Goal: Task Accomplishment & Management: Manage account settings

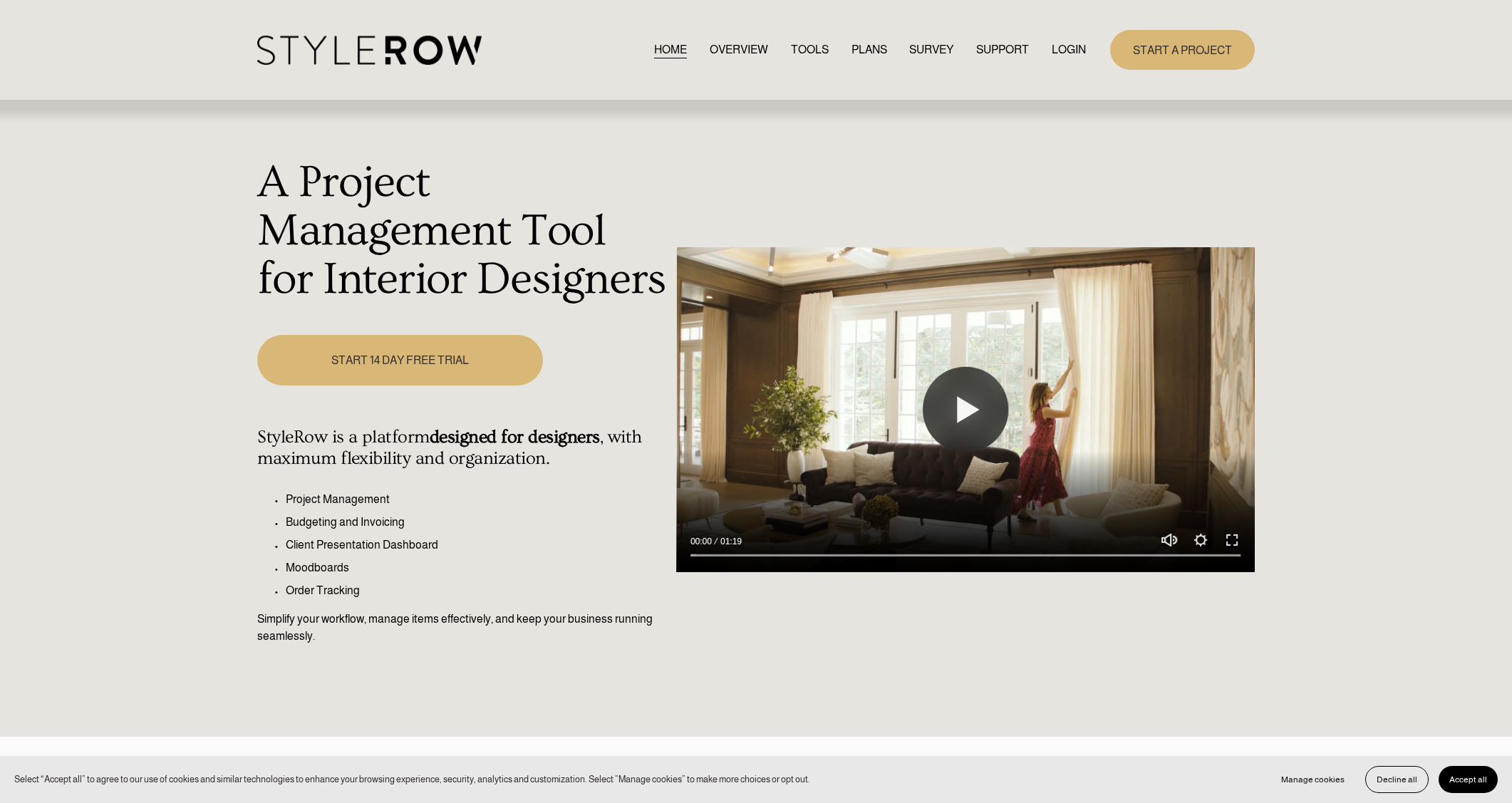
click at [1068, 50] on link "LOGIN" at bounding box center [1068, 50] width 34 height 19
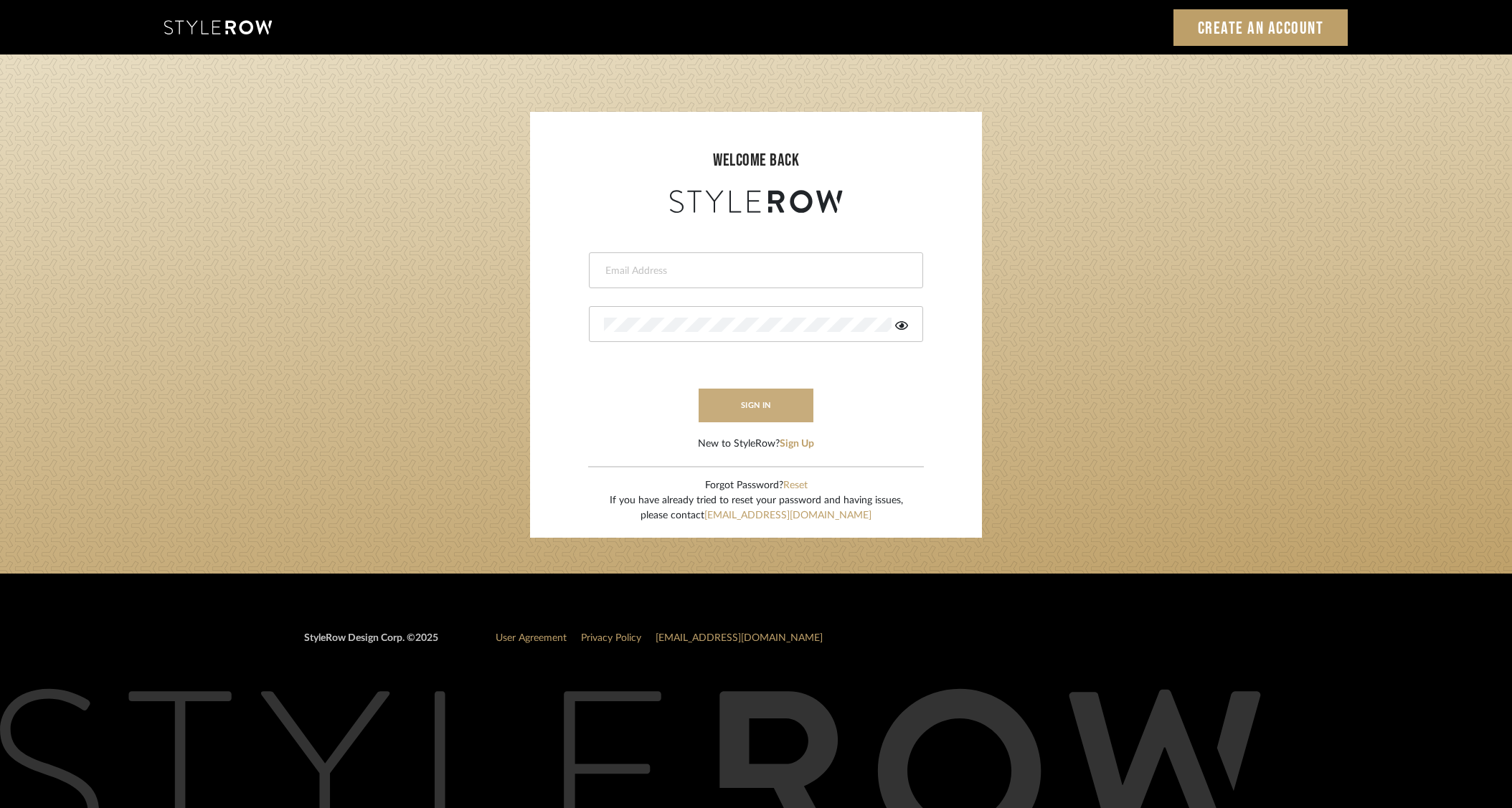
type input "dana.lewisrosedesign@gmail.com"
drag, startPoint x: 752, startPoint y: 406, endPoint x: 1049, endPoint y: 418, distance: 297.2
click at [755, 408] on button "sign in" at bounding box center [756, 406] width 115 height 34
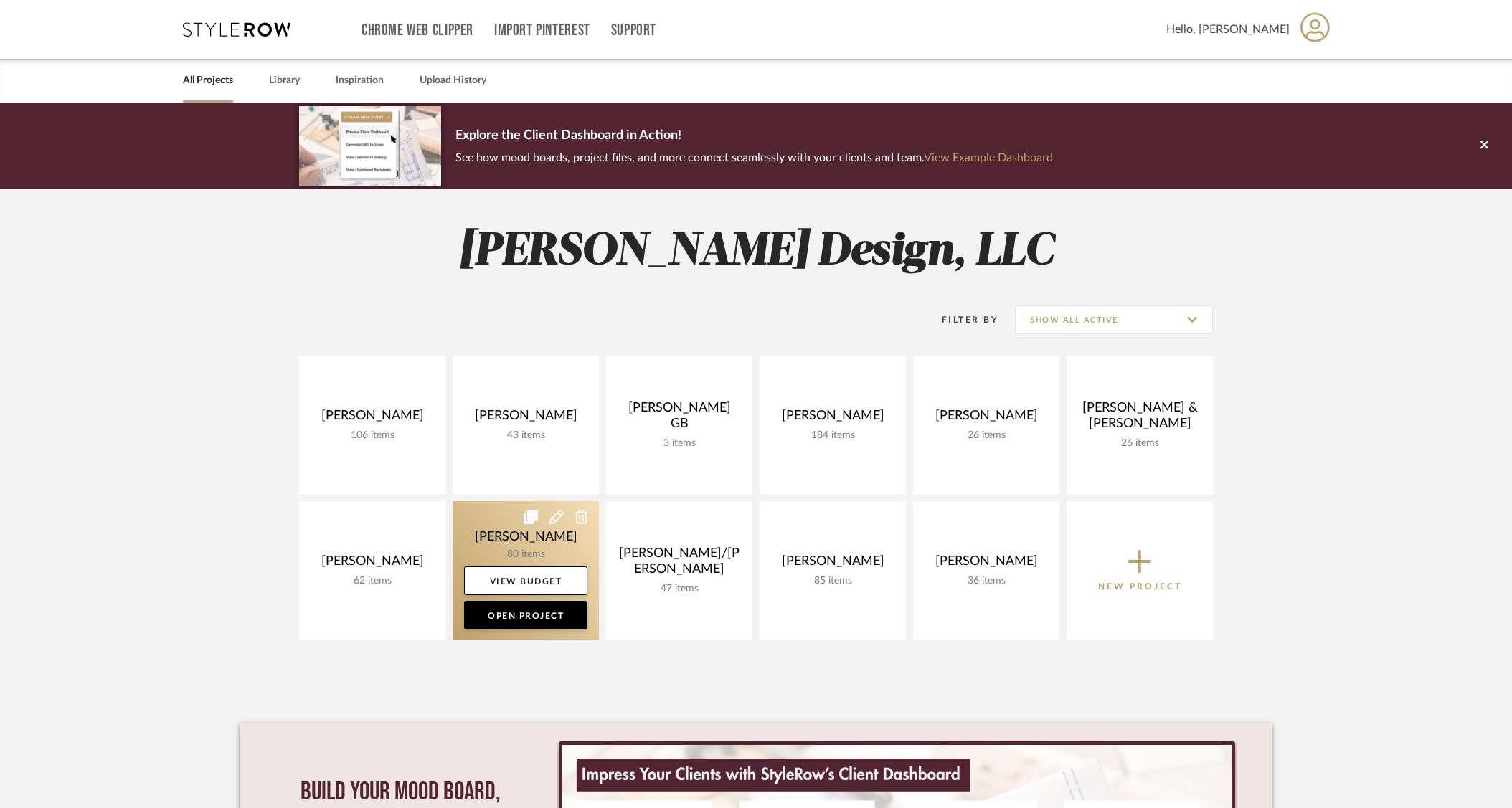
drag, startPoint x: 379, startPoint y: 532, endPoint x: 496, endPoint y: 505, distance: 120.1
click at [0, 0] on link at bounding box center [0, 0] width 0 height 0
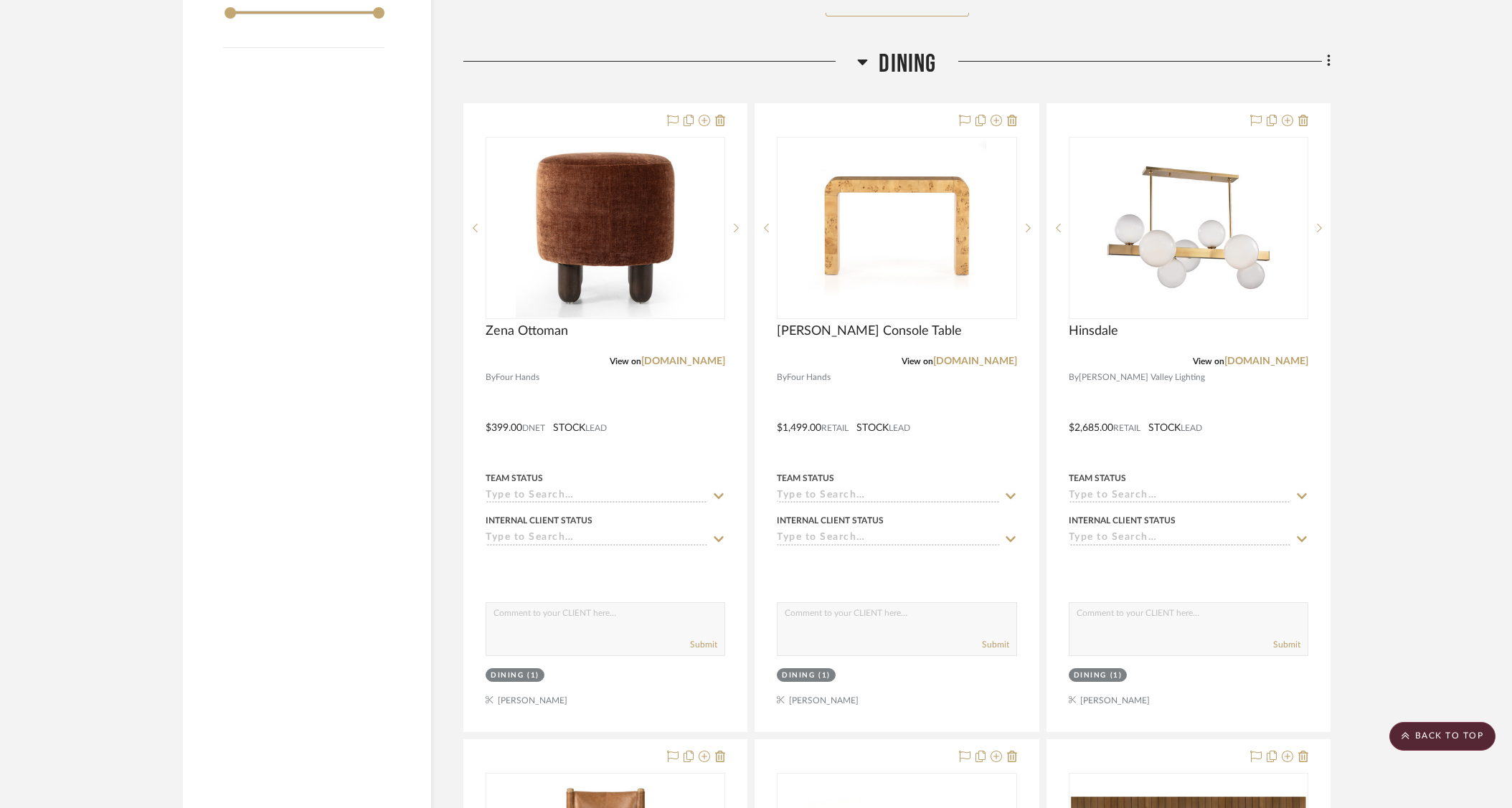
scroll to position [2827, 0]
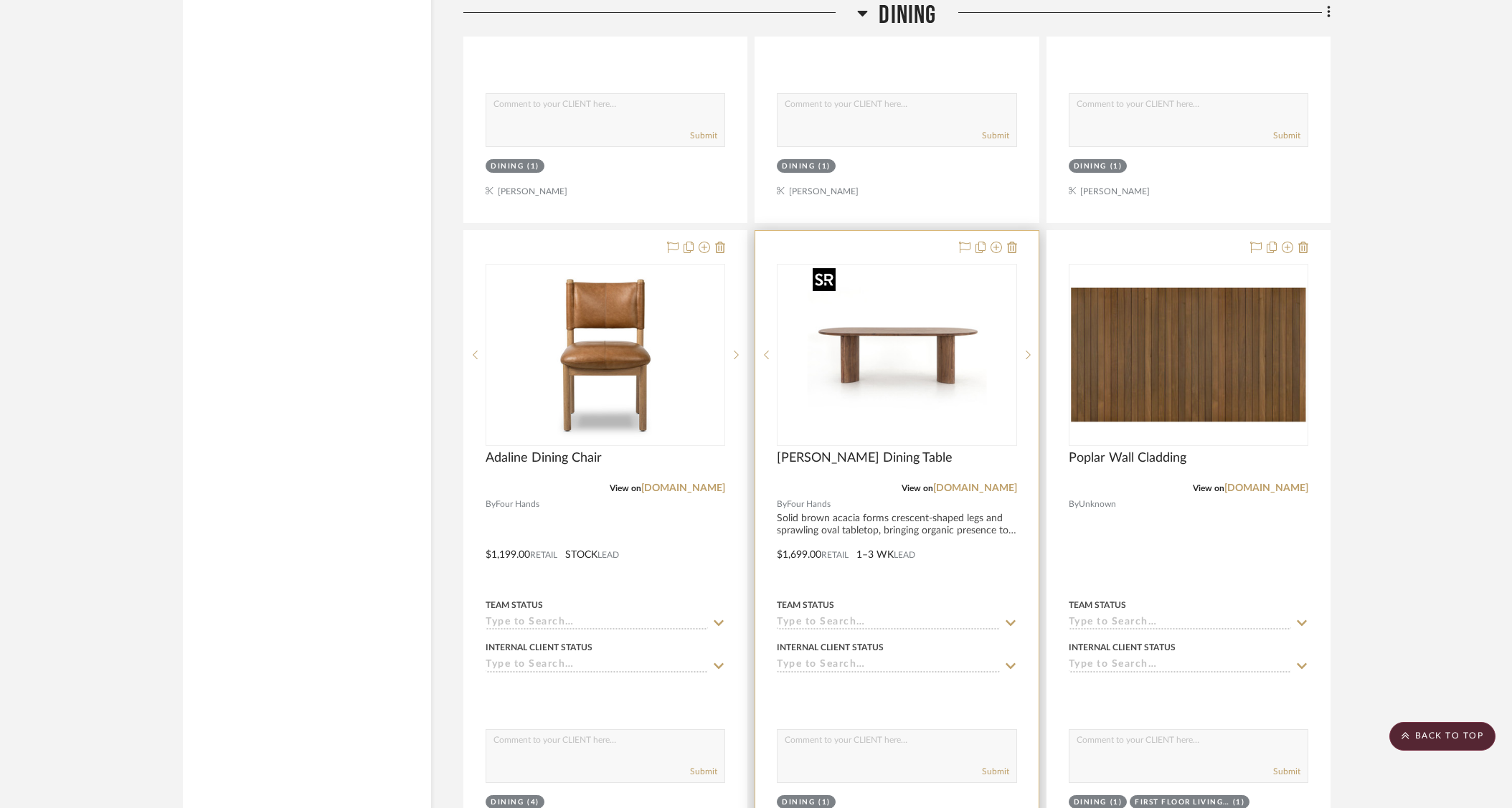
drag, startPoint x: 923, startPoint y: 344, endPoint x: 961, endPoint y: 347, distance: 38.1
click at [923, 344] on img "0" at bounding box center [896, 355] width 179 height 179
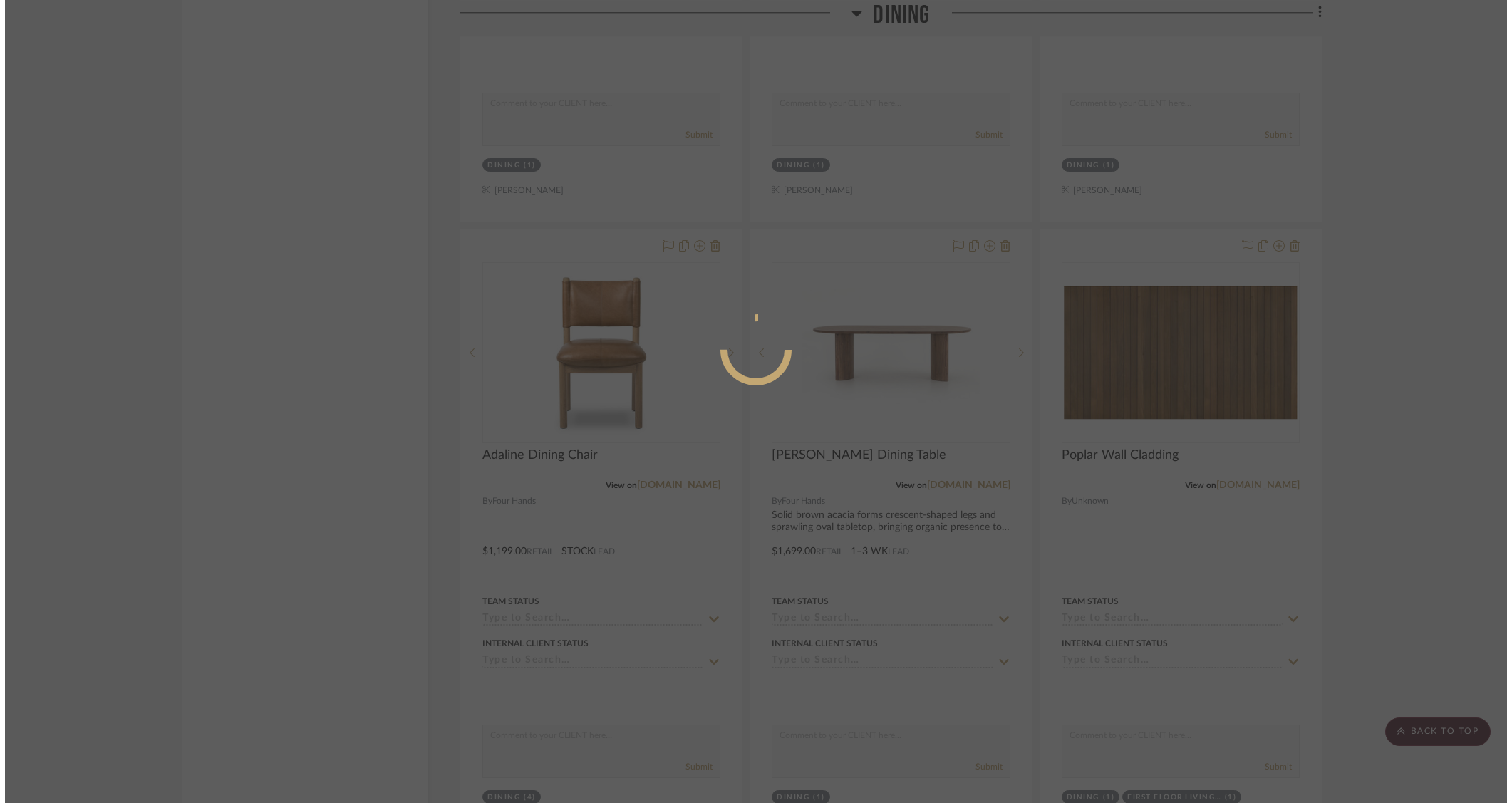
scroll to position [0, 0]
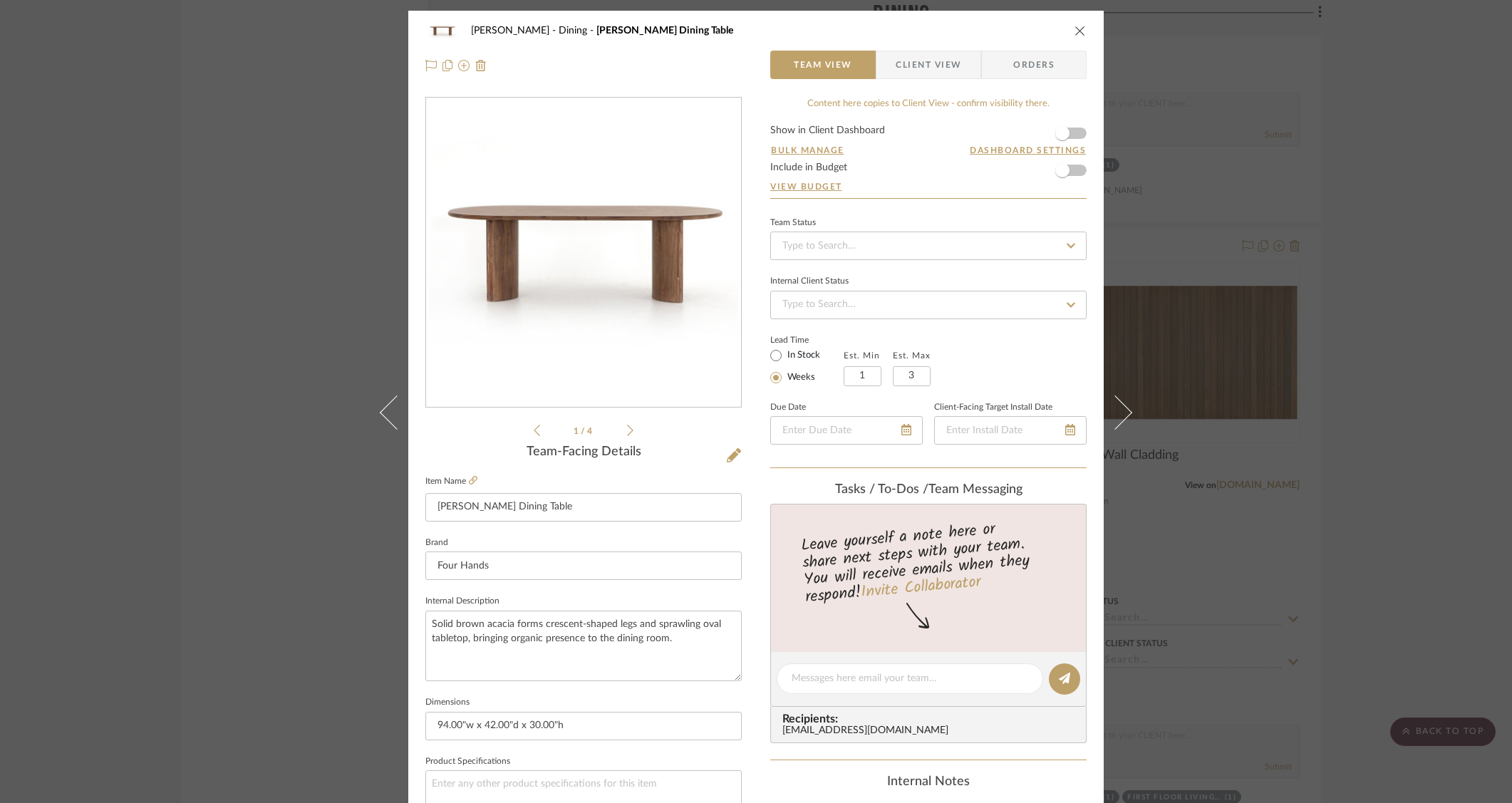
click at [1074, 26] on icon "close" at bounding box center [1080, 31] width 12 height 12
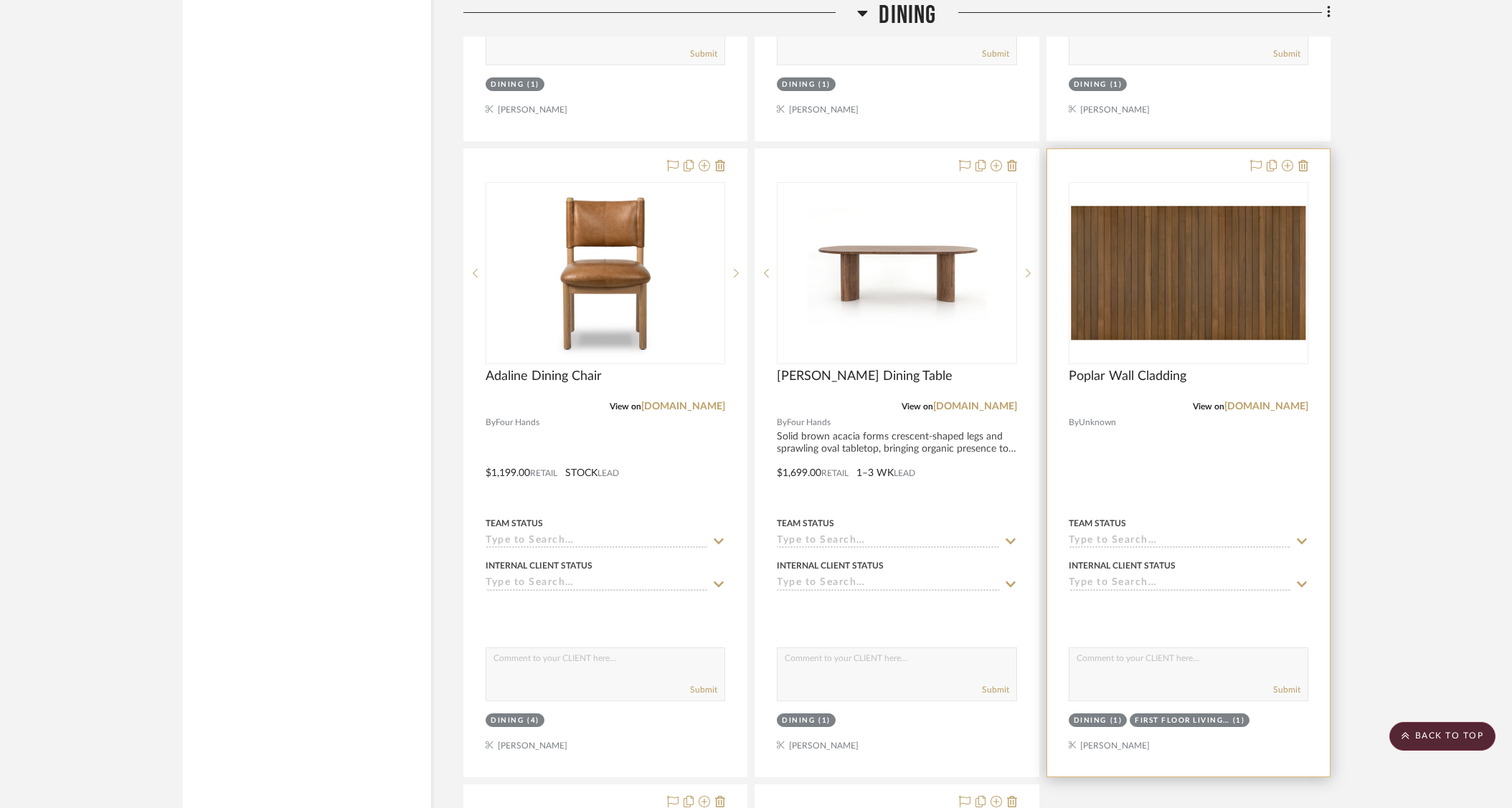
scroll to position [2910, 0]
click at [1226, 267] on img "0" at bounding box center [1189, 273] width 237 height 137
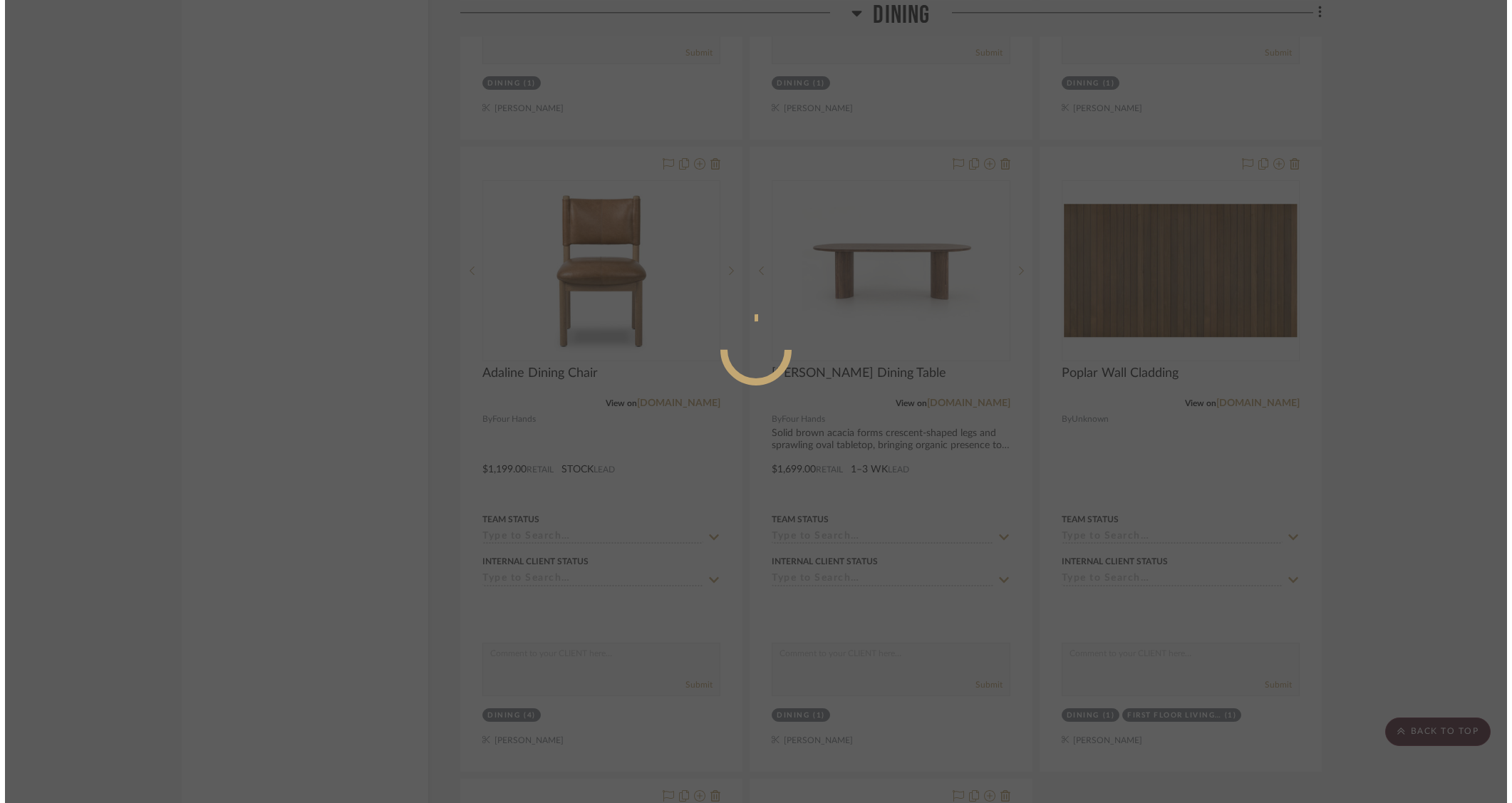
scroll to position [0, 0]
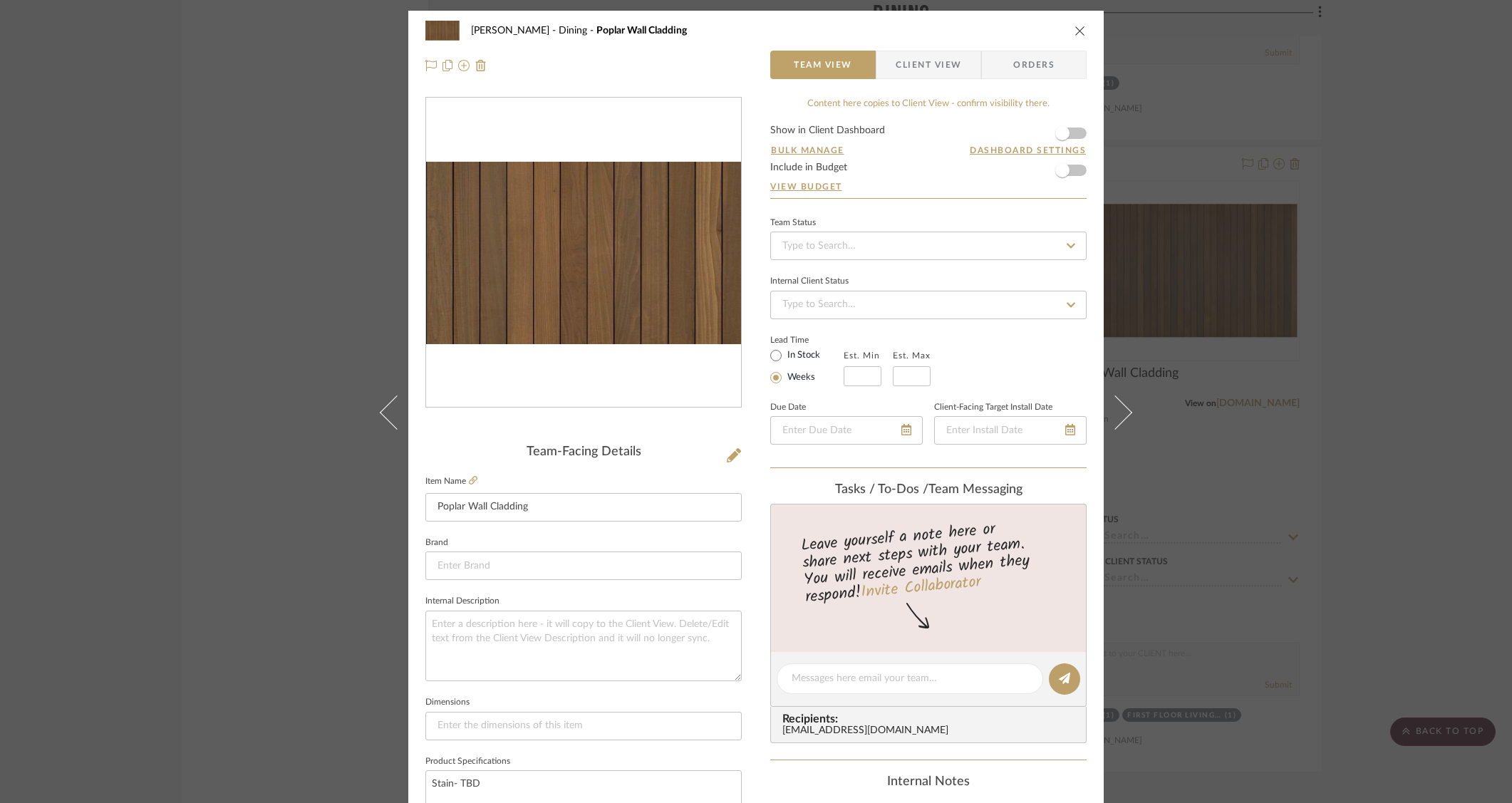
click at [570, 260] on img "0" at bounding box center [583, 253] width 315 height 181
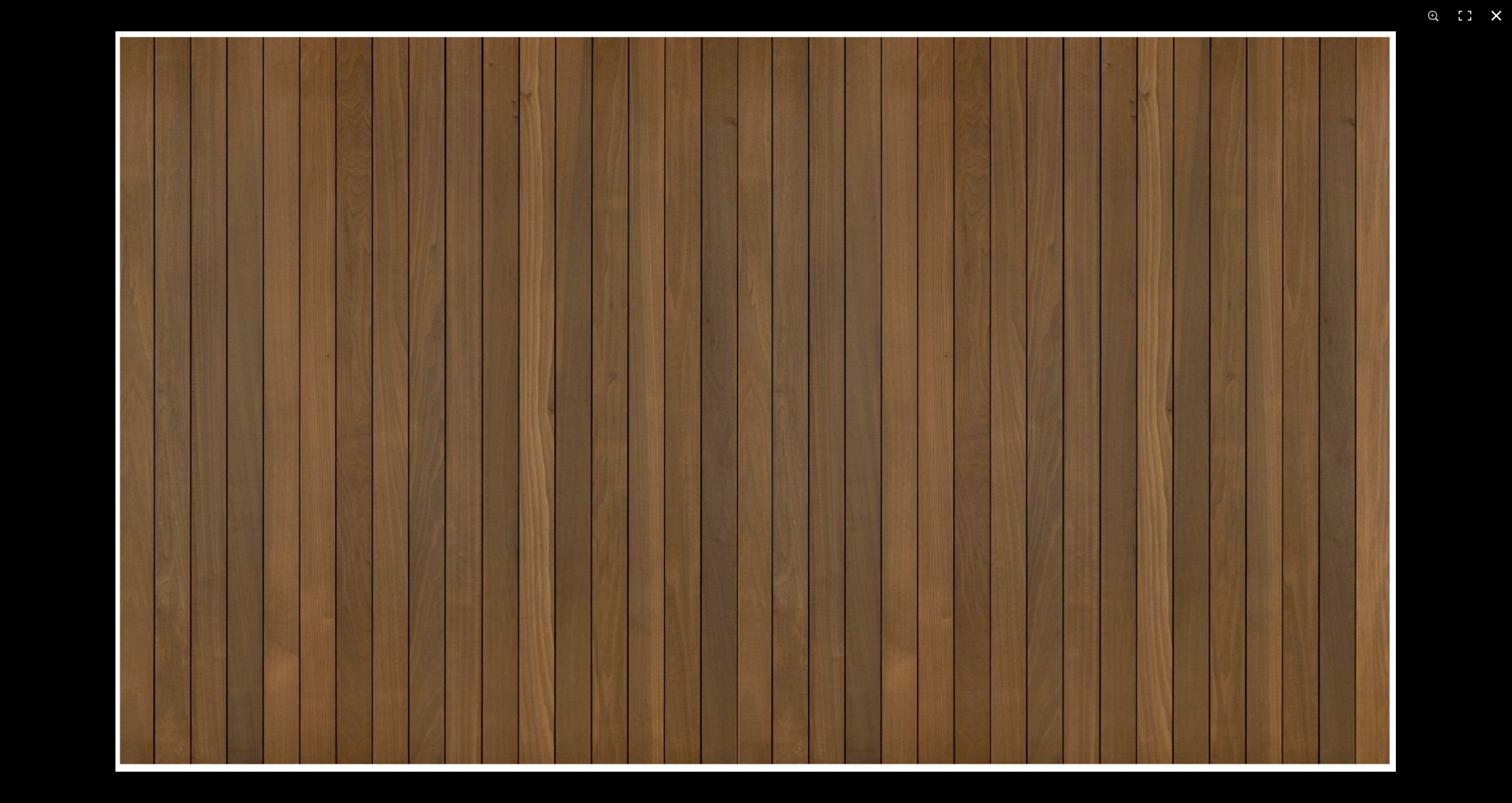
click at [80, 53] on div at bounding box center [756, 402] width 1512 height 803
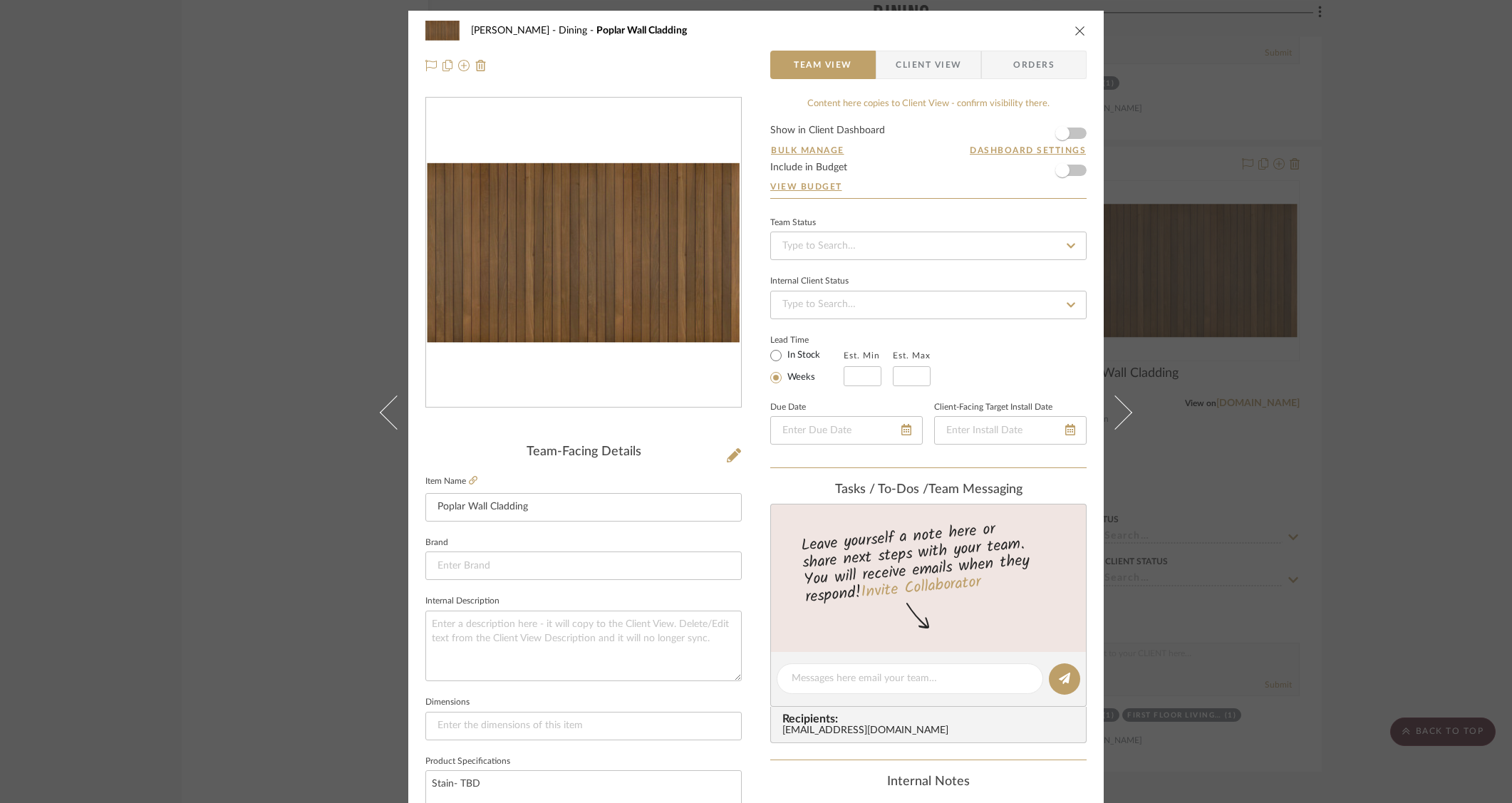
click at [340, 312] on div "O'Connor, Lizzy Dining Poplar Wall Cladding Team View Client View Orders Team-F…" at bounding box center [756, 402] width 1512 height 803
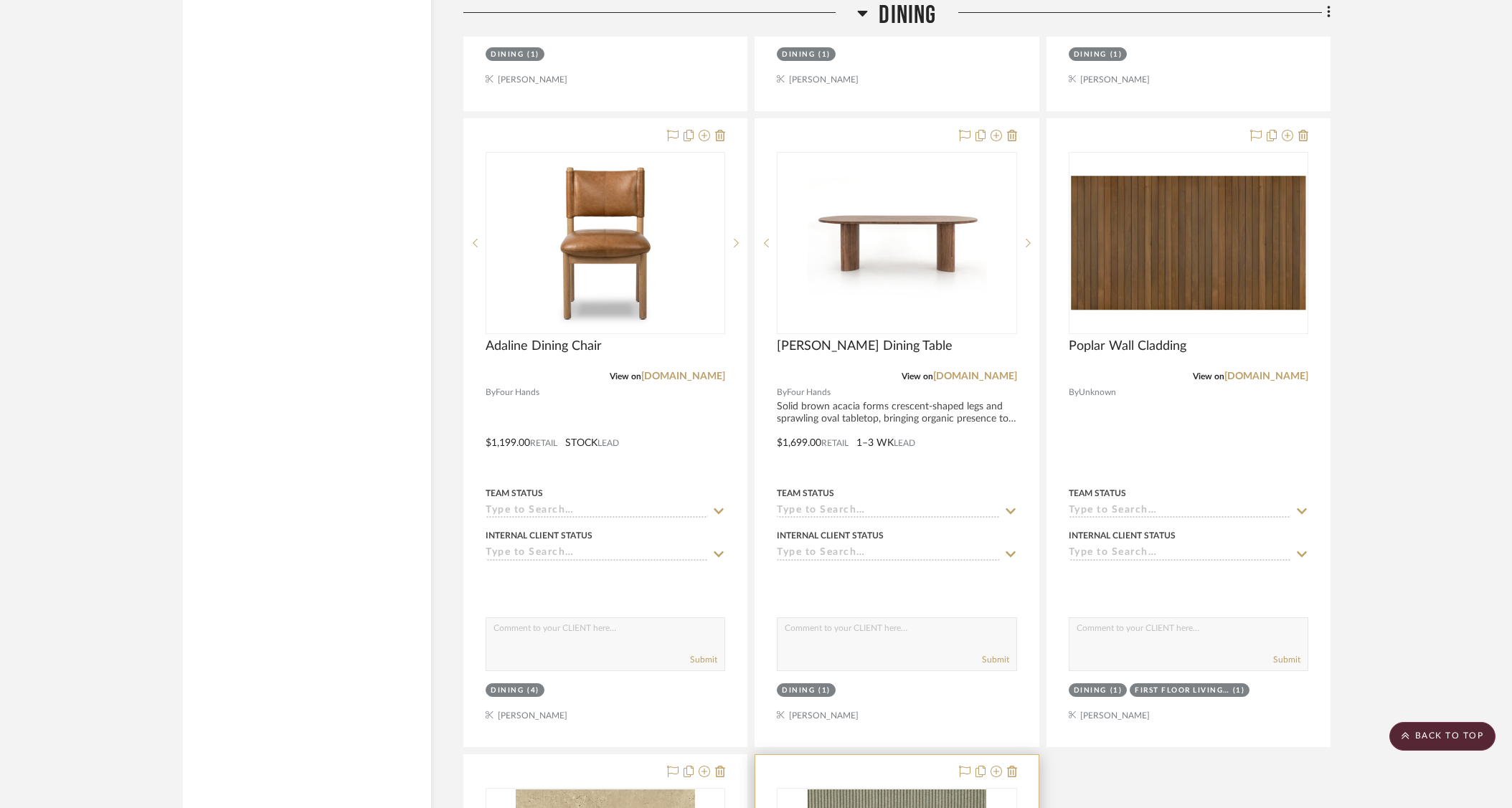
scroll to position [3390, 0]
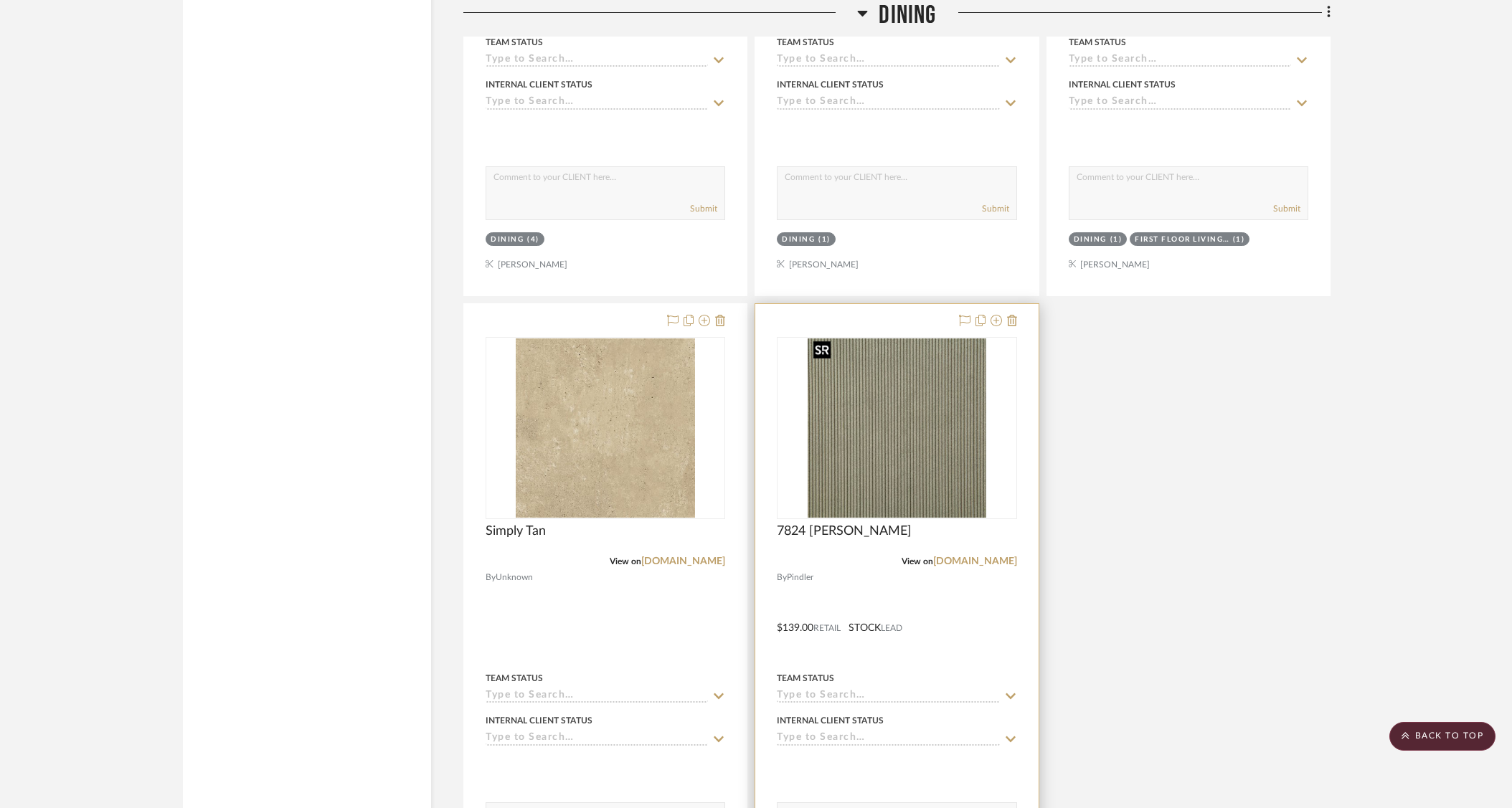
click at [946, 375] on img "0" at bounding box center [896, 428] width 178 height 179
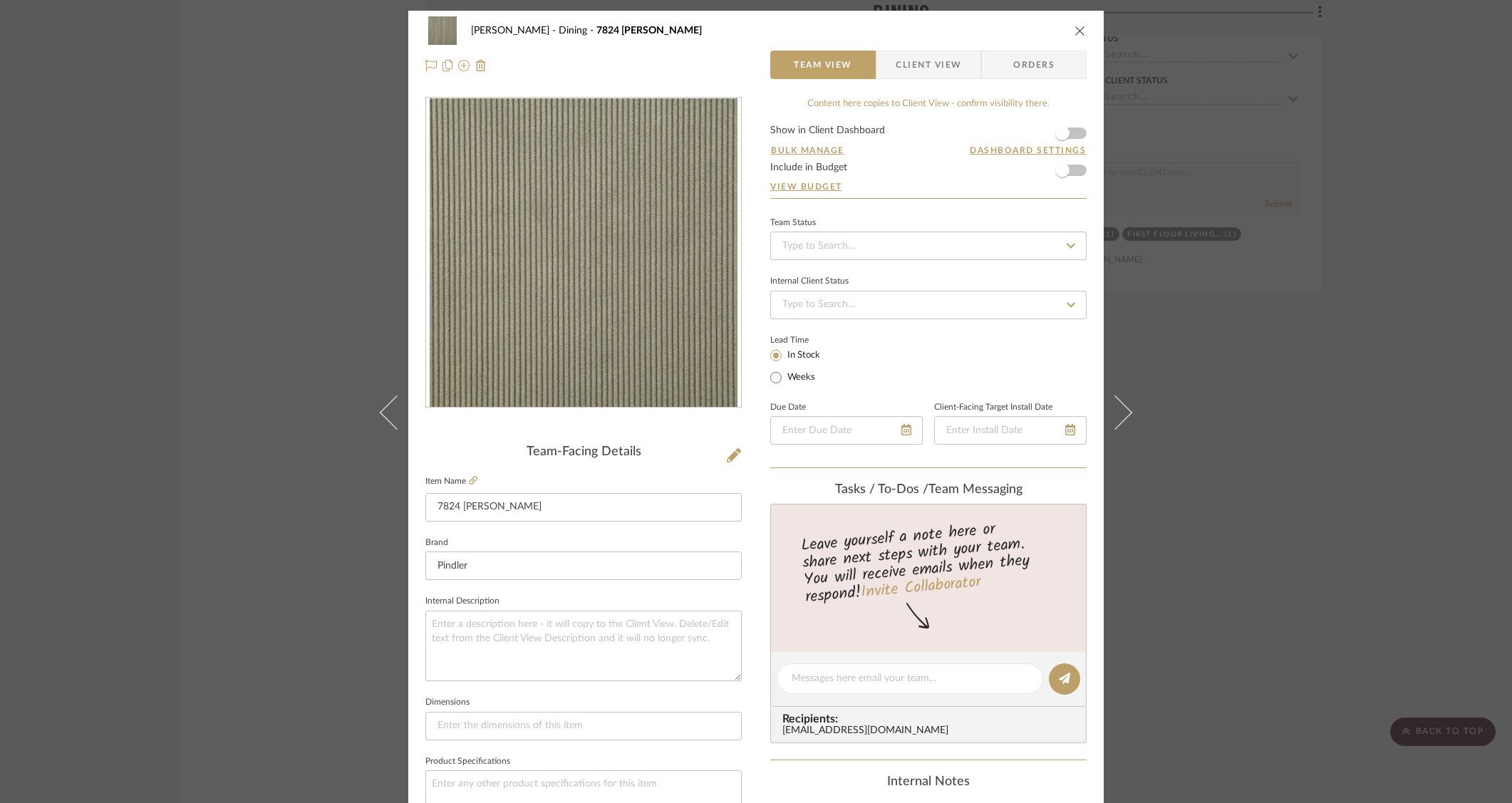
click at [126, 132] on div "O'Connor, Lizzy Dining 7824 Jones - Fern Team View Client View Orders Team-Faci…" at bounding box center [756, 402] width 1512 height 803
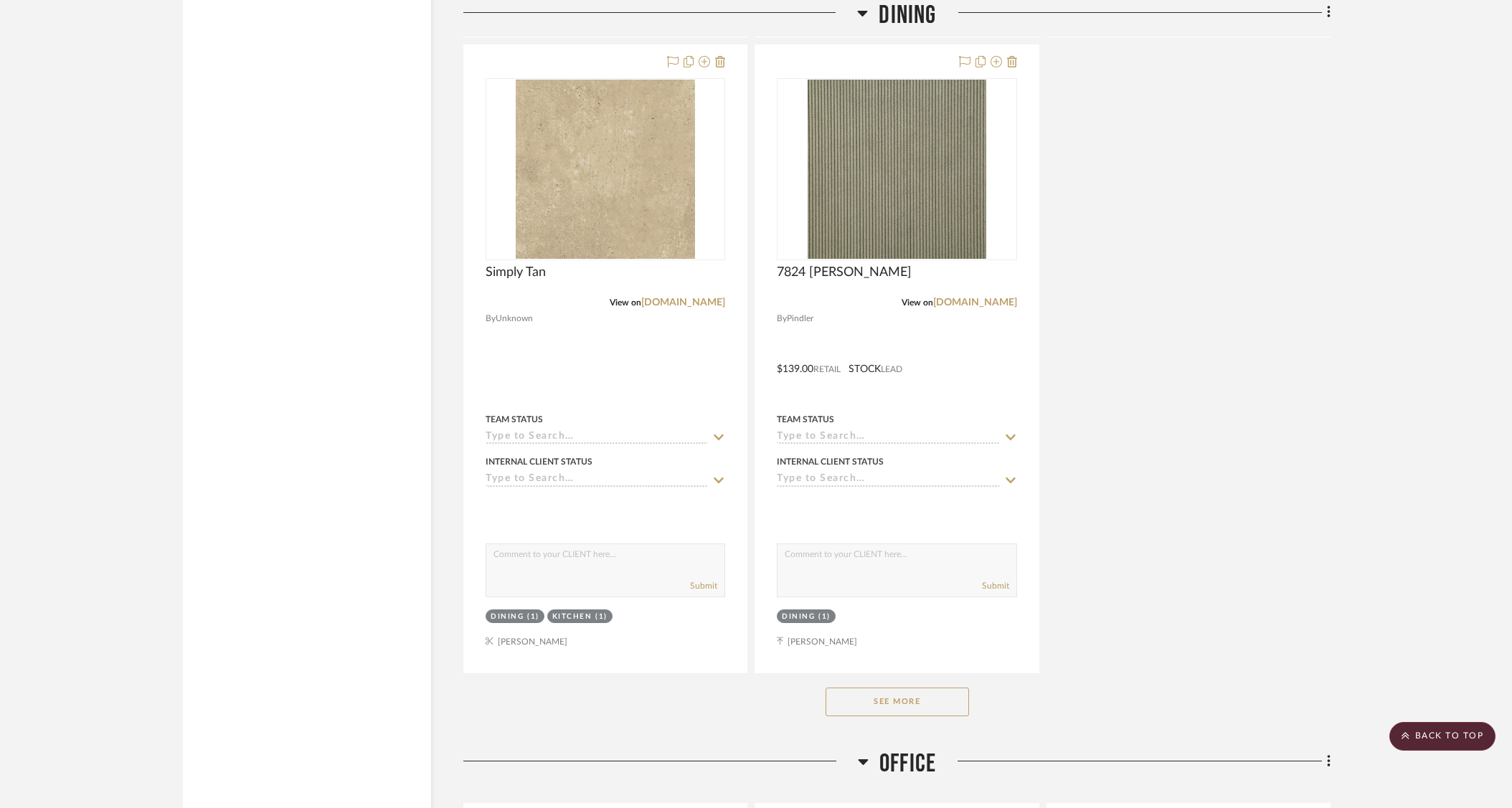
scroll to position [3712, 0]
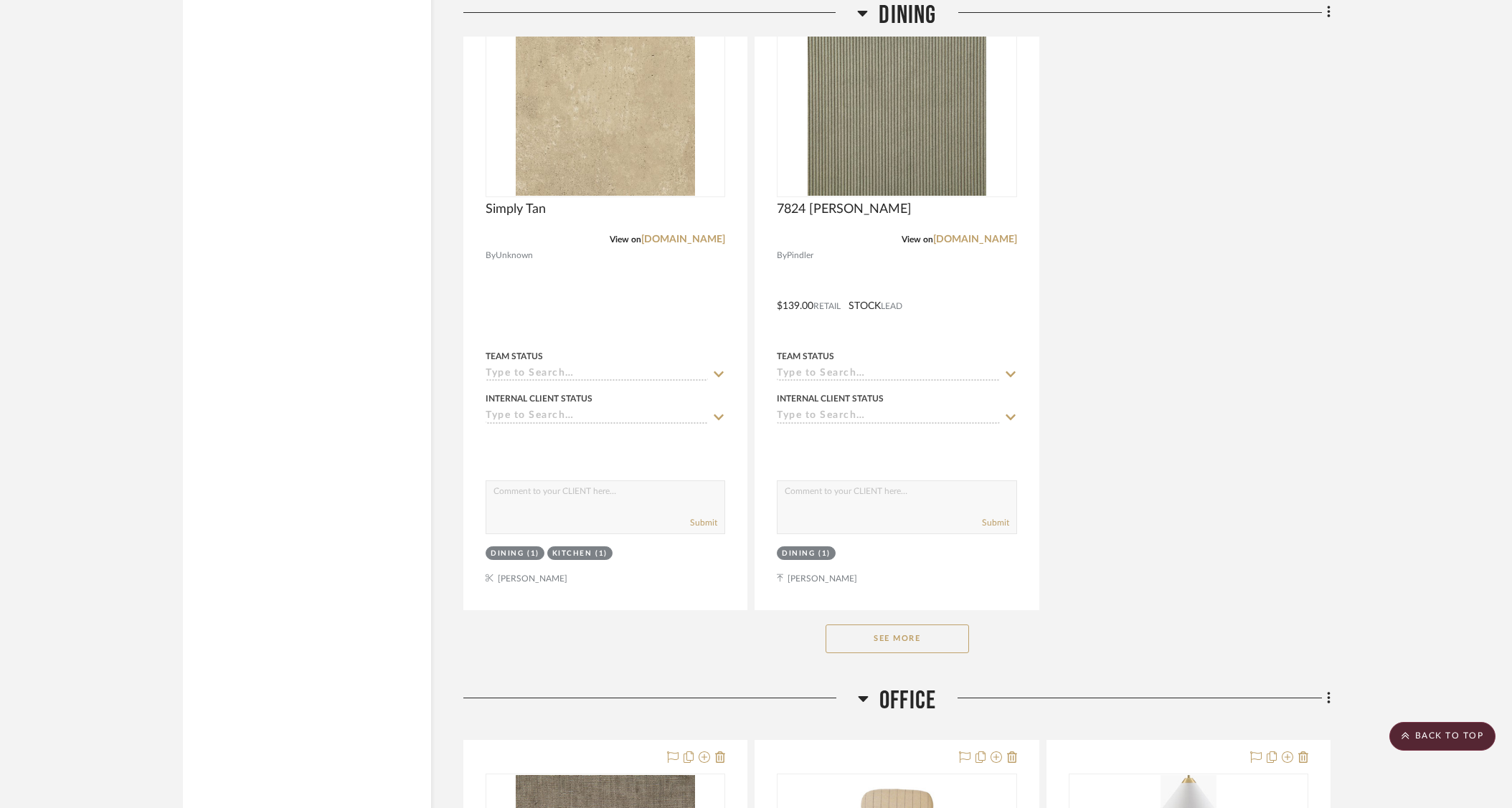
drag, startPoint x: 881, startPoint y: 640, endPoint x: 919, endPoint y: 636, distance: 38.2
click at [882, 640] on button "See More" at bounding box center [897, 639] width 144 height 29
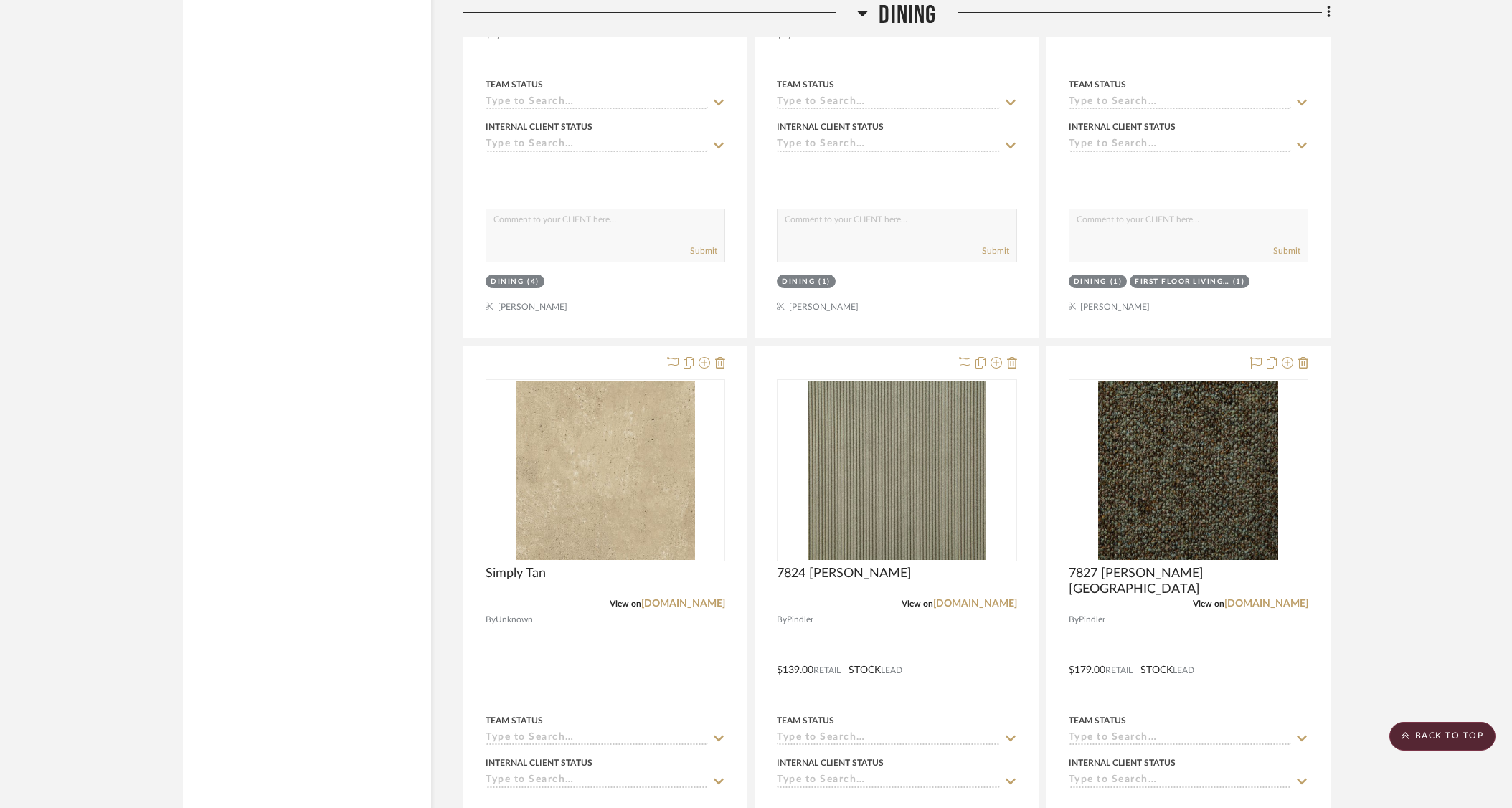
scroll to position [3279, 0]
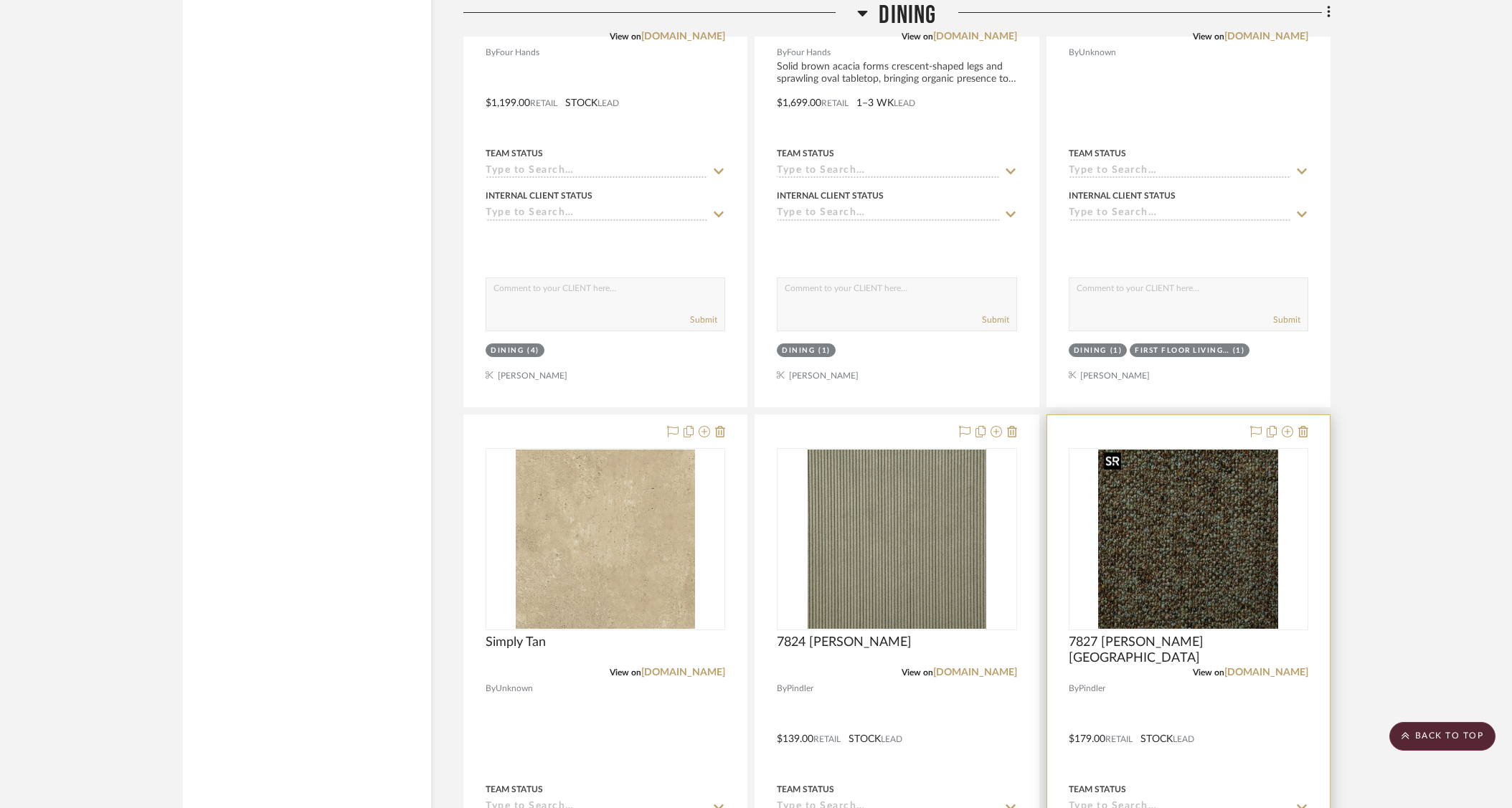
click at [0, 0] on img at bounding box center [0, 0] width 0 height 0
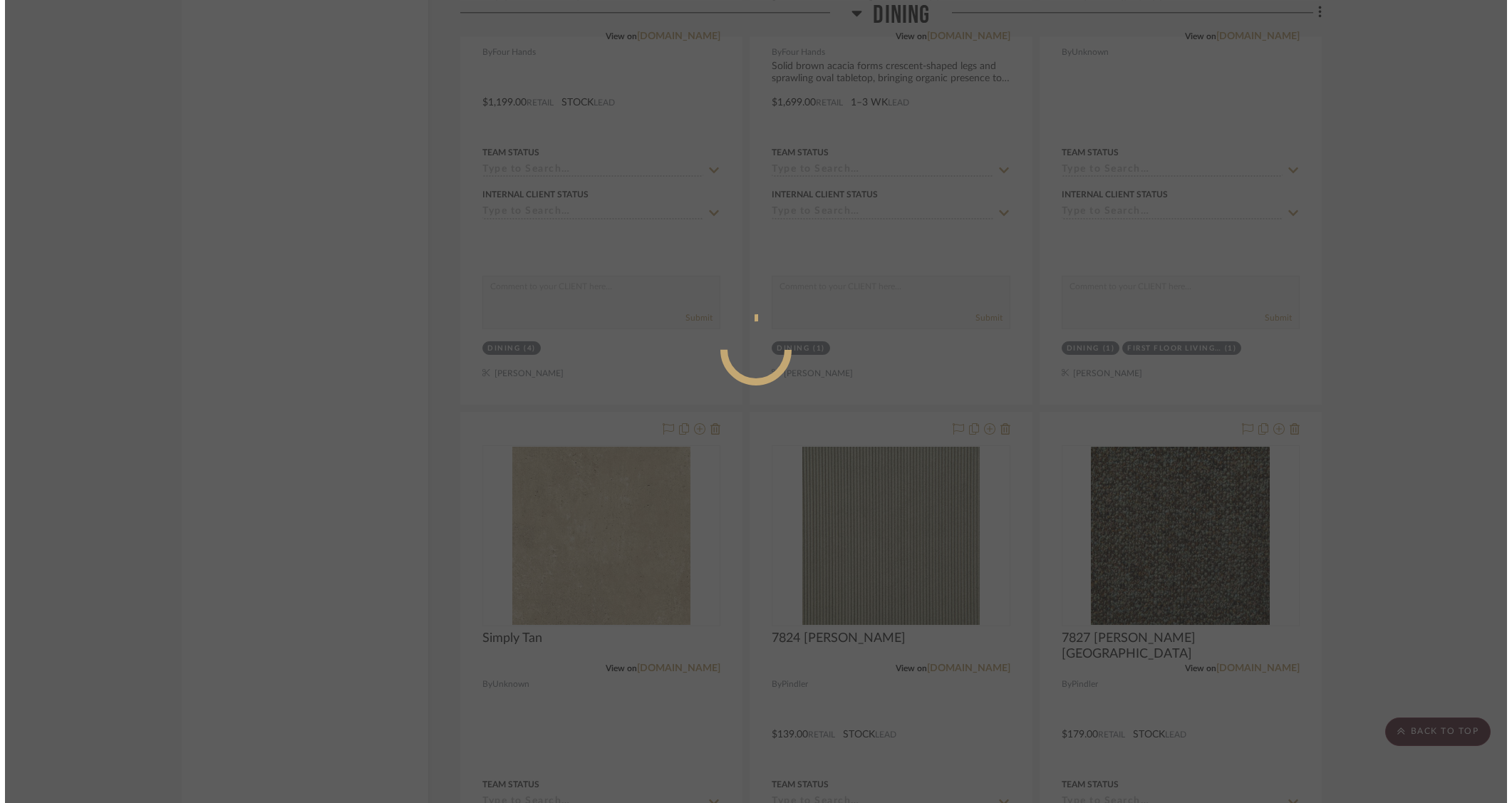
scroll to position [0, 0]
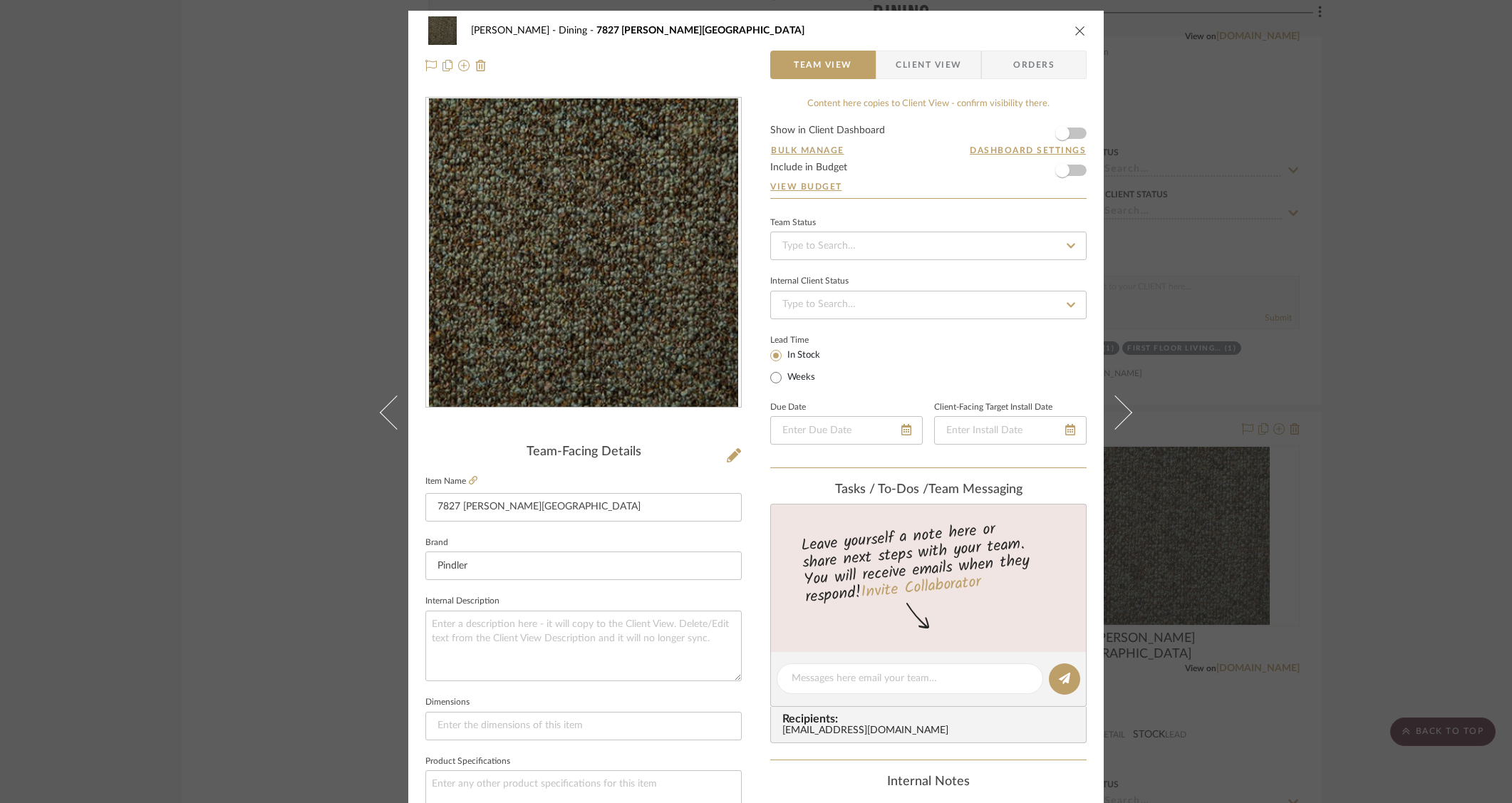
click at [654, 318] on img "0" at bounding box center [584, 253] width 310 height 309
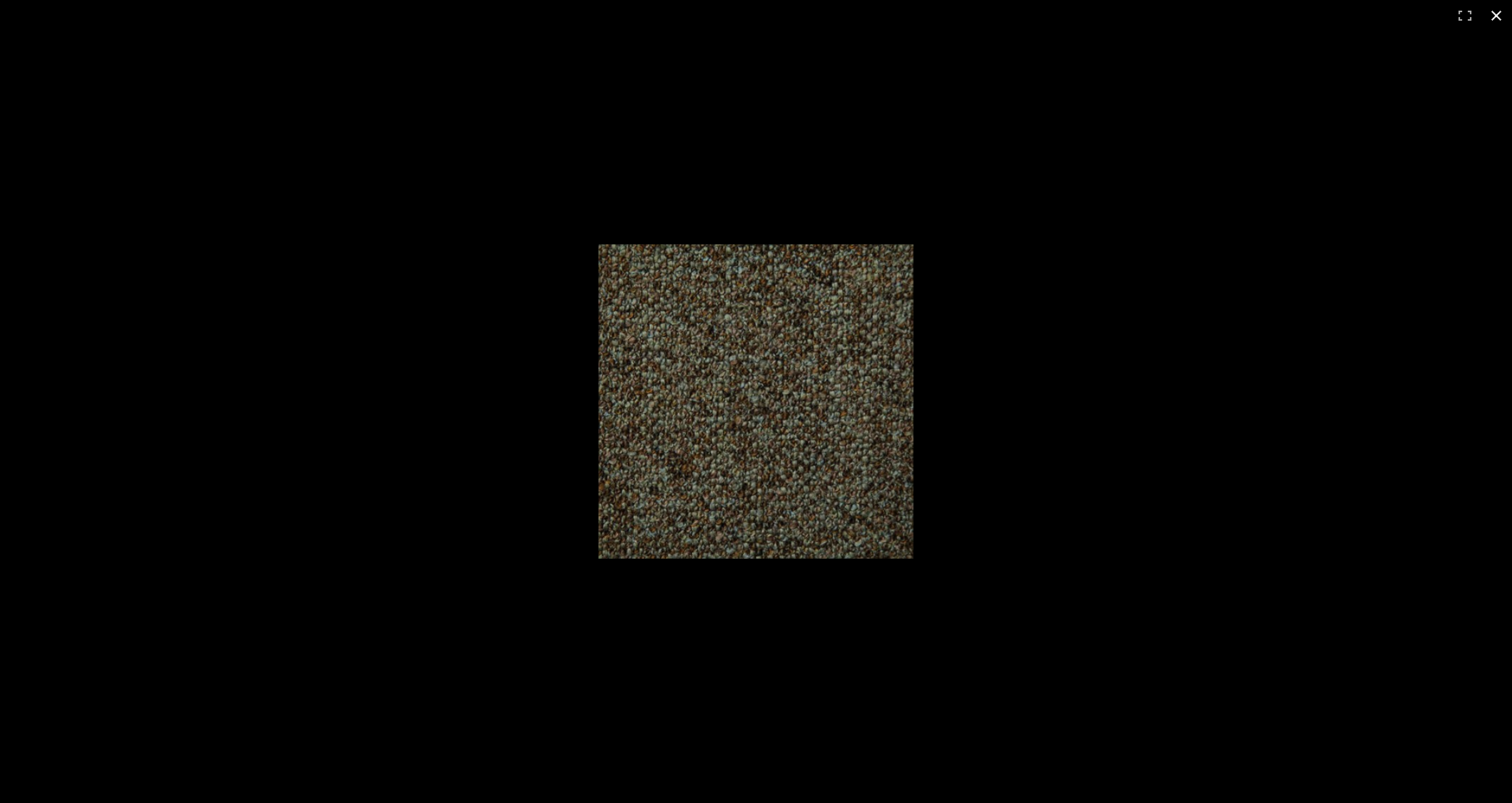
click at [1110, 160] on div at bounding box center [756, 402] width 1512 height 803
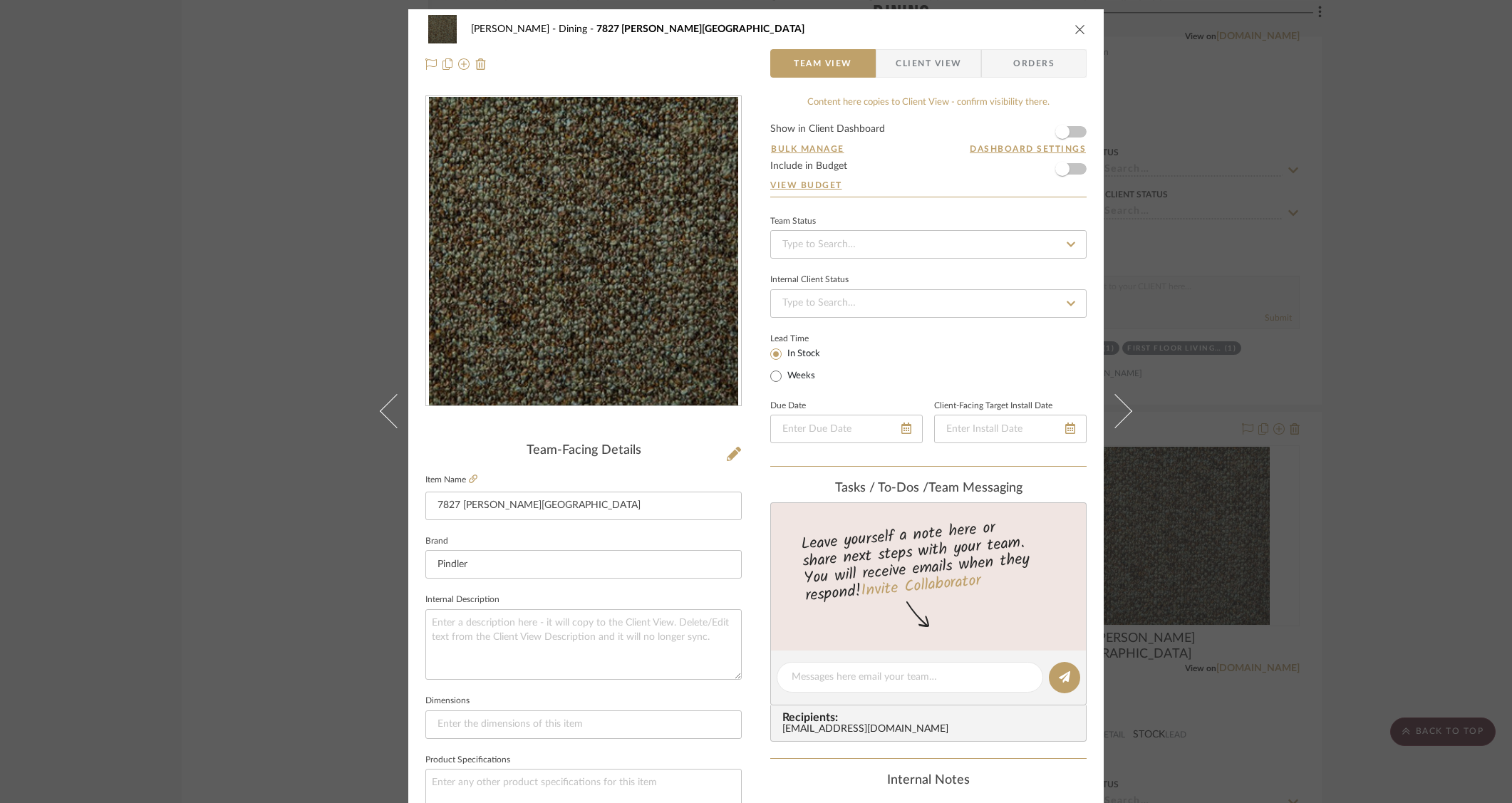
click at [240, 416] on div "O'Connor, Lizzy Dining 7827 Hall - Moss Team View Client View Orders Team-Facin…" at bounding box center [756, 402] width 1512 height 803
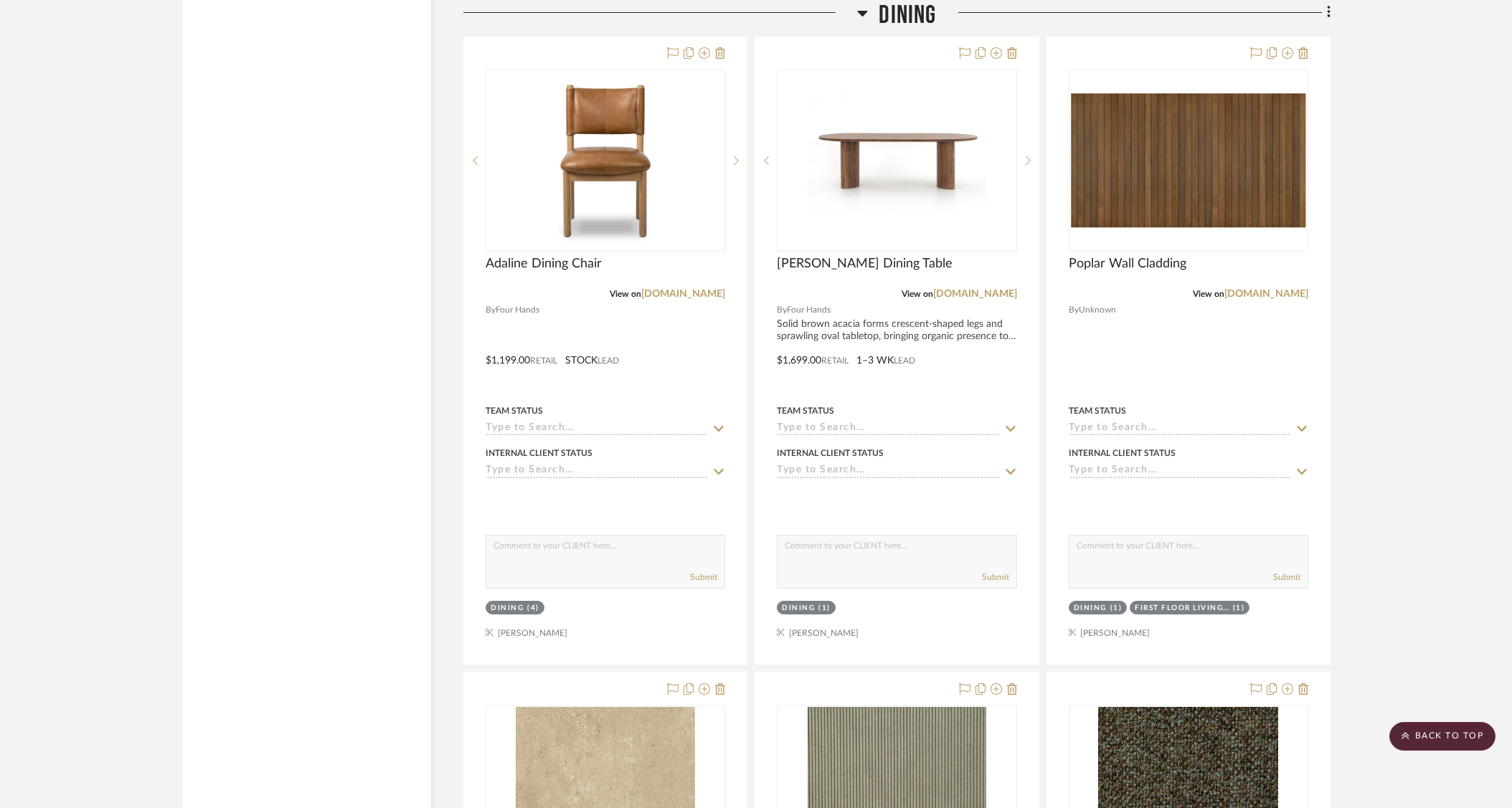
scroll to position [2872, 0]
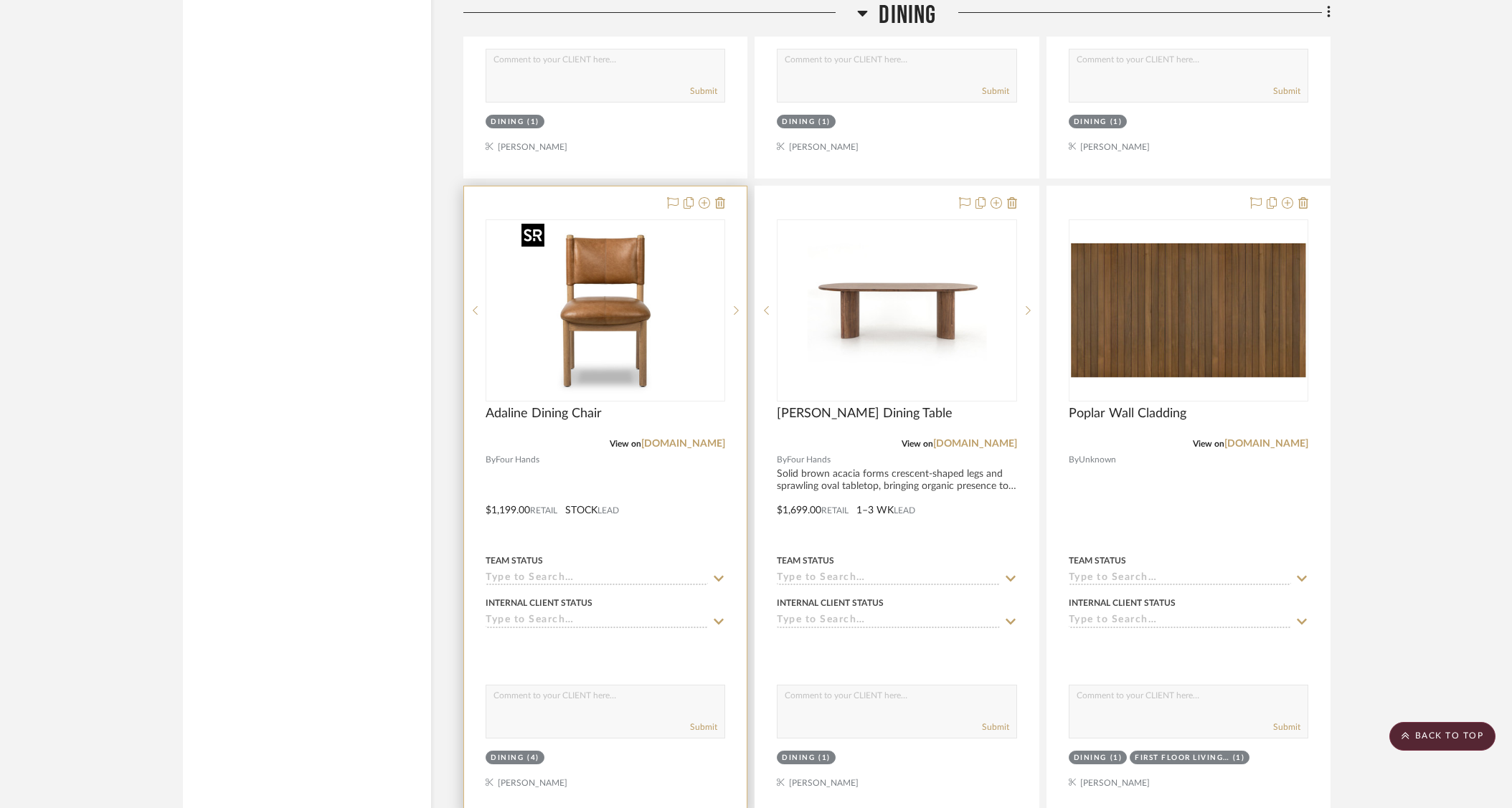
click at [589, 312] on img "0" at bounding box center [605, 310] width 179 height 179
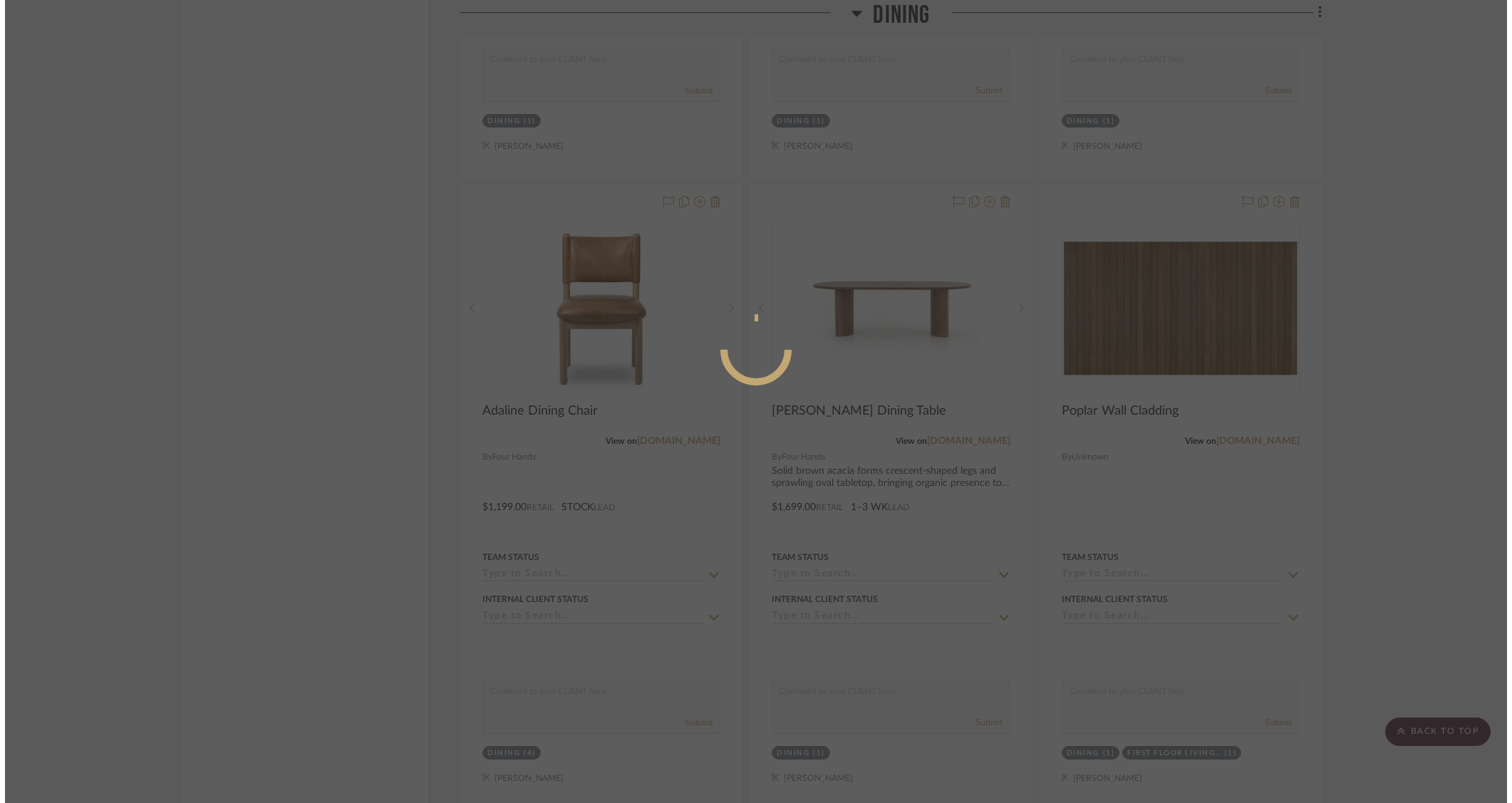
scroll to position [0, 0]
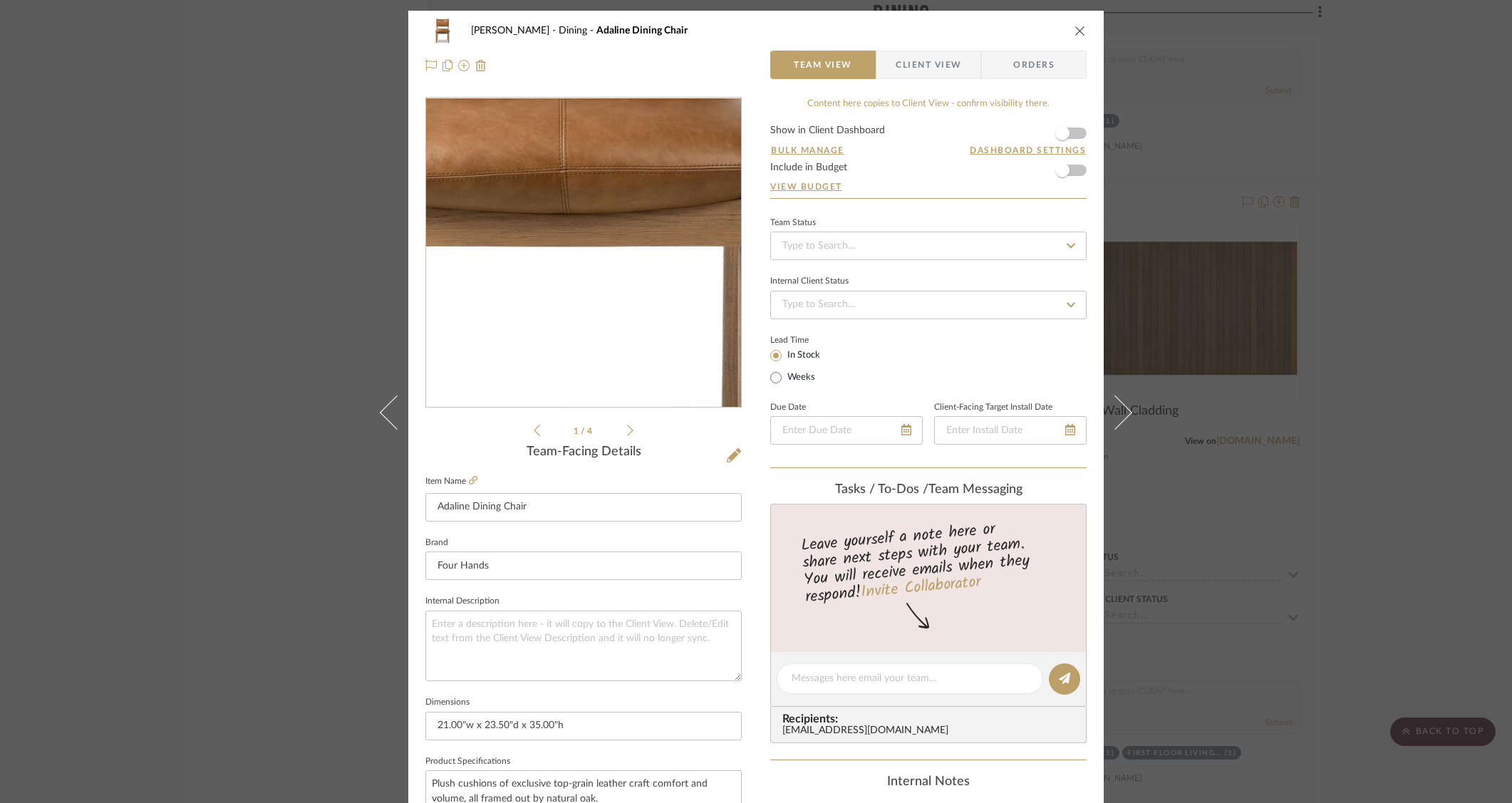
click at [585, 290] on img "0" at bounding box center [584, 253] width 309 height 309
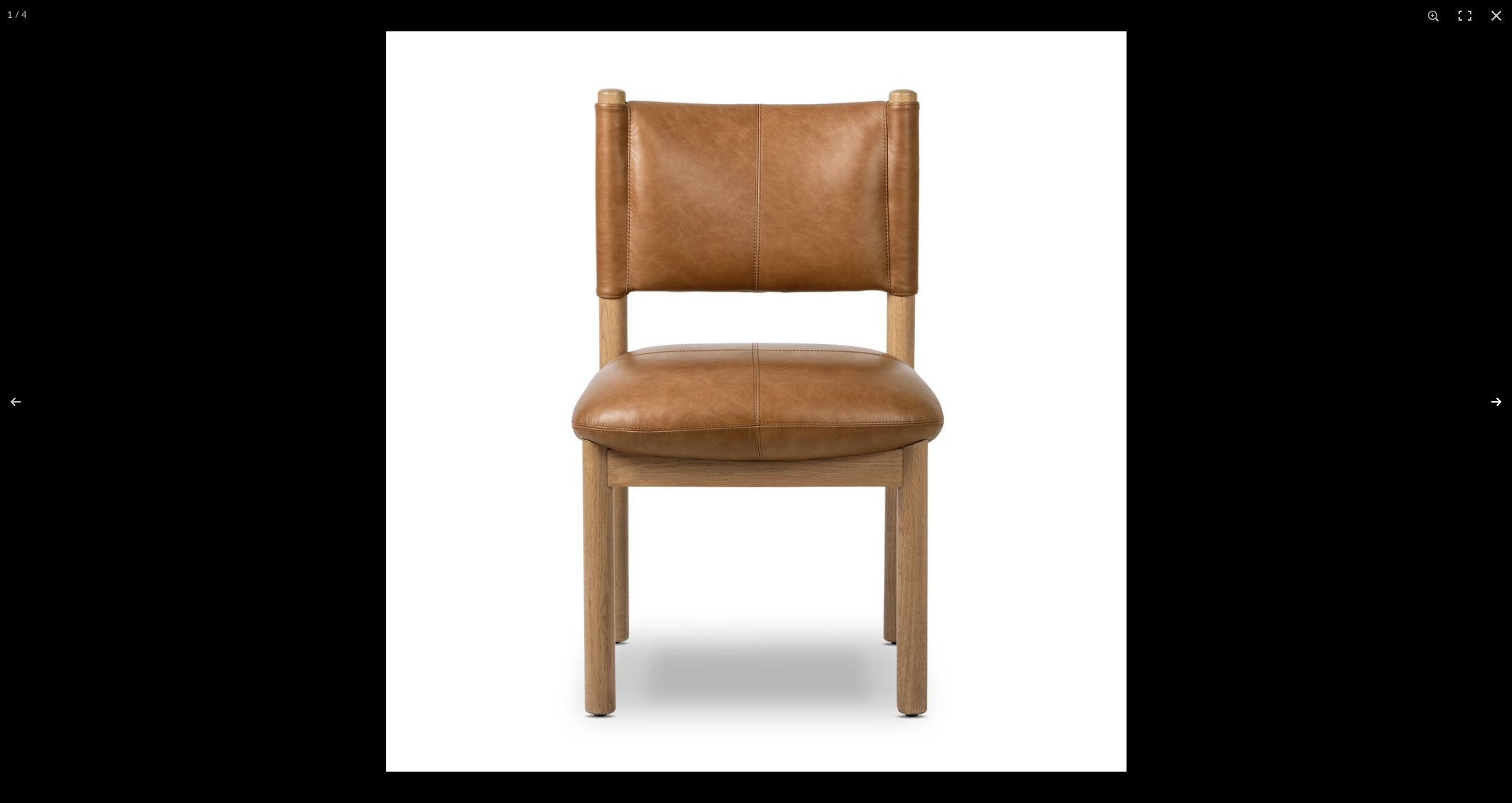
click at [1497, 402] on button at bounding box center [1487, 402] width 50 height 71
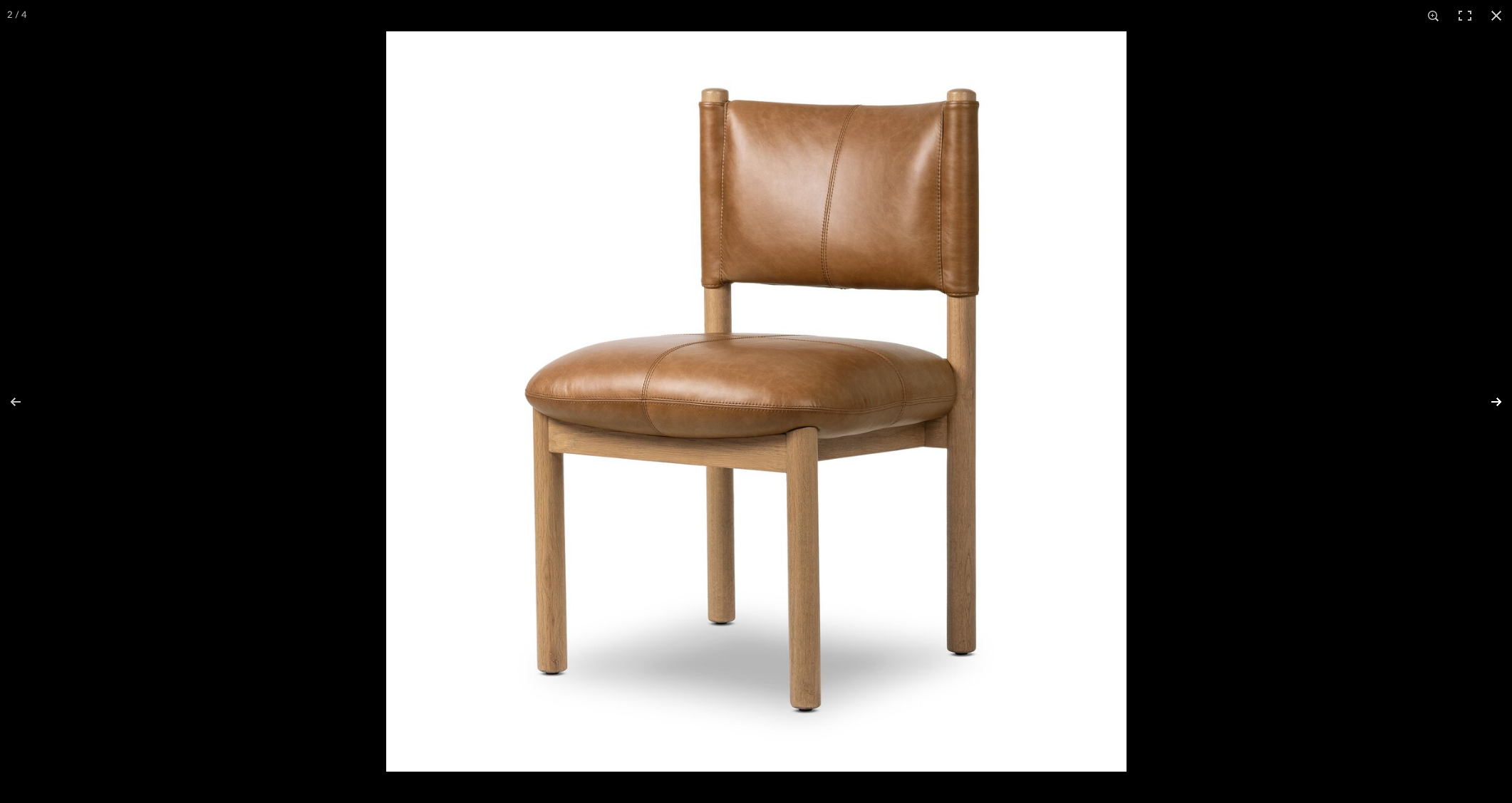
click at [1497, 402] on button at bounding box center [1487, 402] width 50 height 71
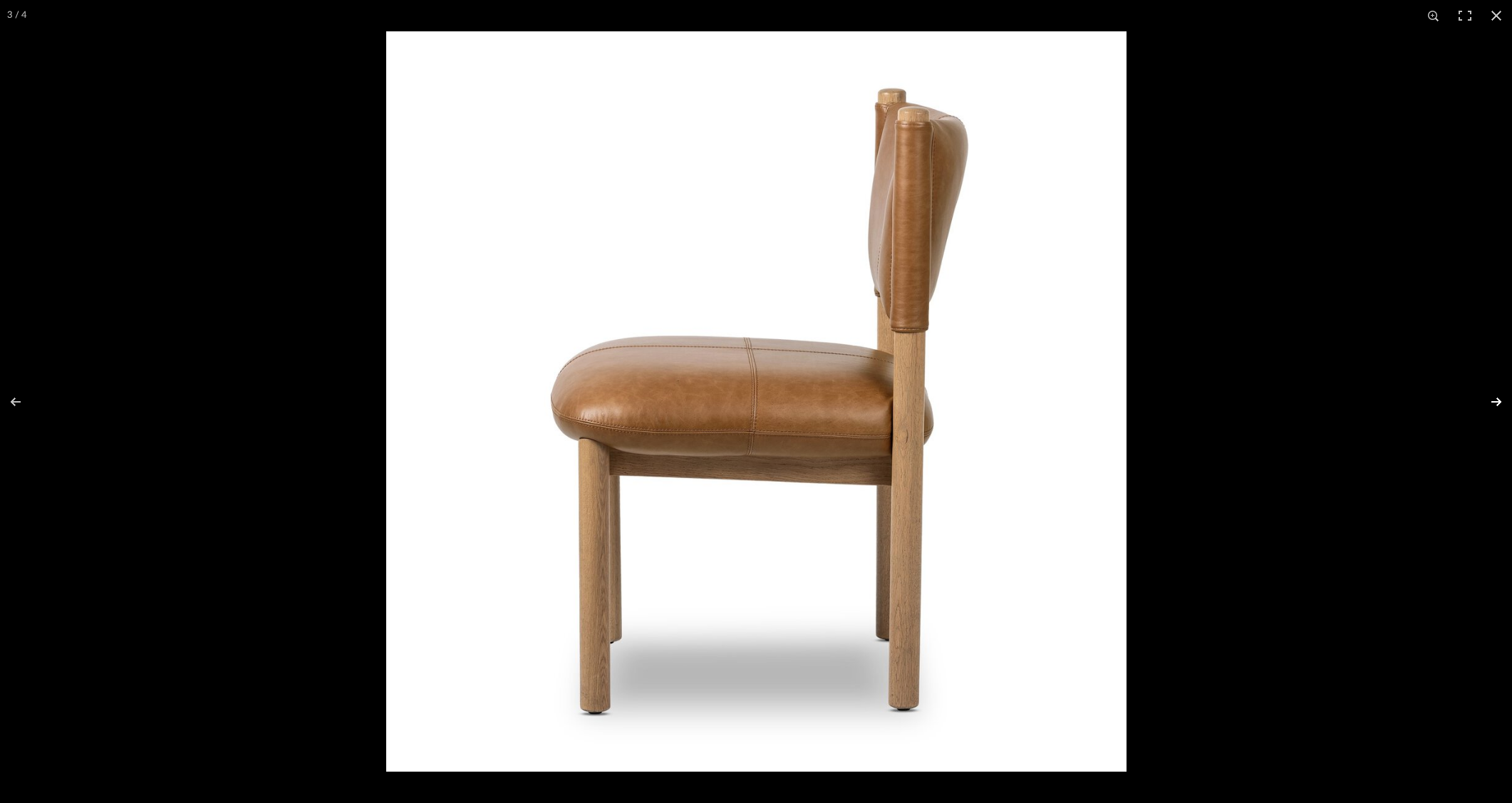
click at [1497, 402] on button at bounding box center [1487, 402] width 50 height 71
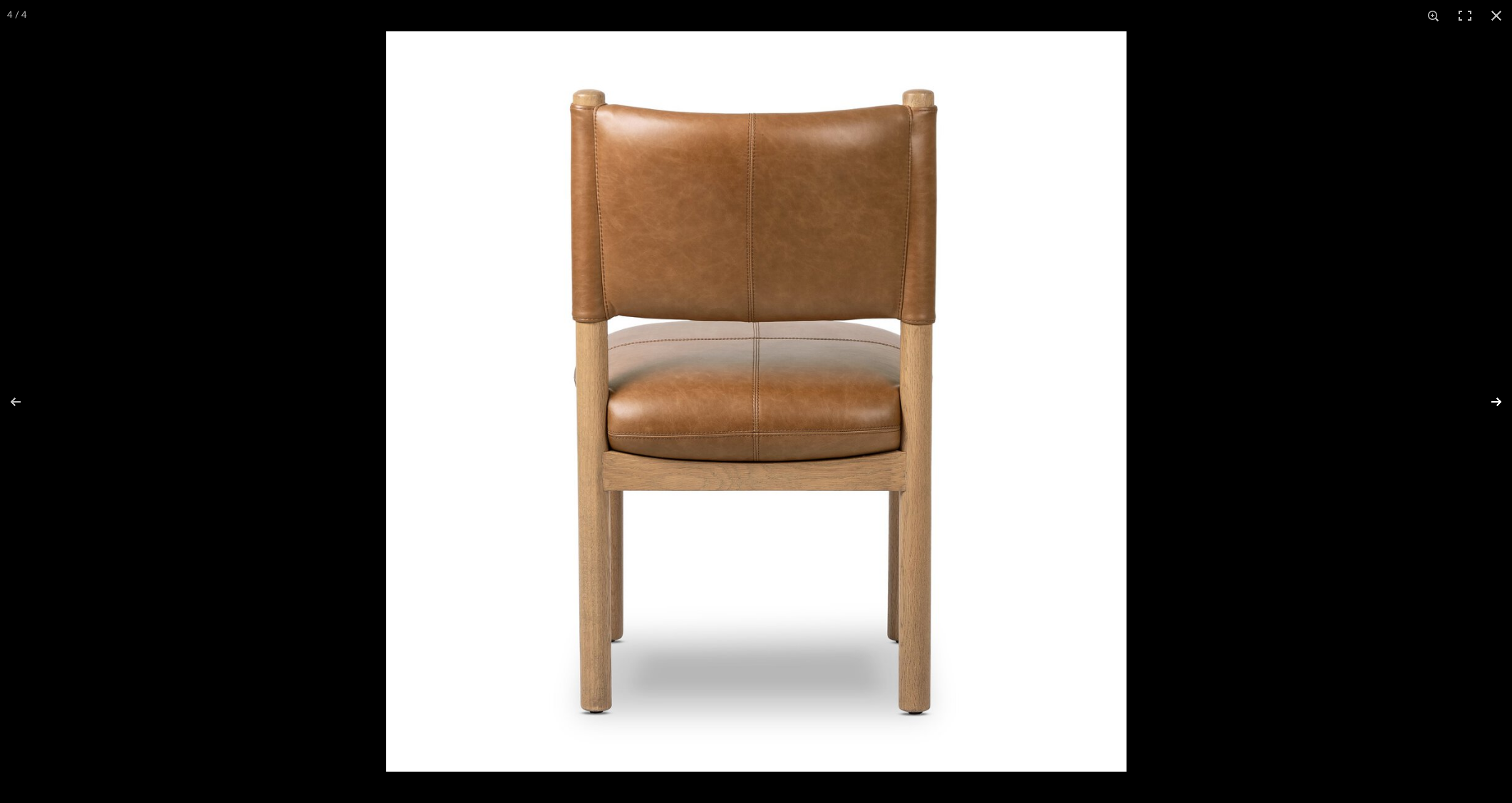
click at [1497, 402] on button at bounding box center [1487, 402] width 50 height 71
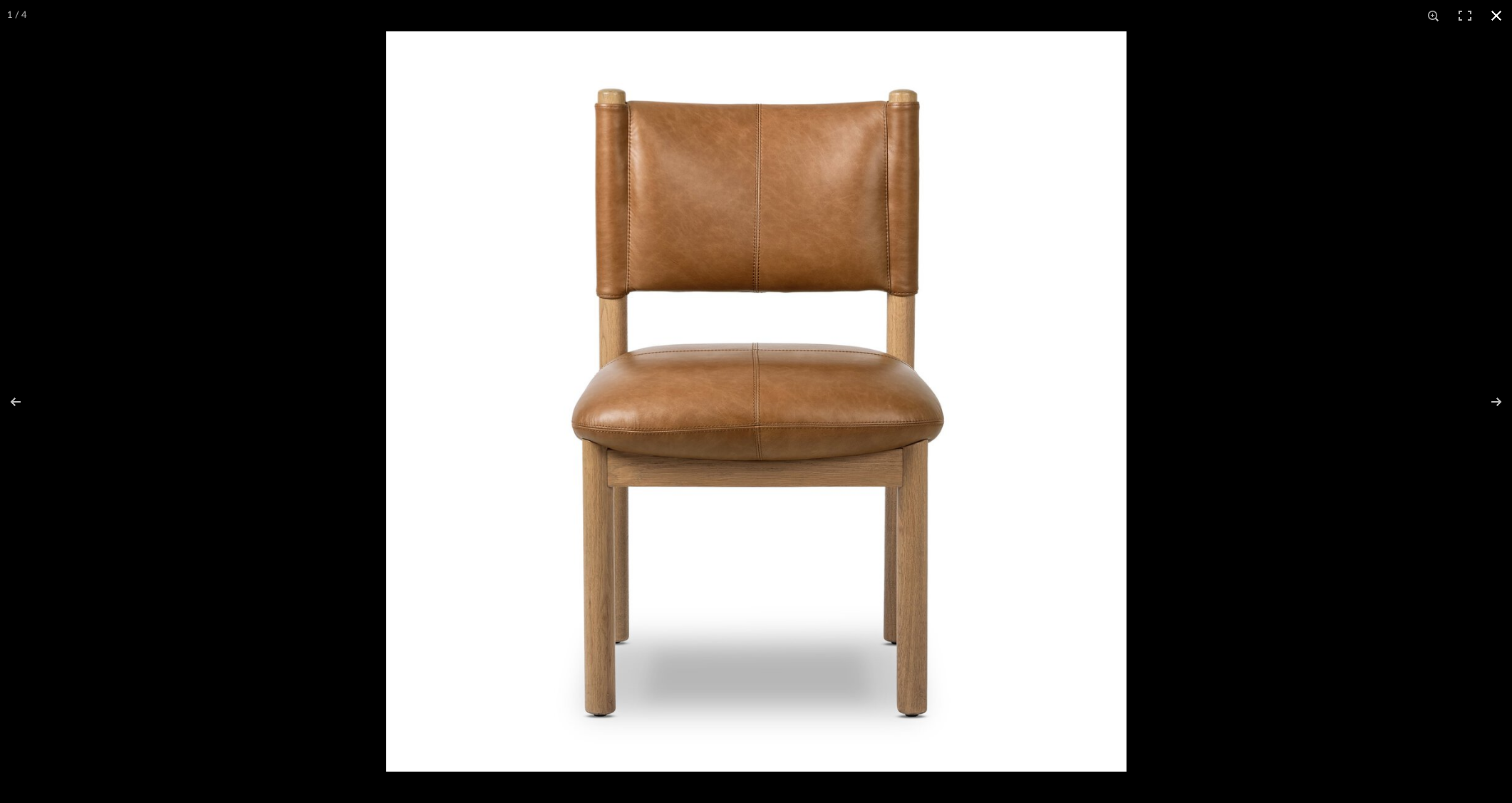
click at [1321, 452] on div at bounding box center [1142, 433] width 1512 height 803
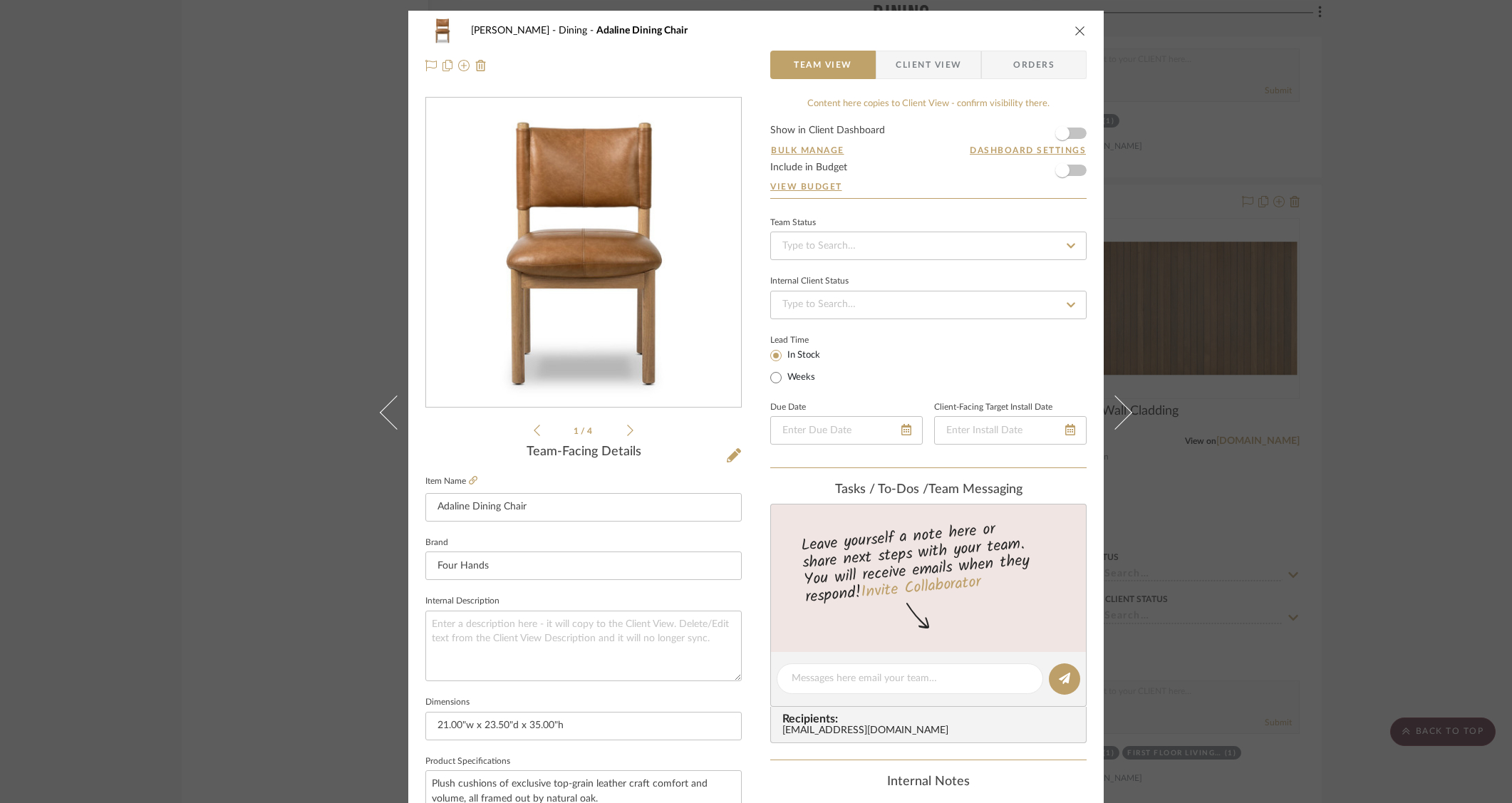
click at [1386, 523] on div "O'Connor, Lizzy Dining Adaline Dining Chair Team View Client View Orders 1 / 4 …" at bounding box center [756, 402] width 1512 height 803
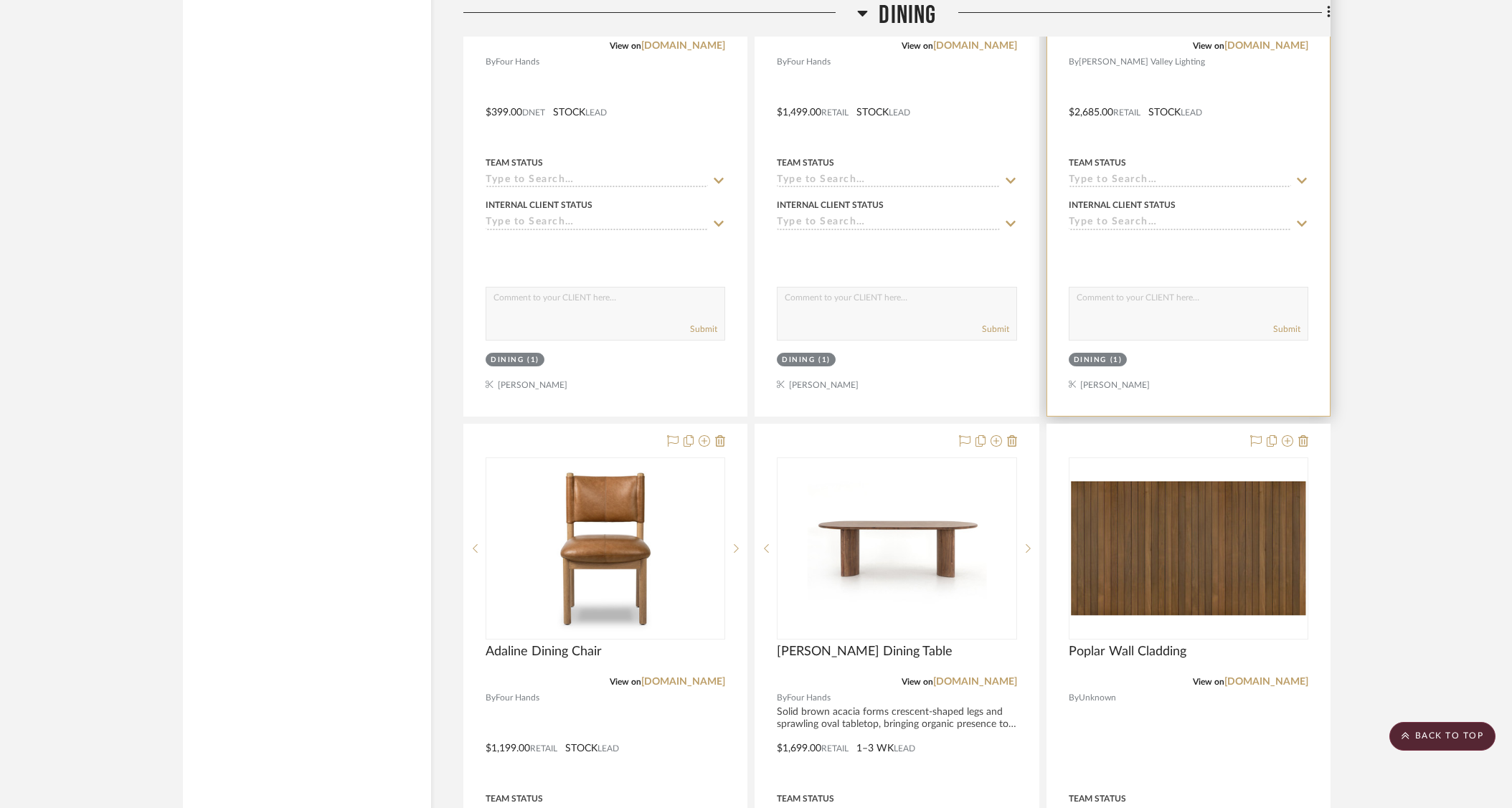
scroll to position [2847, 0]
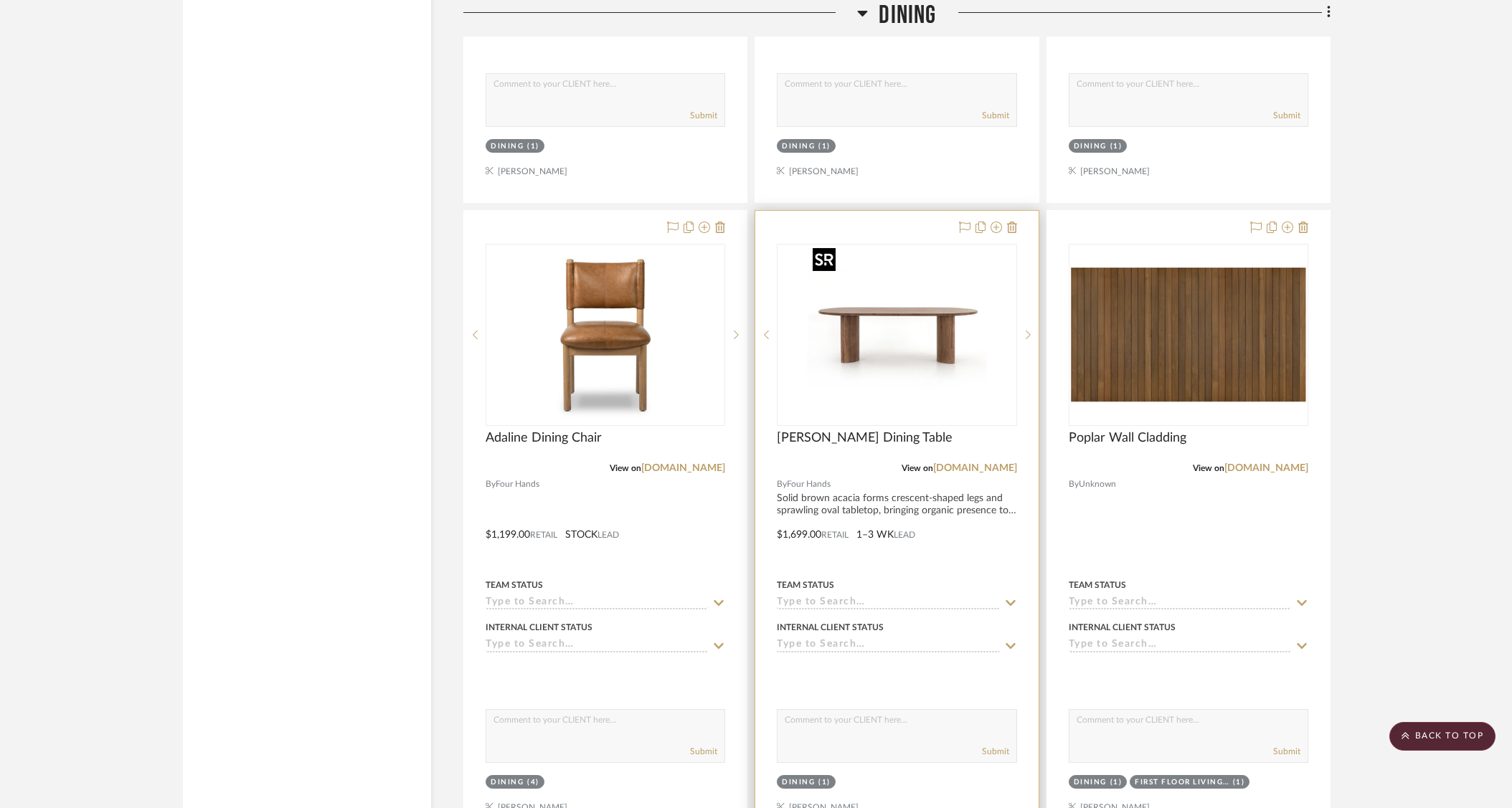
click at [940, 371] on img "0" at bounding box center [896, 335] width 179 height 179
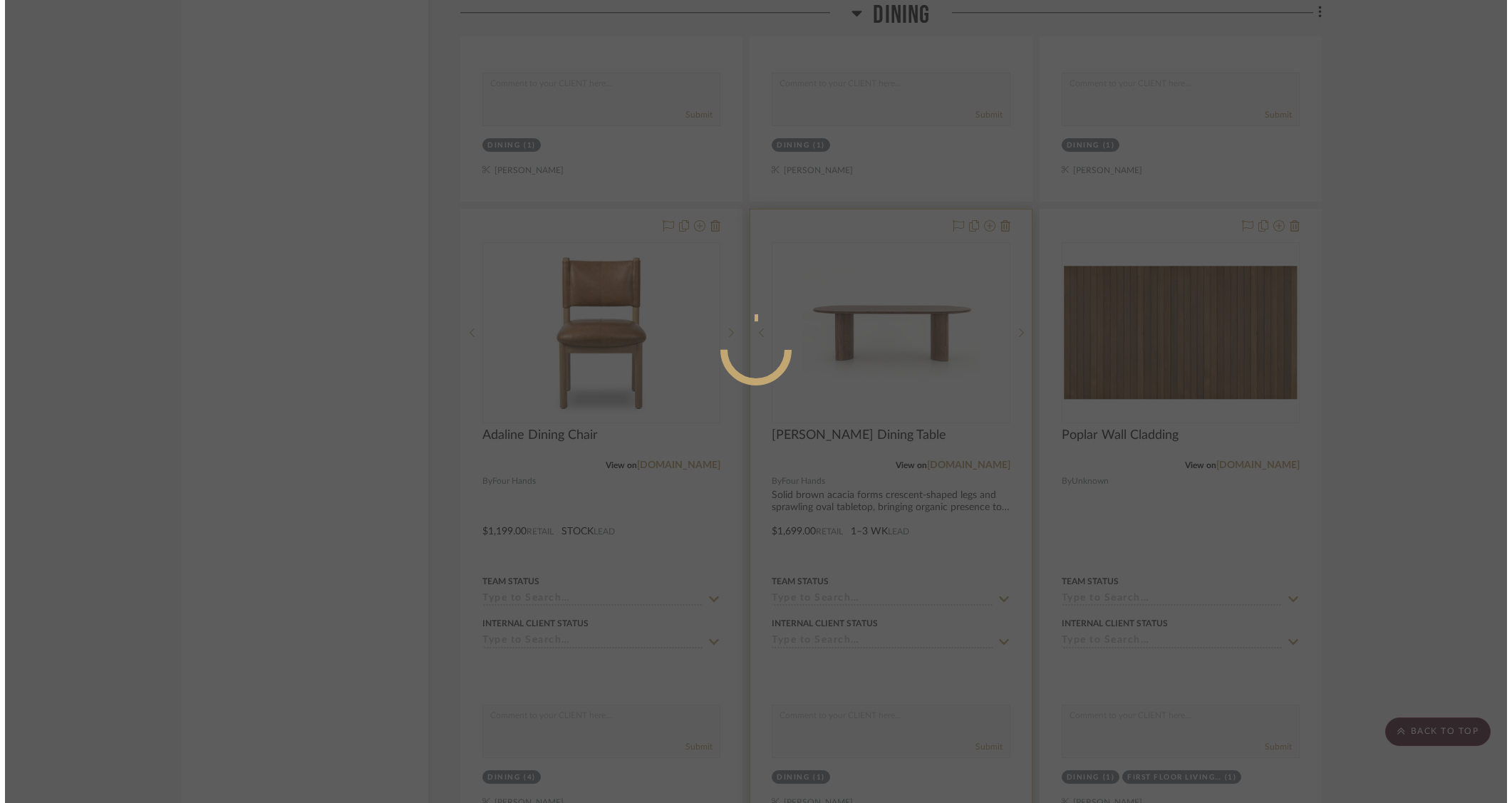
scroll to position [0, 0]
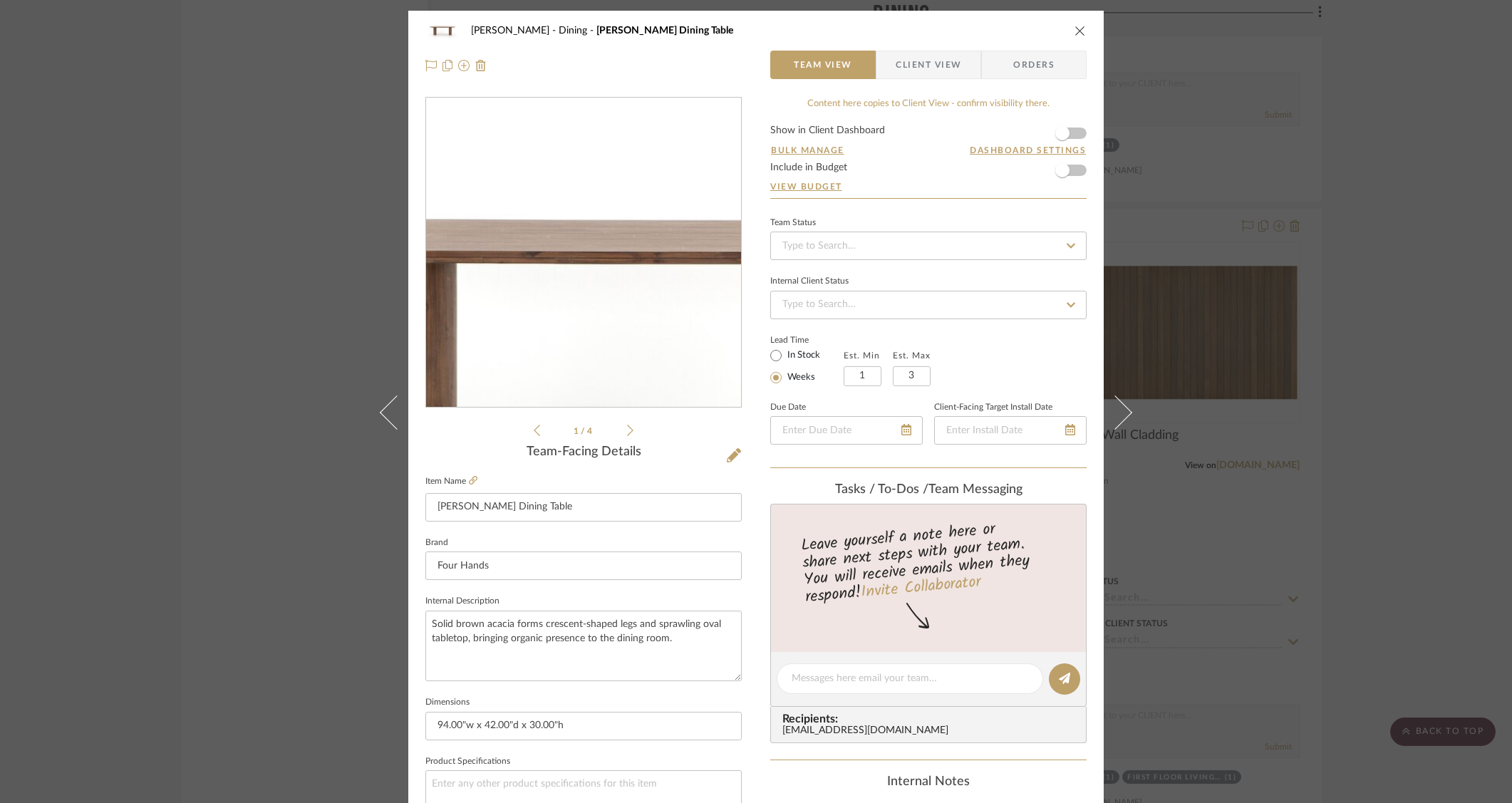
click at [556, 218] on img "0" at bounding box center [584, 253] width 309 height 309
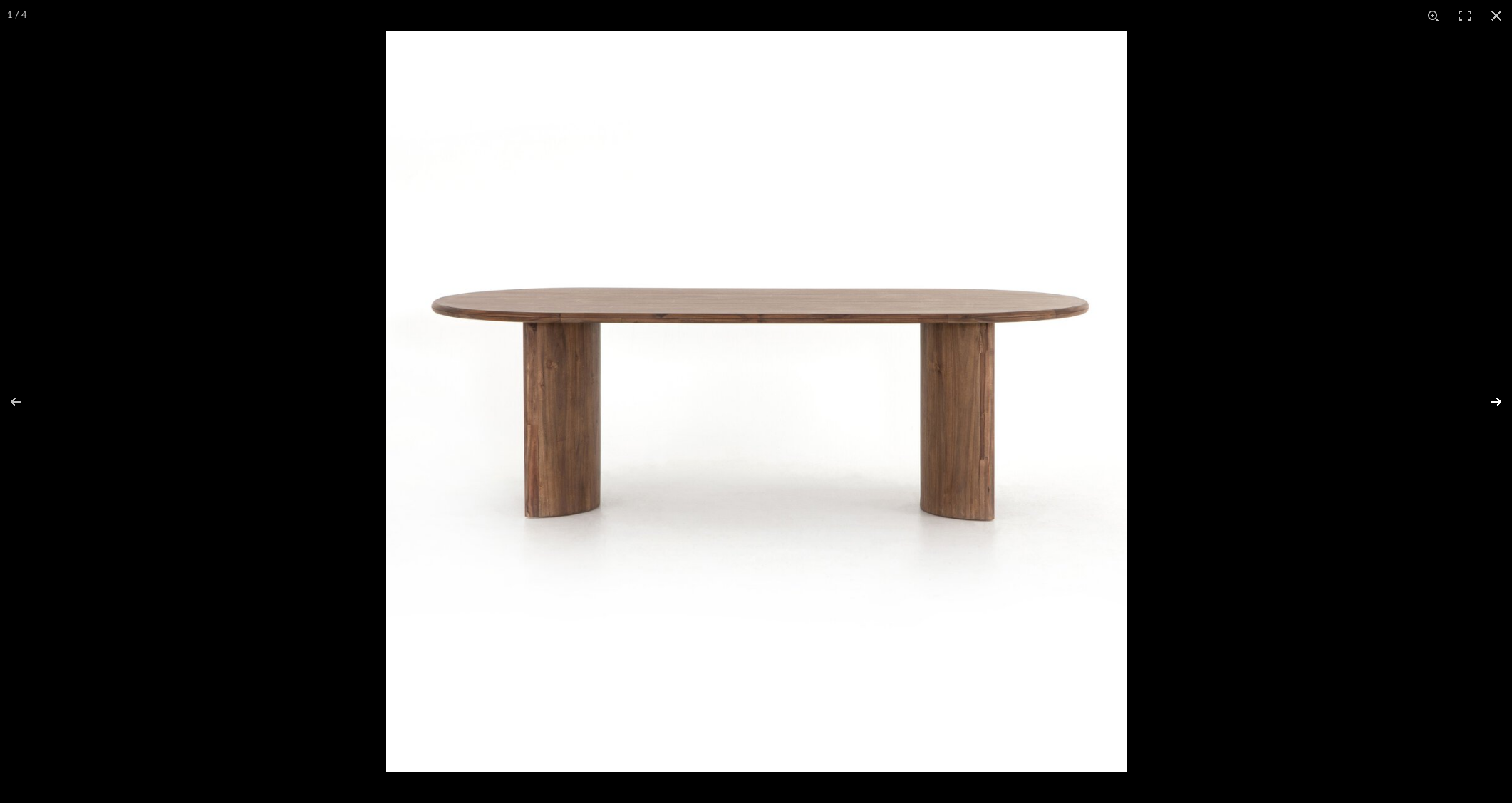
click at [1500, 395] on button at bounding box center [1487, 402] width 50 height 71
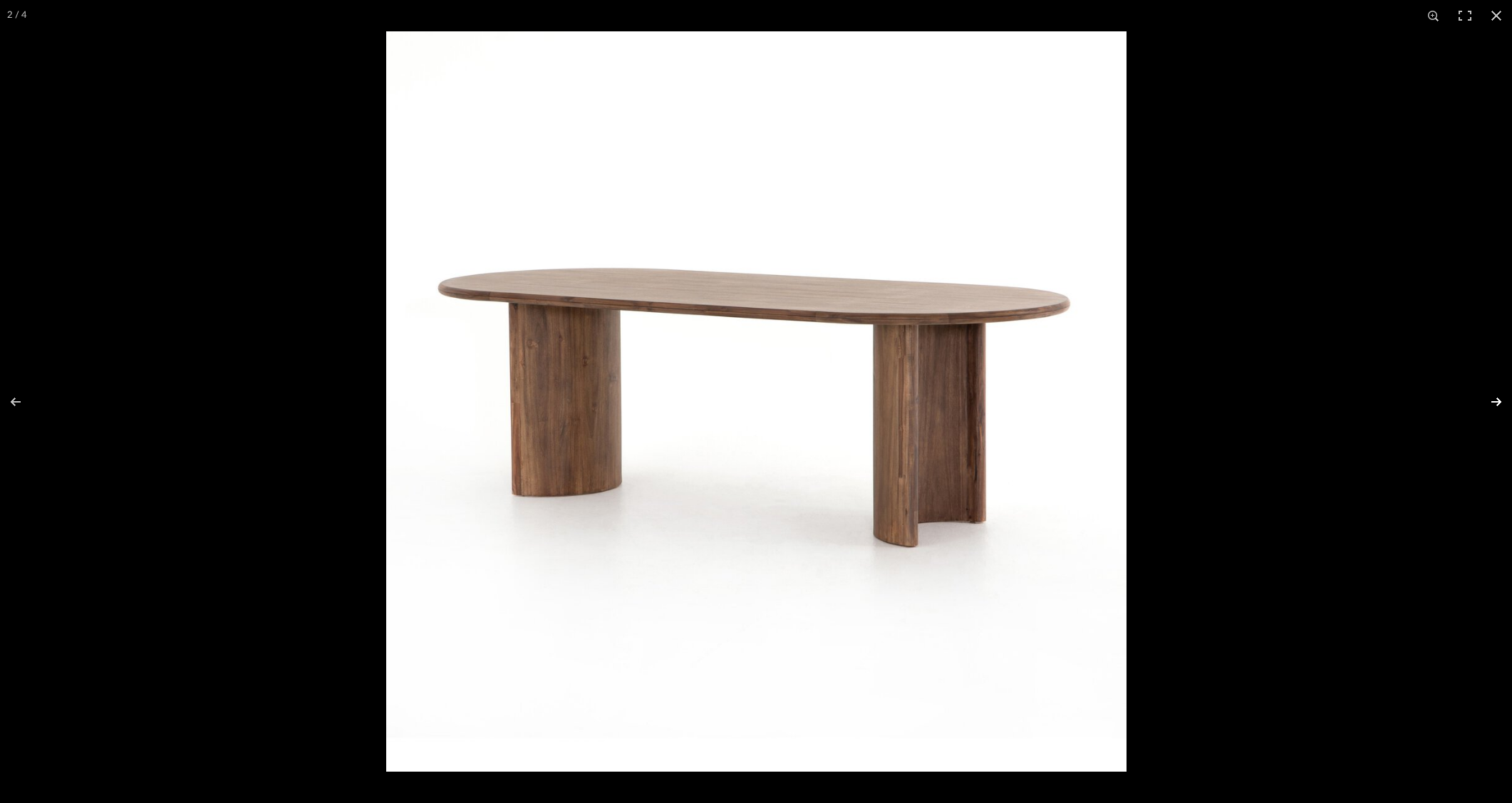
click at [1500, 395] on button at bounding box center [1487, 402] width 50 height 71
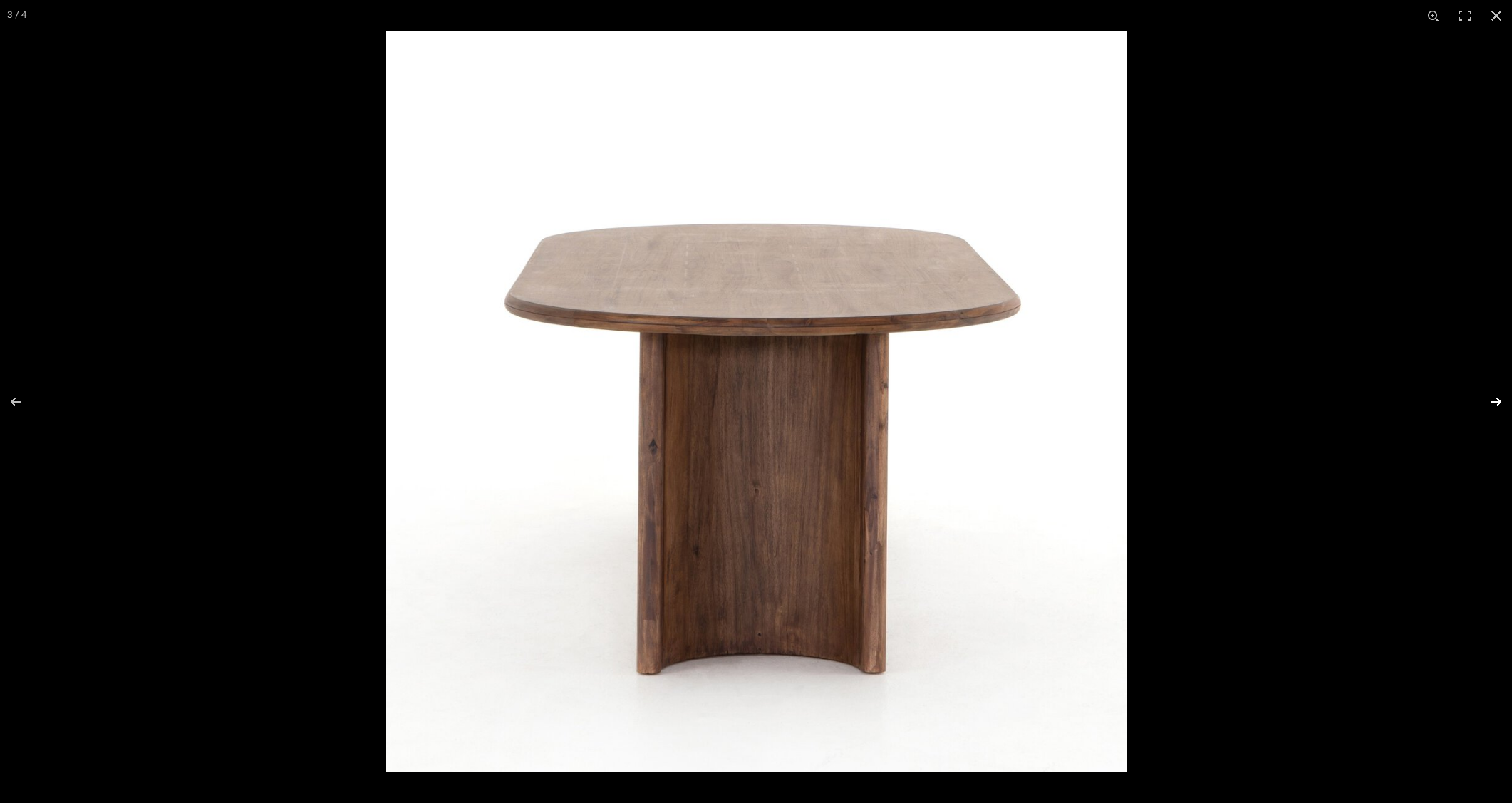
click at [1500, 395] on button at bounding box center [1487, 402] width 50 height 71
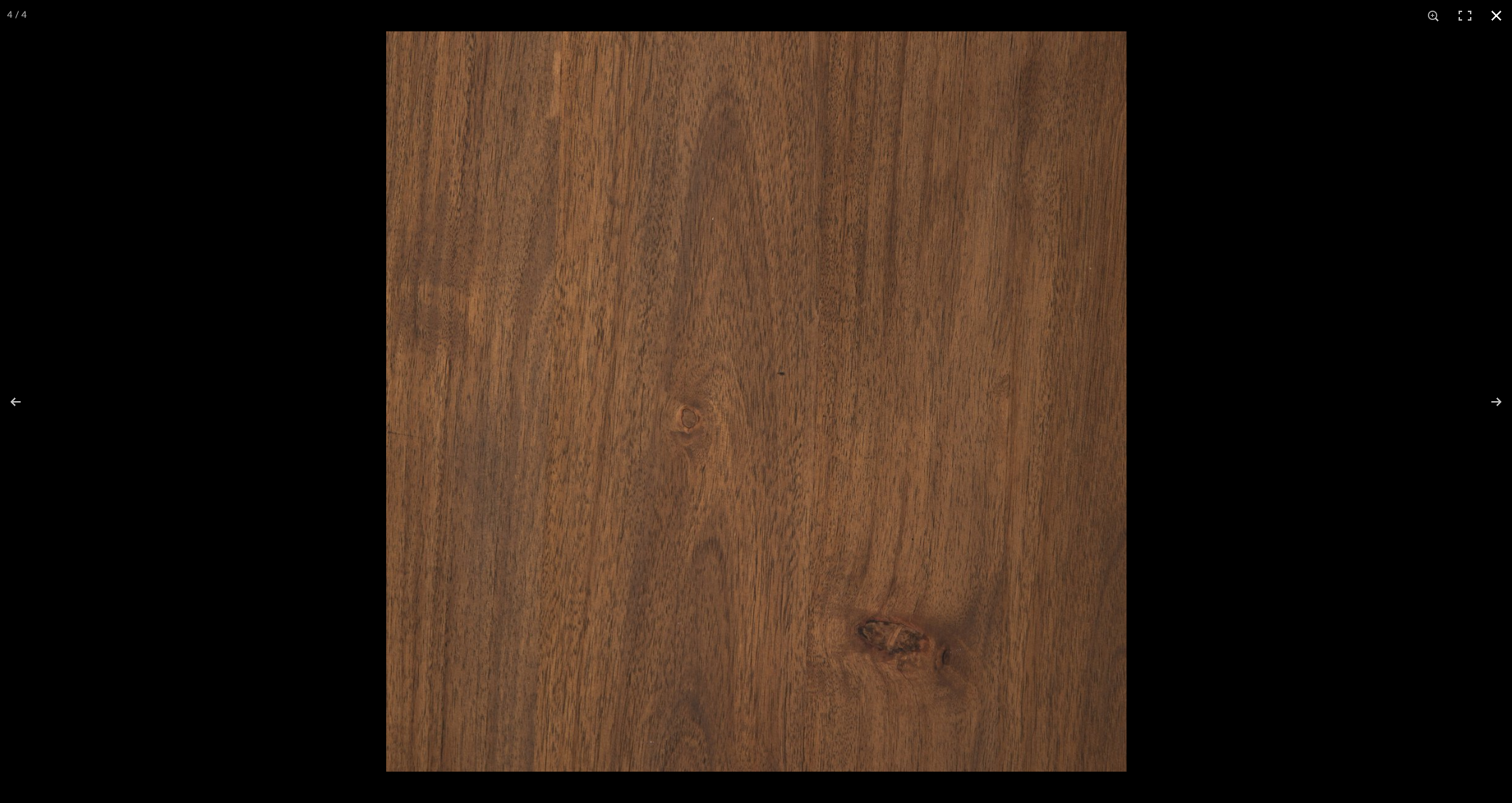
click at [1262, 300] on div at bounding box center [1142, 433] width 1512 height 803
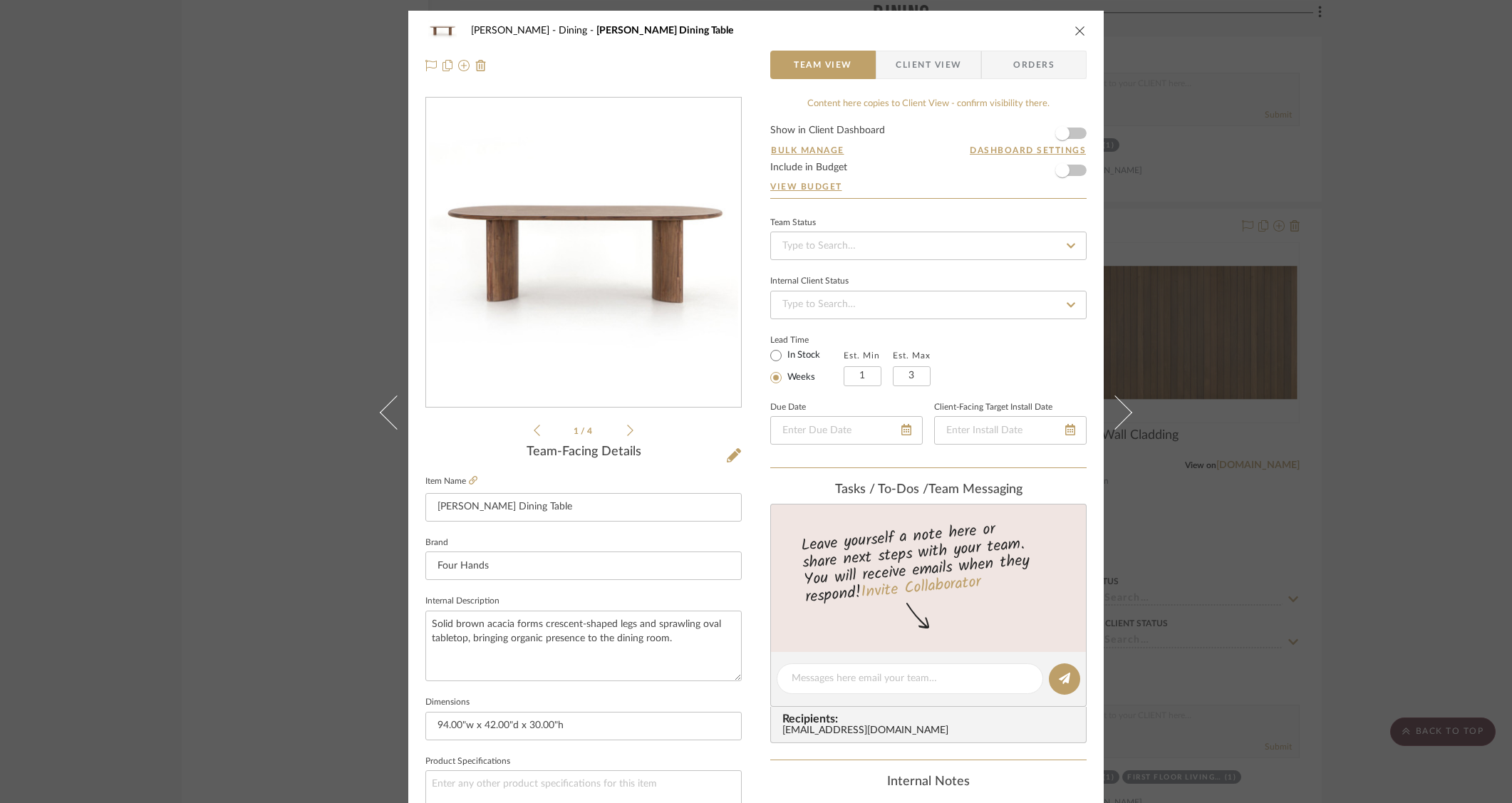
click at [1363, 286] on div "O'Connor, Lizzy Dining Paden Dining Table Team View Client View Orders 1 / 4 Te…" at bounding box center [756, 402] width 1512 height 803
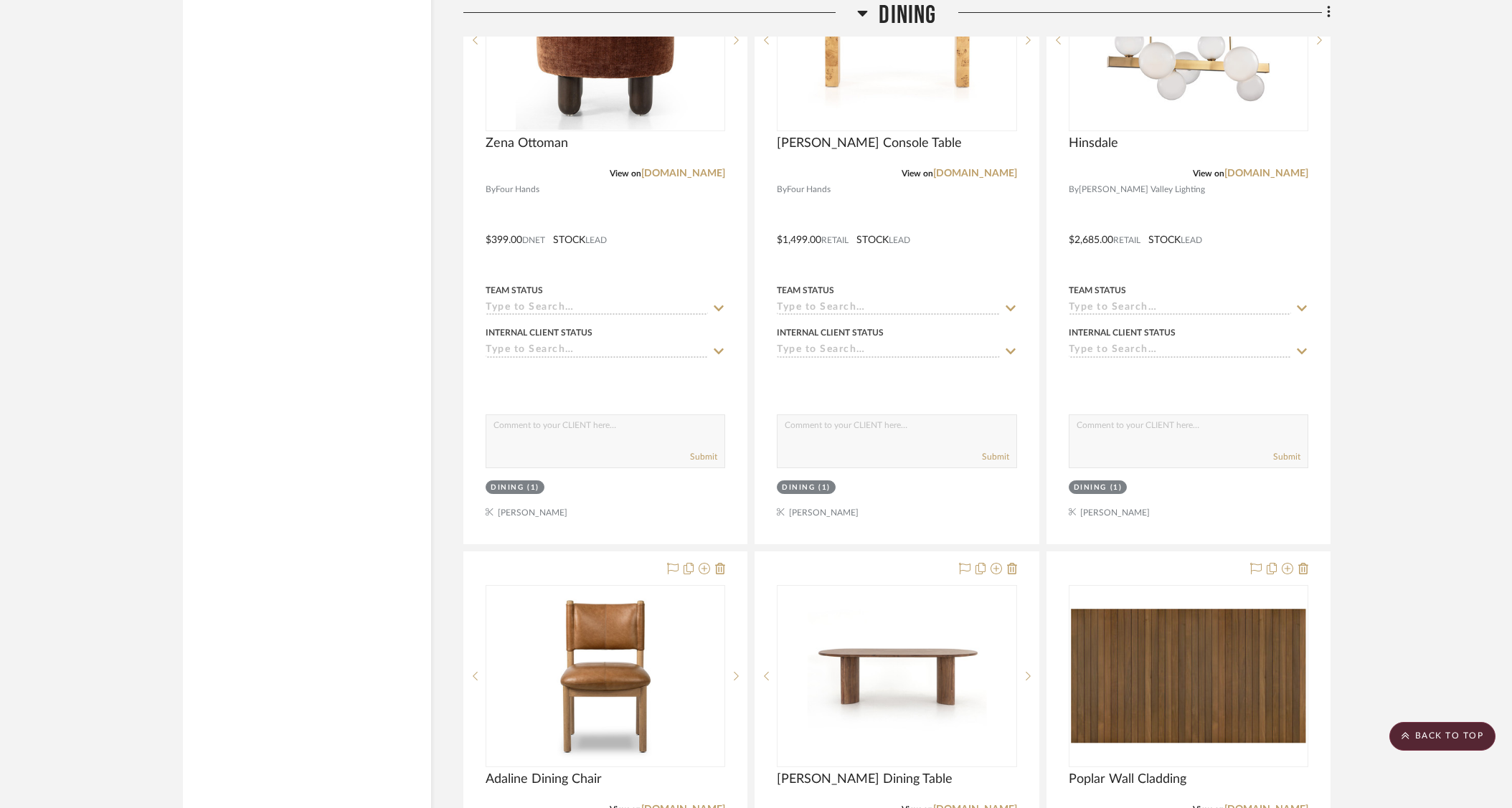
scroll to position [2401, 0]
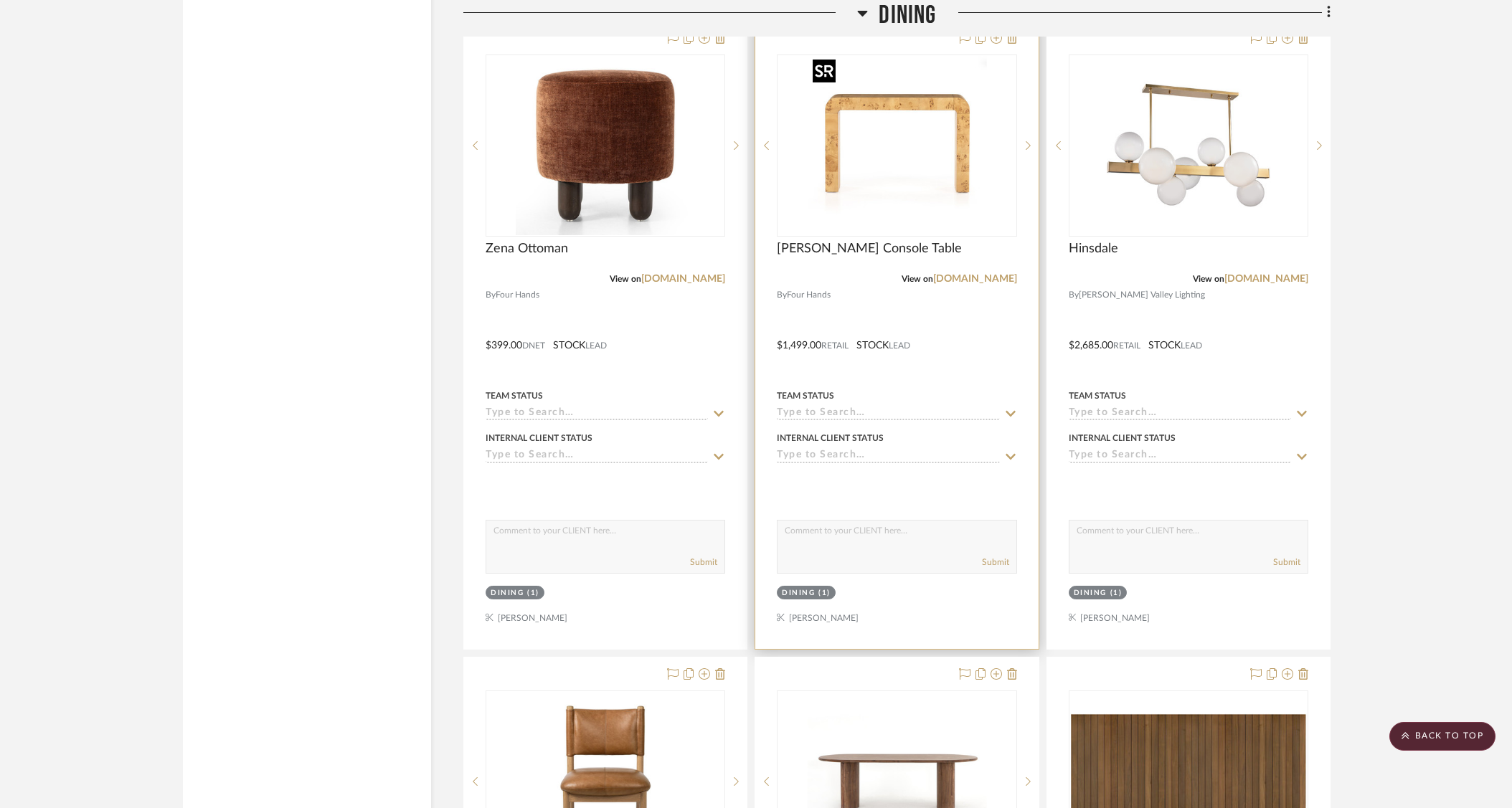
click at [927, 149] on img "0" at bounding box center [896, 145] width 179 height 179
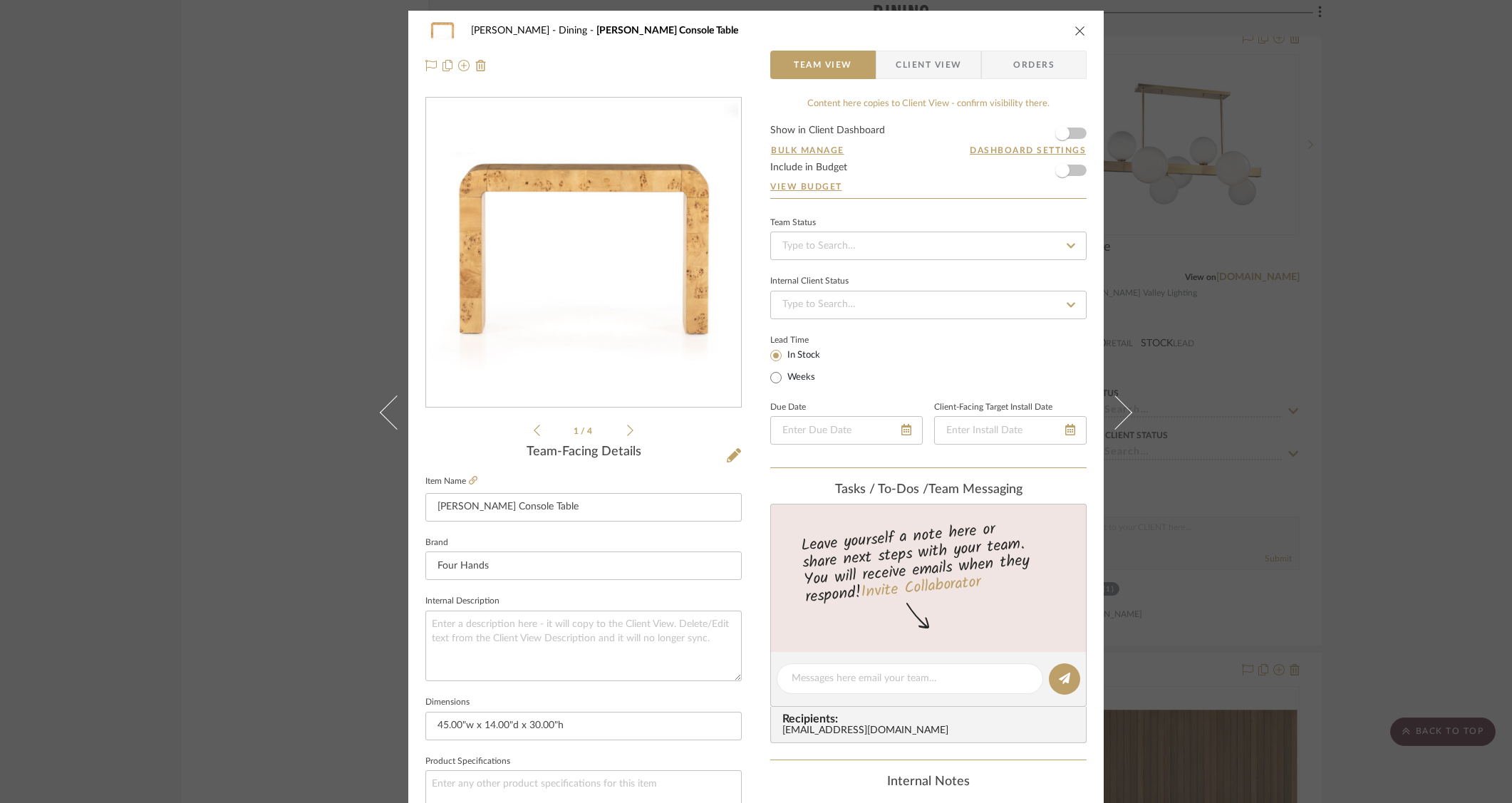
click at [606, 369] on img "0" at bounding box center [584, 253] width 309 height 309
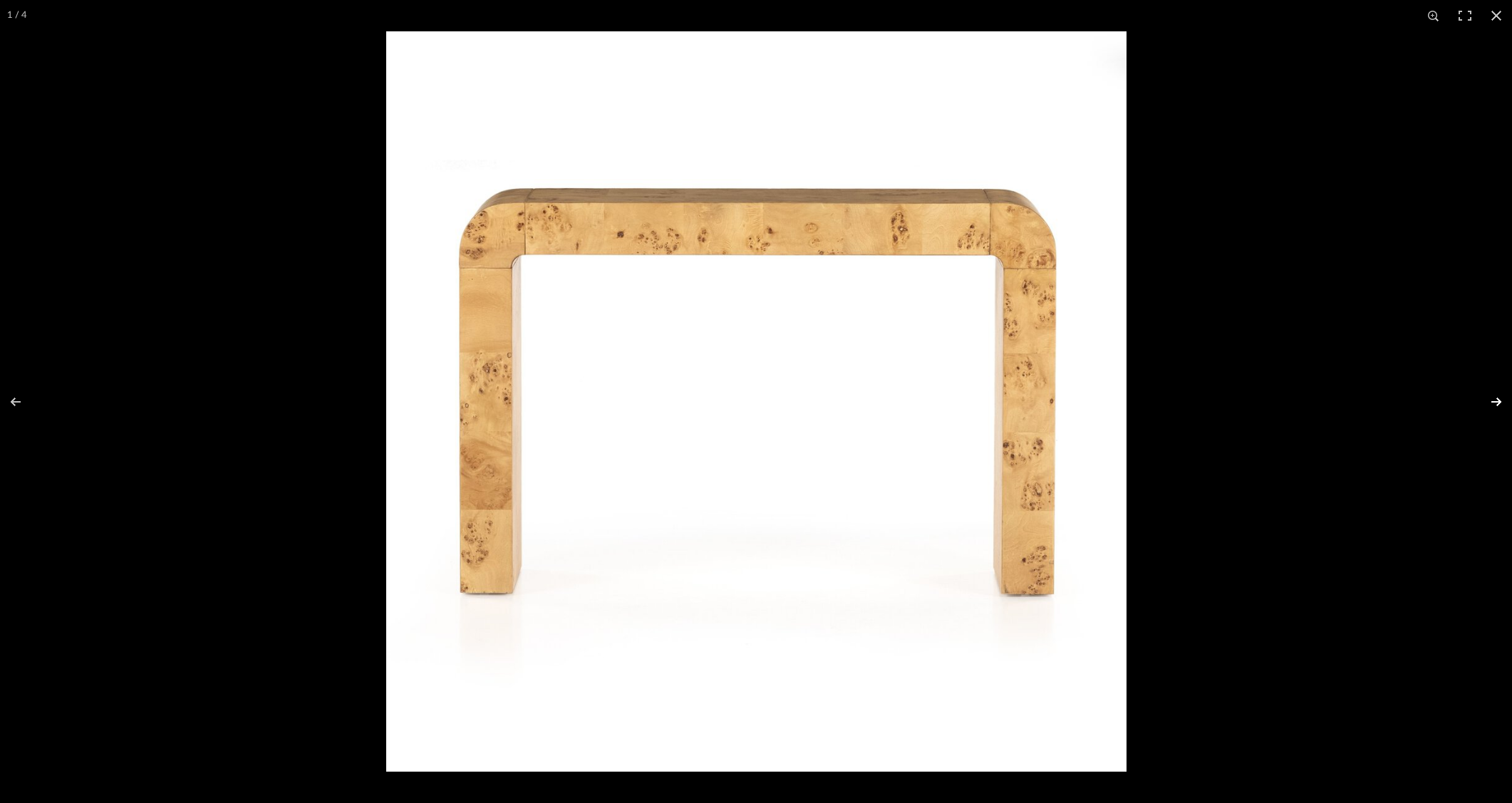
click at [1491, 396] on button at bounding box center [1487, 402] width 50 height 71
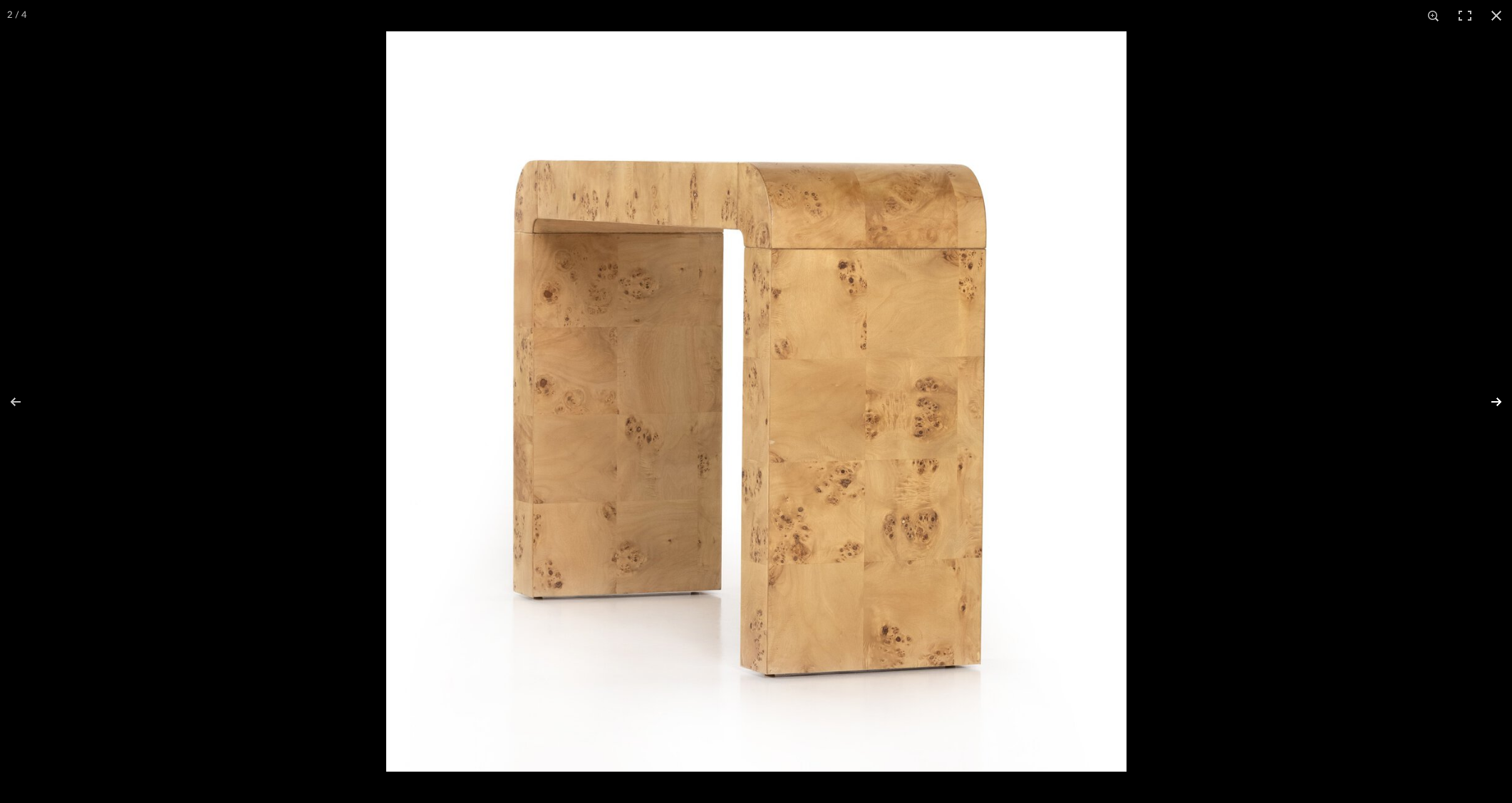
click at [1491, 396] on button at bounding box center [1487, 402] width 50 height 71
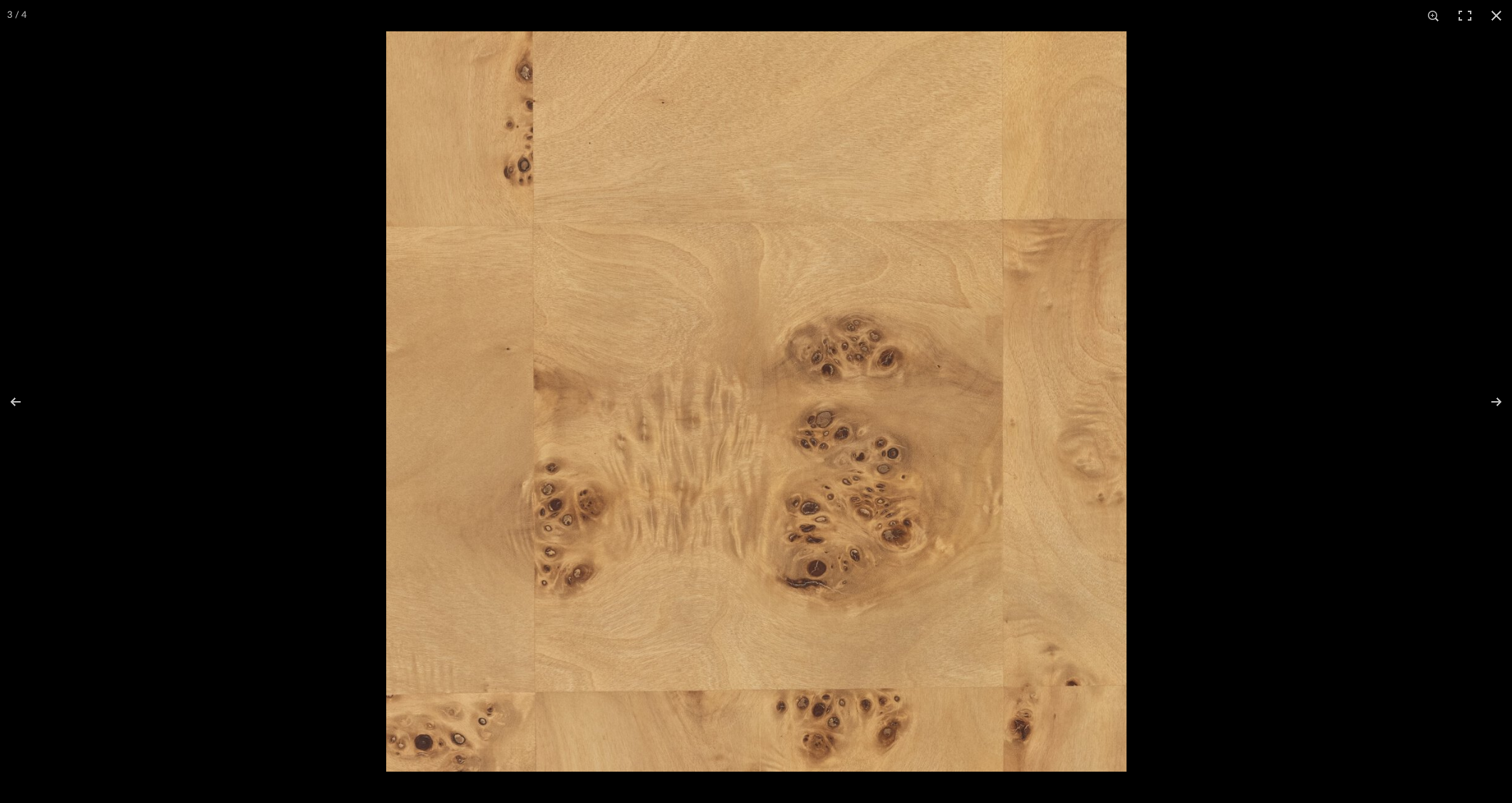
click at [556, 111] on img at bounding box center [756, 401] width 740 height 740
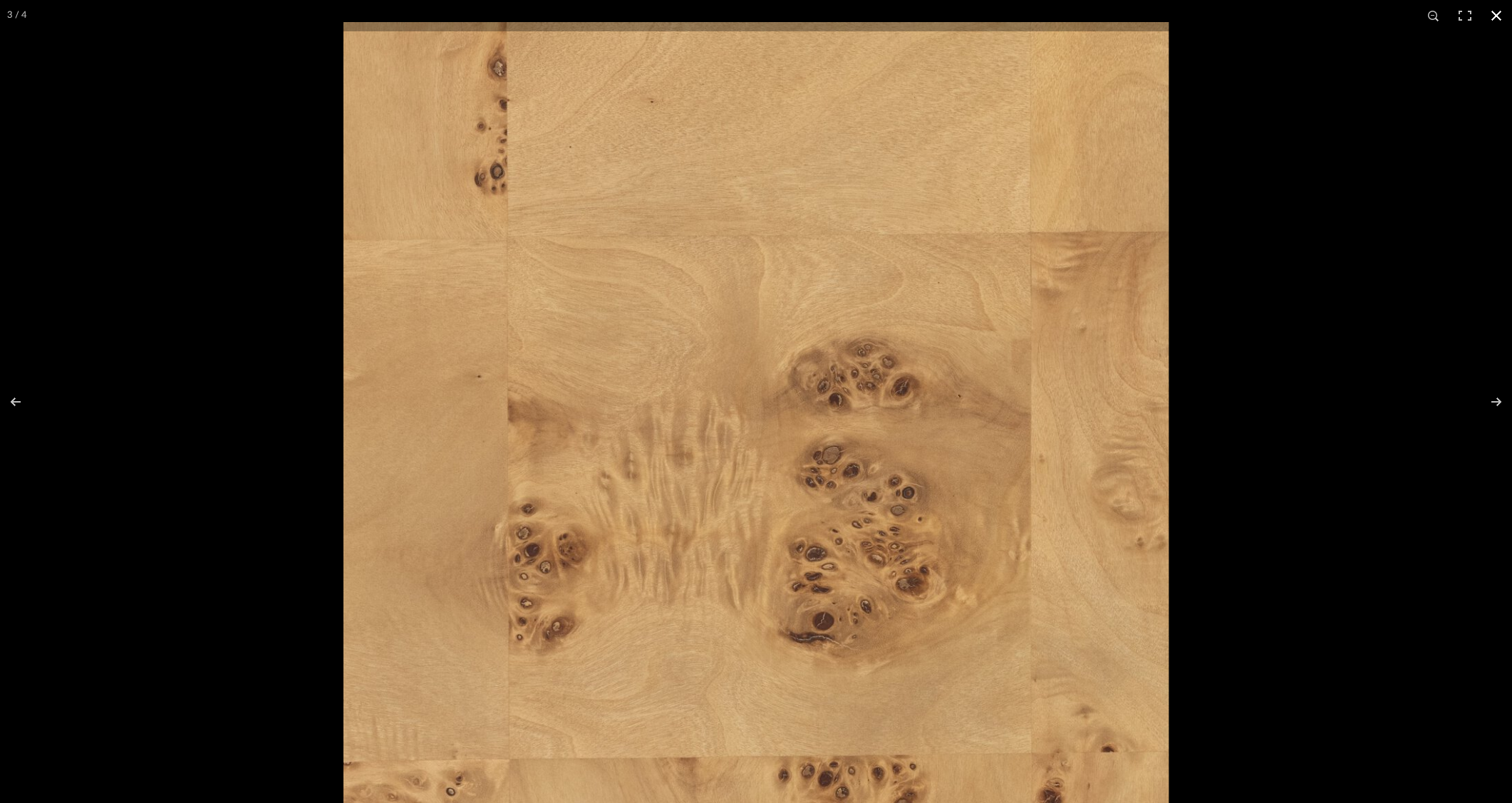
click at [285, 129] on div at bounding box center [756, 402] width 1512 height 803
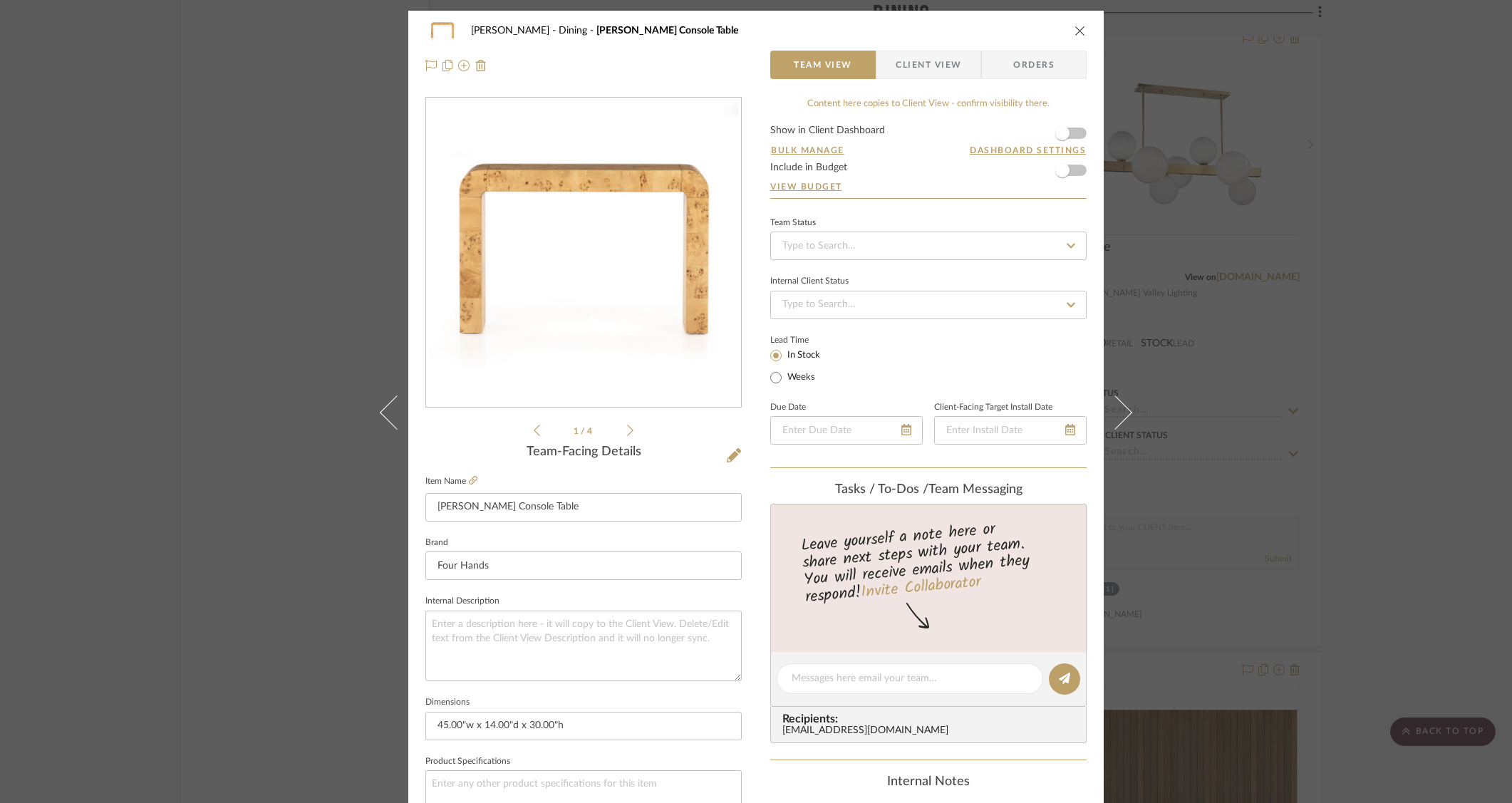
click at [1243, 206] on div "O'Connor, Lizzy Dining Jenson Console Table Team View Client View Orders 1 / 4 …" at bounding box center [756, 402] width 1512 height 803
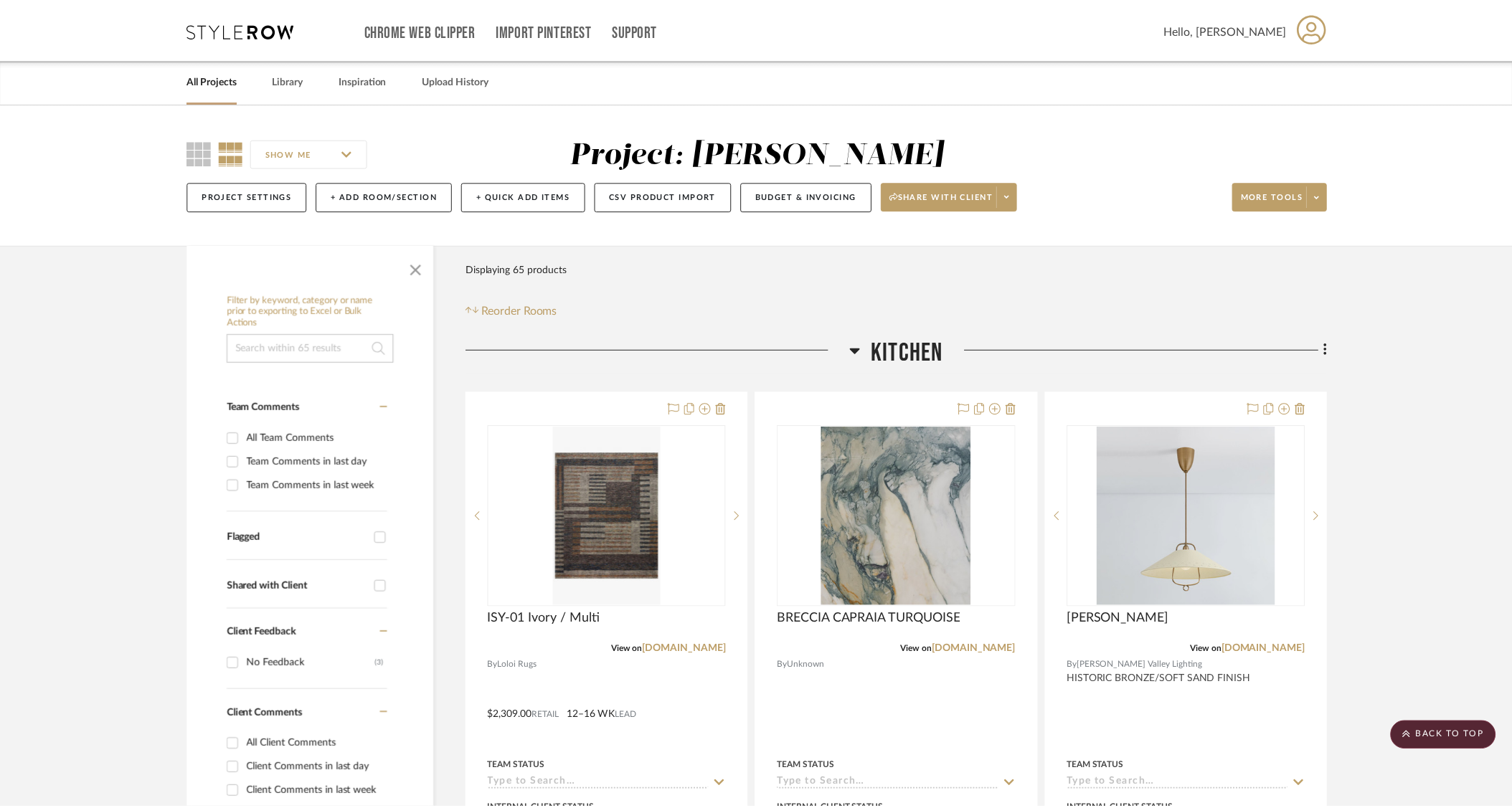
scroll to position [2401, 0]
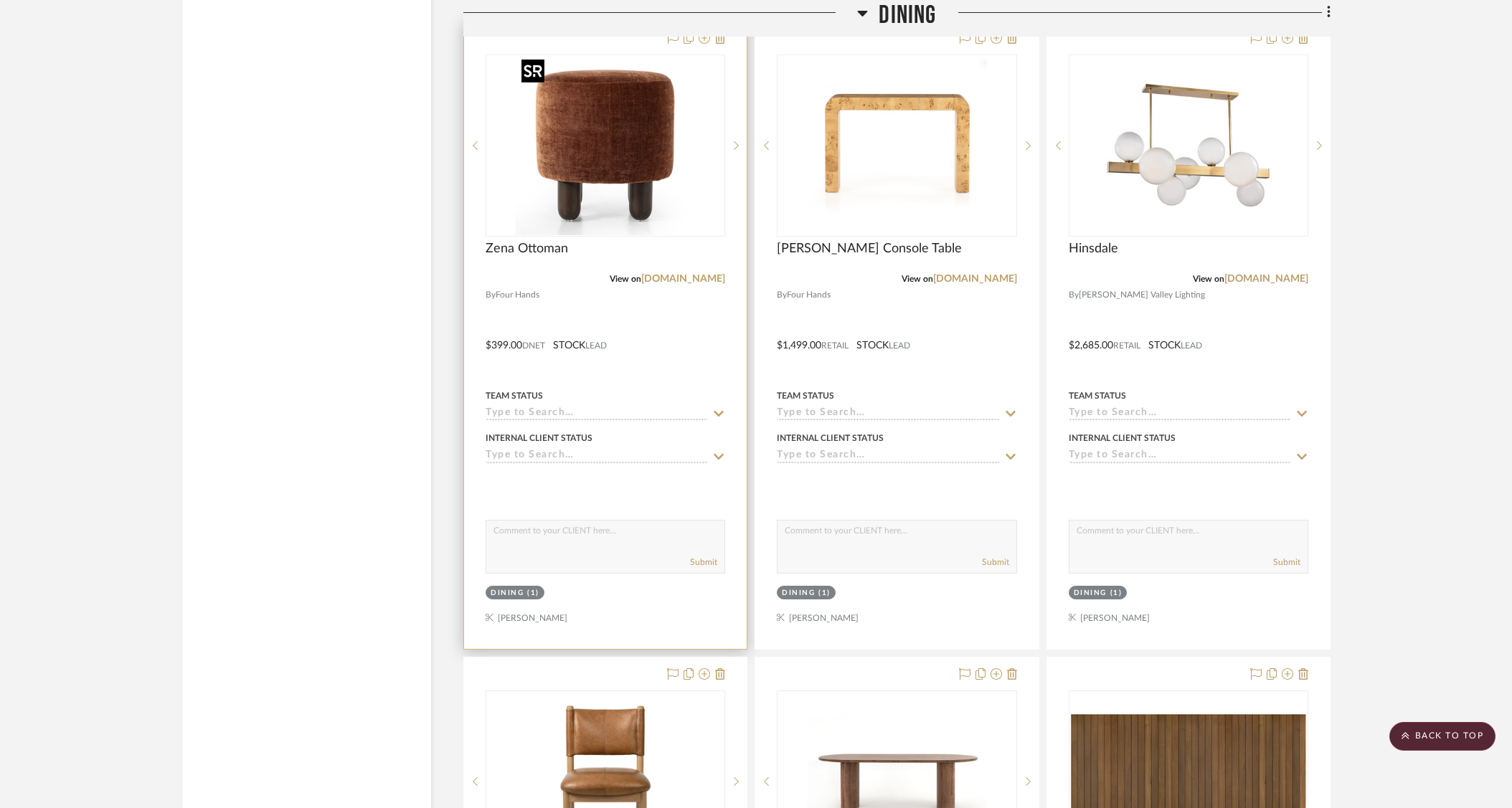
click at [0, 0] on img at bounding box center [0, 0] width 0 height 0
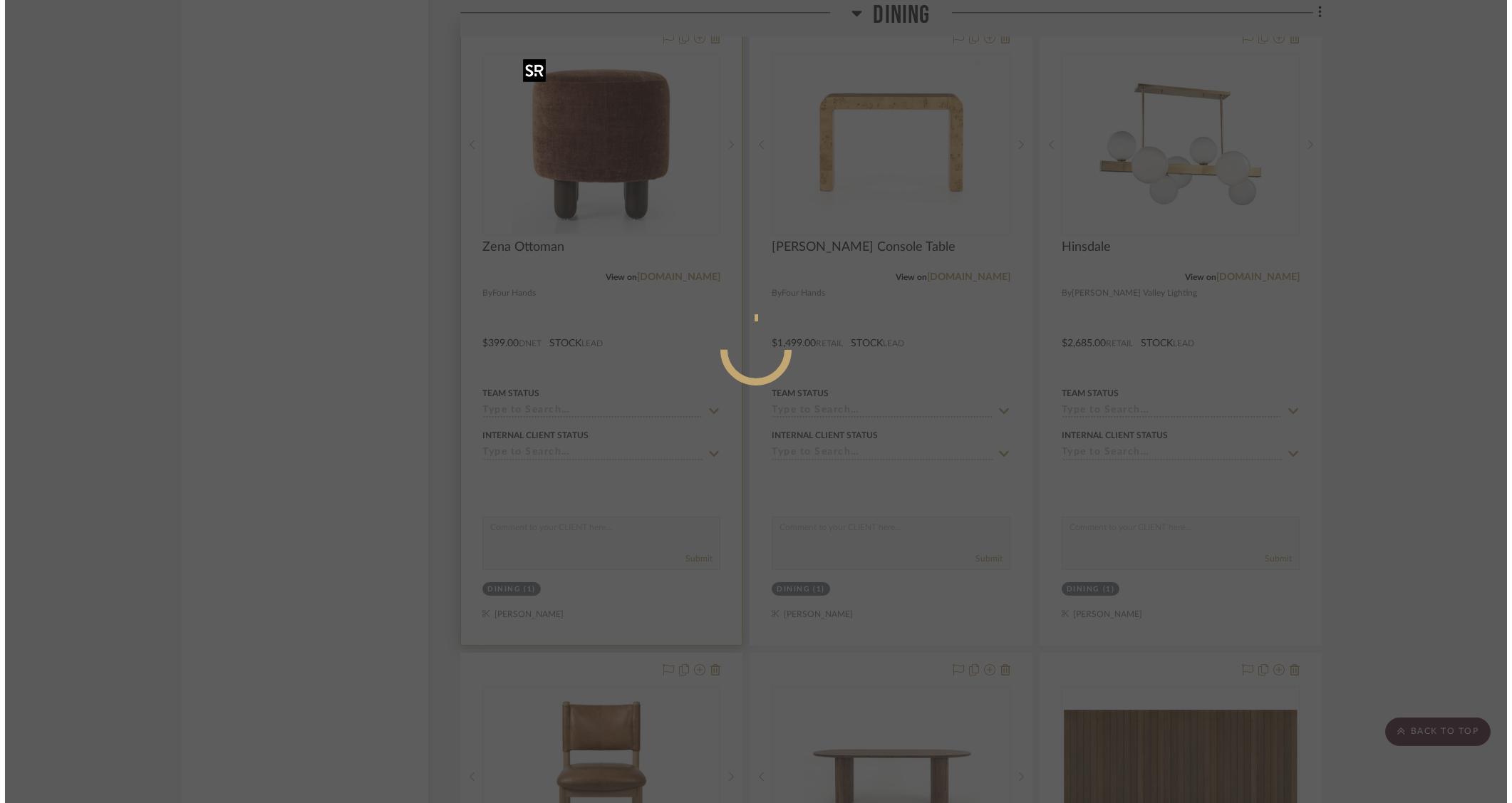
scroll to position [0, 0]
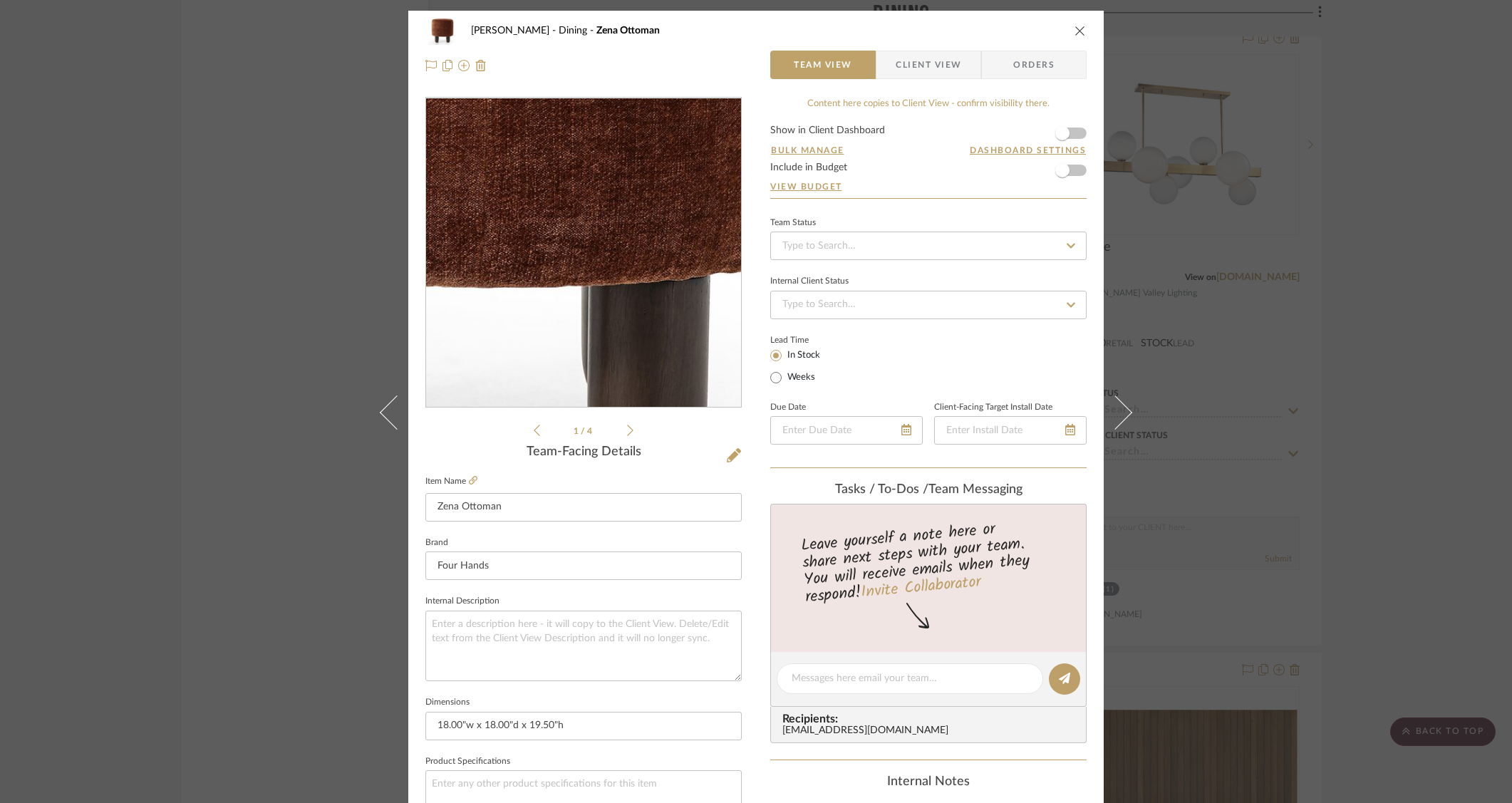
click at [617, 307] on img "0" at bounding box center [584, 253] width 309 height 309
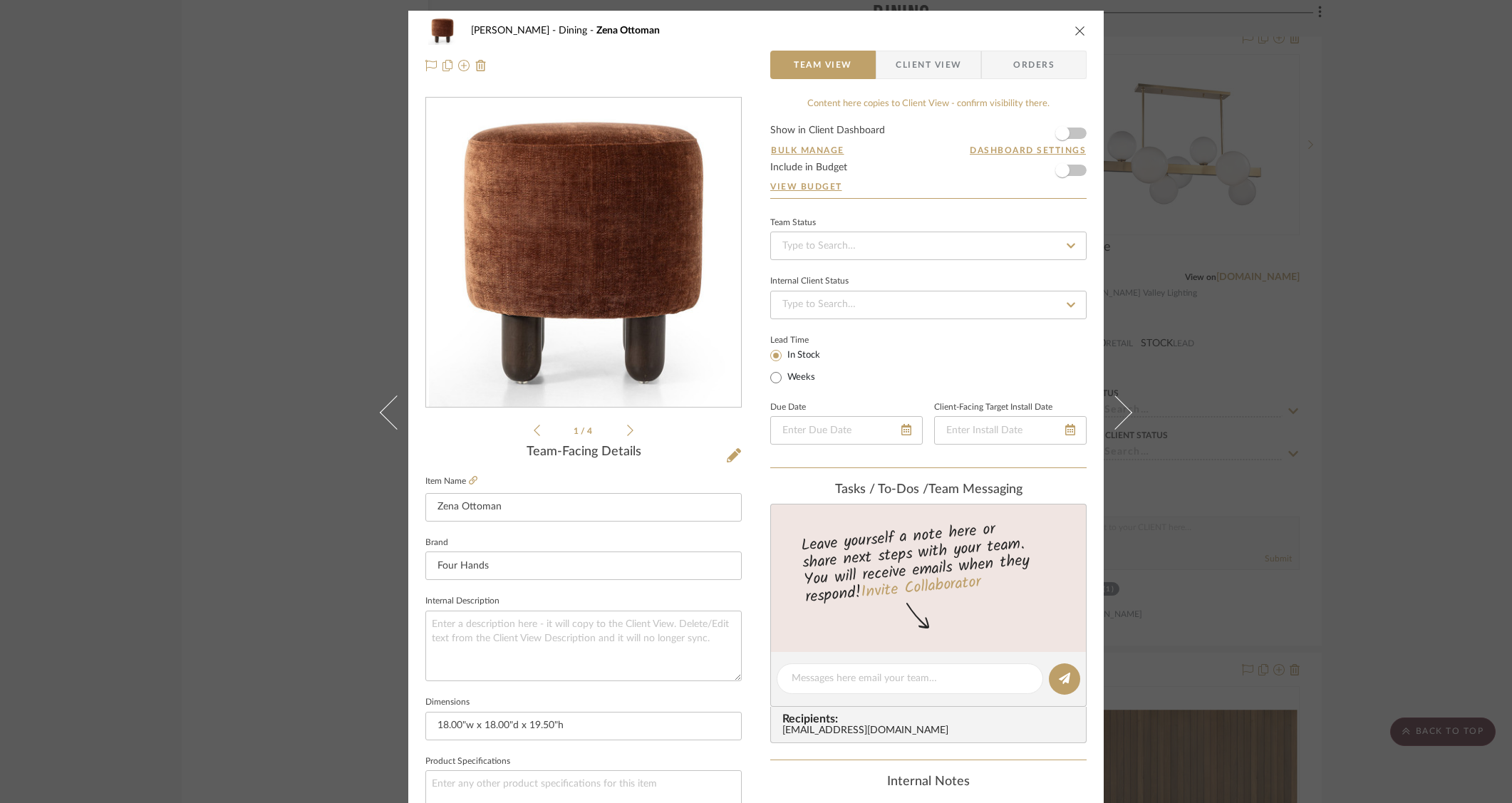
click at [543, 226] on img "0" at bounding box center [584, 253] width 309 height 309
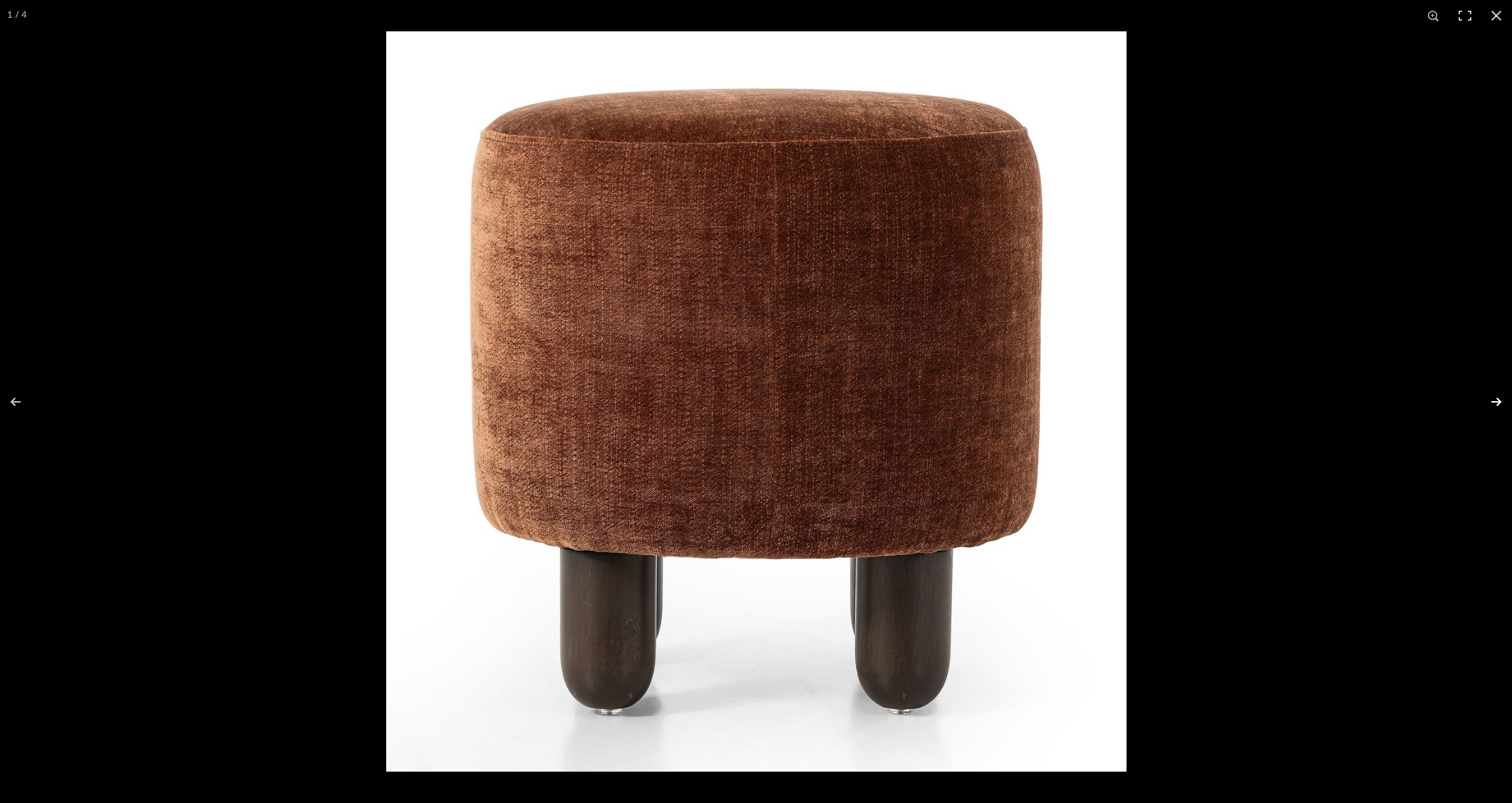
click at [1495, 398] on button at bounding box center [1487, 402] width 50 height 71
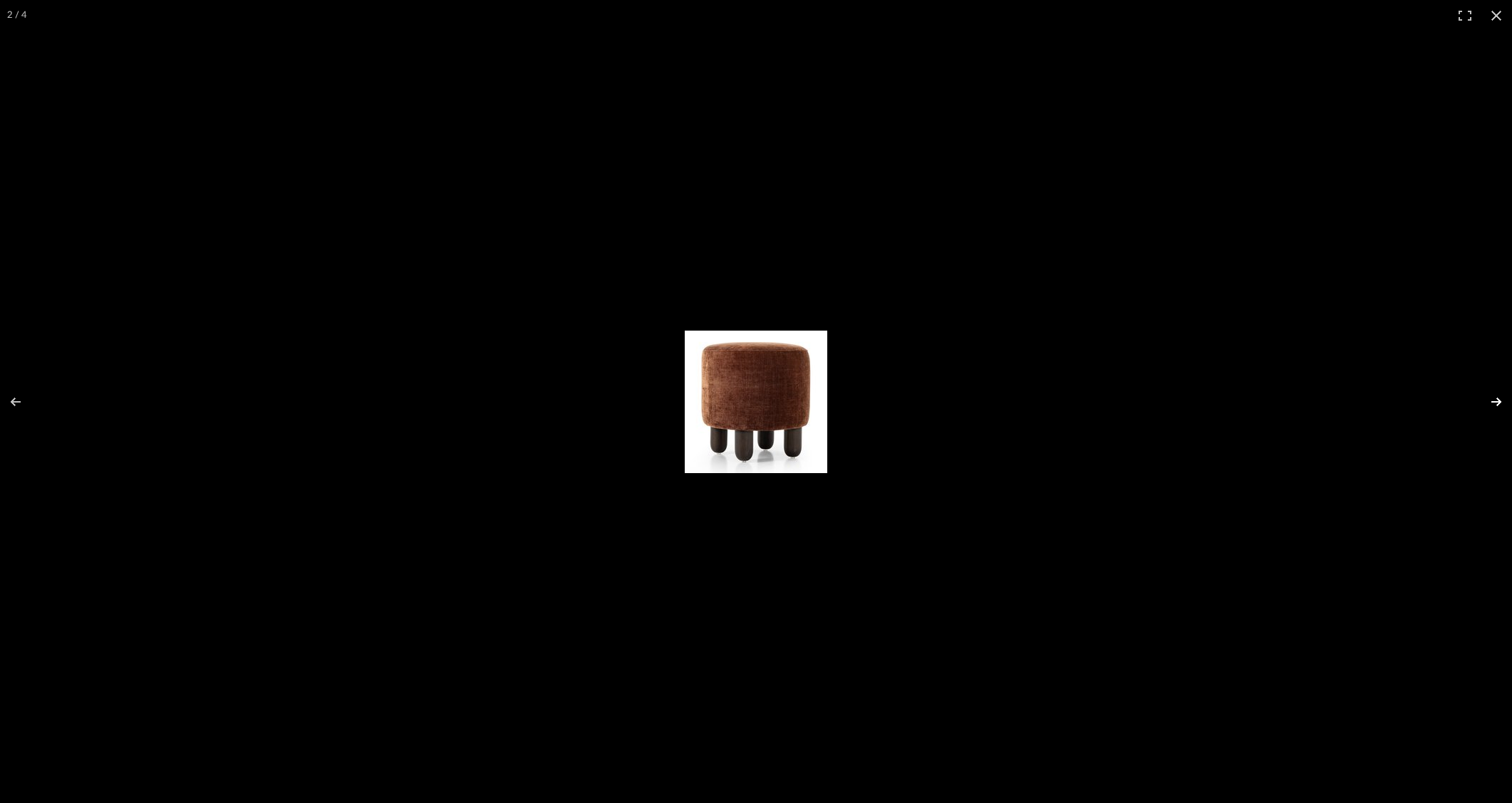
click at [1495, 398] on button at bounding box center [1487, 402] width 50 height 71
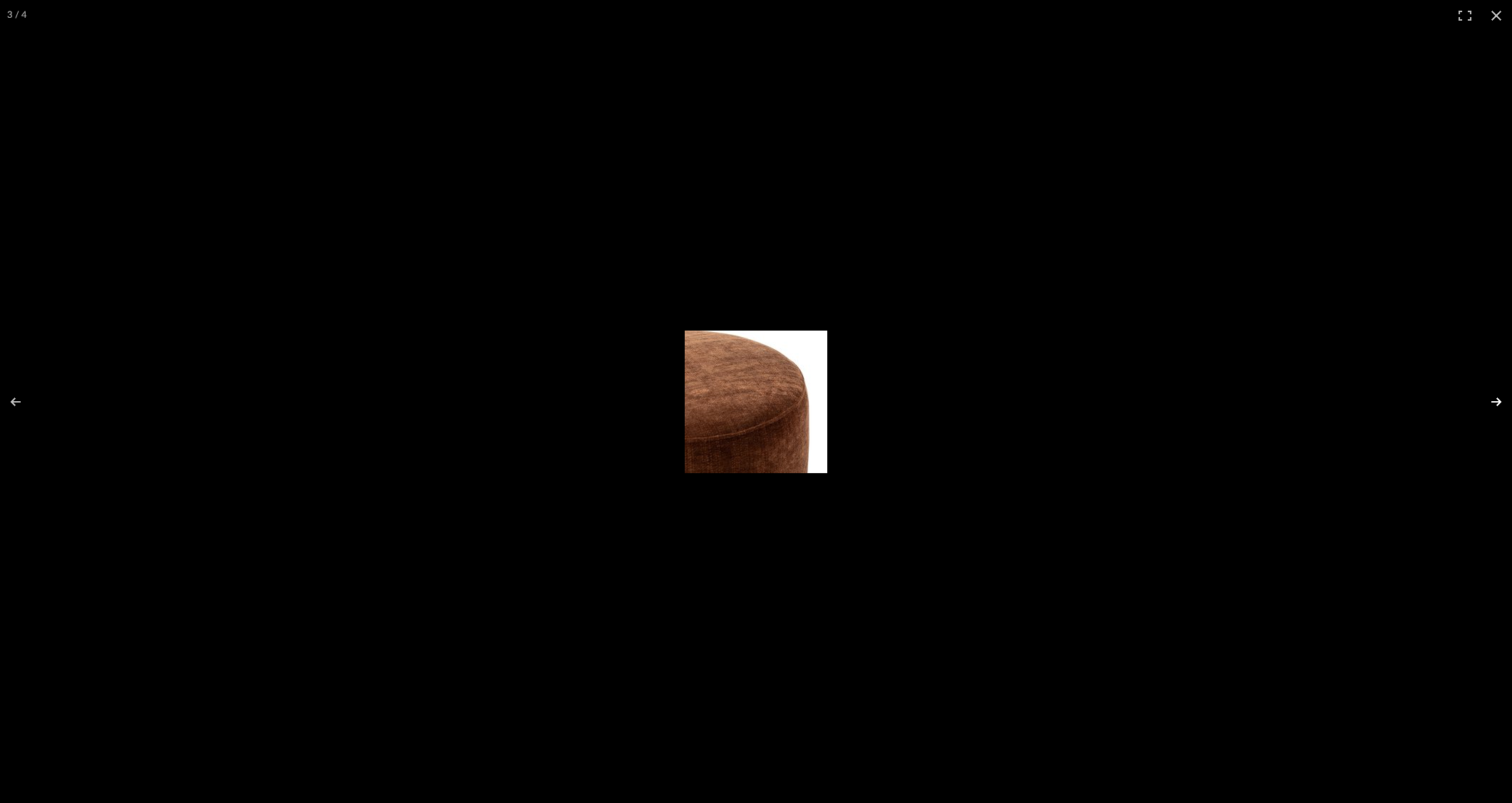
click at [1495, 398] on button at bounding box center [1487, 402] width 50 height 71
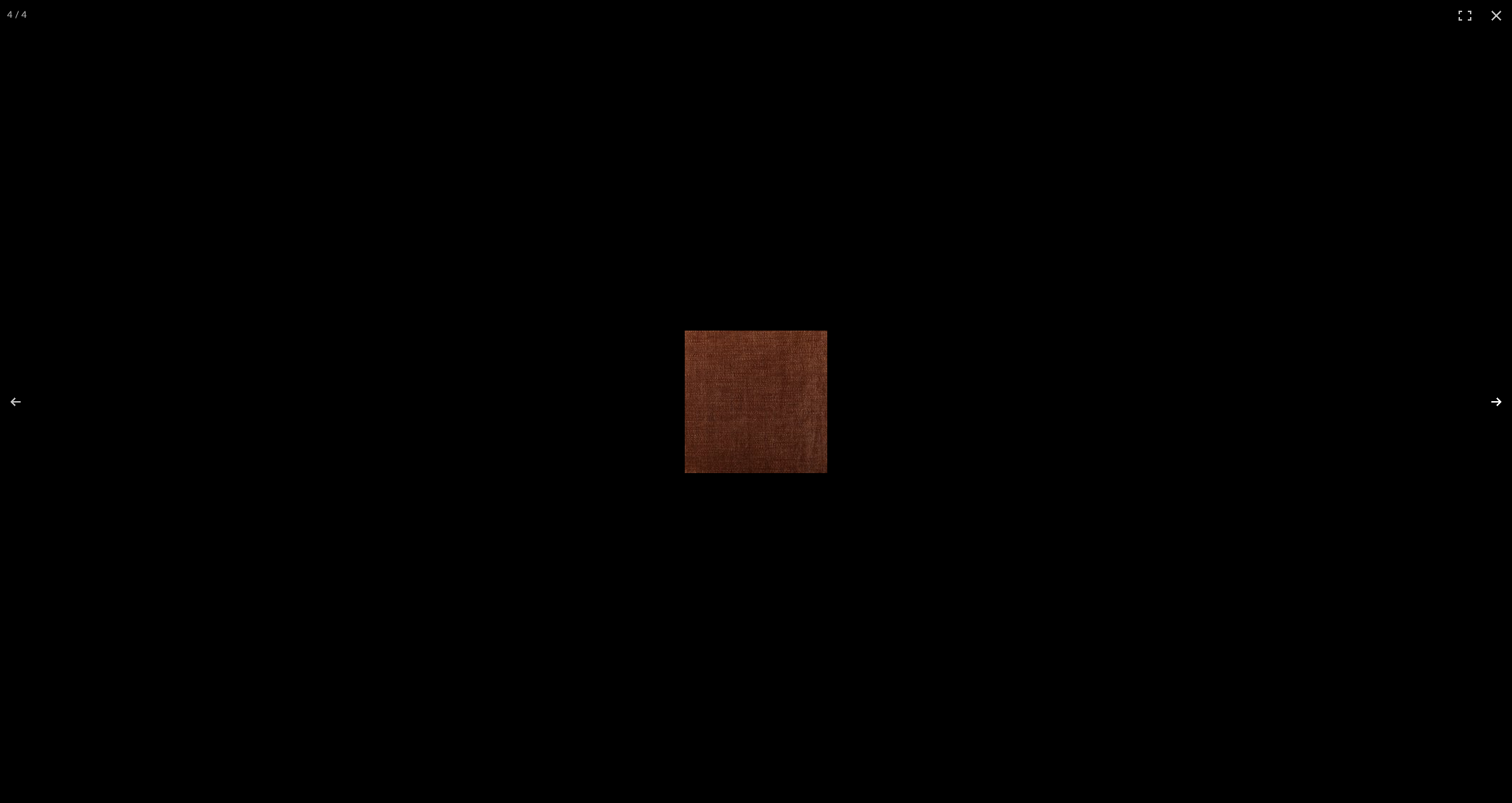
click at [1495, 398] on button at bounding box center [1487, 402] width 50 height 71
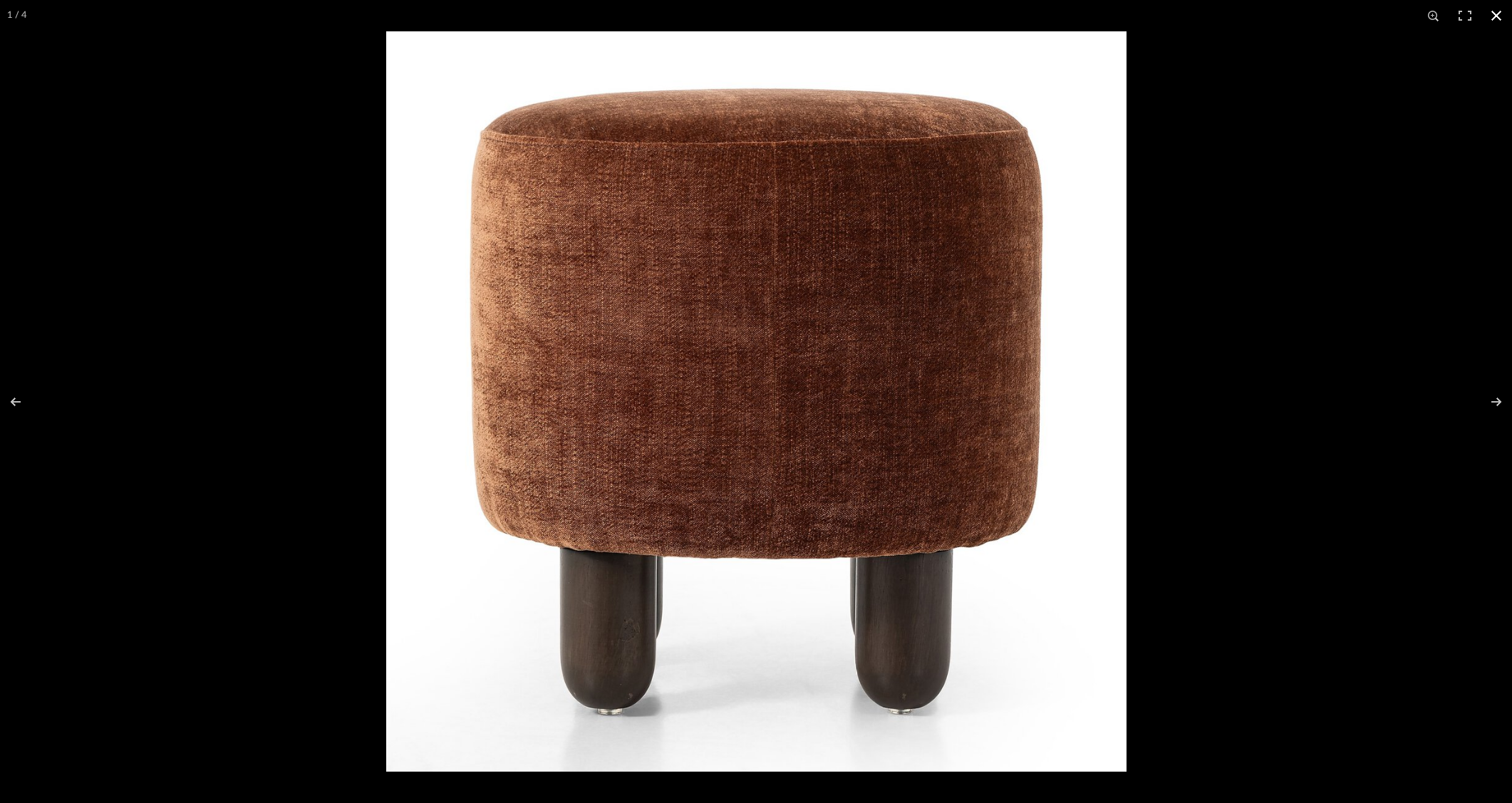
click at [45, 93] on div at bounding box center [756, 402] width 1512 height 803
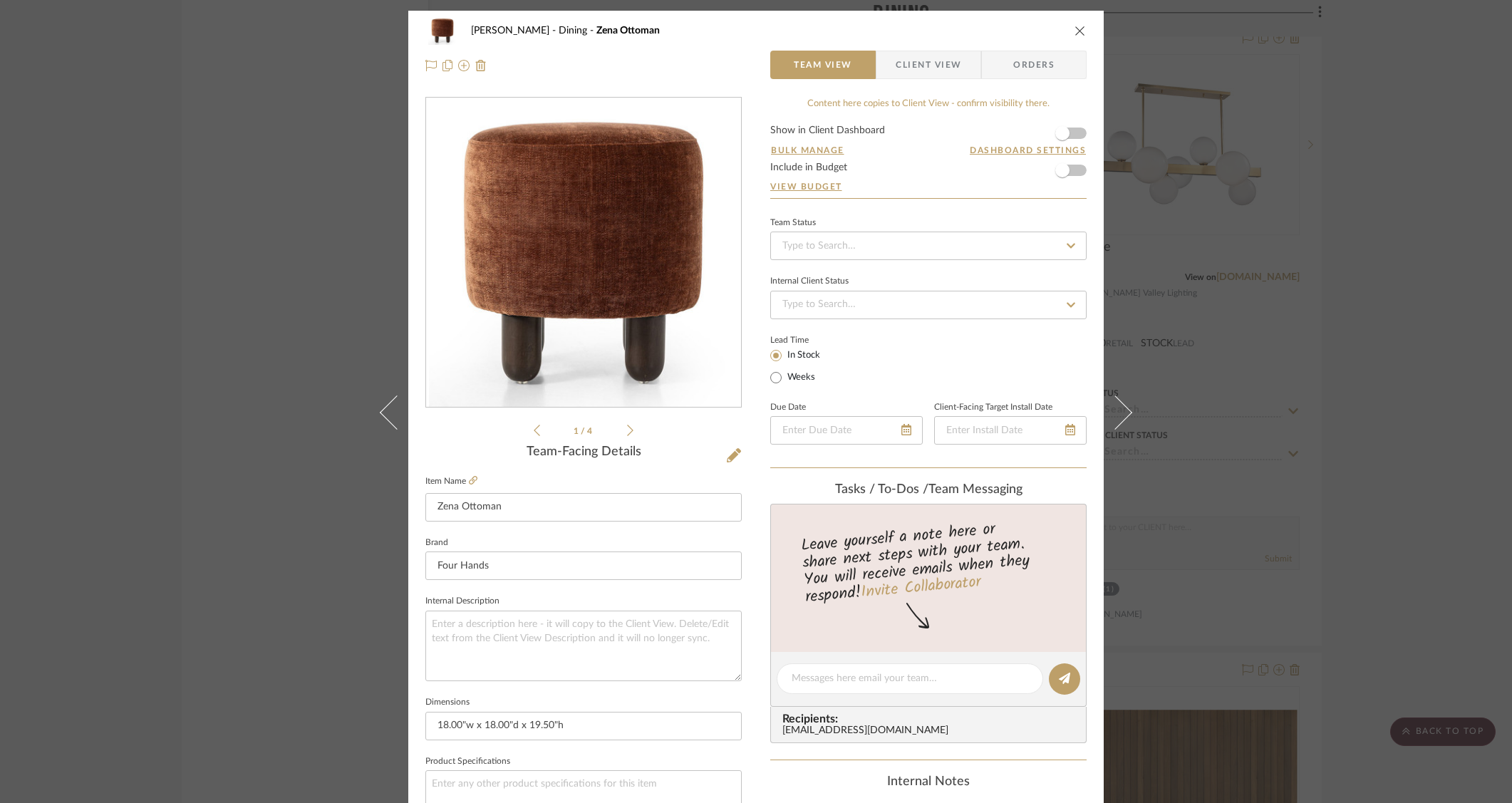
click at [251, 205] on div "O'Connor, Lizzy Dining Zena Ottoman Team View Client View Orders 1 / 4 Team-Fac…" at bounding box center [756, 402] width 1512 height 803
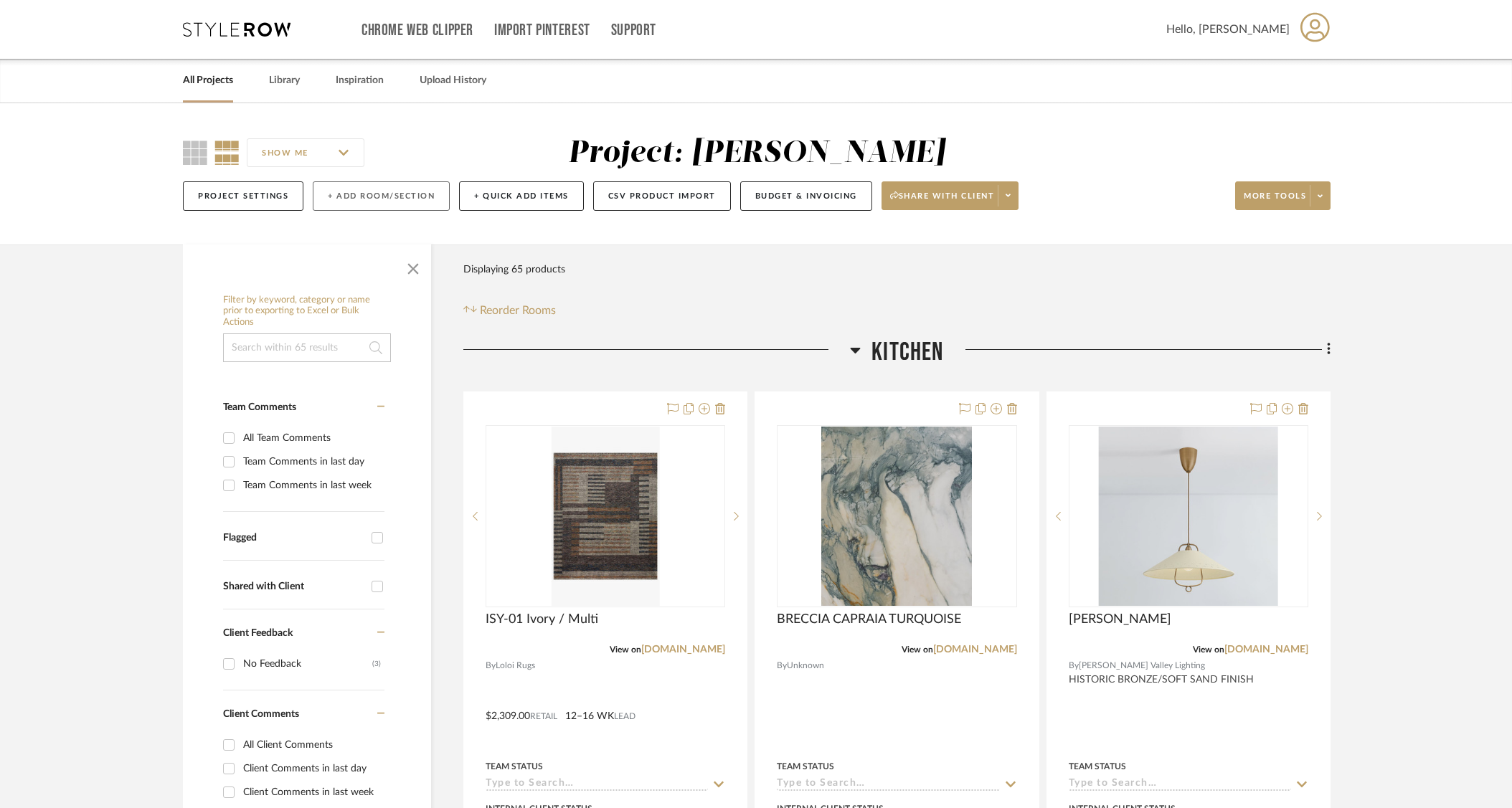
click at [389, 188] on button "+ Add Room/Section" at bounding box center [381, 196] width 137 height 30
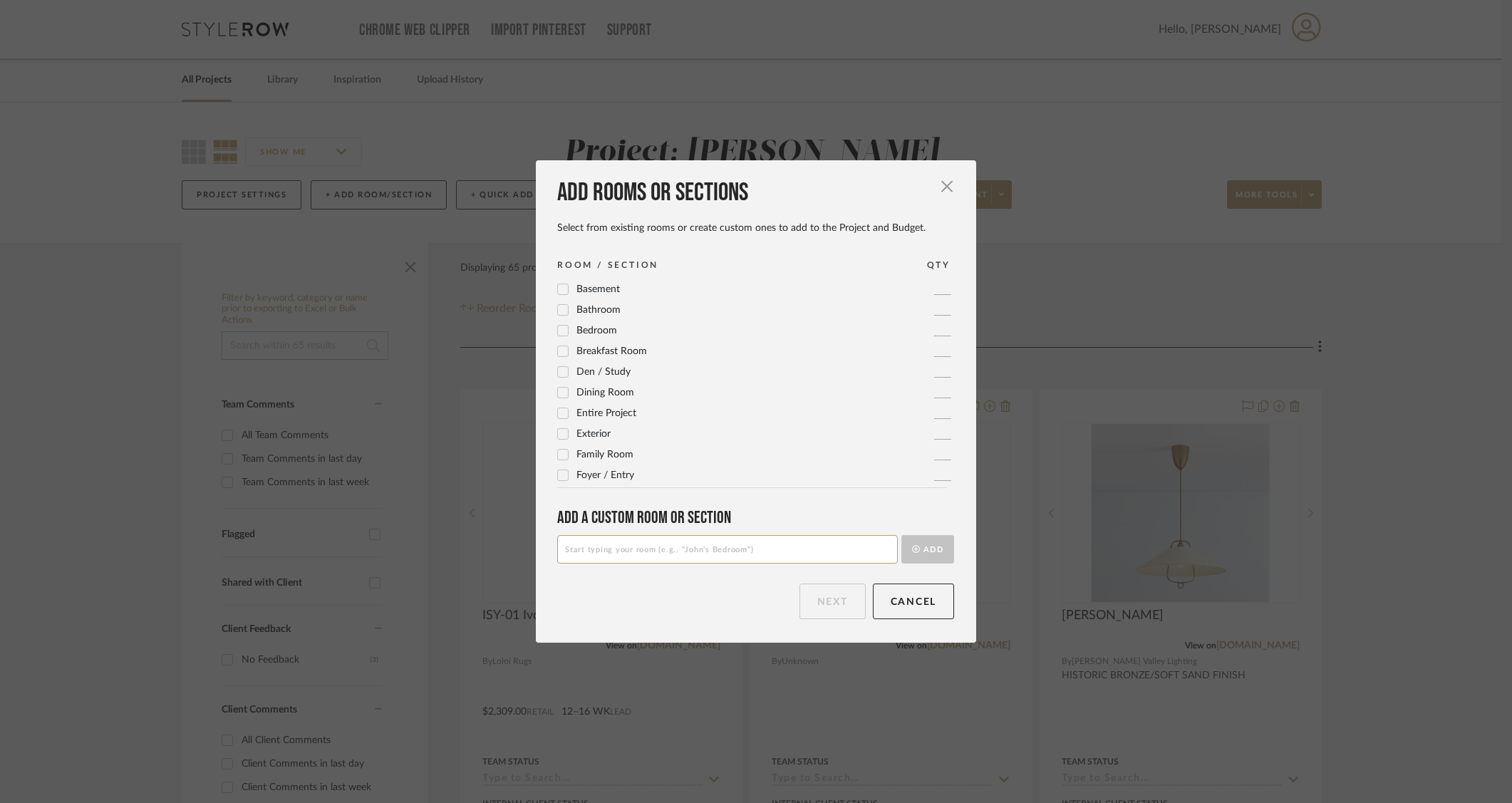
scroll to position [87, 0]
drag, startPoint x: 559, startPoint y: 386, endPoint x: 733, endPoint y: 452, distance: 186.1
click at [559, 386] on icon at bounding box center [563, 387] width 10 height 10
click at [813, 601] on button "Next" at bounding box center [832, 601] width 66 height 35
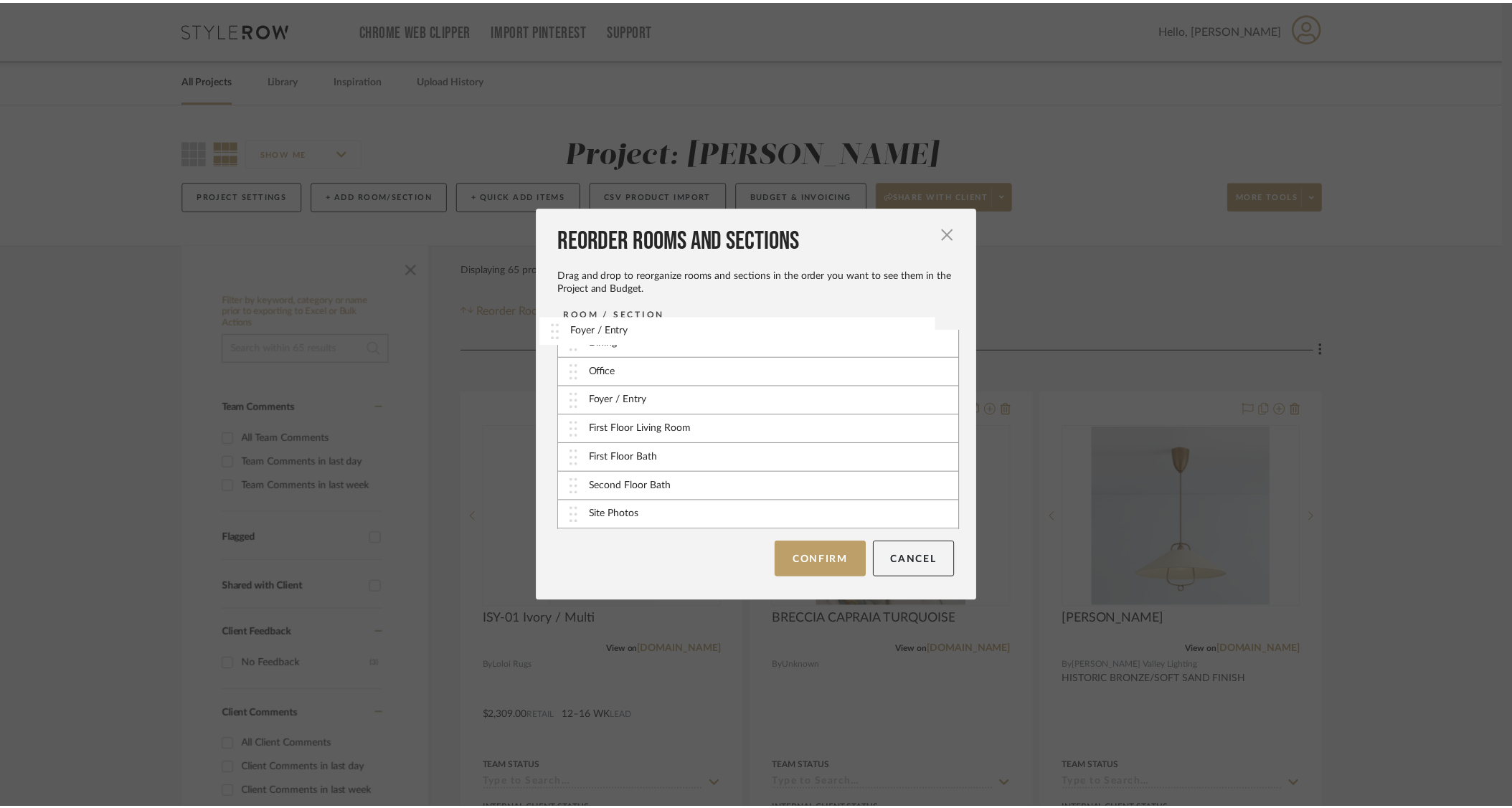
scroll to position [0, 0]
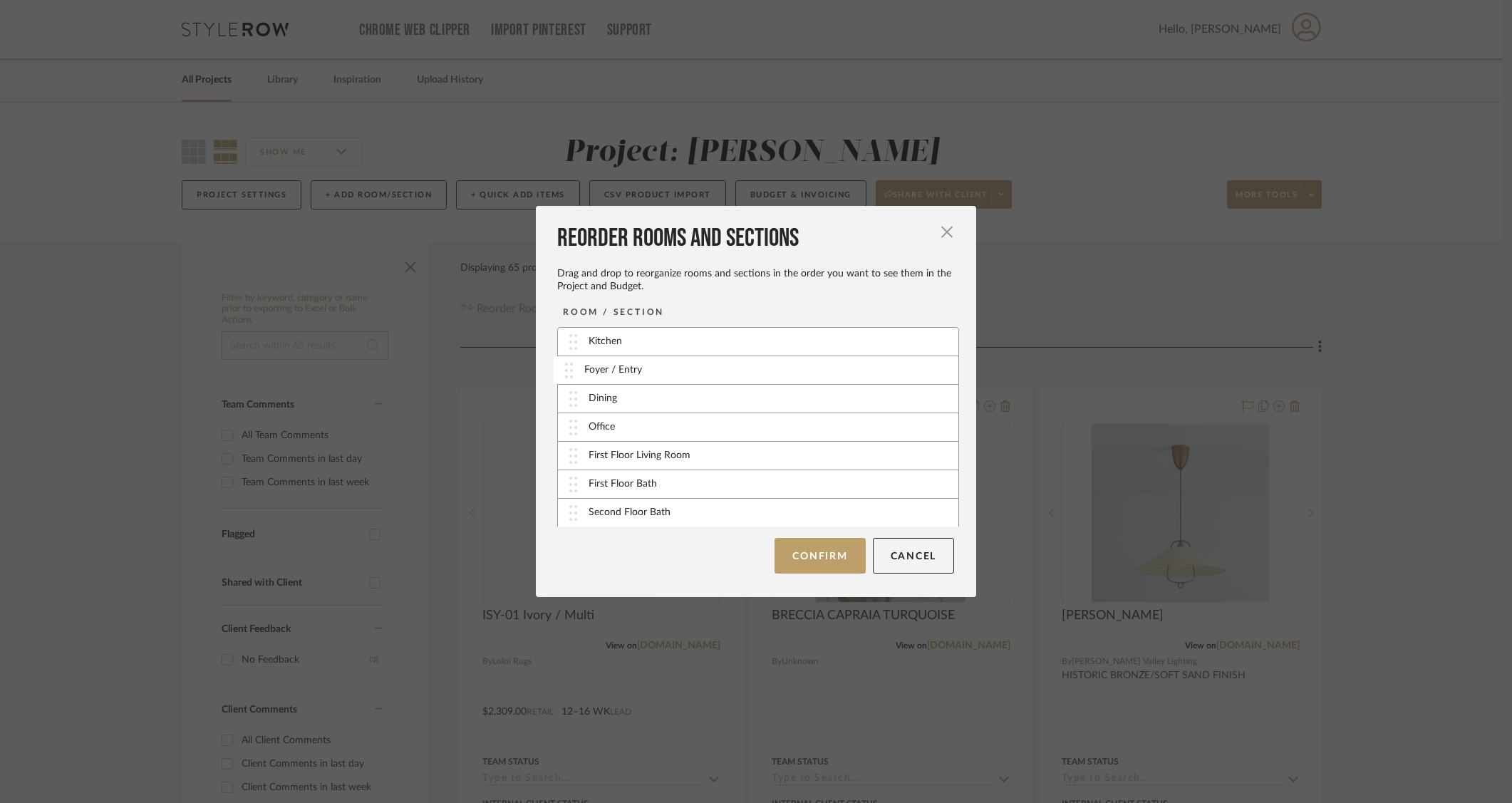
drag, startPoint x: 626, startPoint y: 509, endPoint x: 627, endPoint y: 368, distance: 141.0
click at [812, 565] on button "Confirm" at bounding box center [820, 555] width 91 height 35
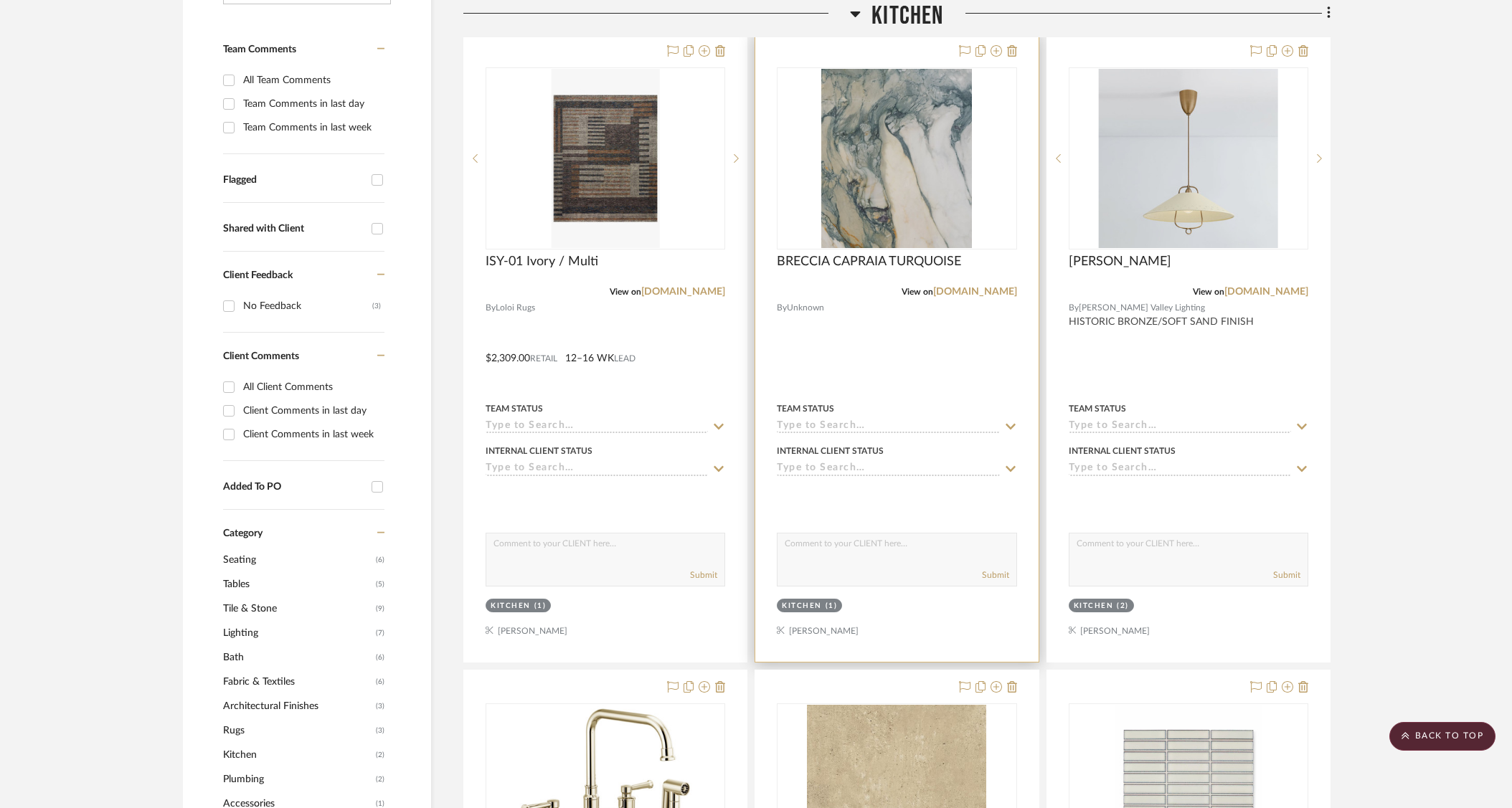
scroll to position [229, 0]
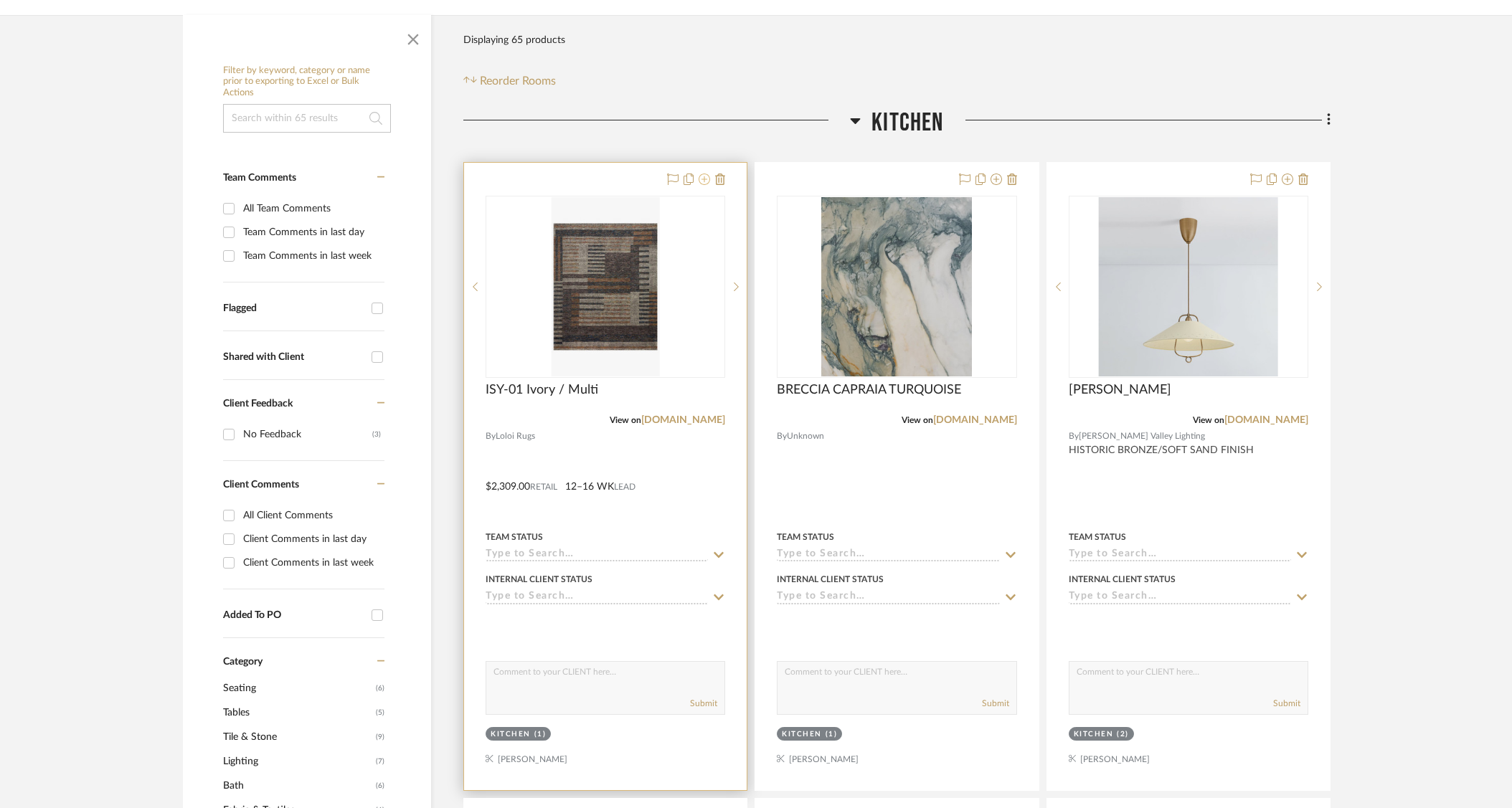
click at [704, 180] on icon at bounding box center [704, 179] width 12 height 12
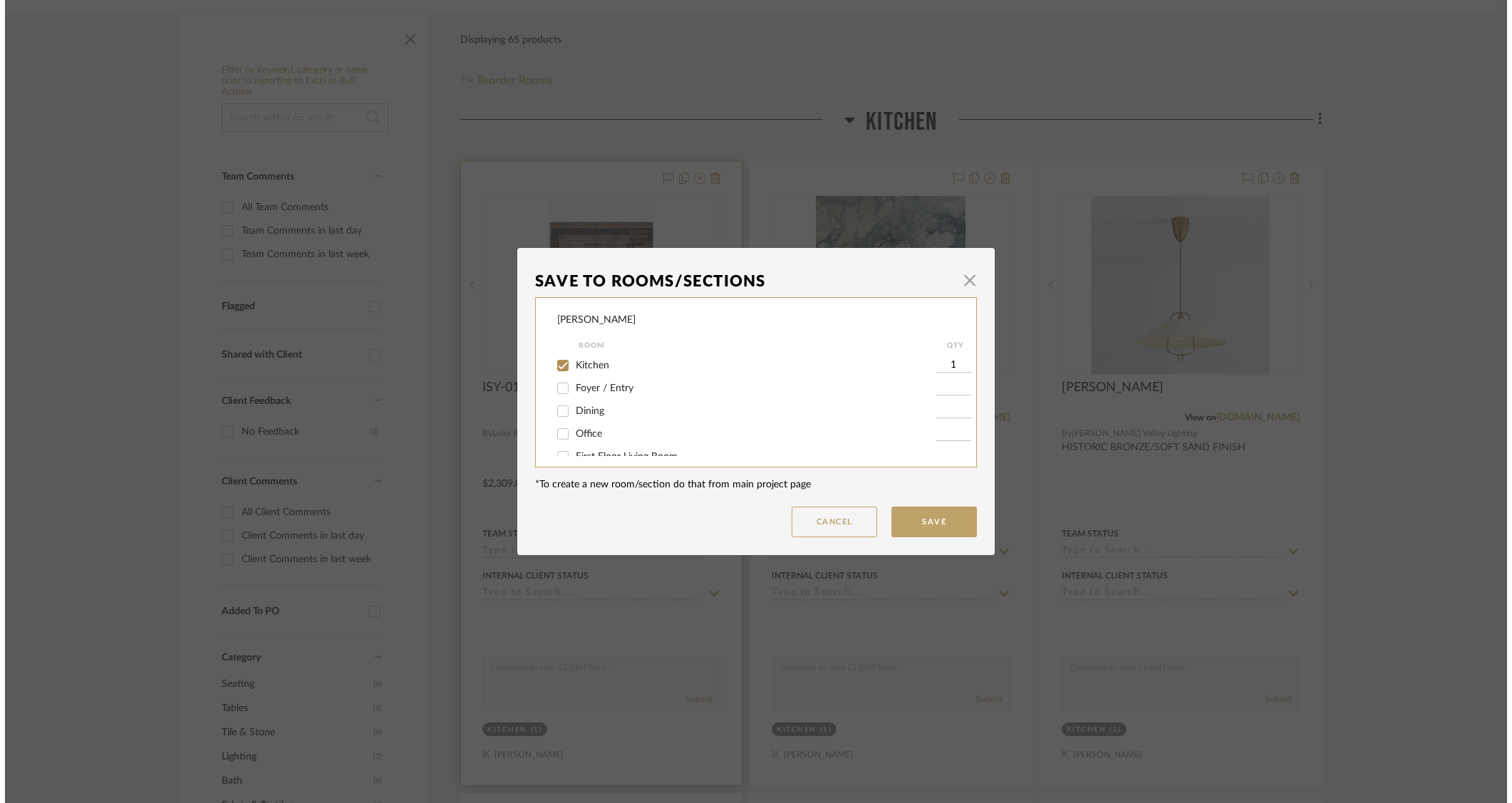
scroll to position [0, 0]
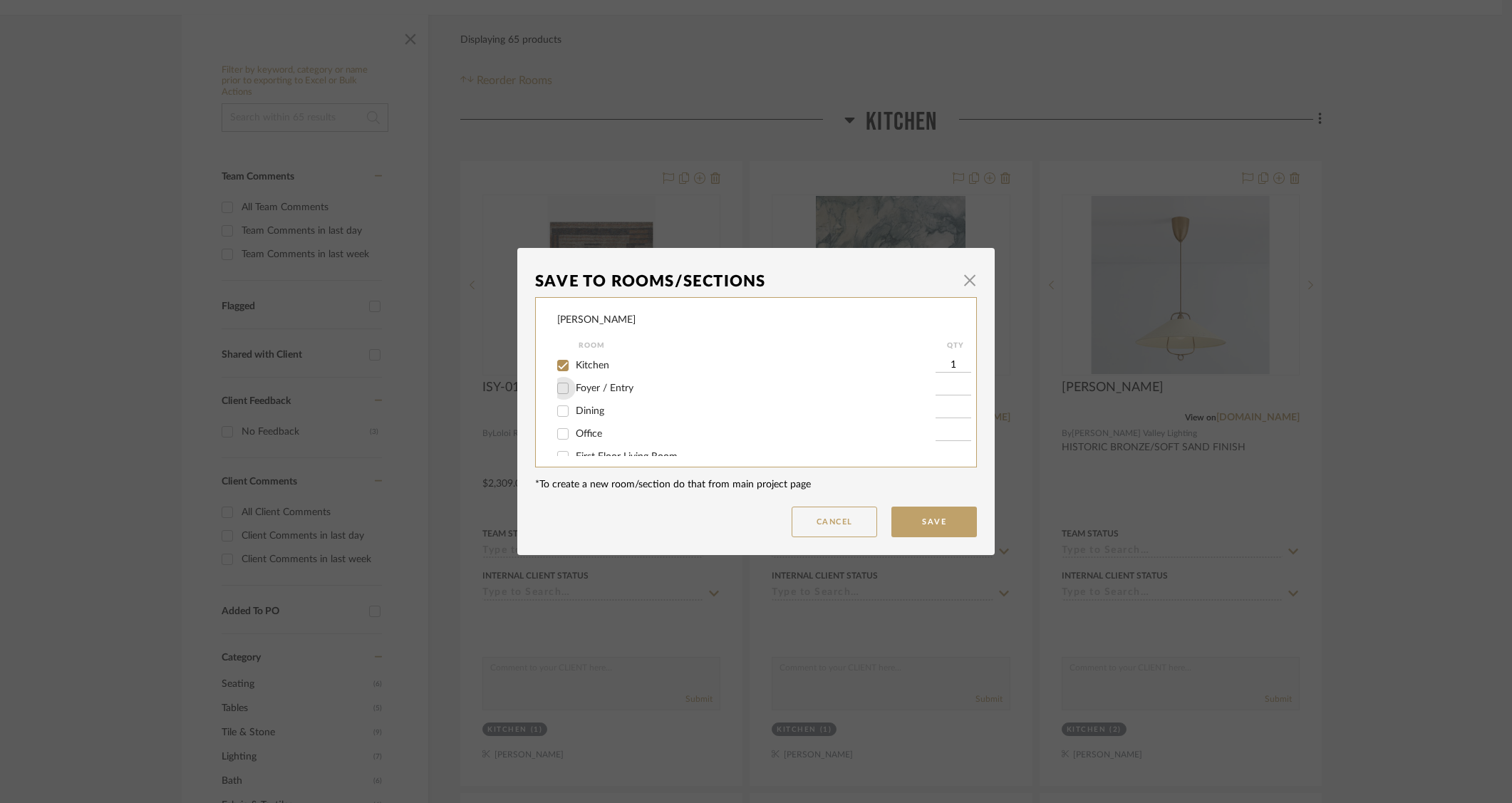
click at [561, 392] on input "Foyer / Entry" at bounding box center [563, 388] width 23 height 23
checkbox input "true"
type input "1"
drag, startPoint x: 552, startPoint y: 360, endPoint x: 647, endPoint y: 429, distance: 117.4
click at [553, 360] on input "Kitchen" at bounding box center [563, 365] width 23 height 23
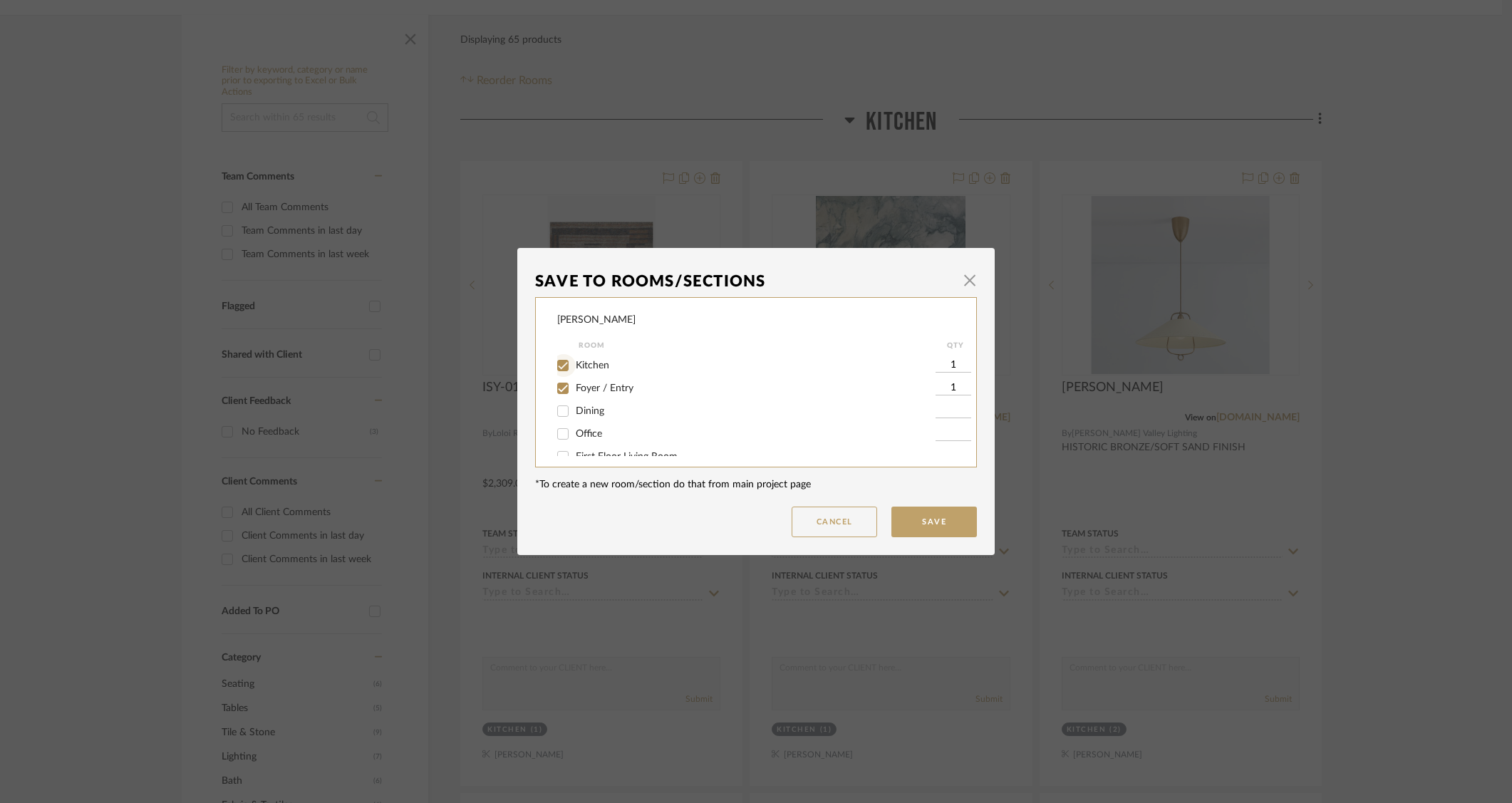
checkbox input "false"
click at [922, 523] on button "Save" at bounding box center [934, 522] width 86 height 30
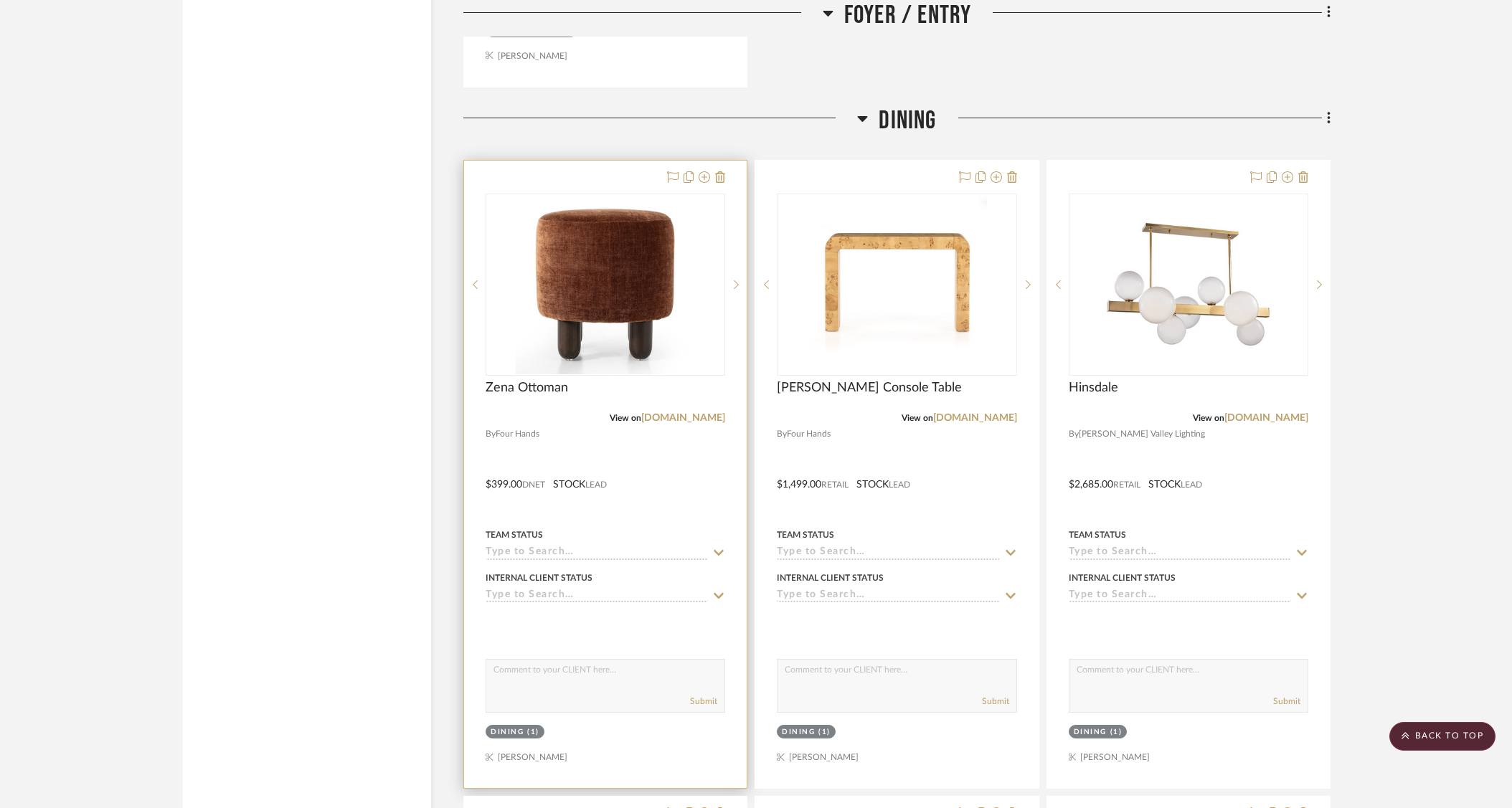
scroll to position [2977, 0]
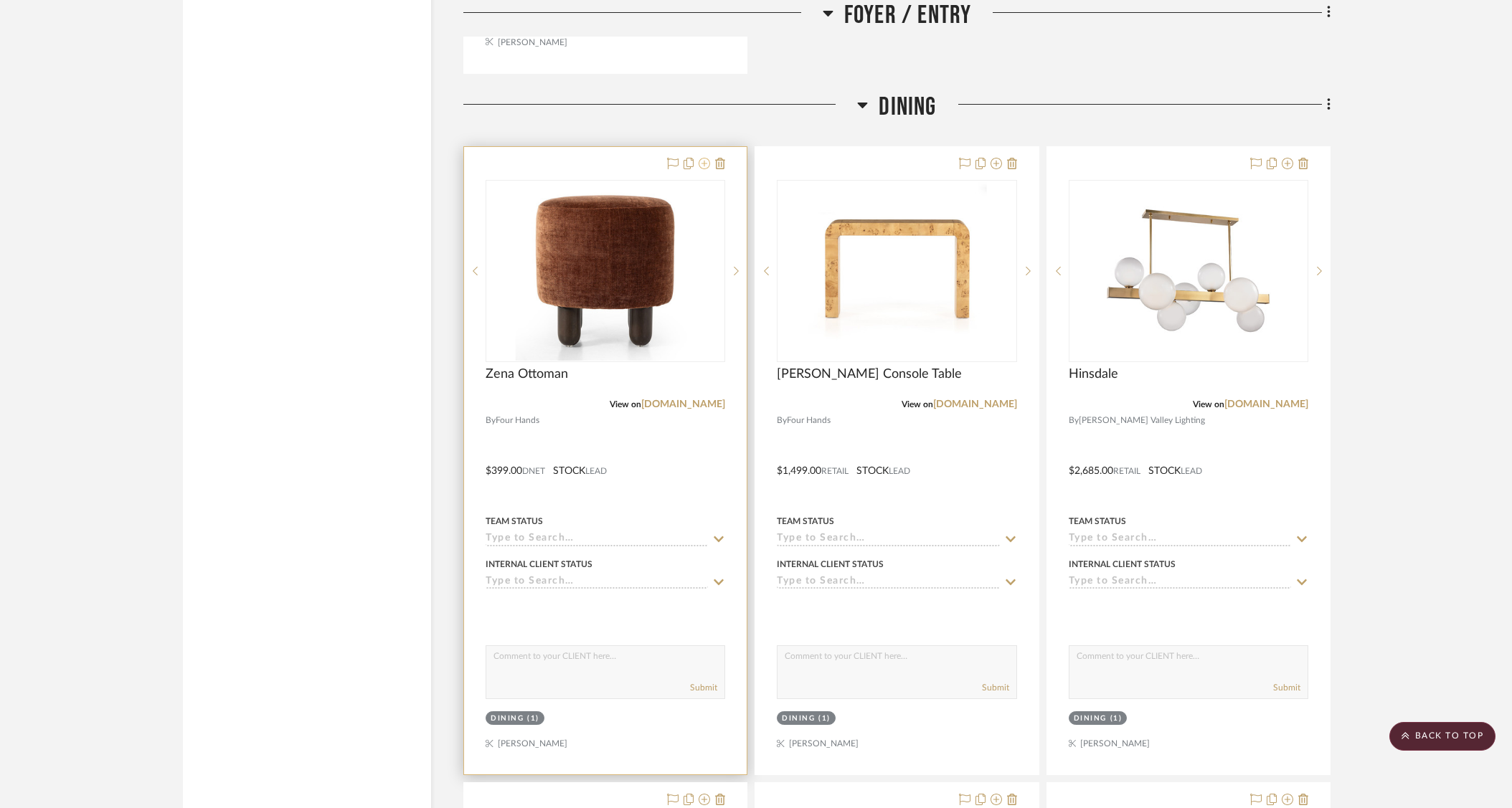
click at [704, 160] on icon at bounding box center [704, 164] width 12 height 12
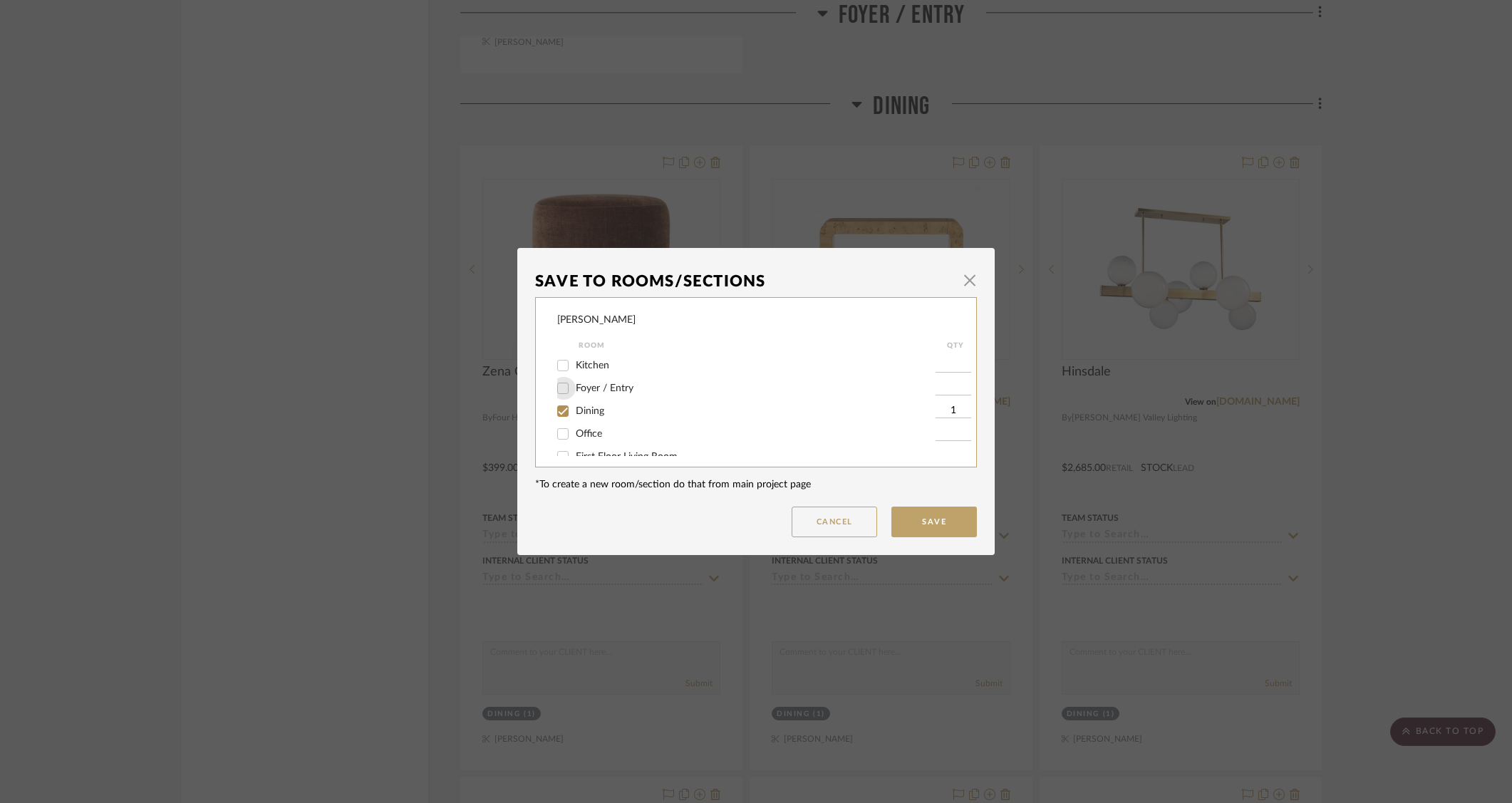
click at [559, 391] on input "Foyer / Entry" at bounding box center [563, 388] width 23 height 23
checkbox input "true"
type input "1"
drag, startPoint x: 558, startPoint y: 414, endPoint x: 774, endPoint y: 476, distance: 224.7
click at [558, 415] on input "Dining" at bounding box center [563, 411] width 23 height 23
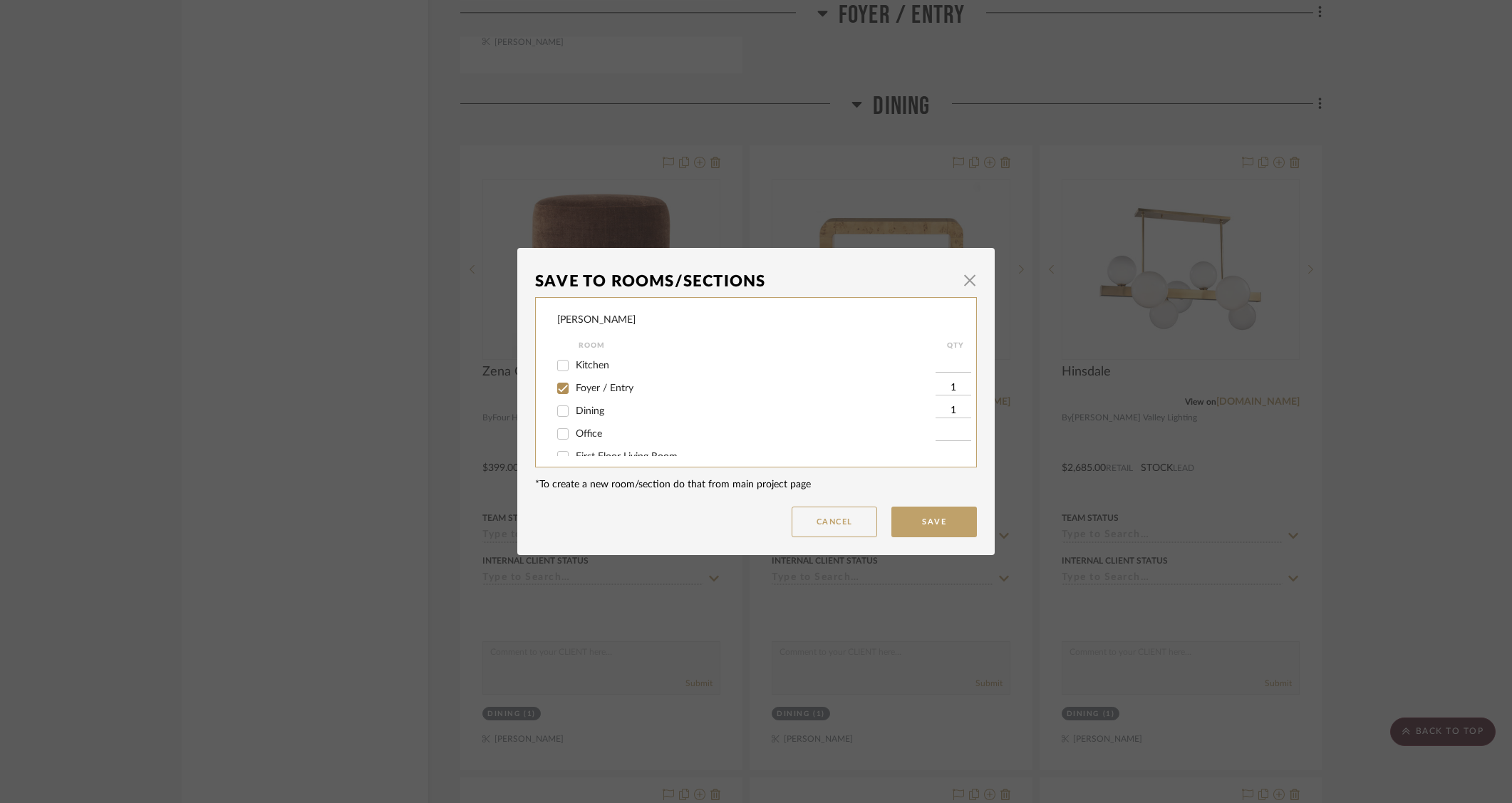
checkbox input "false"
click at [911, 533] on button "Save" at bounding box center [934, 522] width 86 height 30
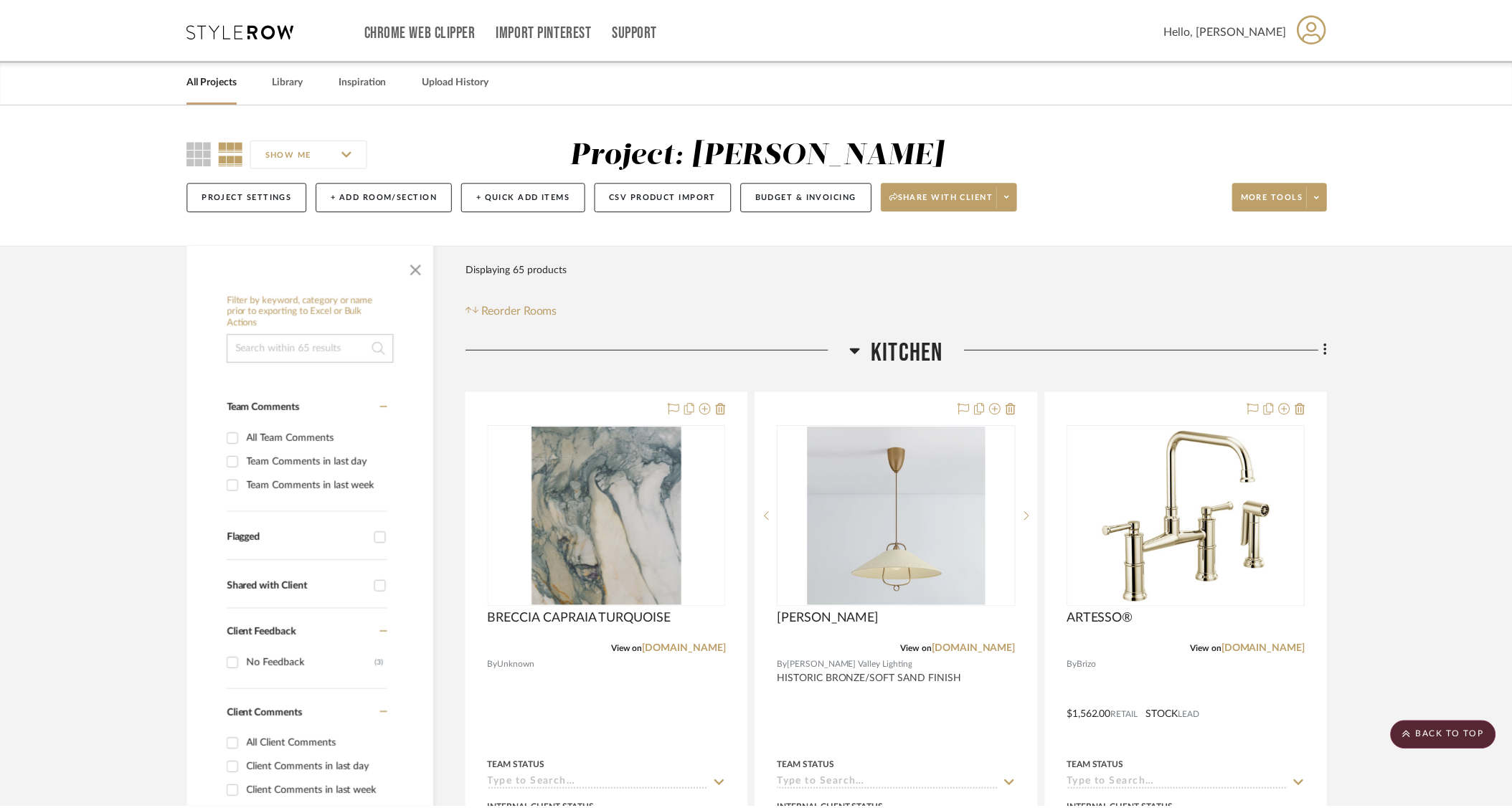
scroll to position [2977, 0]
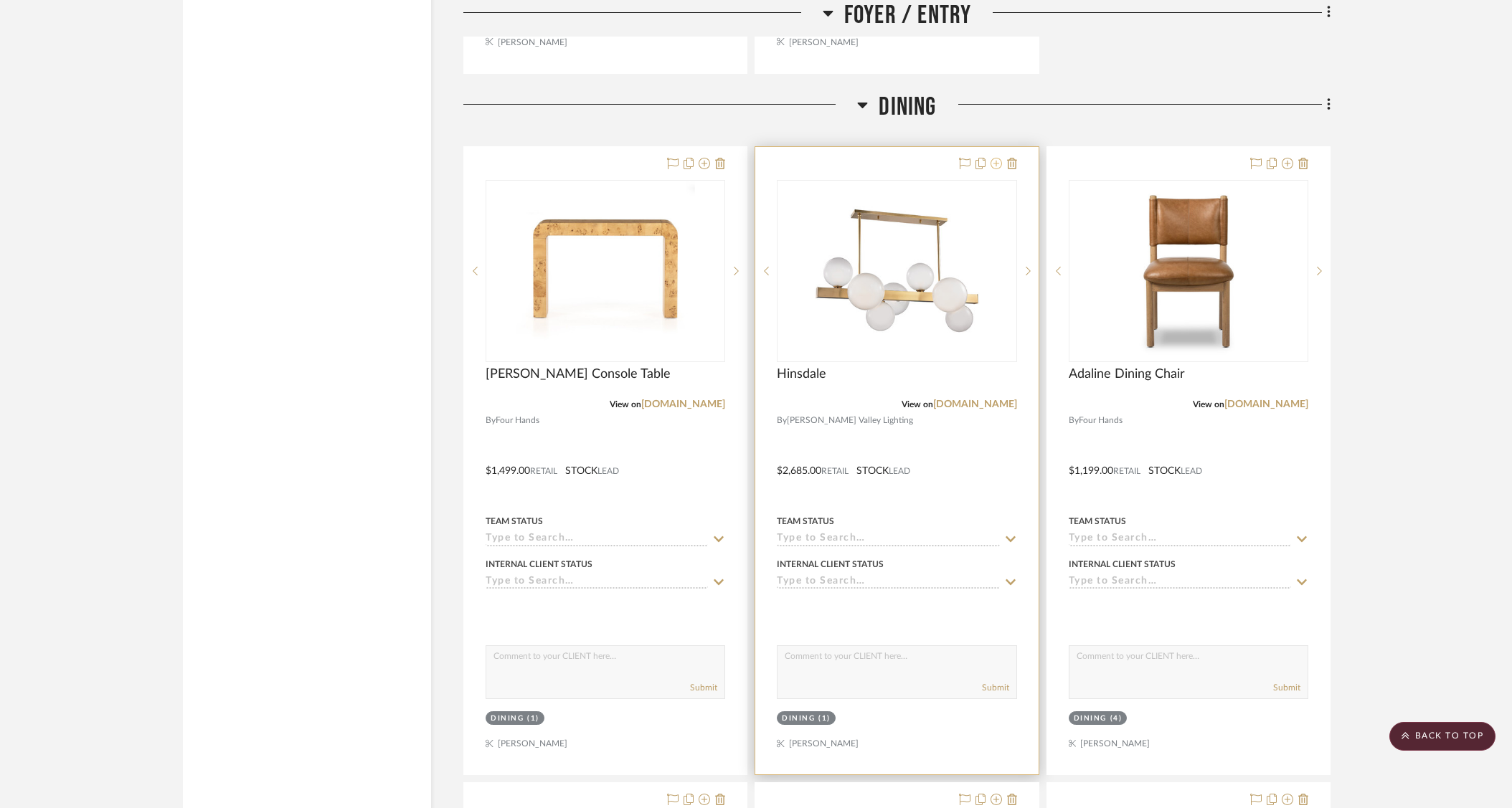
click at [998, 164] on icon at bounding box center [996, 164] width 12 height 12
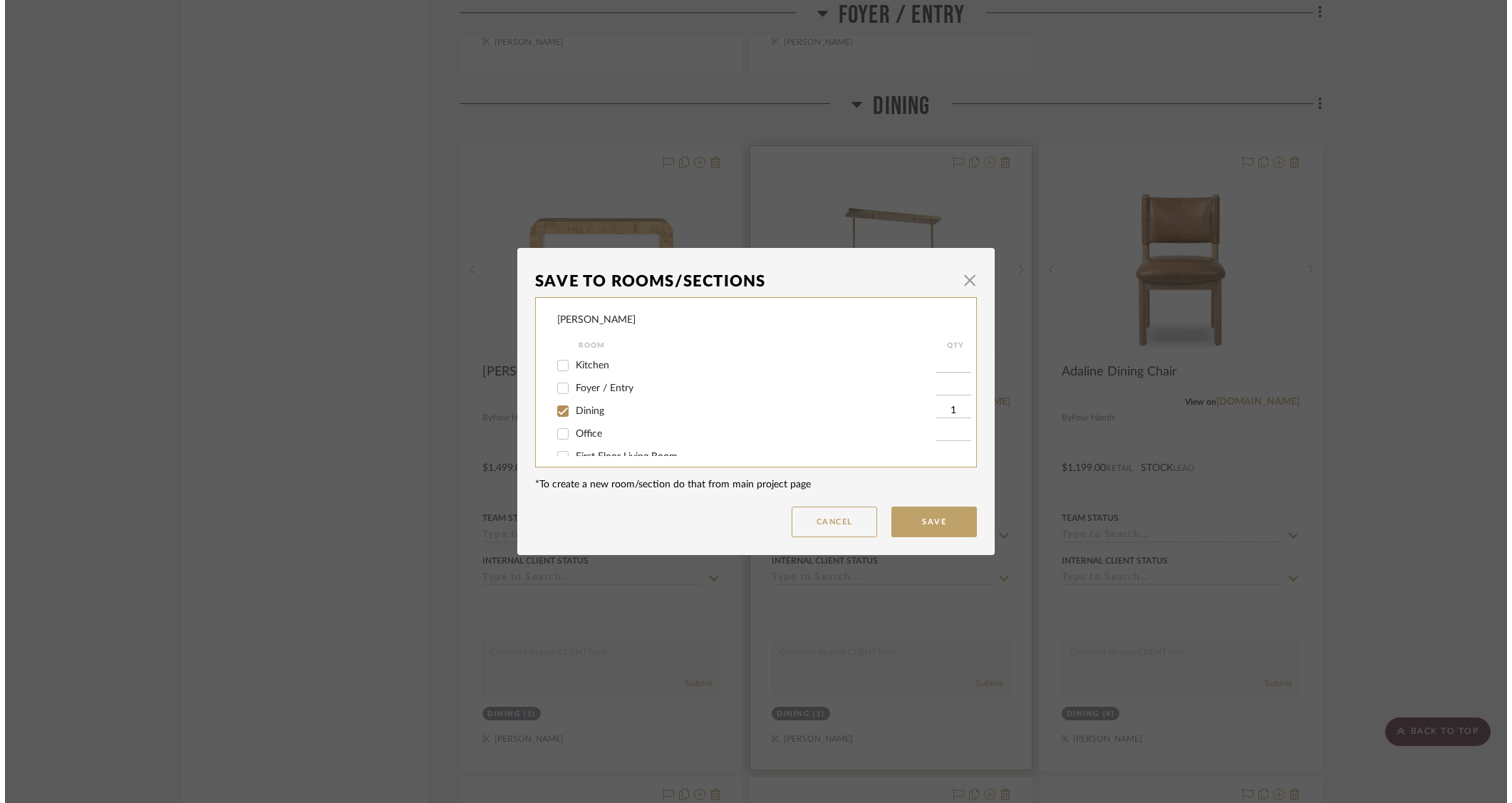
scroll to position [0, 0]
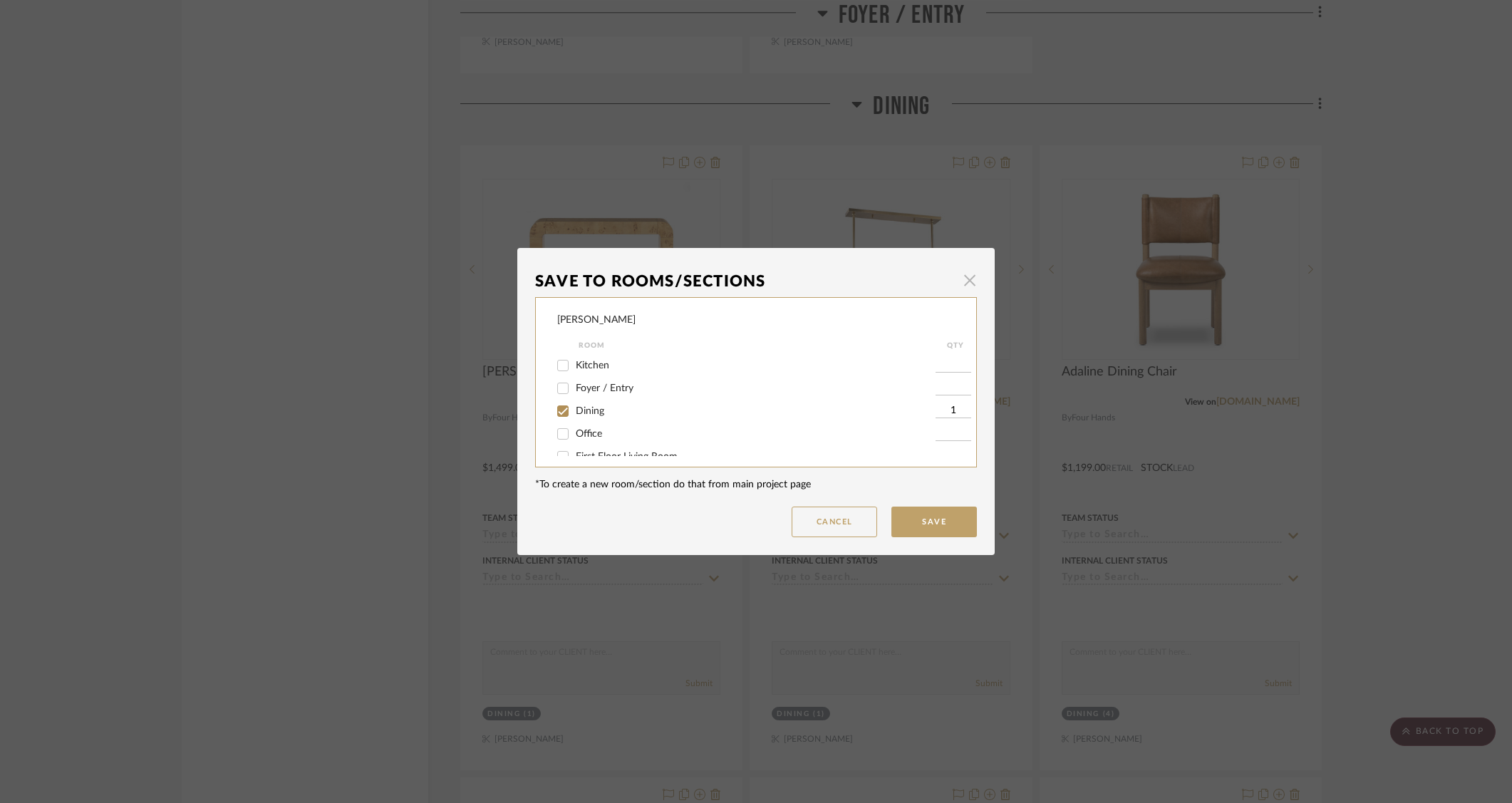
click at [964, 286] on span "button" at bounding box center [969, 280] width 29 height 29
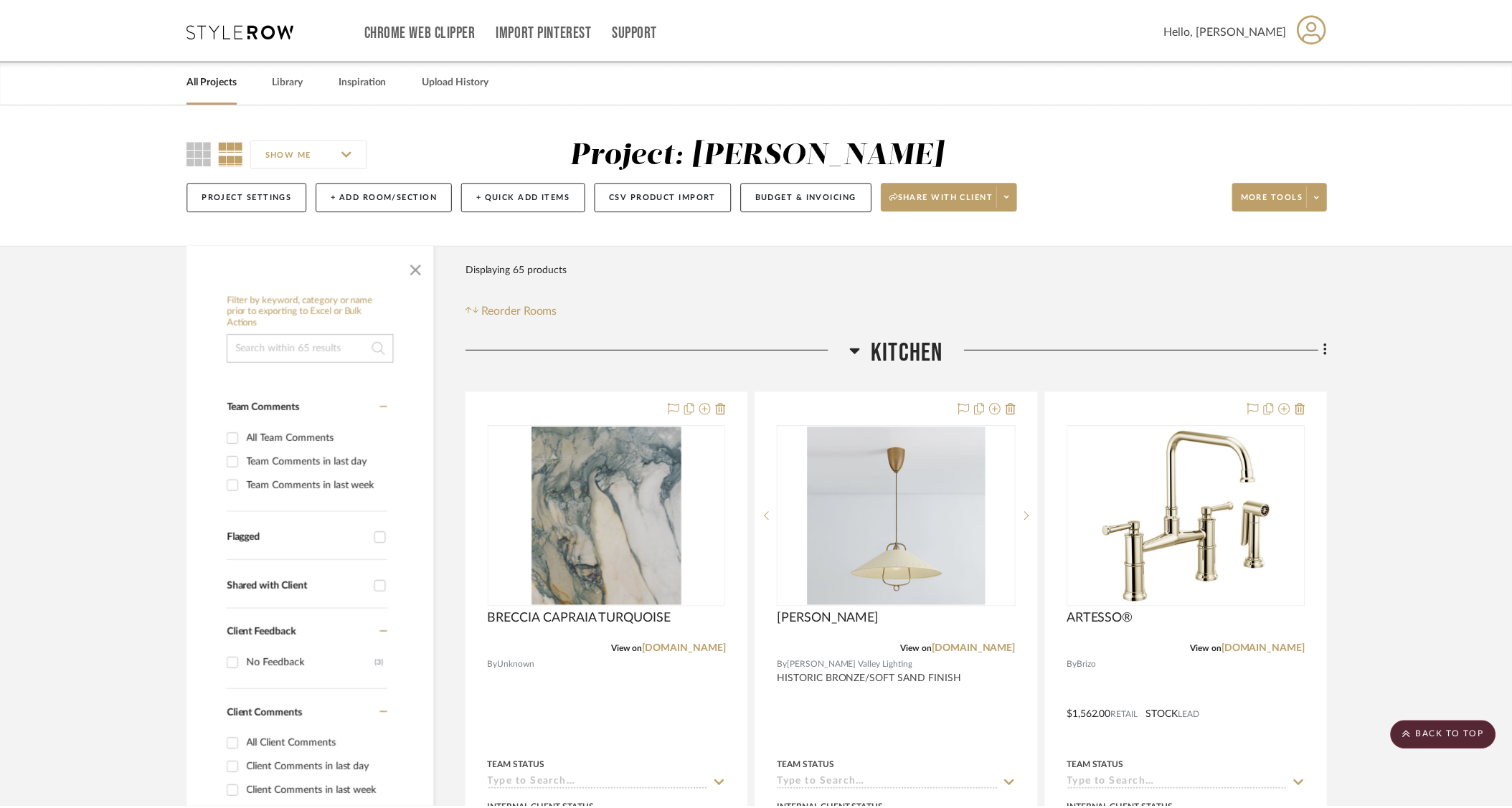
scroll to position [2977, 0]
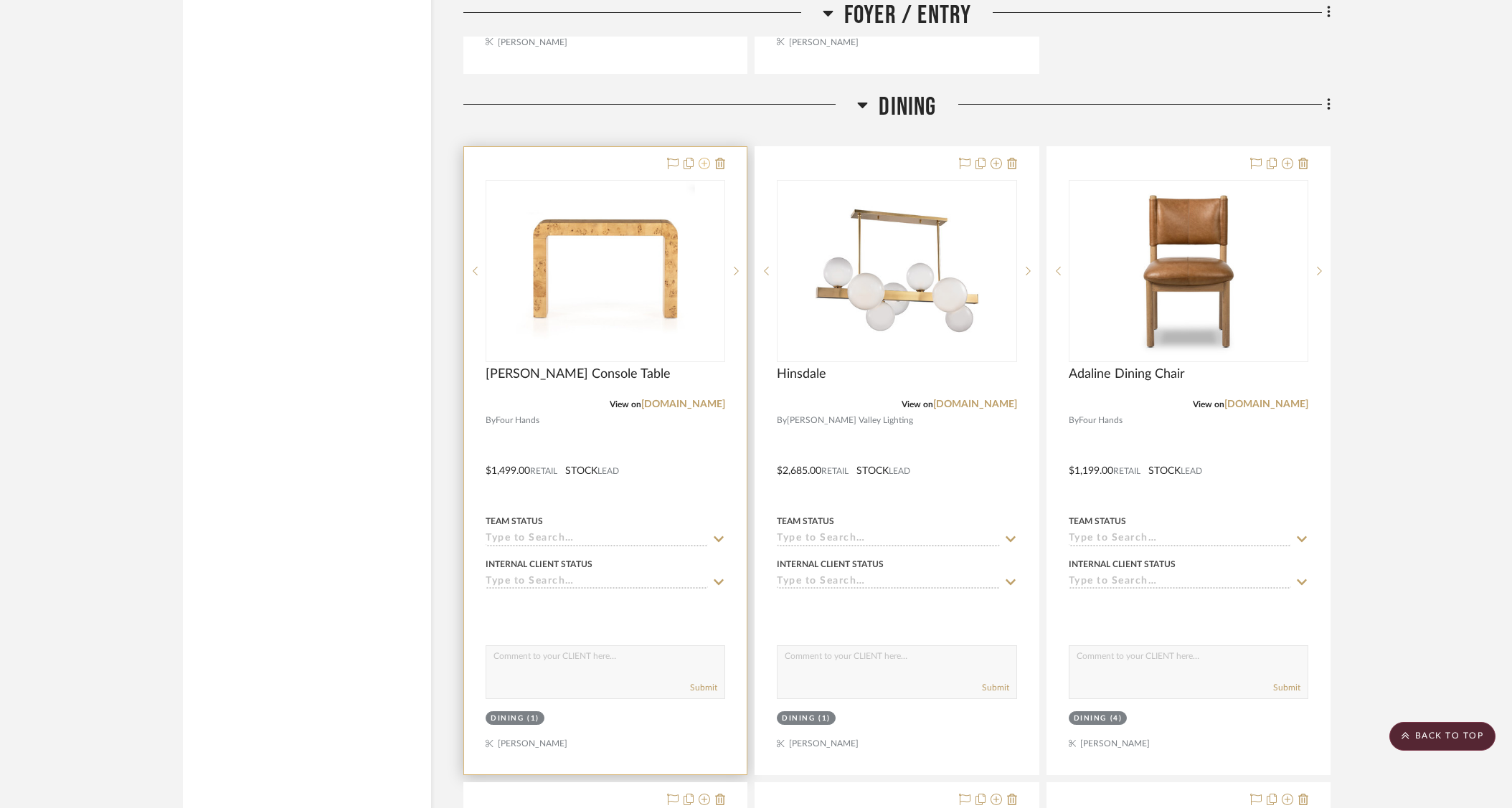
click at [705, 162] on icon at bounding box center [704, 164] width 12 height 12
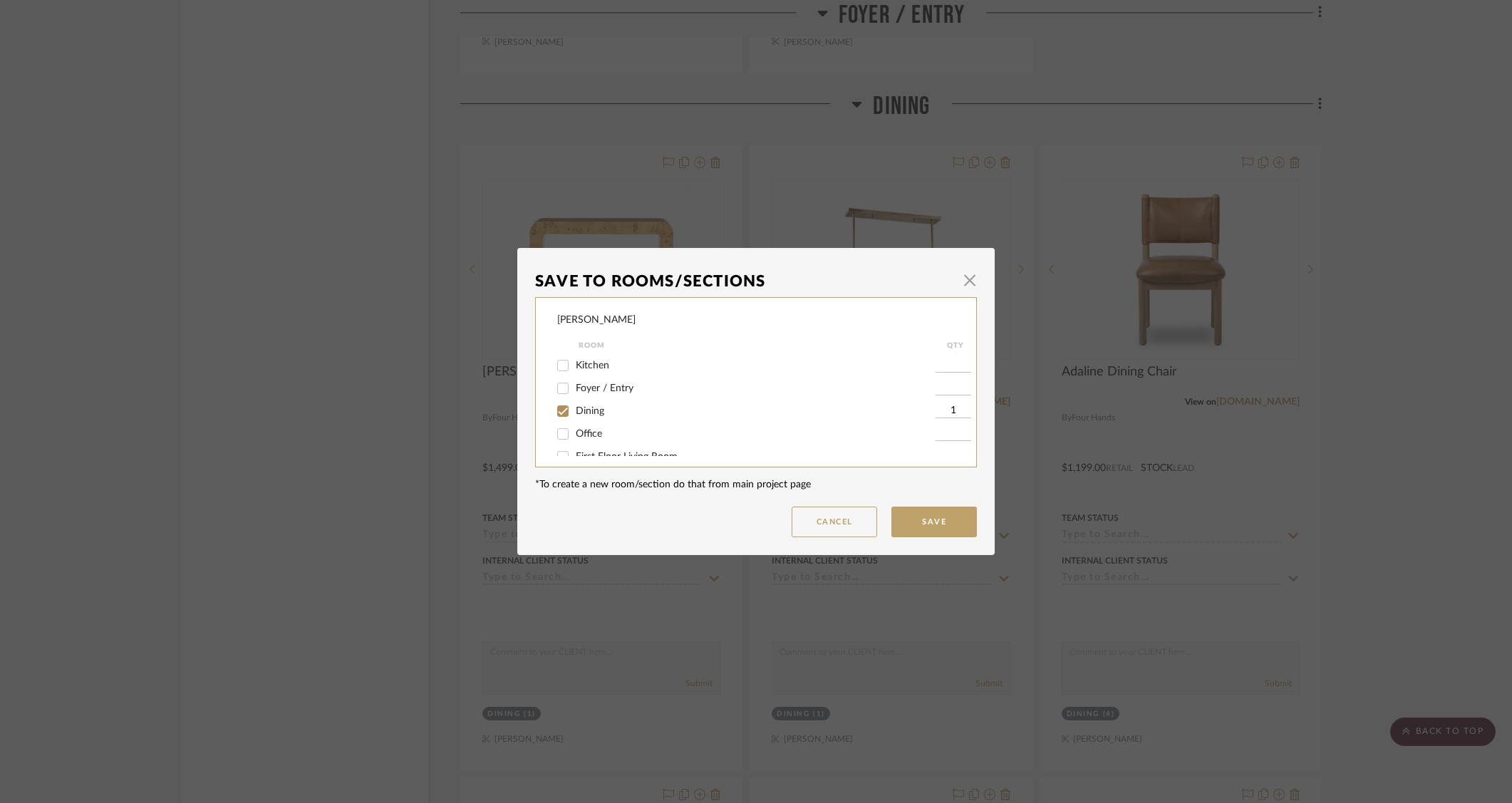
click at [561, 390] on input "Foyer / Entry" at bounding box center [563, 388] width 23 height 23
checkbox input "true"
type input "1"
click at [562, 414] on input "Dining" at bounding box center [563, 411] width 23 height 23
checkbox input "false"
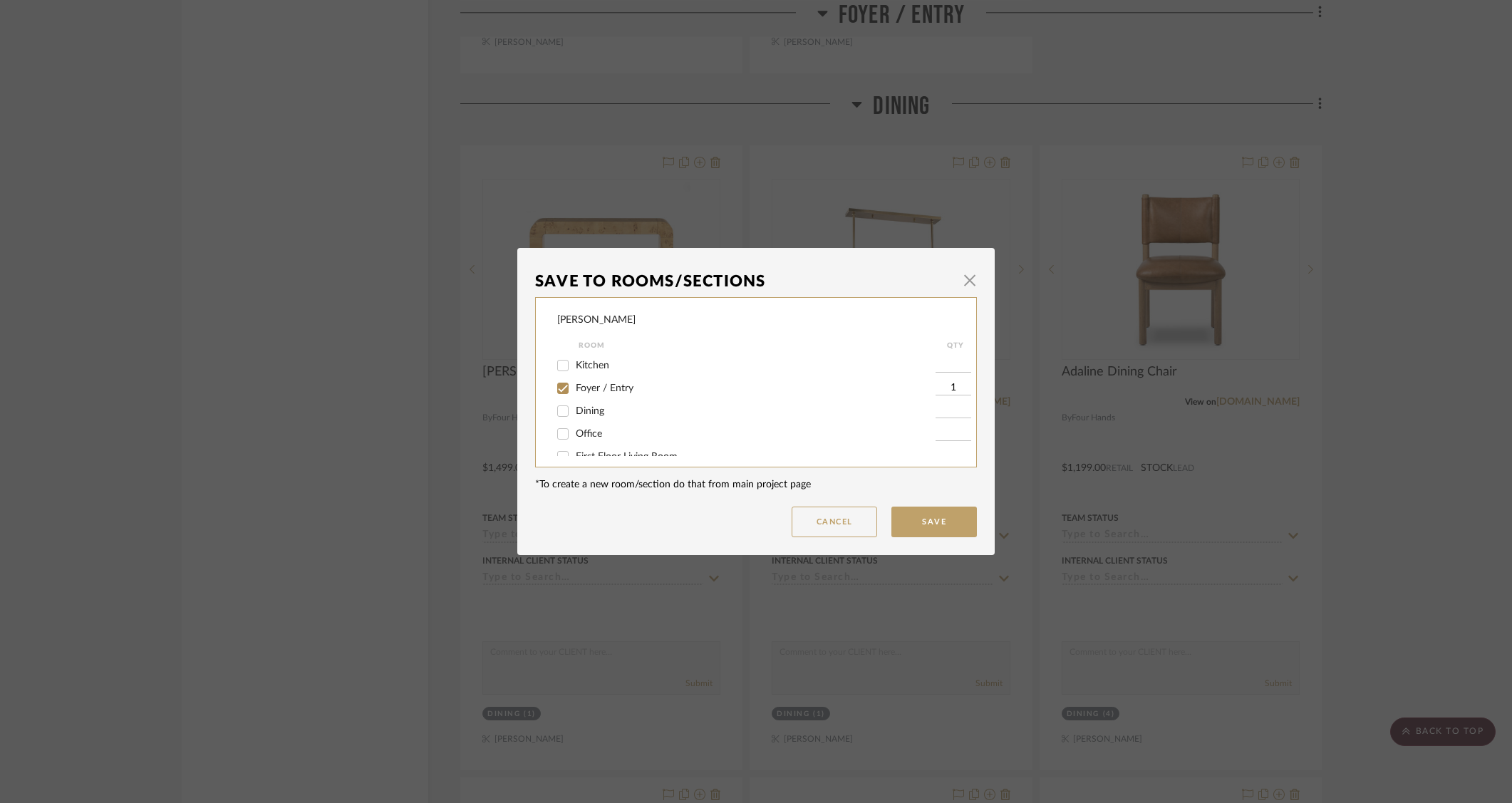
click at [940, 537] on button "Save" at bounding box center [934, 522] width 86 height 30
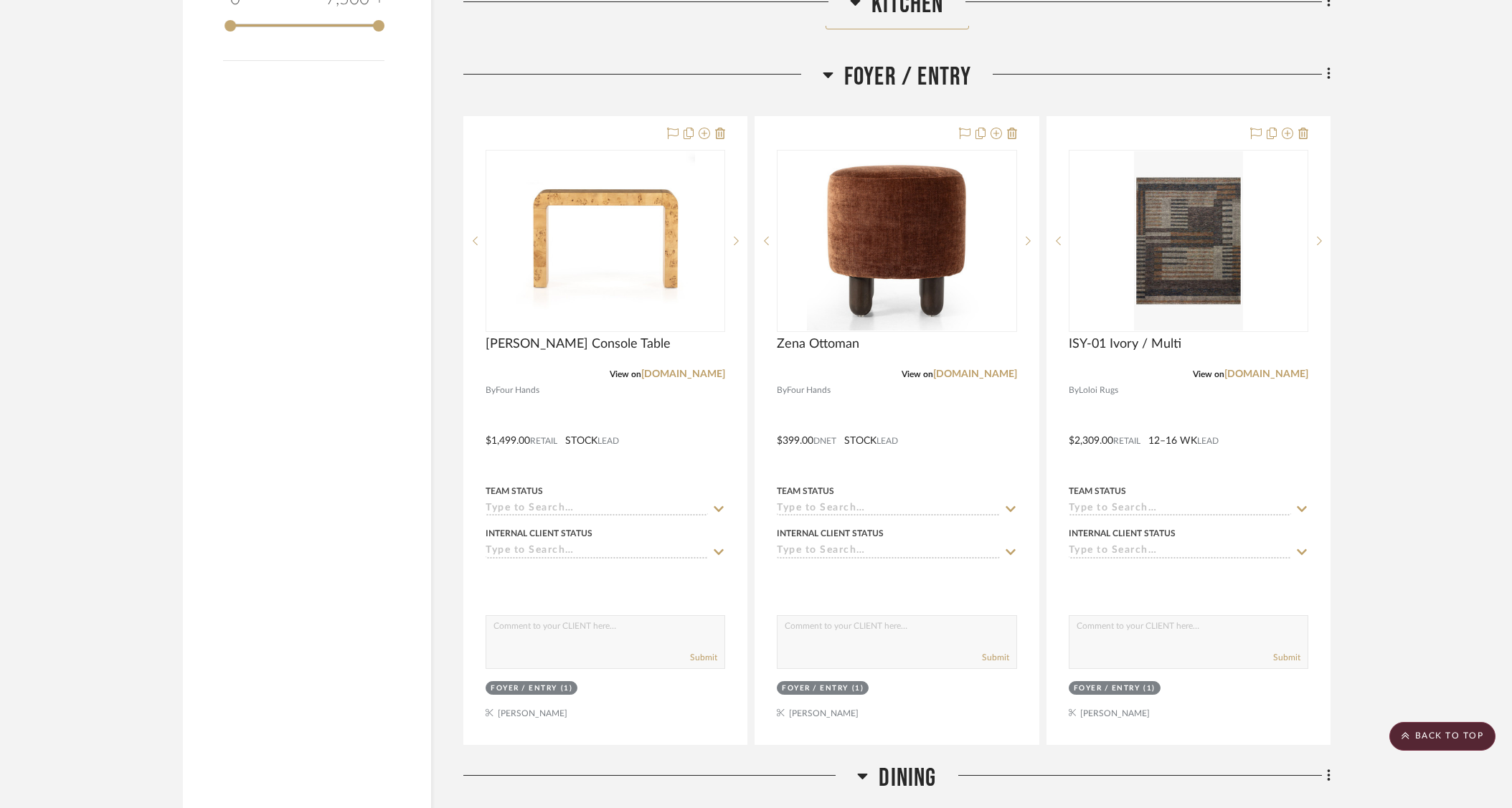
scroll to position [2305, 0]
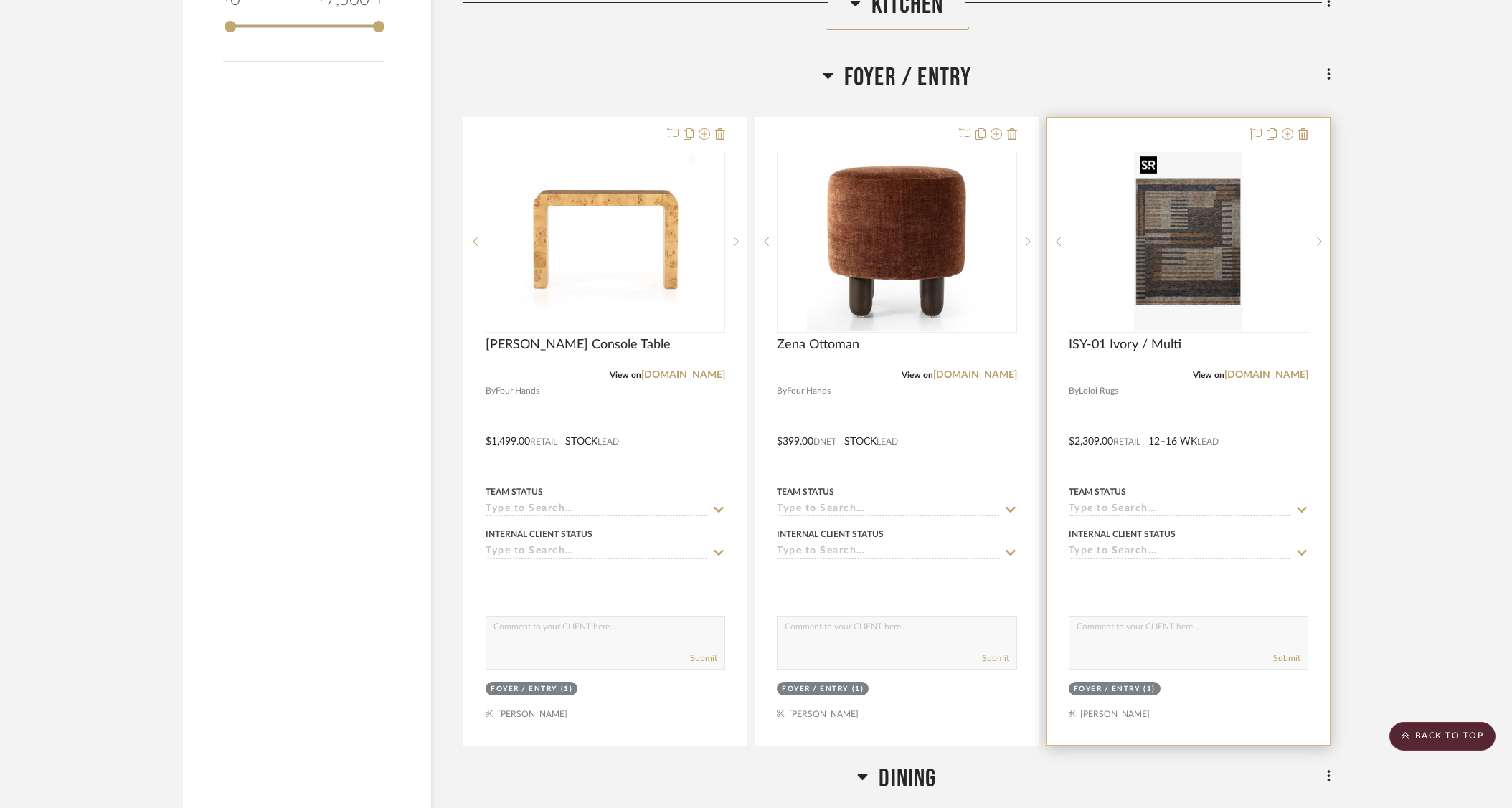
click at [0, 0] on img at bounding box center [0, 0] width 0 height 0
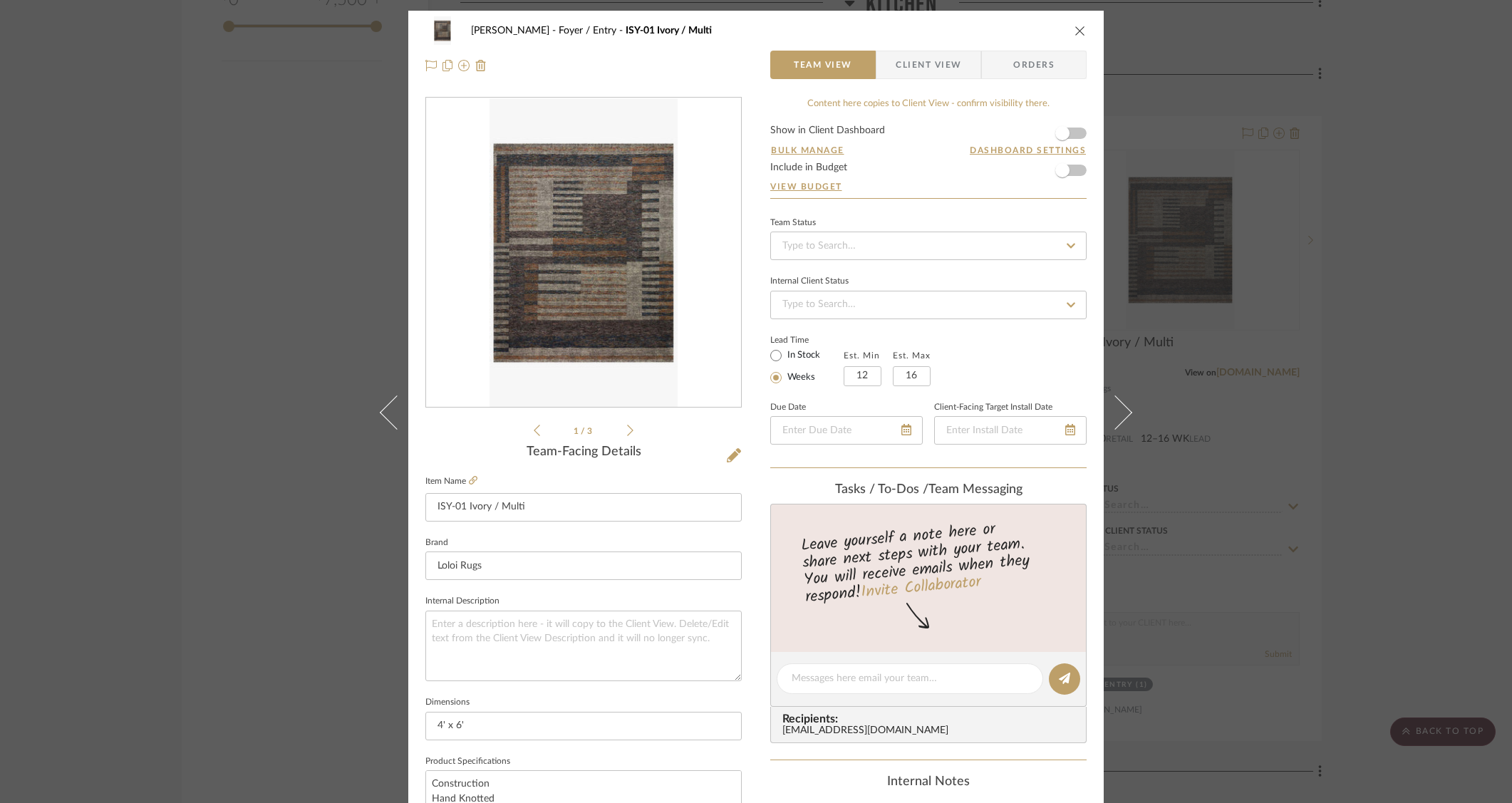
click at [568, 269] on img "0" at bounding box center [583, 253] width 187 height 309
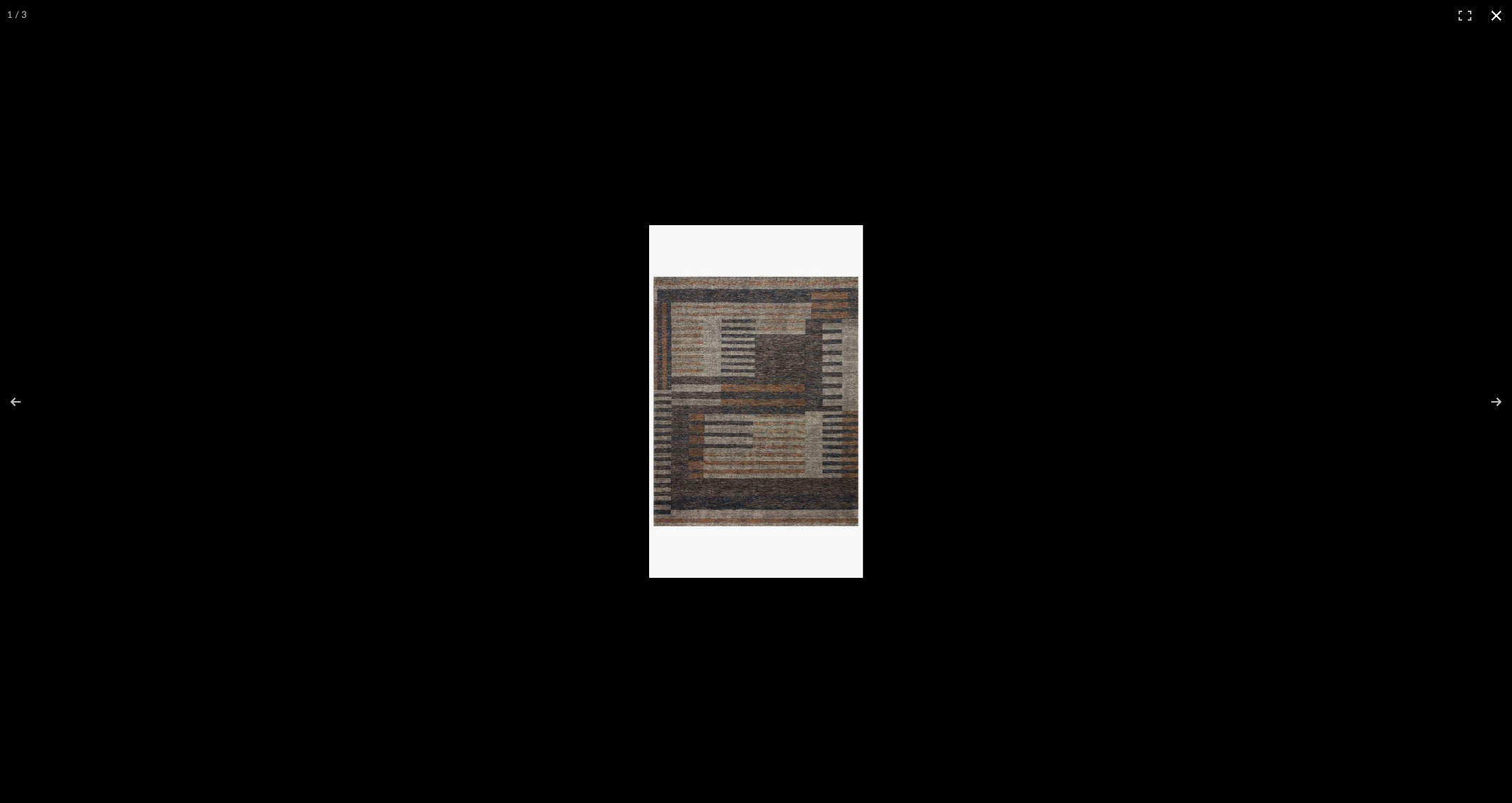
click at [908, 322] on div at bounding box center [1010, 416] width 721 height 382
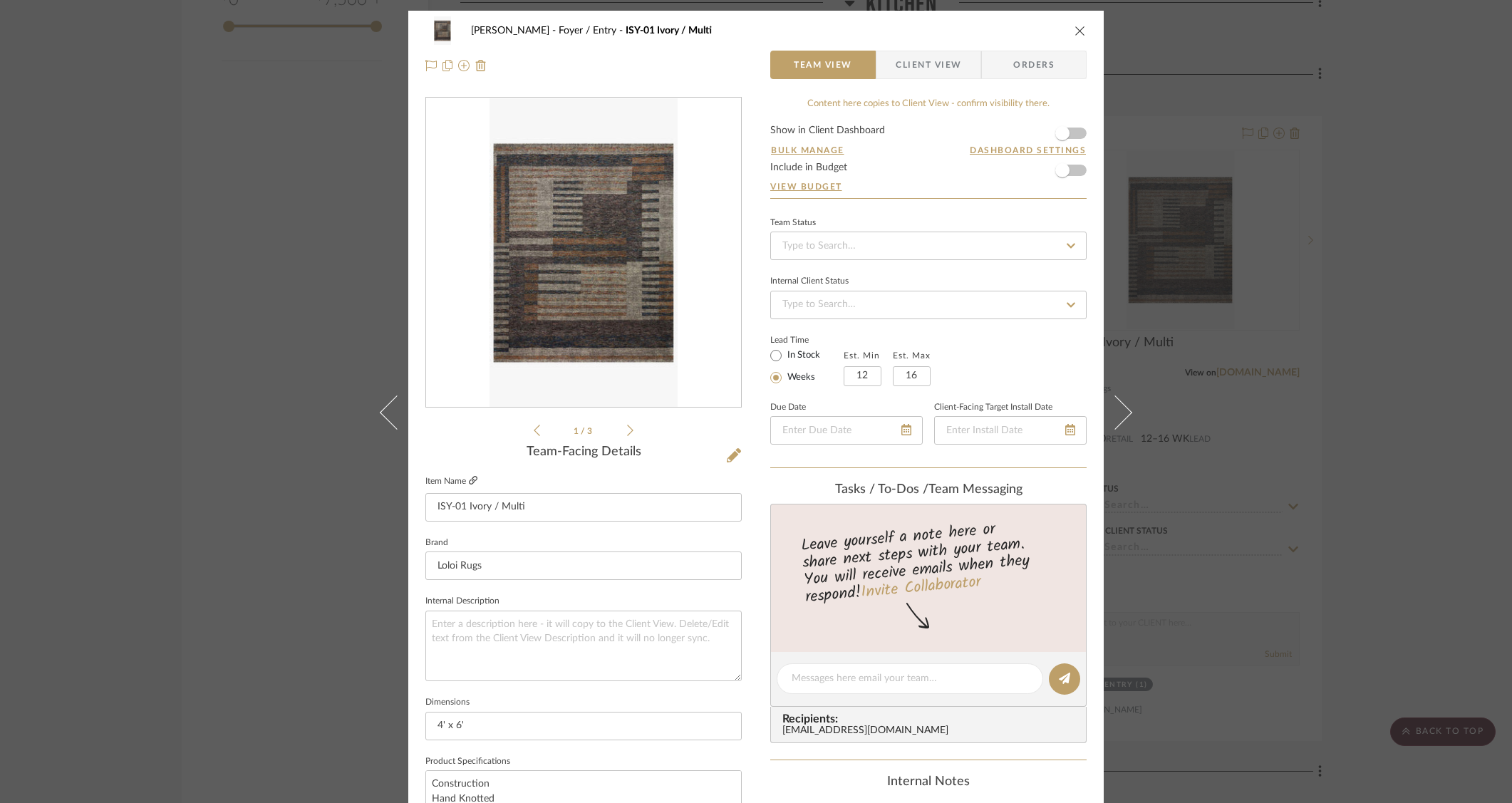
click at [470, 476] on icon at bounding box center [473, 480] width 8 height 8
click at [1373, 300] on div "O'Connor, Lizzy Foyer / Entry ISY-01 Ivory / Multi Team View Client View Orders…" at bounding box center [756, 402] width 1512 height 803
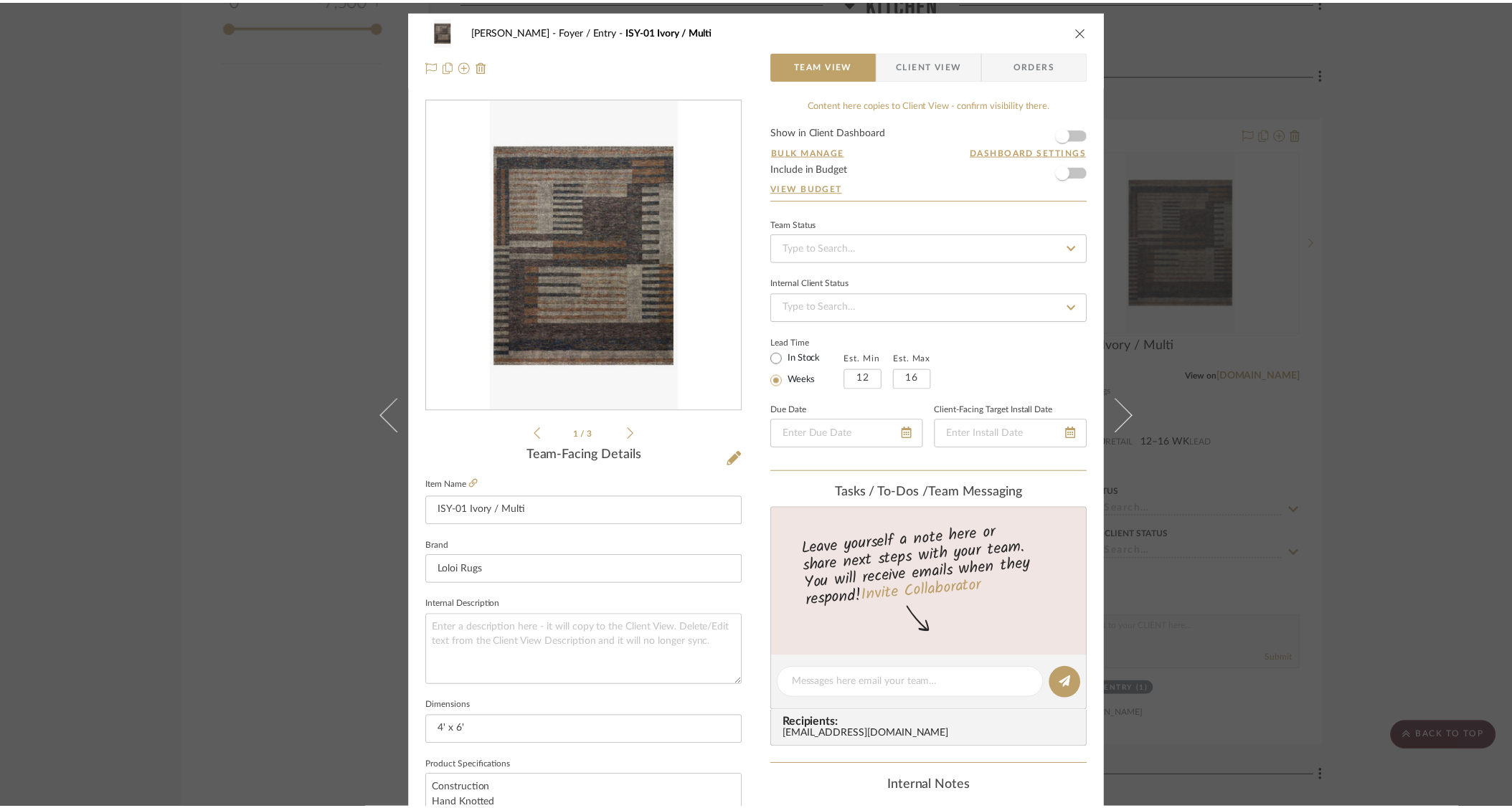
scroll to position [2305, 0]
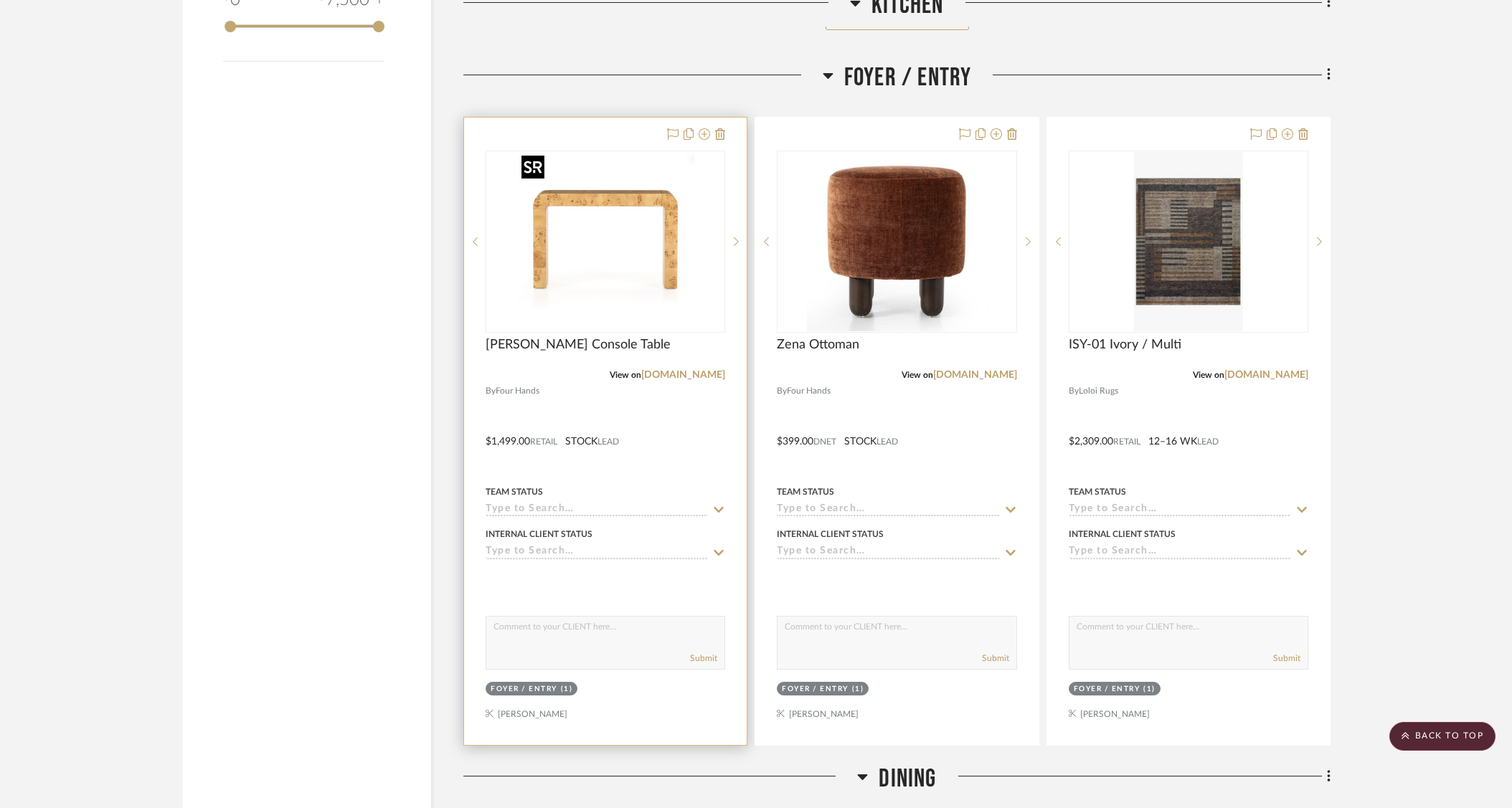
click at [669, 205] on img "0" at bounding box center [605, 242] width 179 height 179
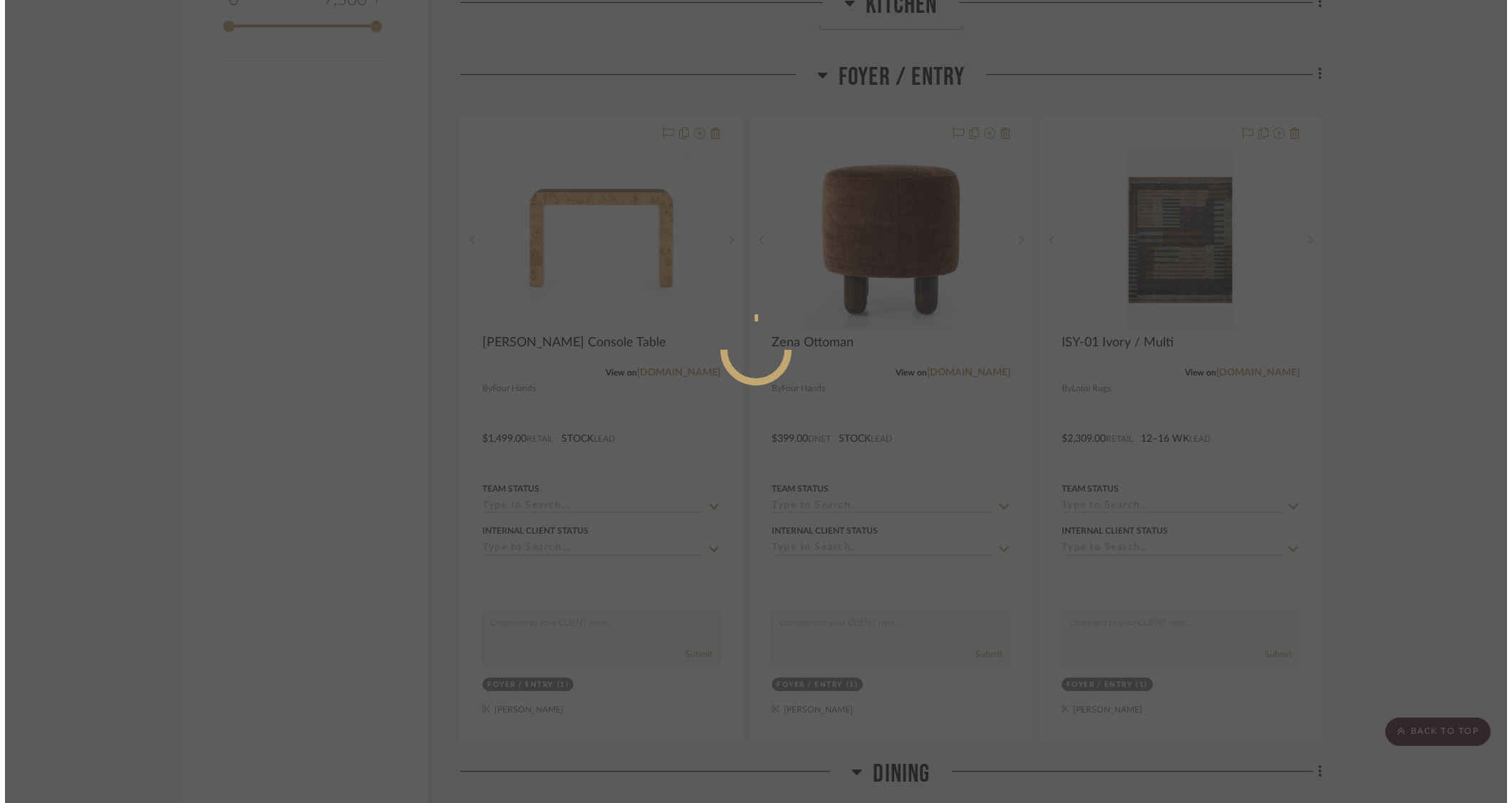
scroll to position [0, 0]
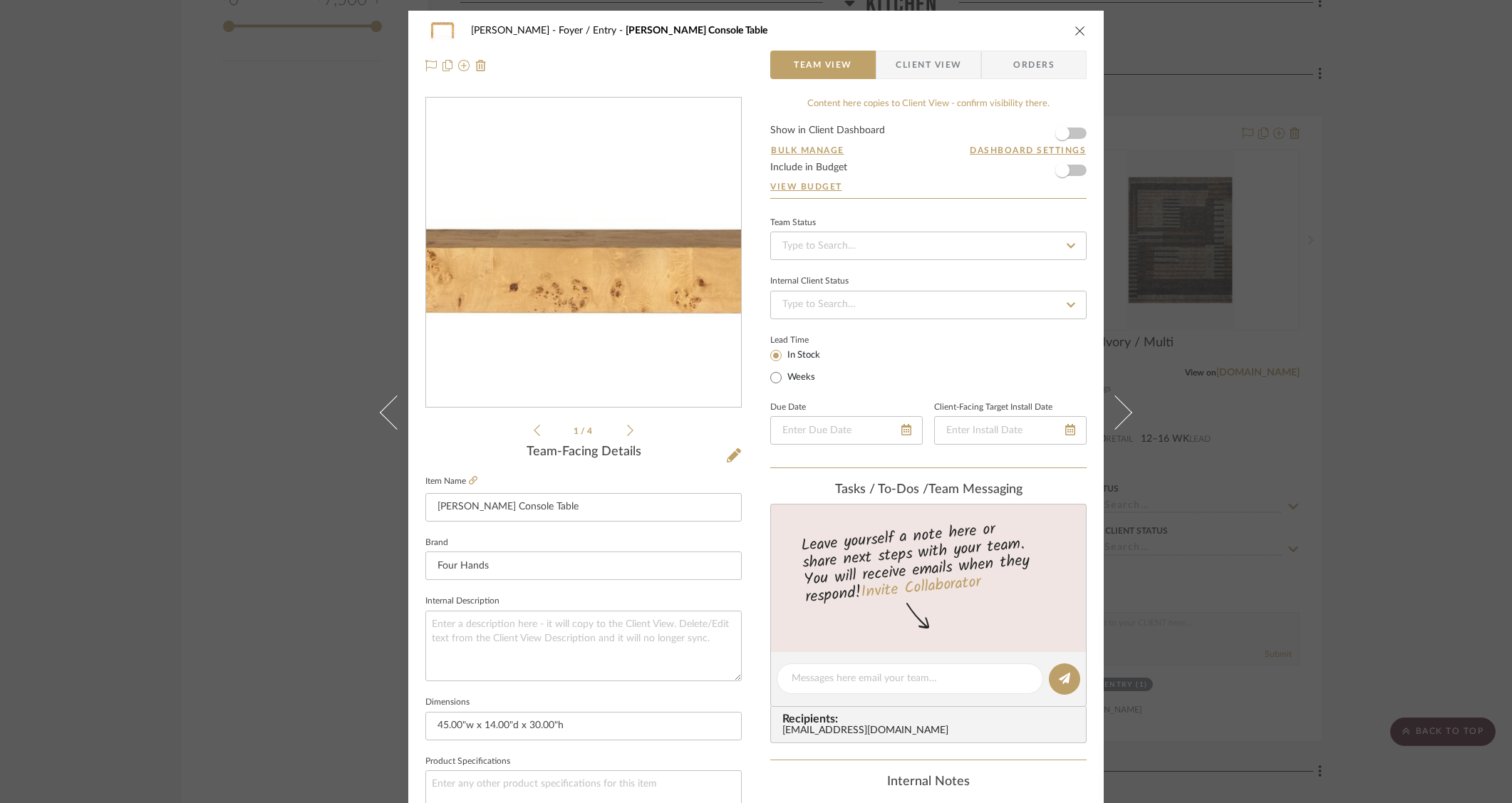
click at [545, 171] on img "0" at bounding box center [584, 253] width 309 height 309
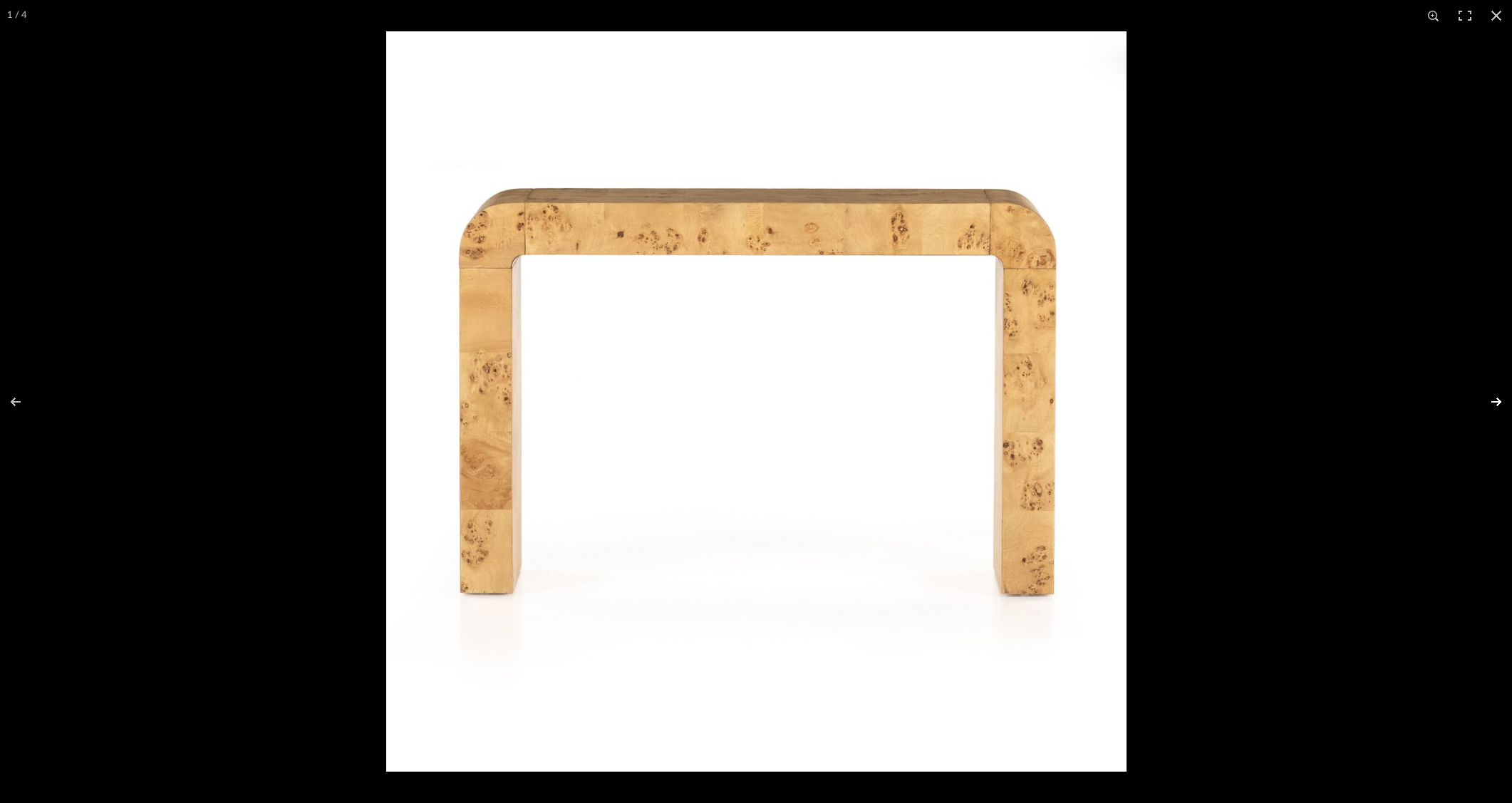
click at [1495, 398] on button at bounding box center [1487, 402] width 50 height 71
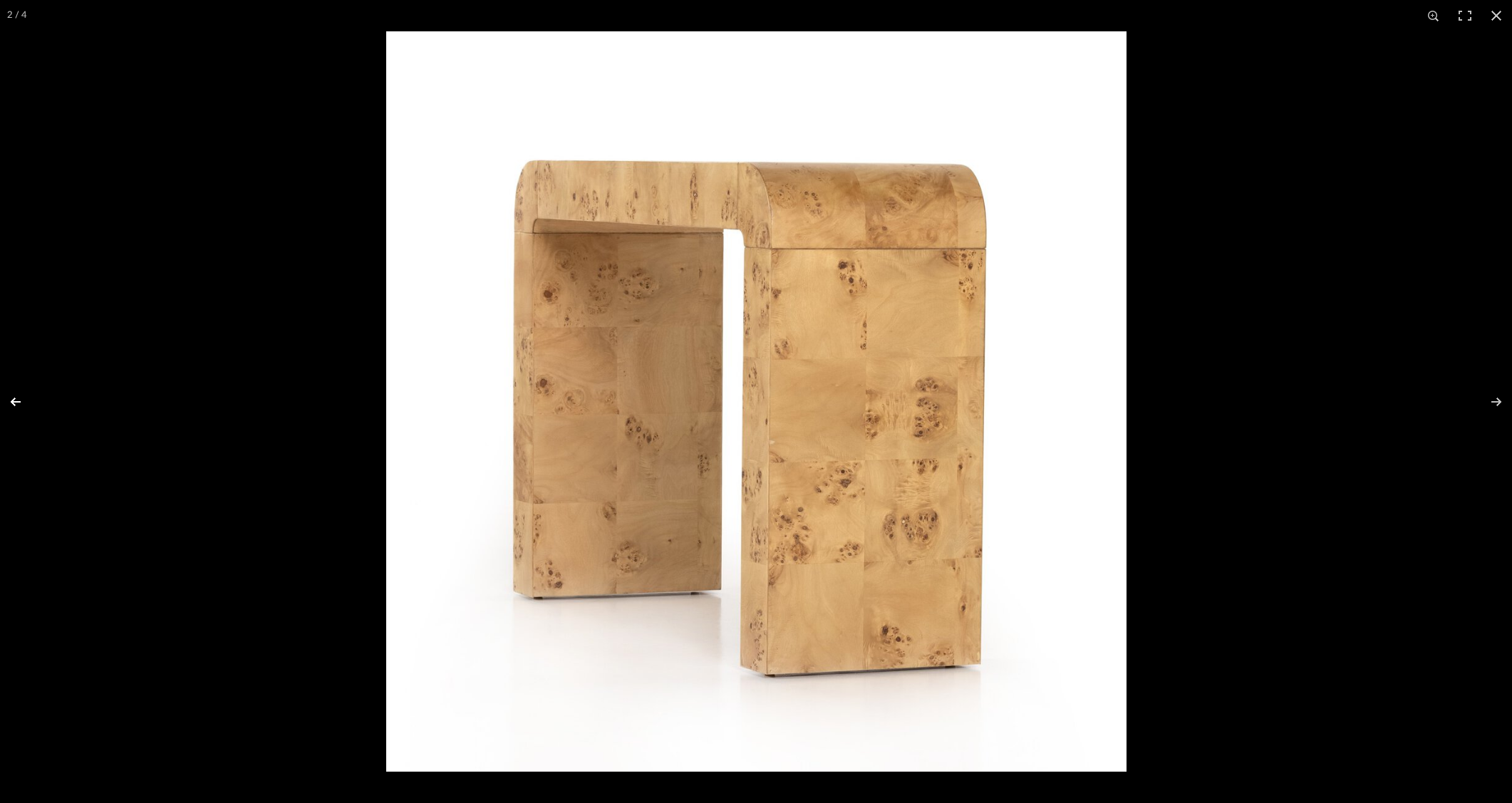
click at [4, 404] on button at bounding box center [24, 402] width 50 height 71
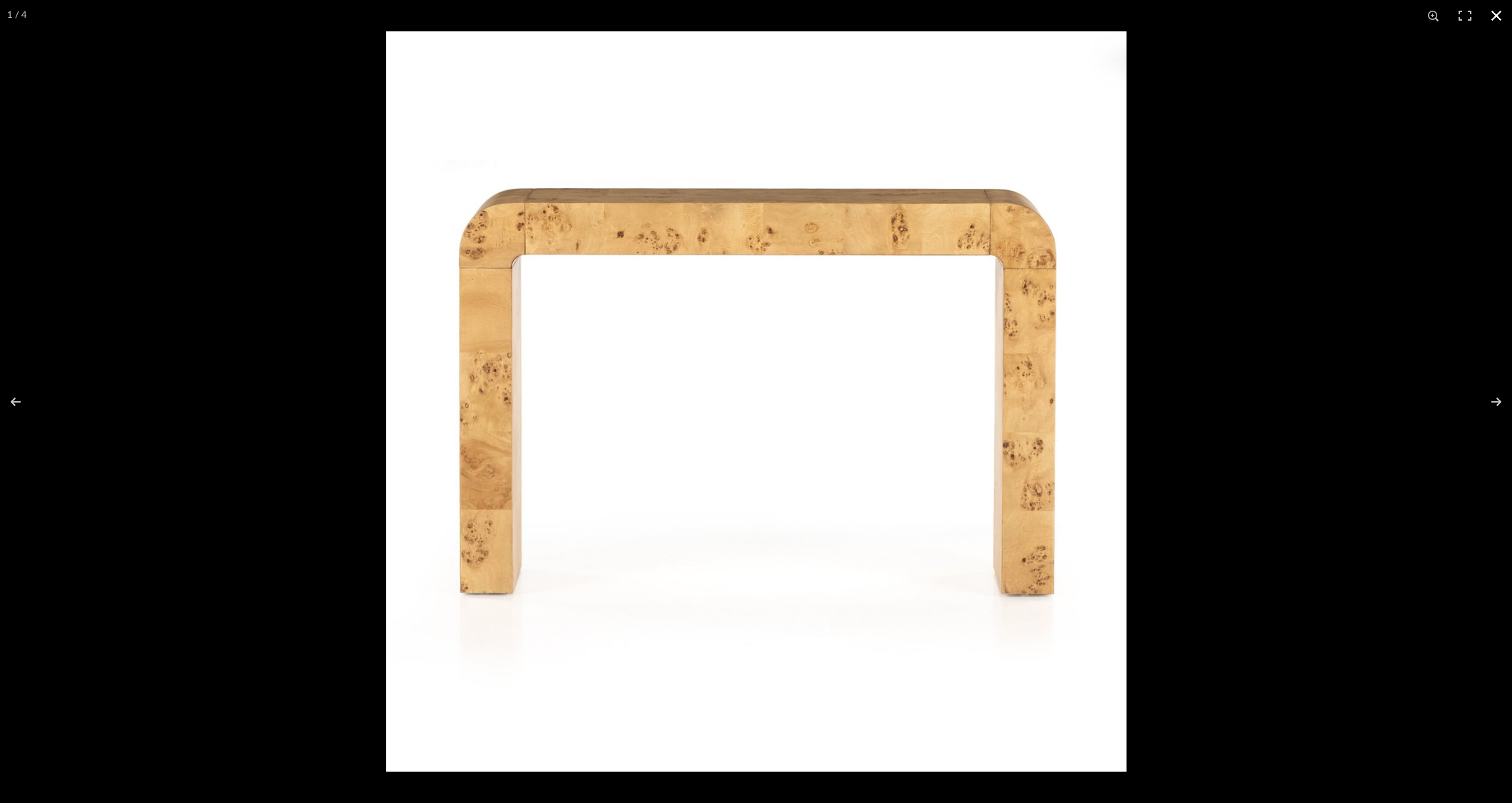
click at [1298, 455] on div at bounding box center [1142, 433] width 1512 height 803
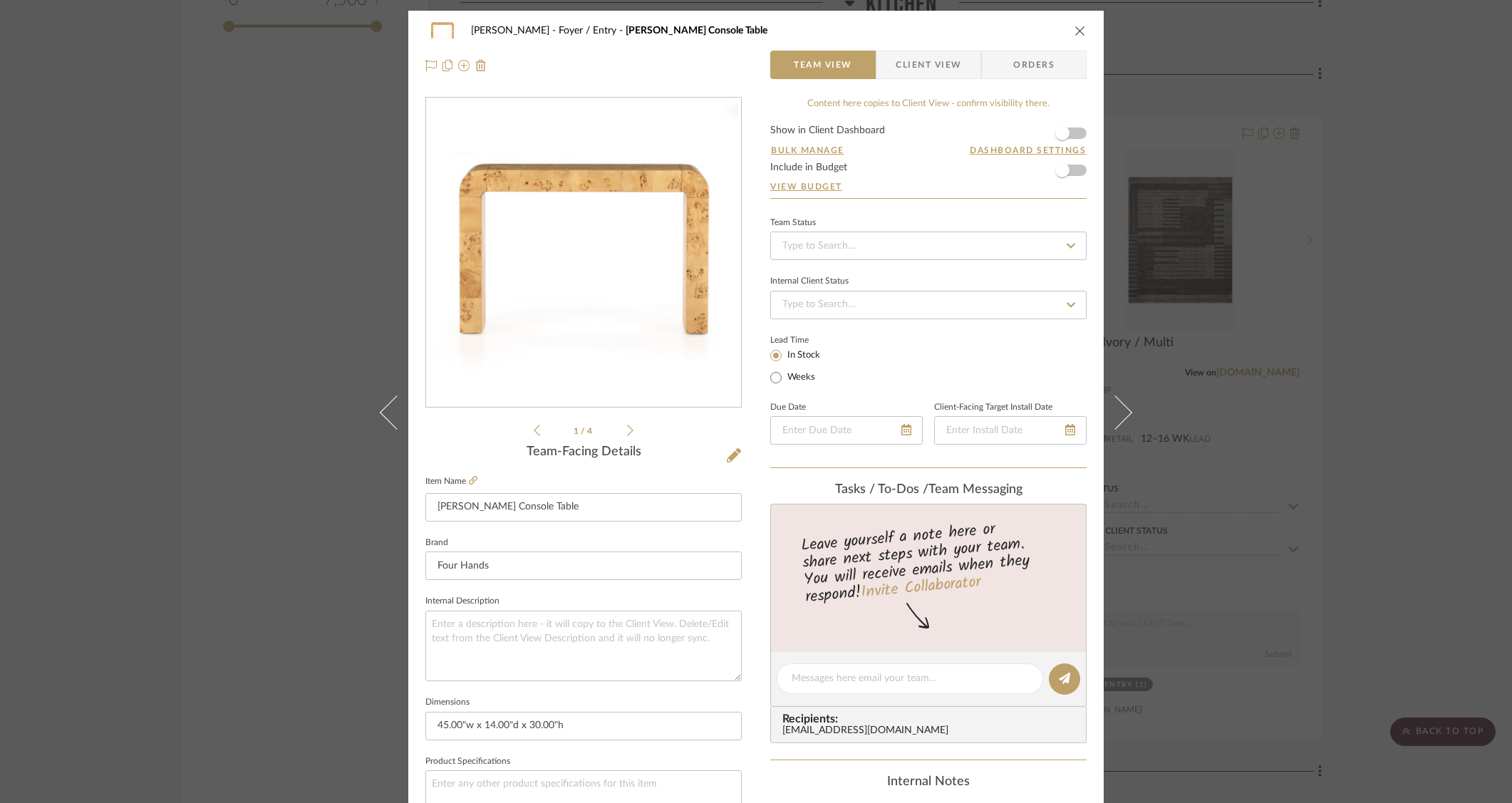
click at [1313, 440] on div "O'Connor, Lizzy Foyer / Entry Jenson Console Table Team View Client View Orders…" at bounding box center [756, 402] width 1512 height 803
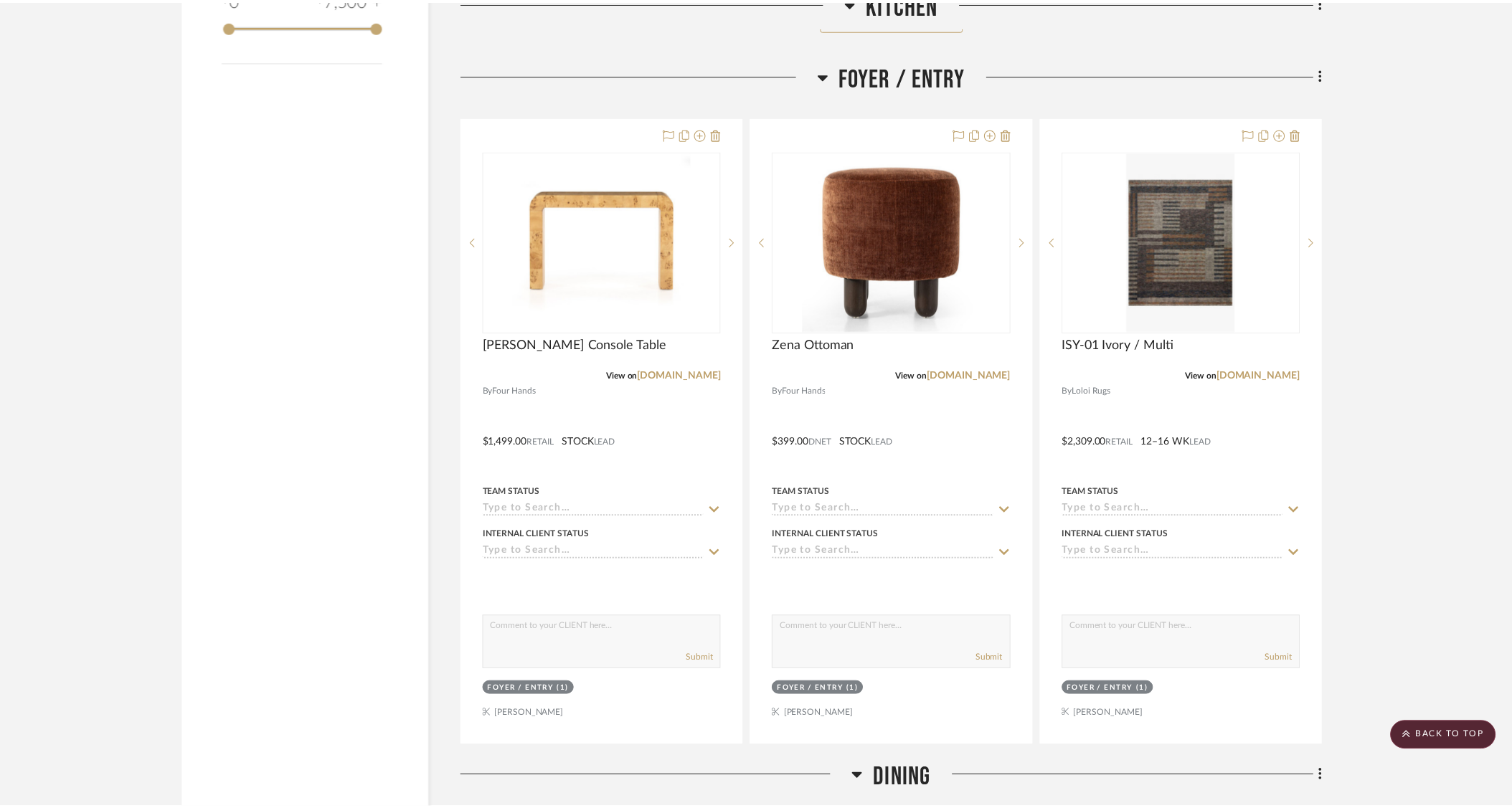
scroll to position [2305, 0]
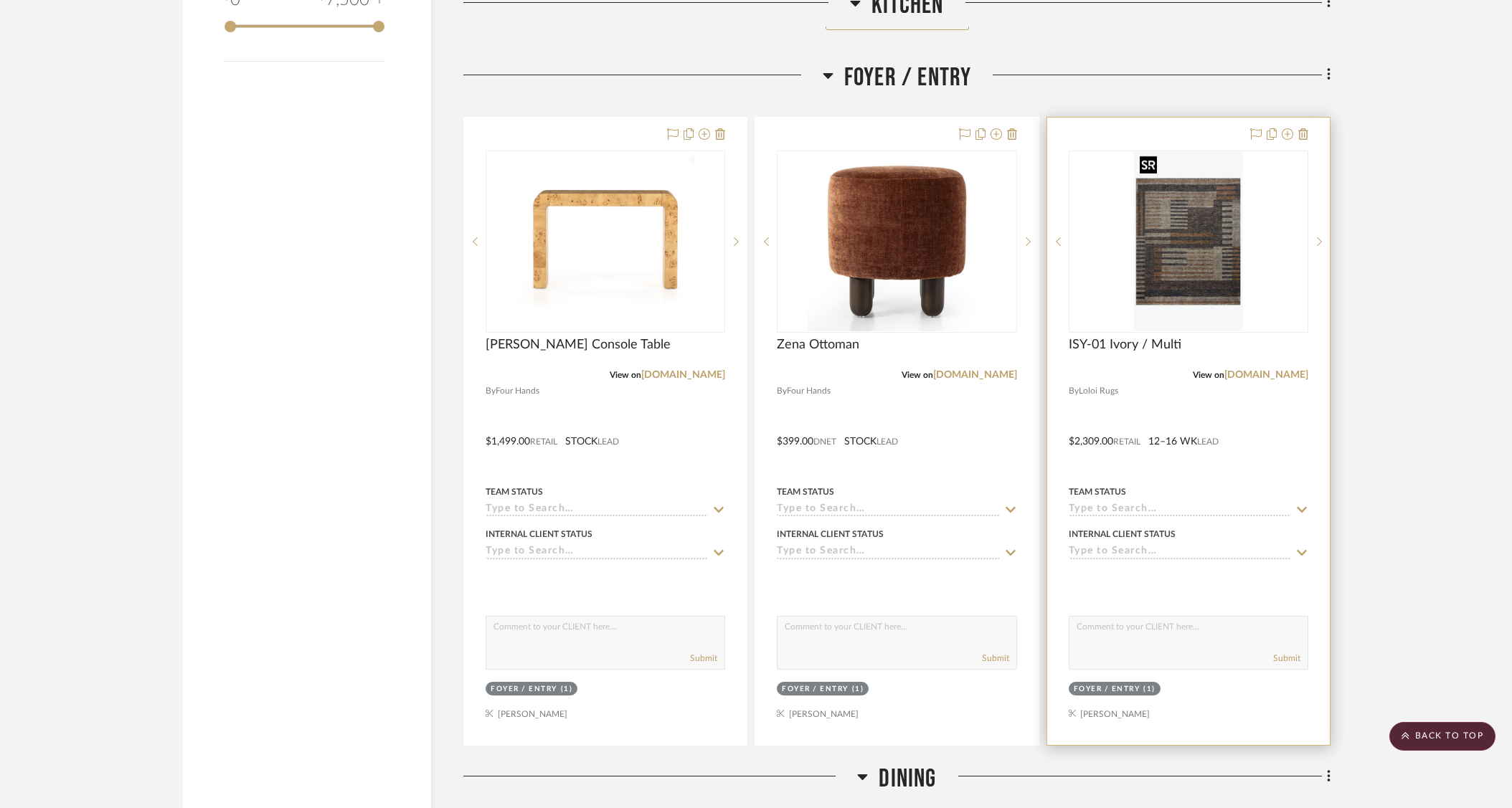
click at [1175, 274] on img "0" at bounding box center [1188, 242] width 108 height 179
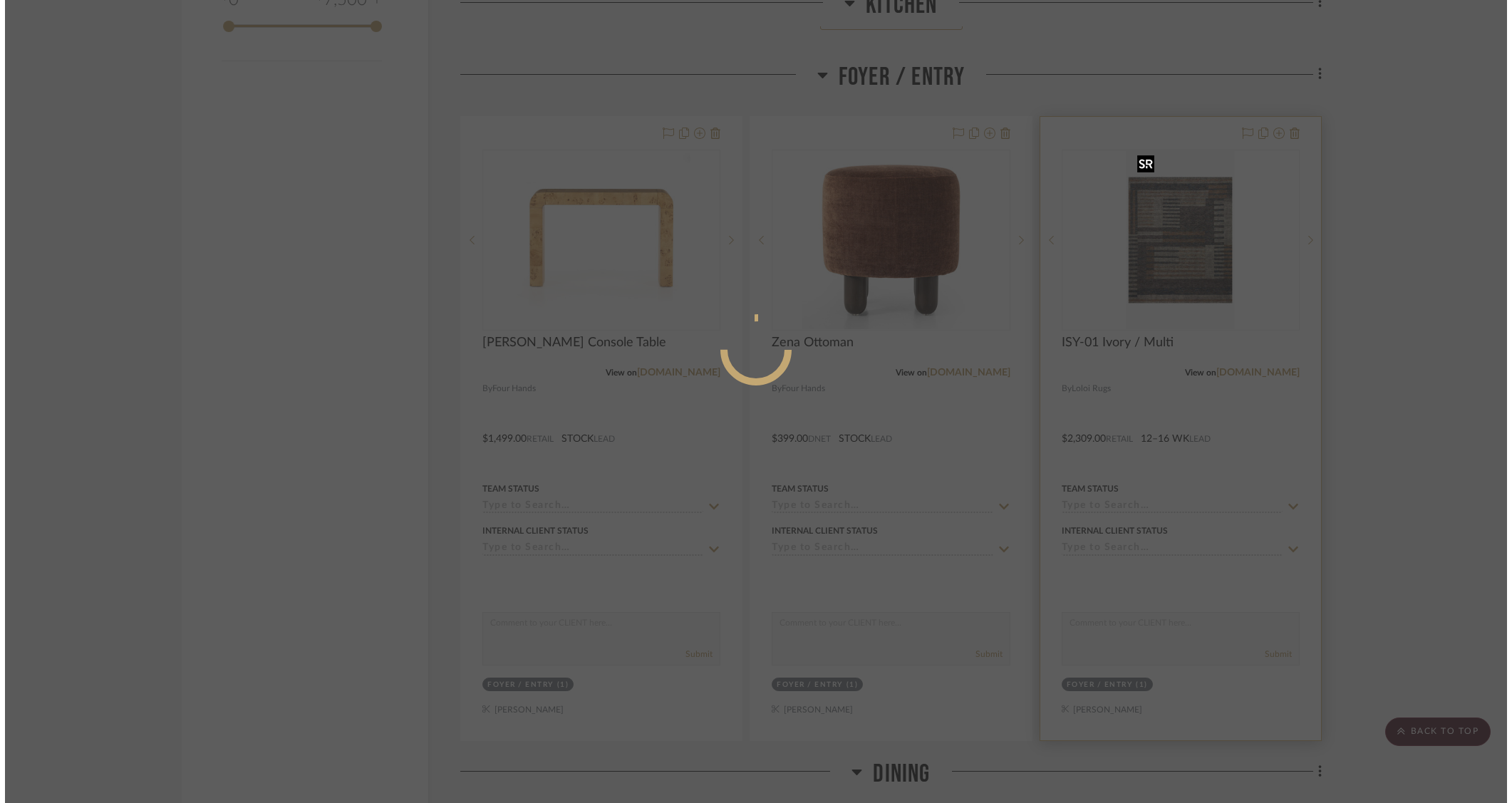
scroll to position [0, 0]
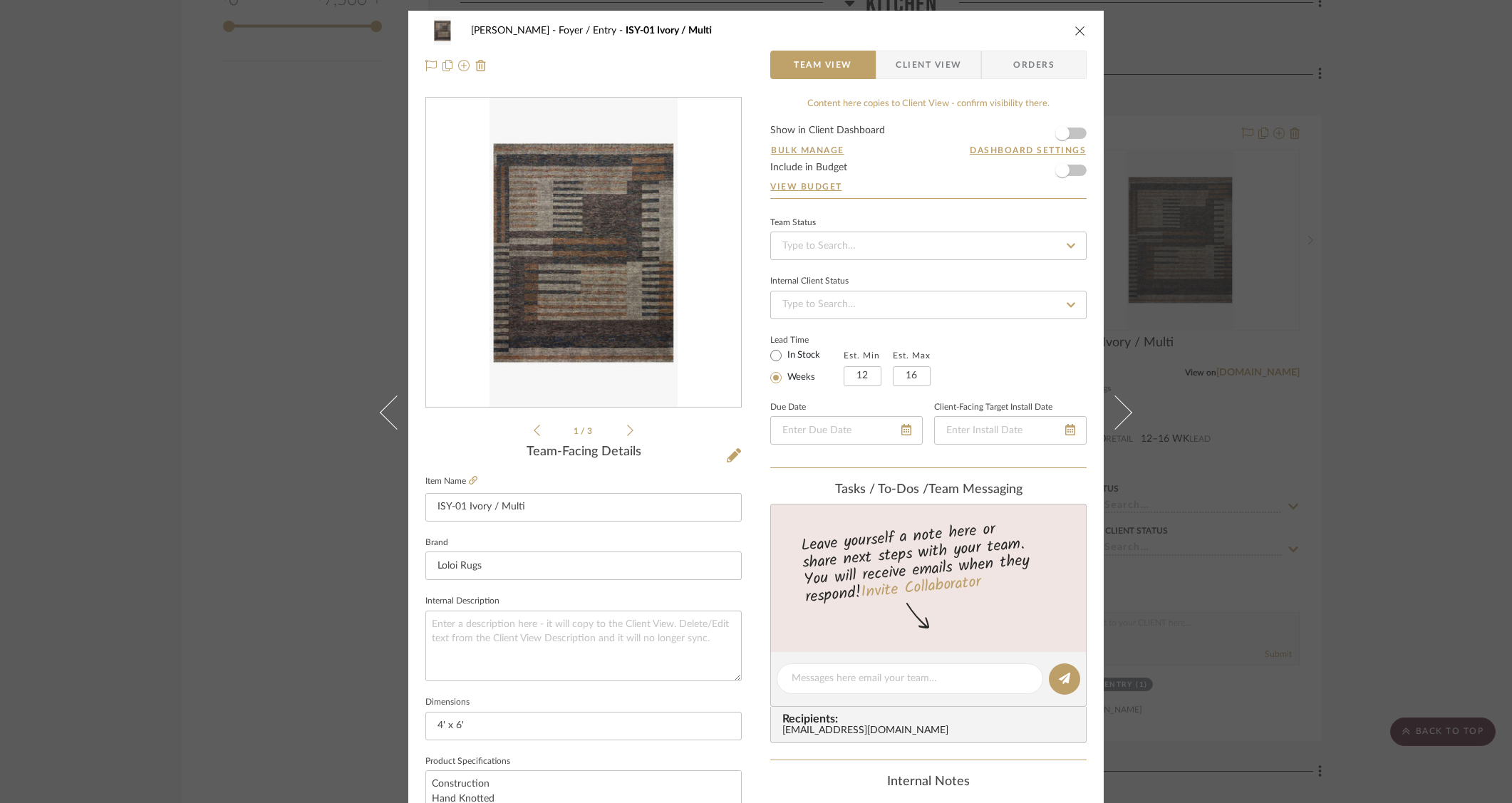
click at [237, 97] on div "O'Connor, Lizzy Foyer / Entry ISY-01 Ivory / Multi Team View Client View Orders…" at bounding box center [756, 402] width 1512 height 803
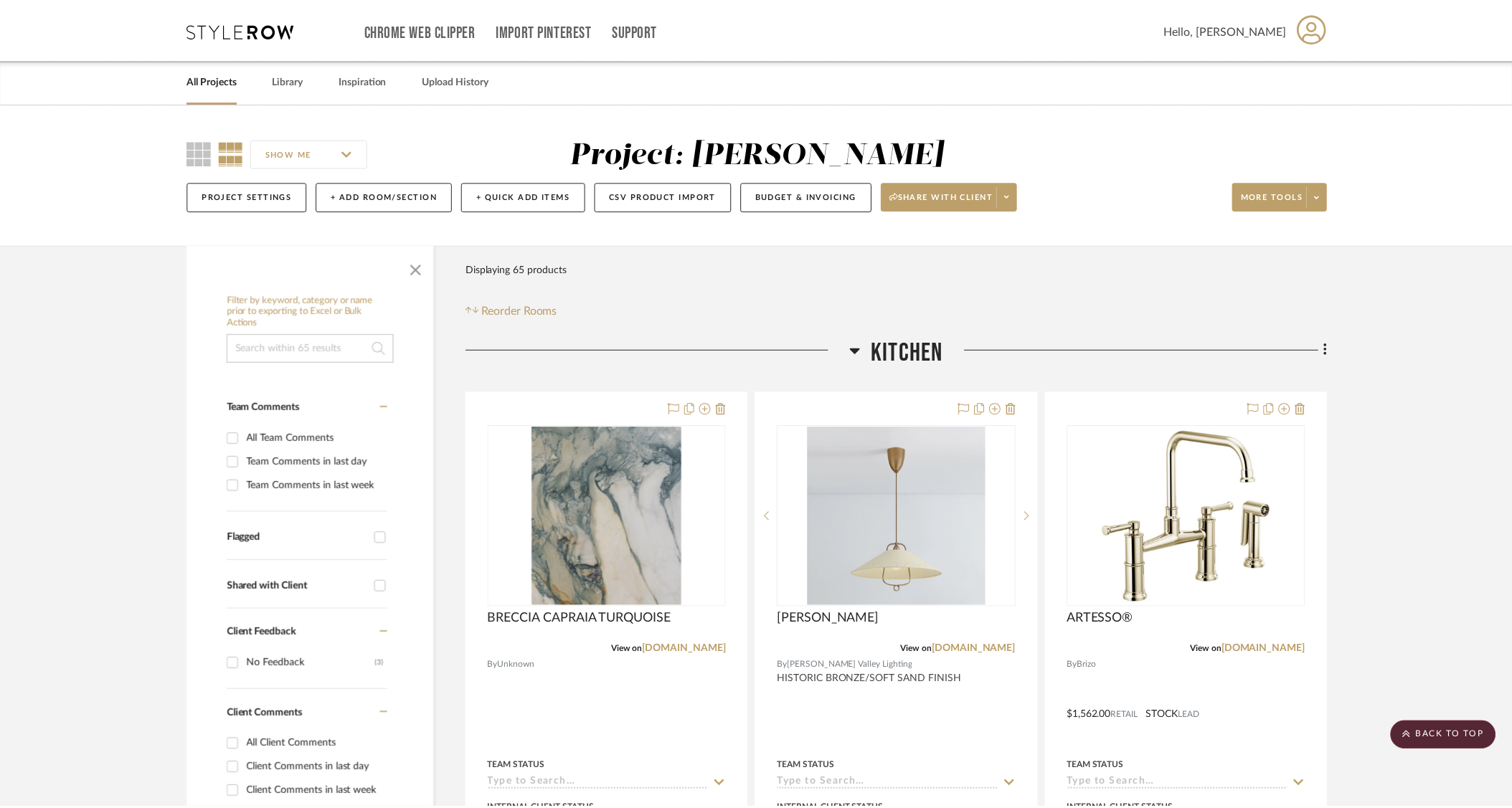
scroll to position [2305, 0]
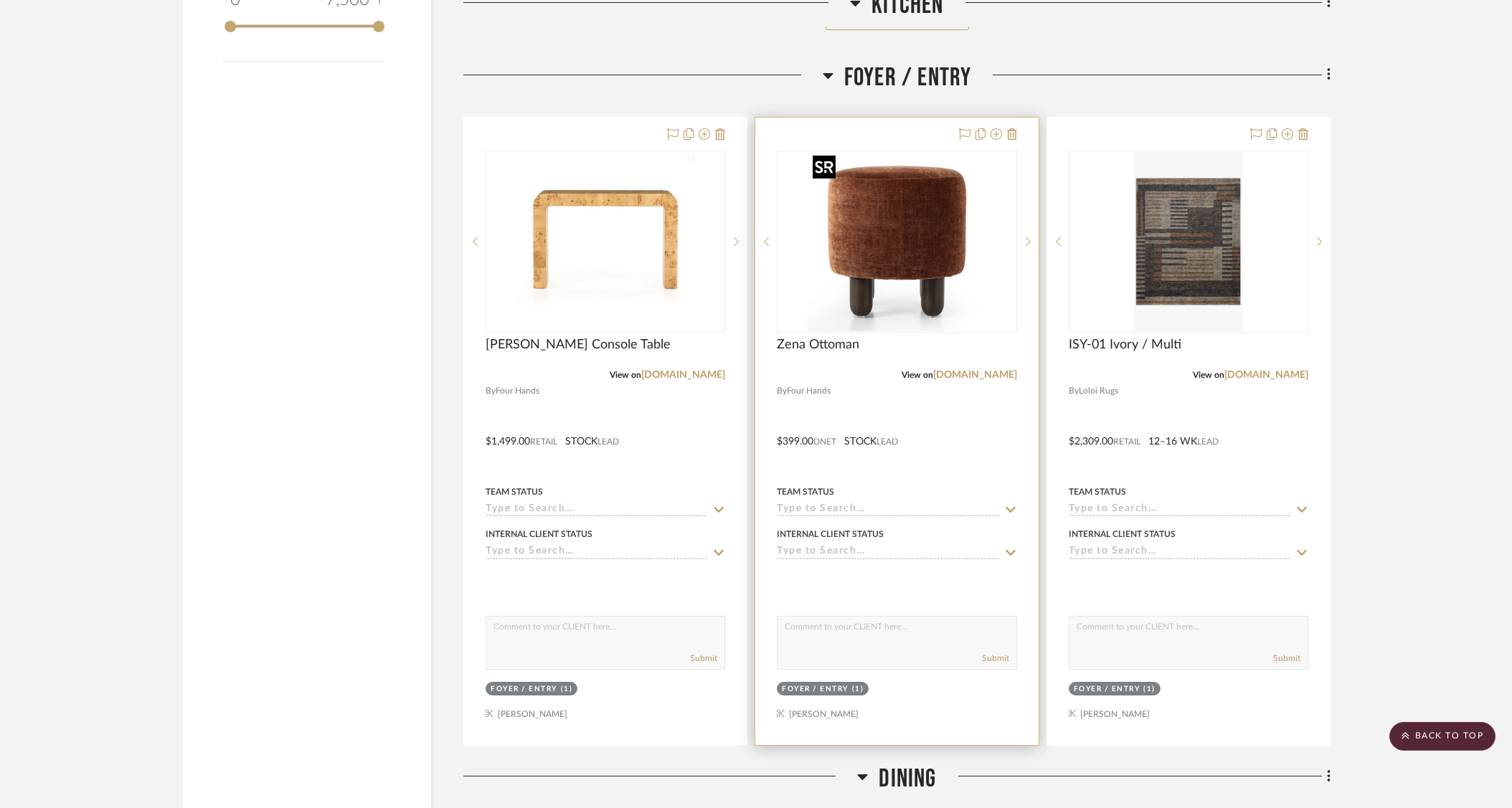
click at [919, 234] on img "0" at bounding box center [896, 242] width 179 height 179
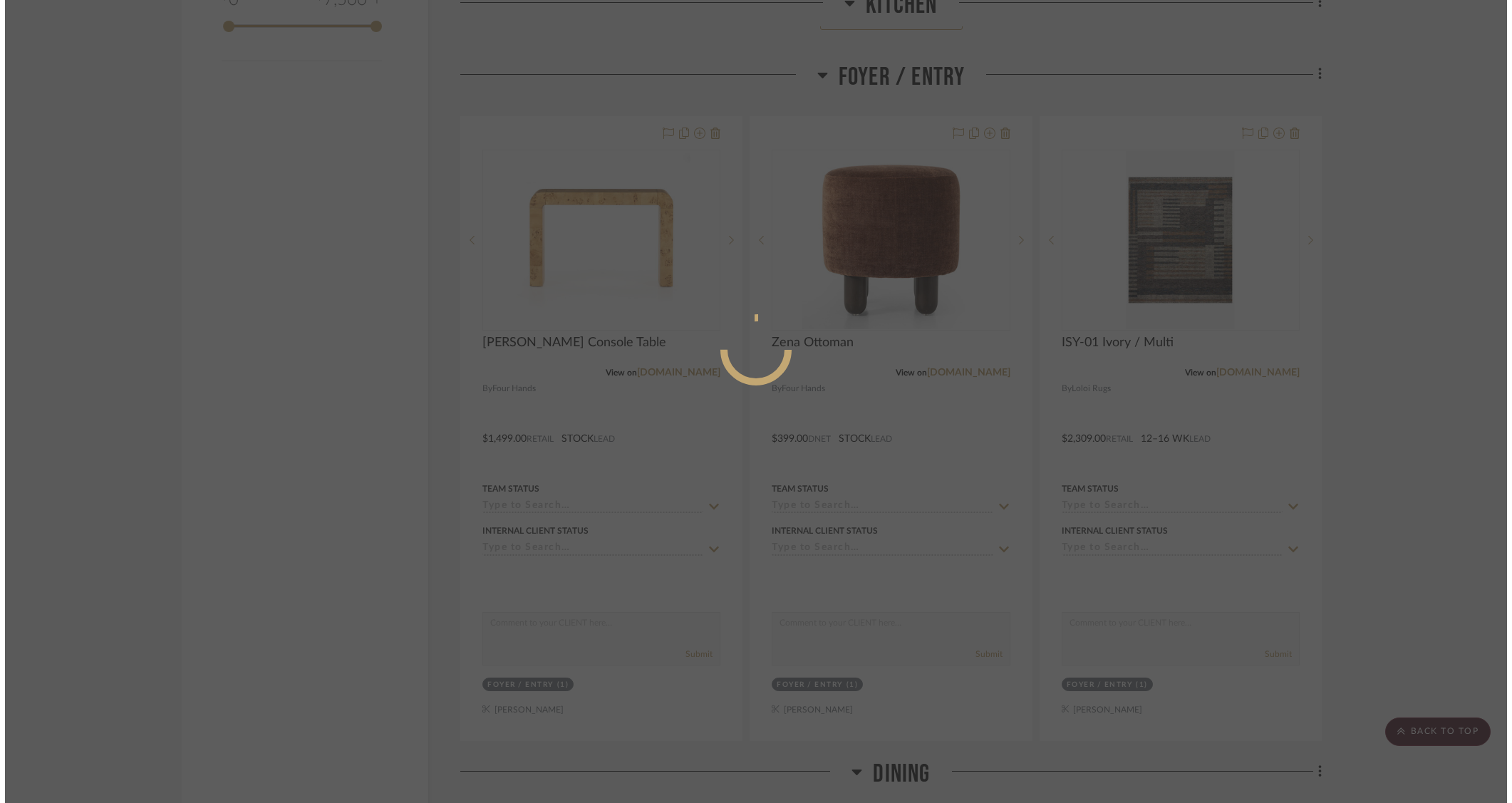
scroll to position [0, 0]
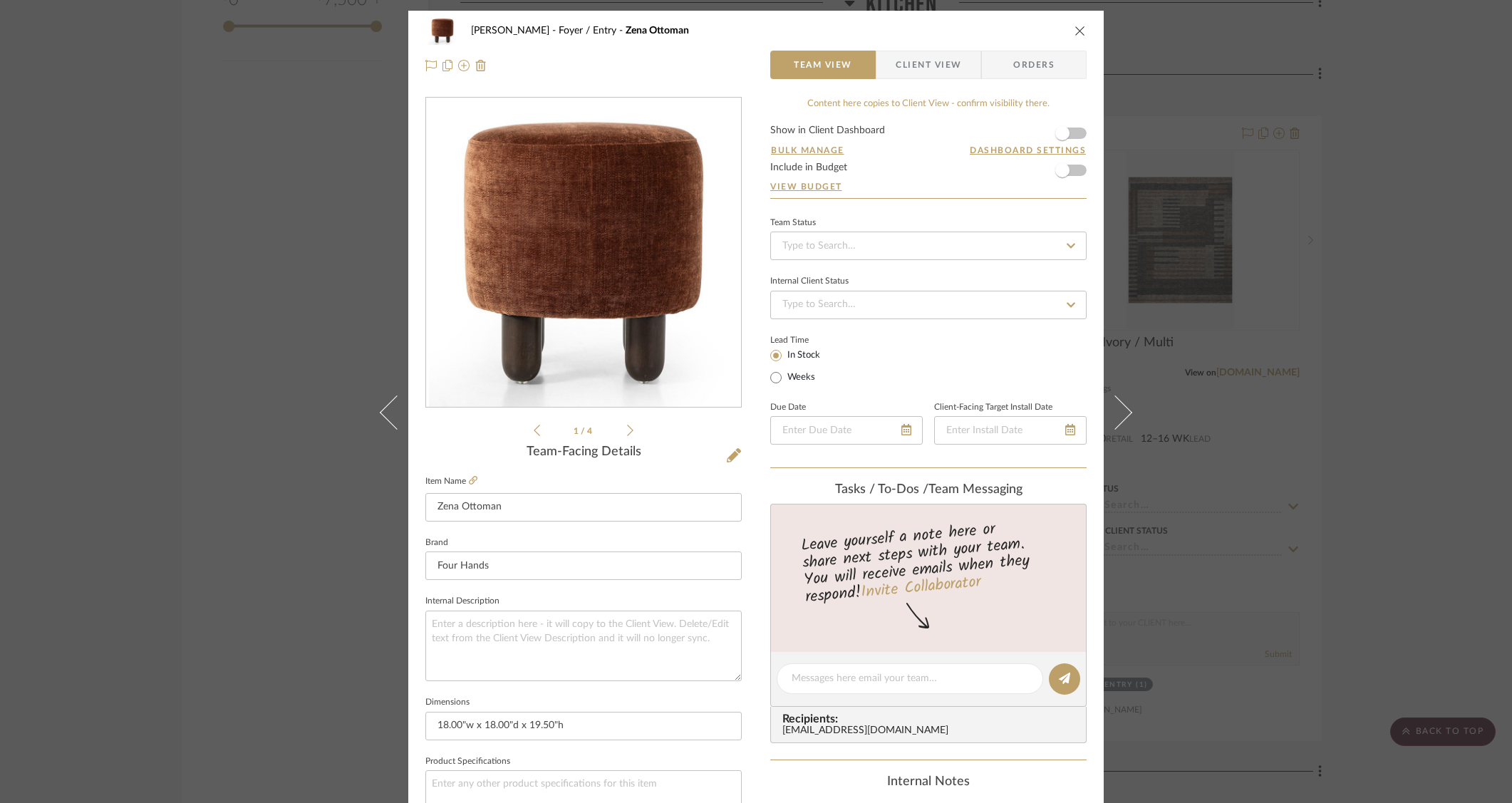
click at [627, 434] on icon at bounding box center [630, 430] width 7 height 13
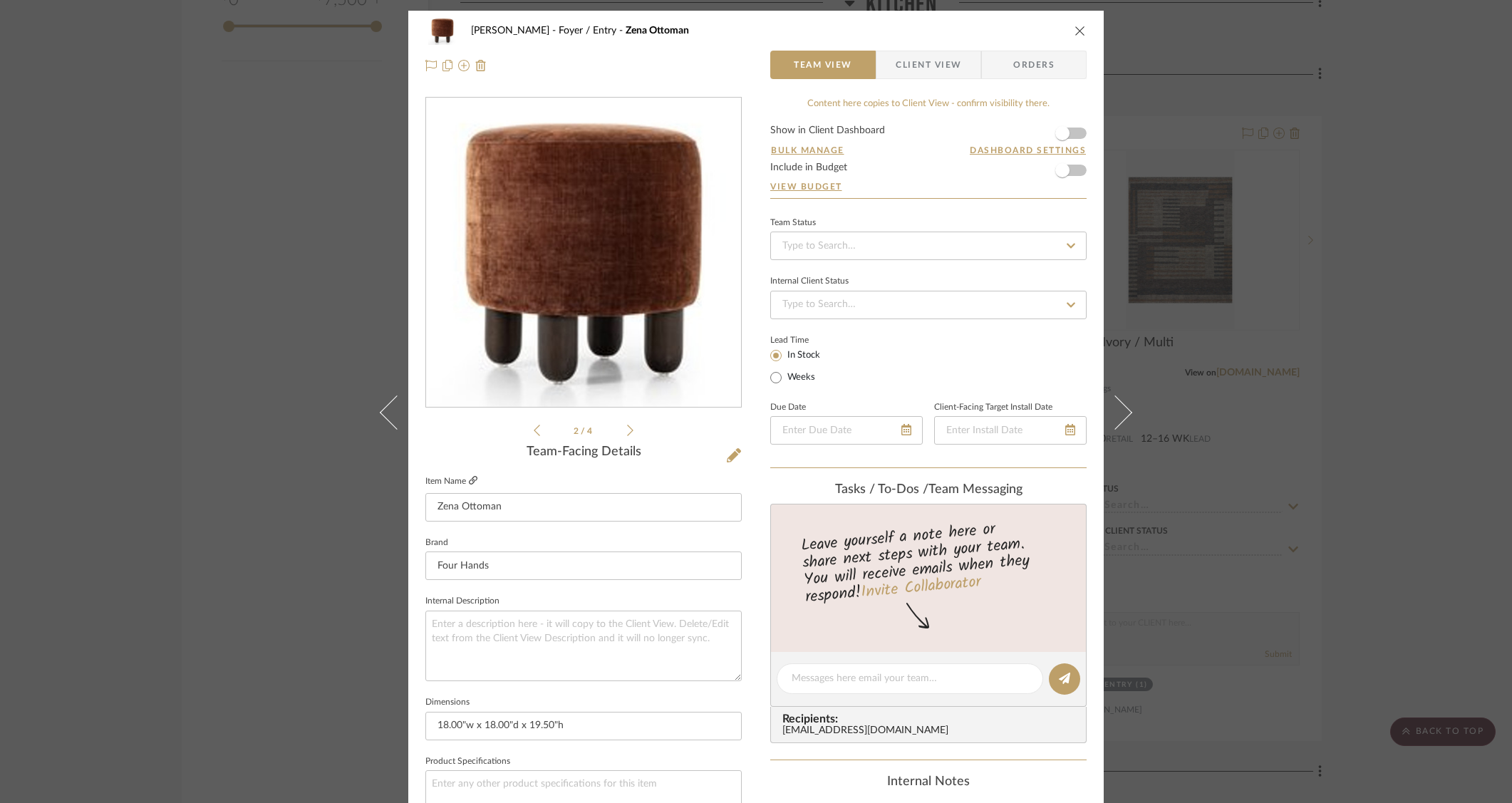
click at [472, 481] on icon at bounding box center [473, 480] width 8 height 8
click at [298, 150] on div "O'Connor, Lizzy Foyer / Entry Zena Ottoman Team View Client View Orders 2 / 4 T…" at bounding box center [756, 402] width 1512 height 803
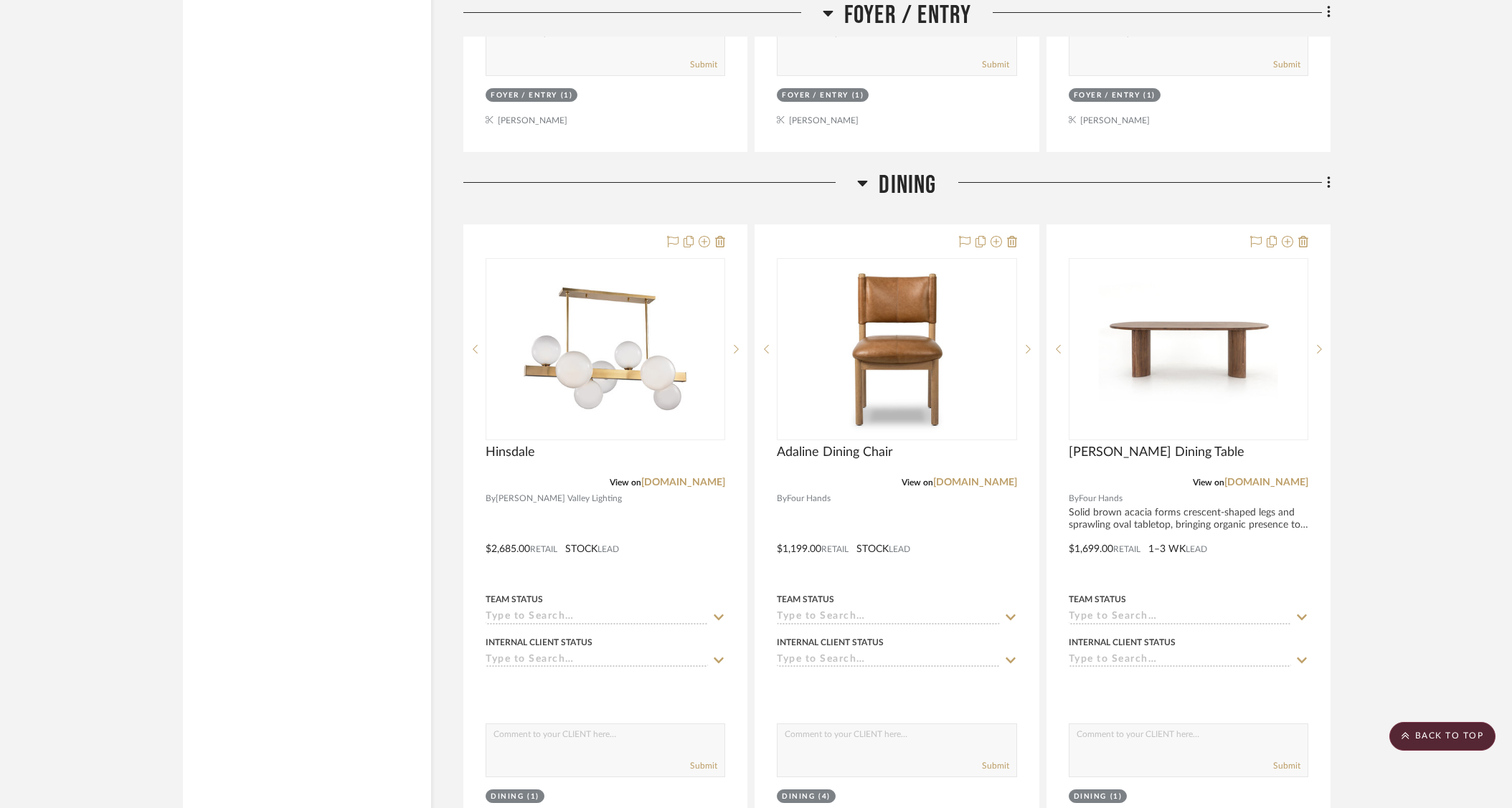
scroll to position [2901, 0]
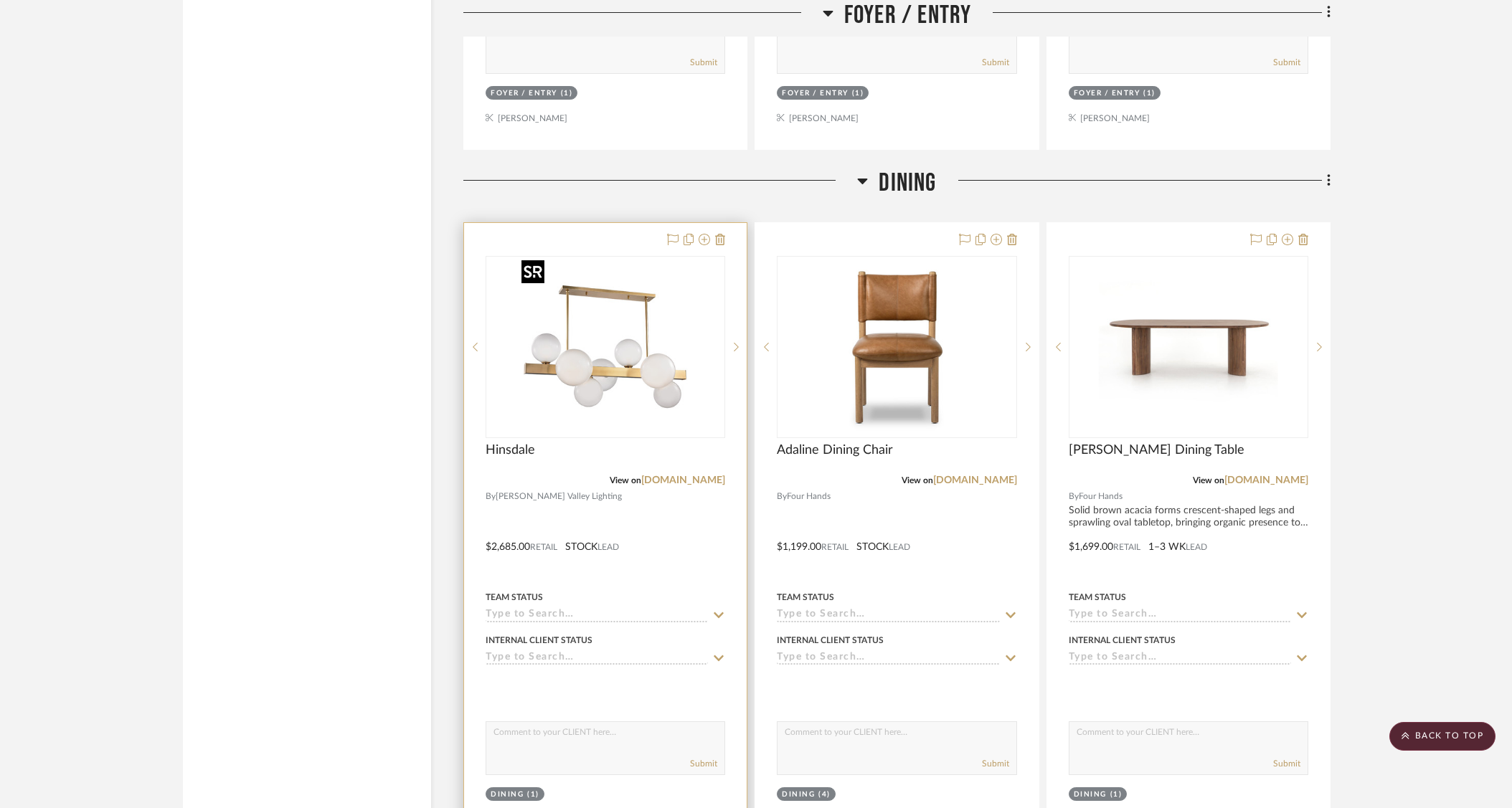
click at [593, 371] on img "0" at bounding box center [605, 347] width 179 height 179
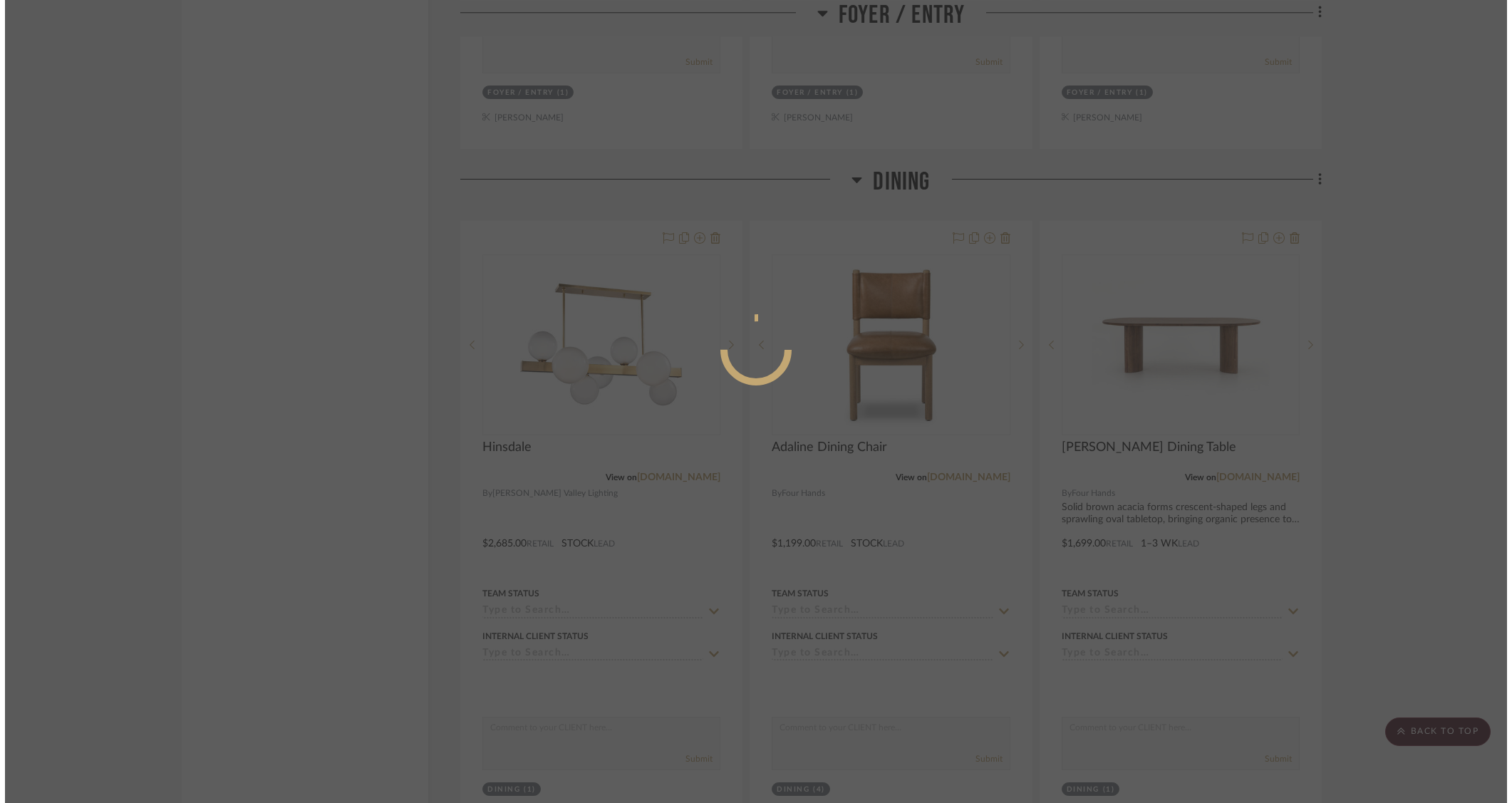
scroll to position [0, 0]
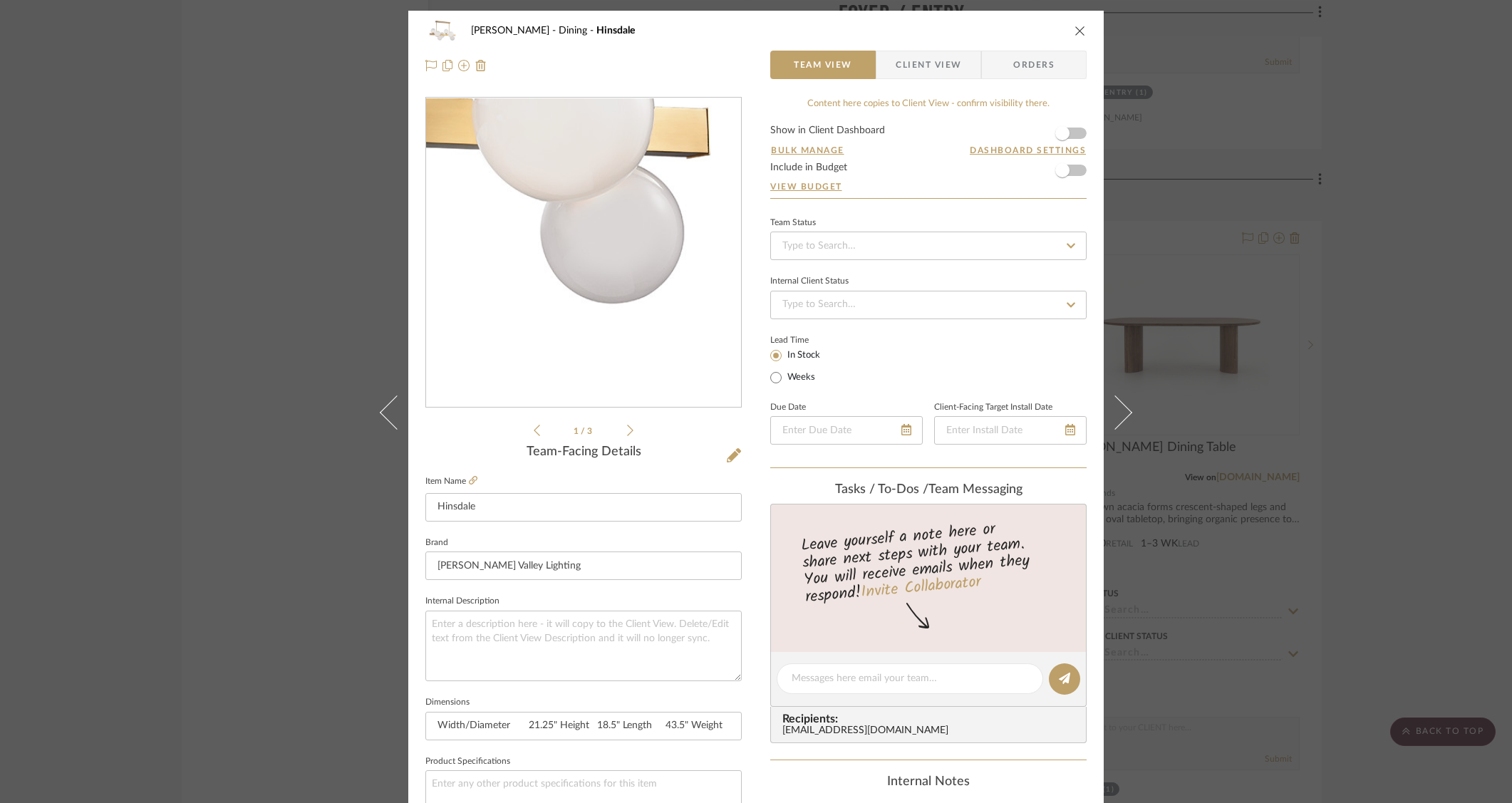
click at [698, 335] on img "0" at bounding box center [584, 253] width 309 height 309
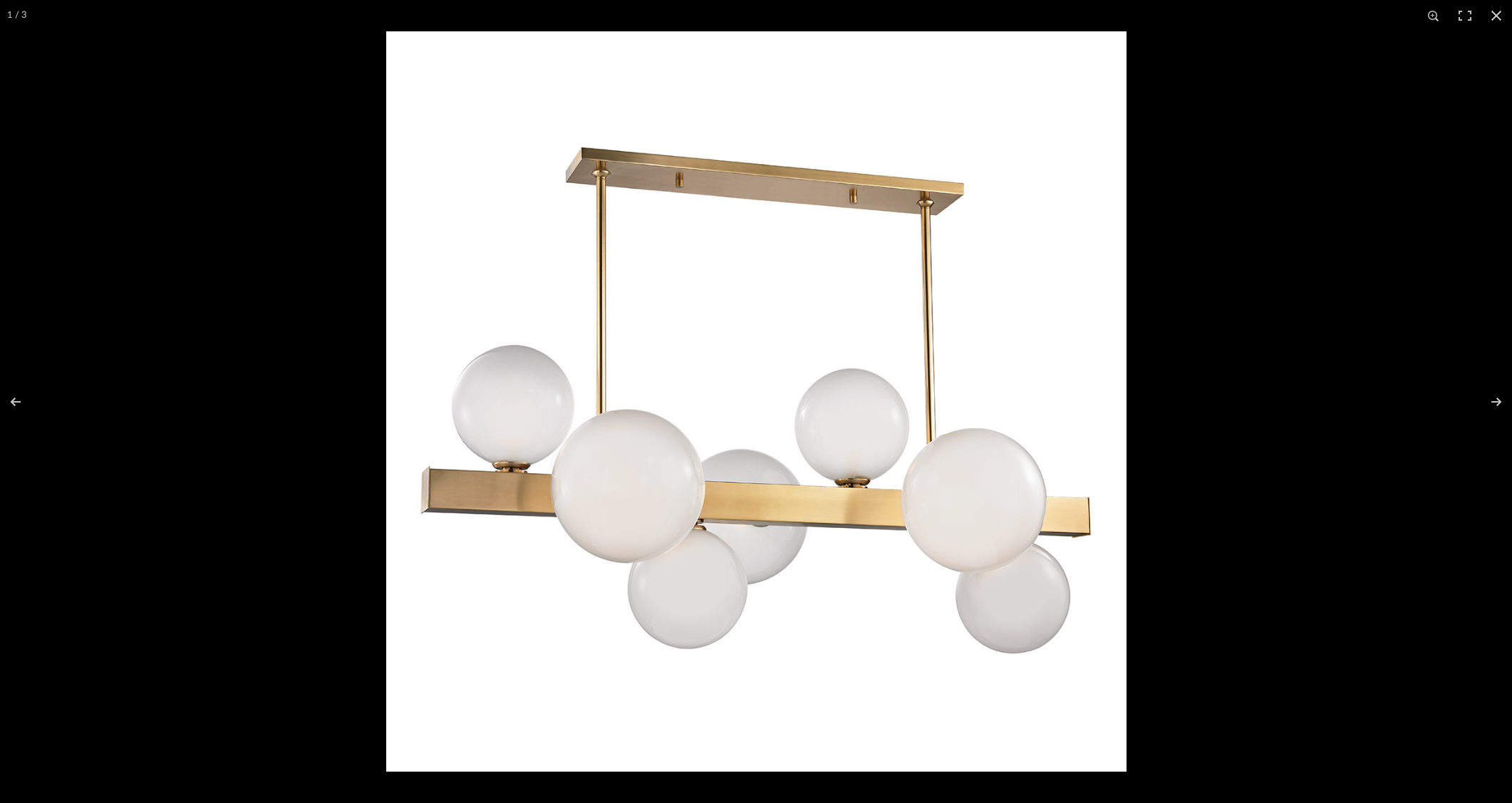
click at [1120, 304] on img at bounding box center [756, 401] width 740 height 740
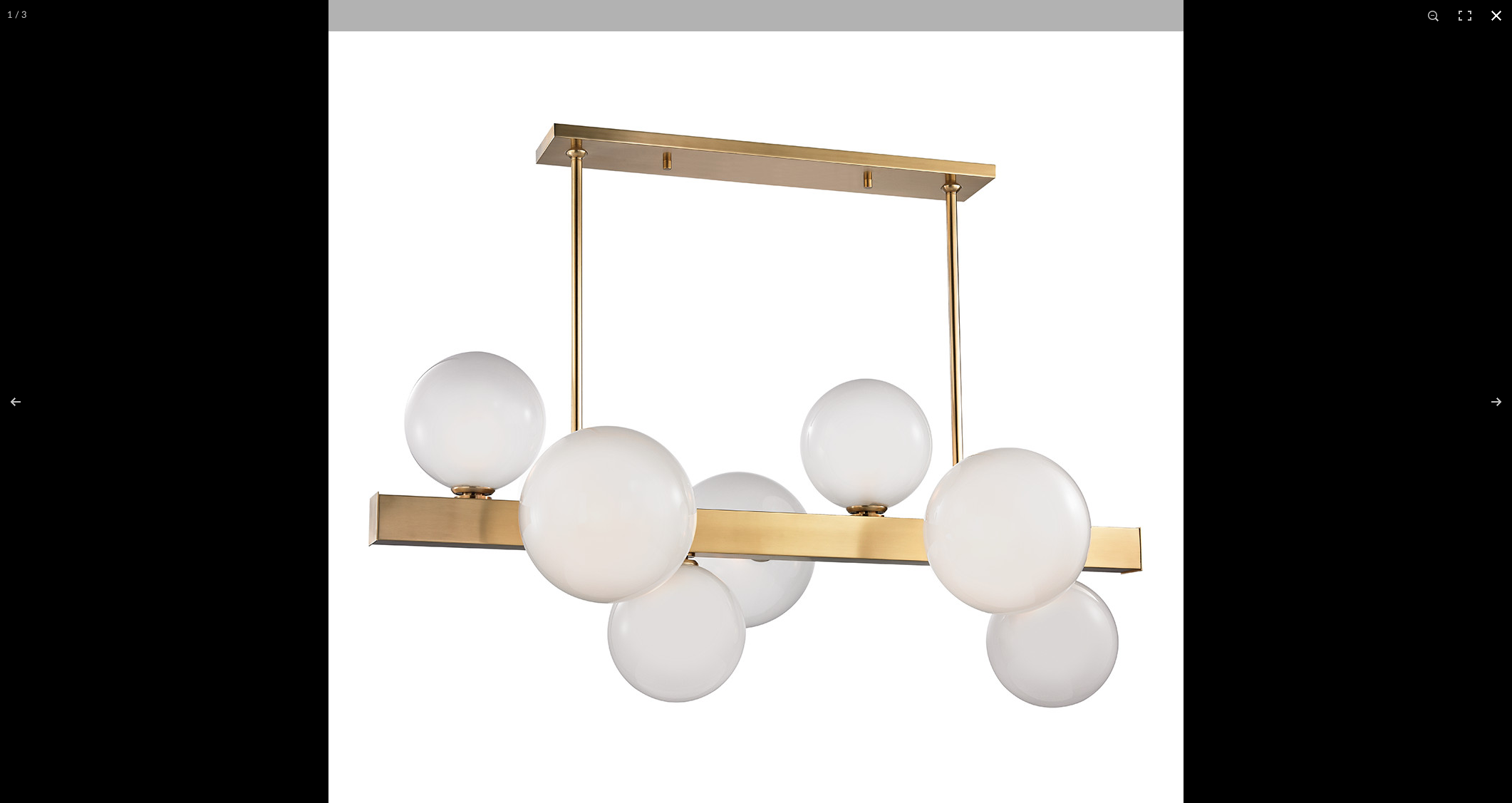
click at [1345, 284] on div at bounding box center [1084, 391] width 1512 height 803
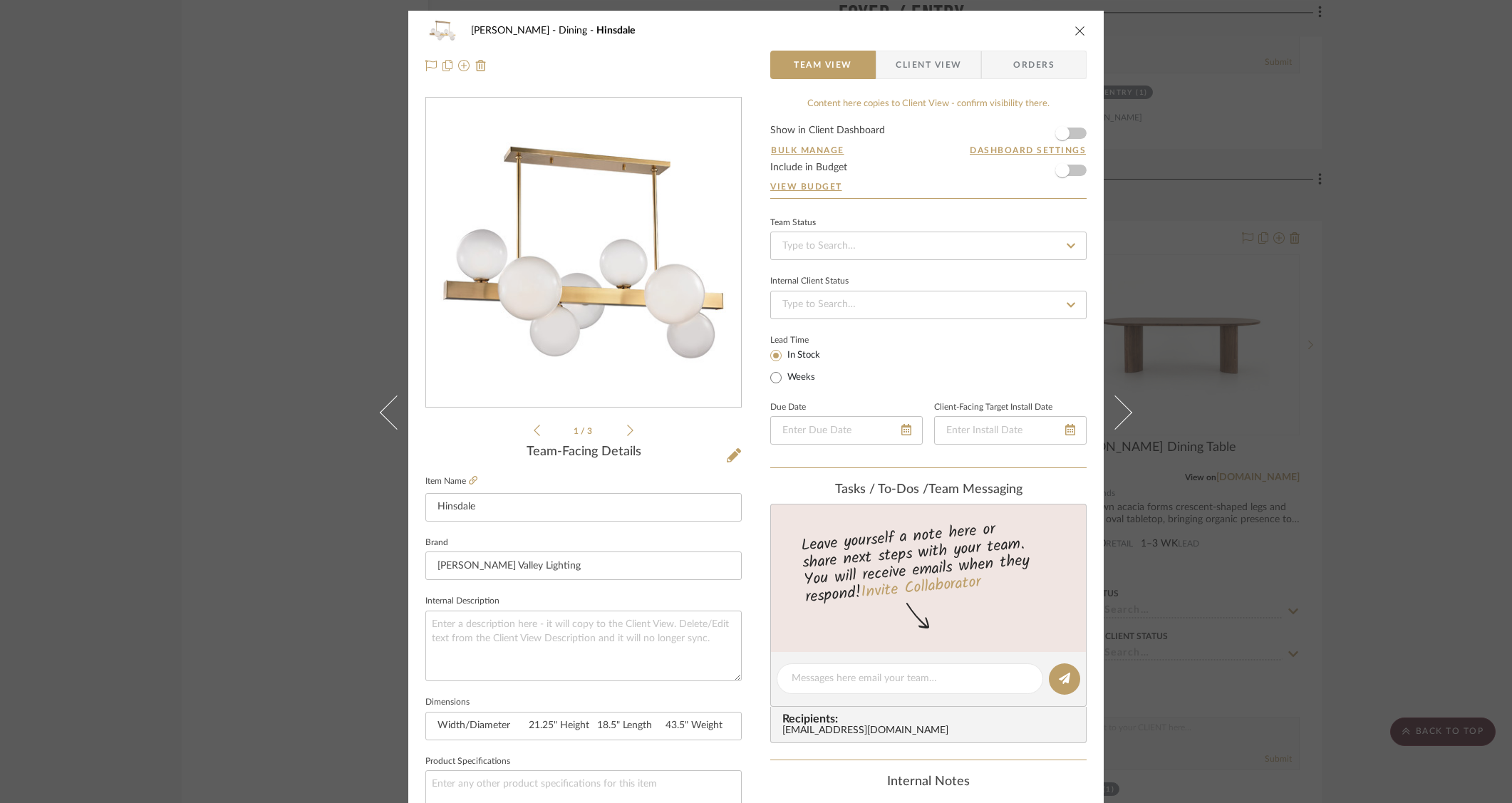
click at [1246, 369] on div "O'Connor, Lizzy Dining Hinsdale Team View Client View Orders 1 / 3 Team-Facing …" at bounding box center [756, 402] width 1512 height 803
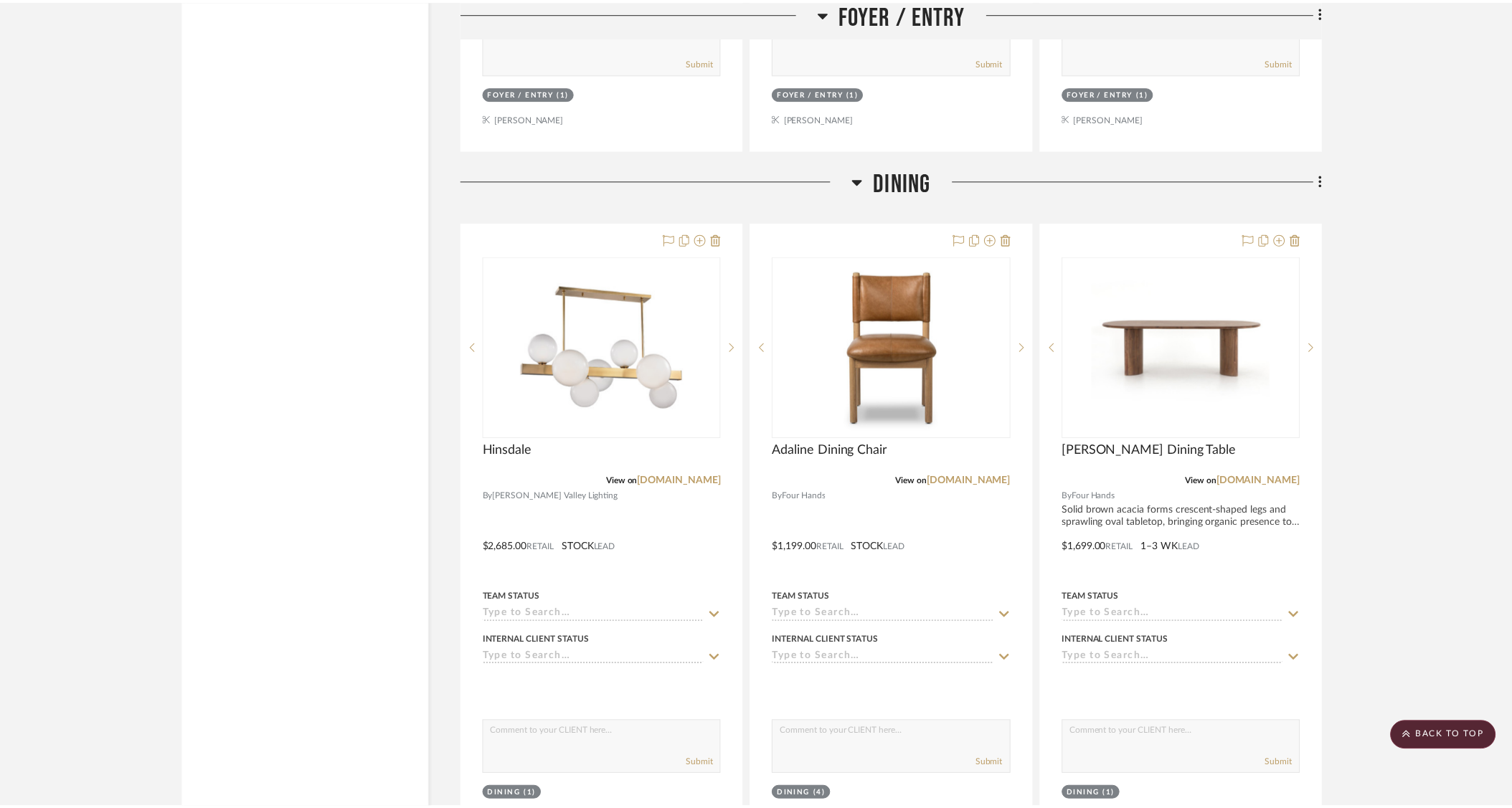
scroll to position [2901, 0]
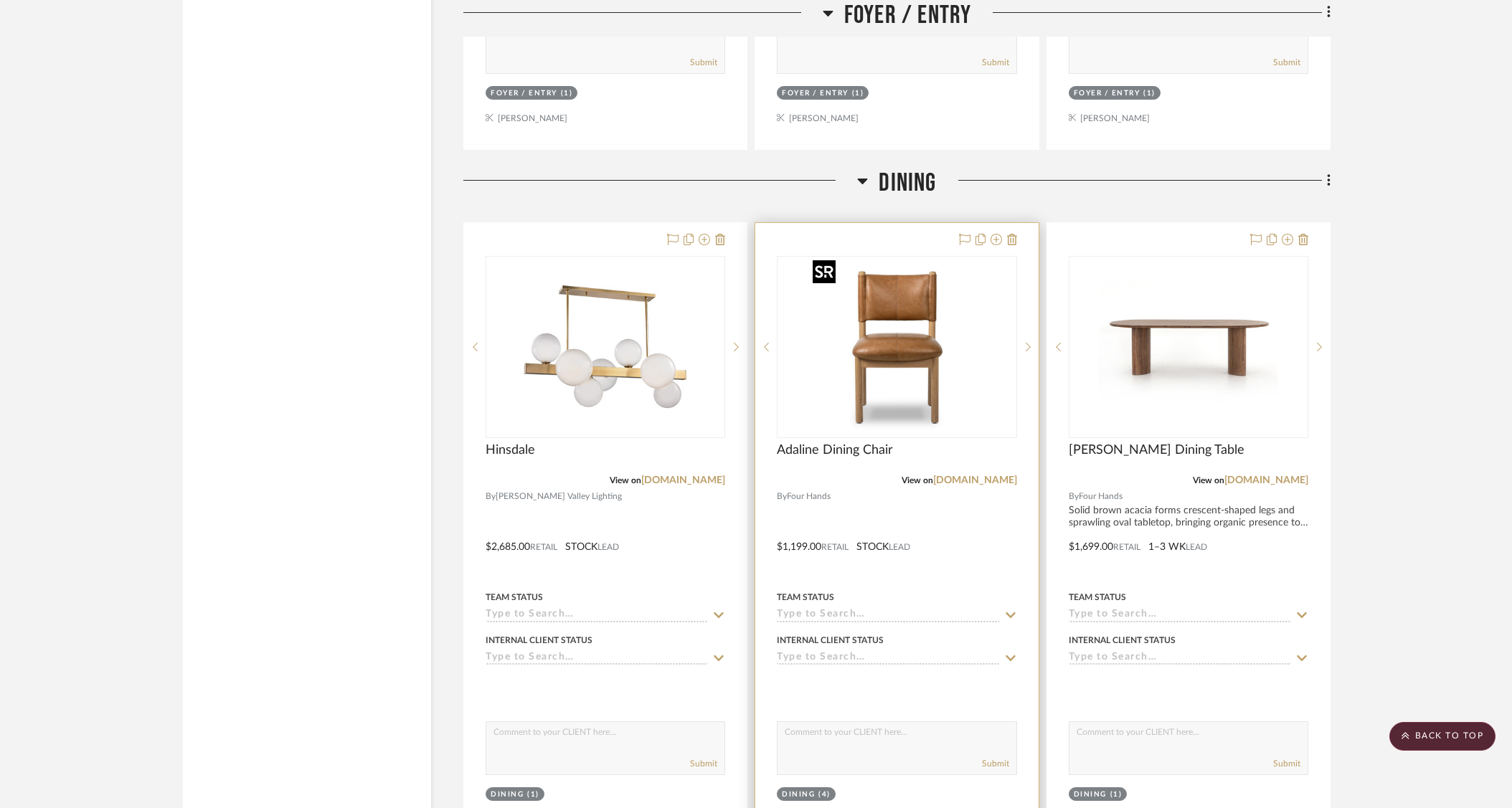
click at [906, 343] on img "0" at bounding box center [896, 347] width 179 height 179
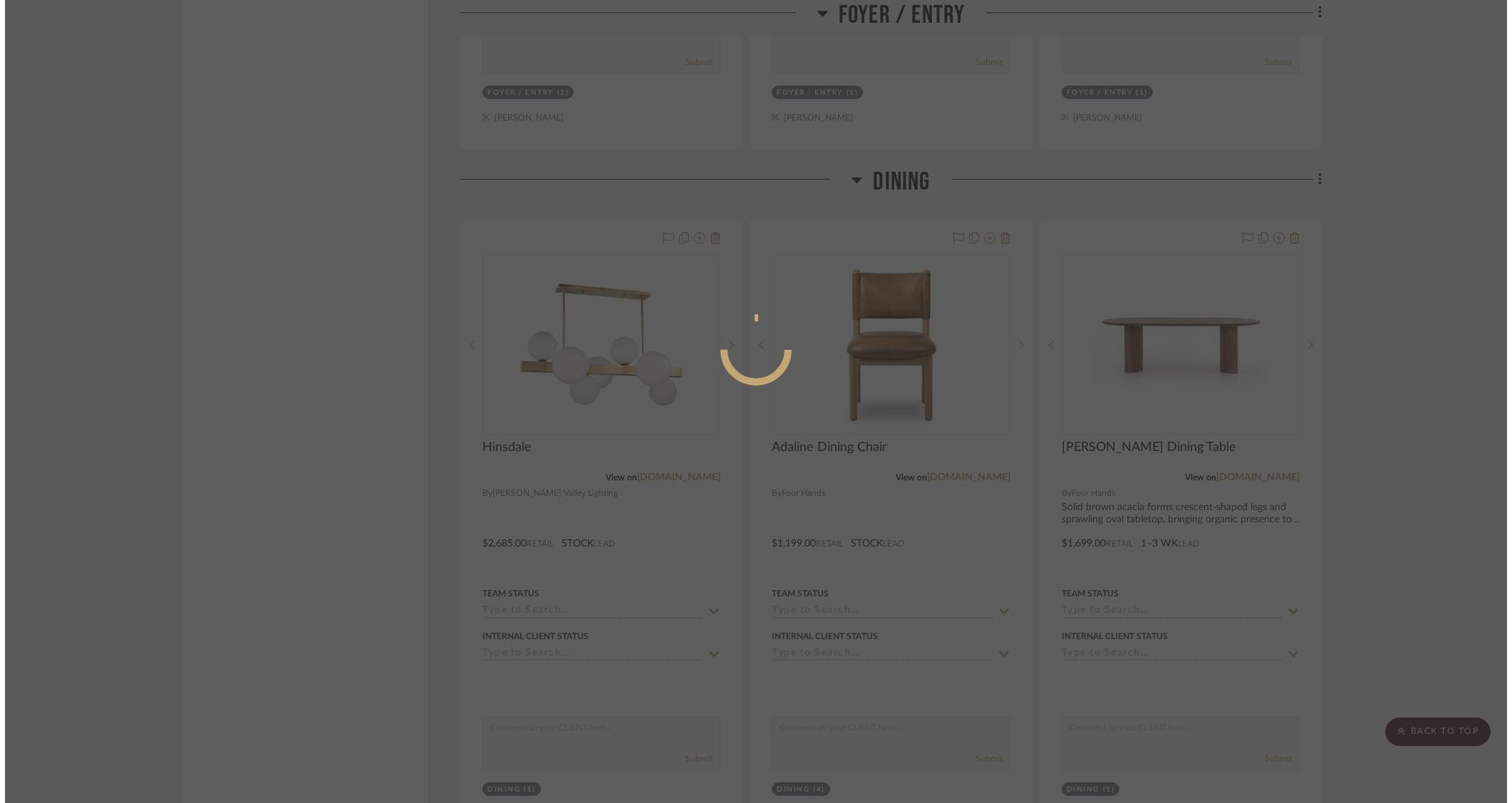
scroll to position [0, 0]
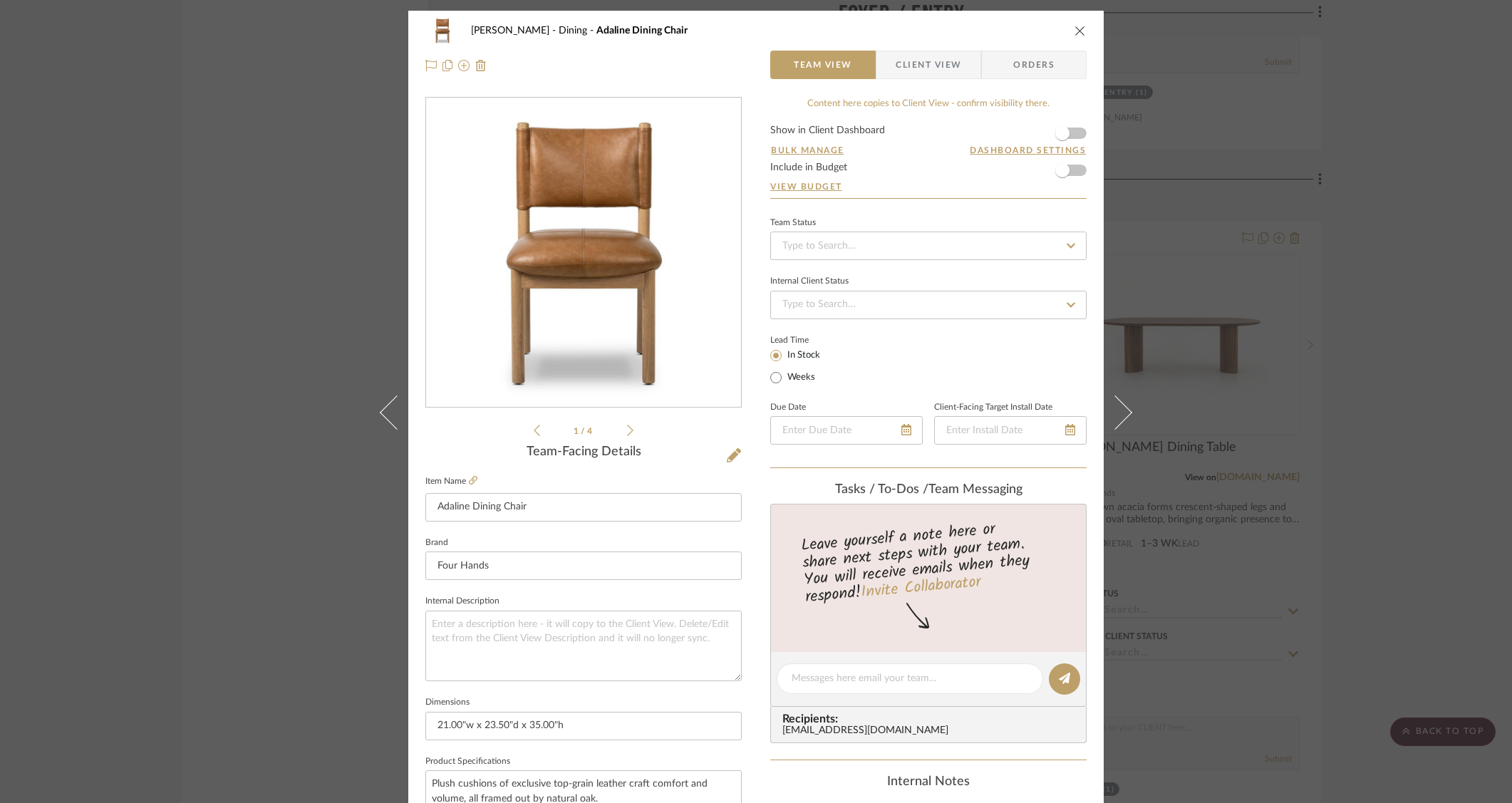
click at [627, 428] on icon at bounding box center [630, 430] width 7 height 13
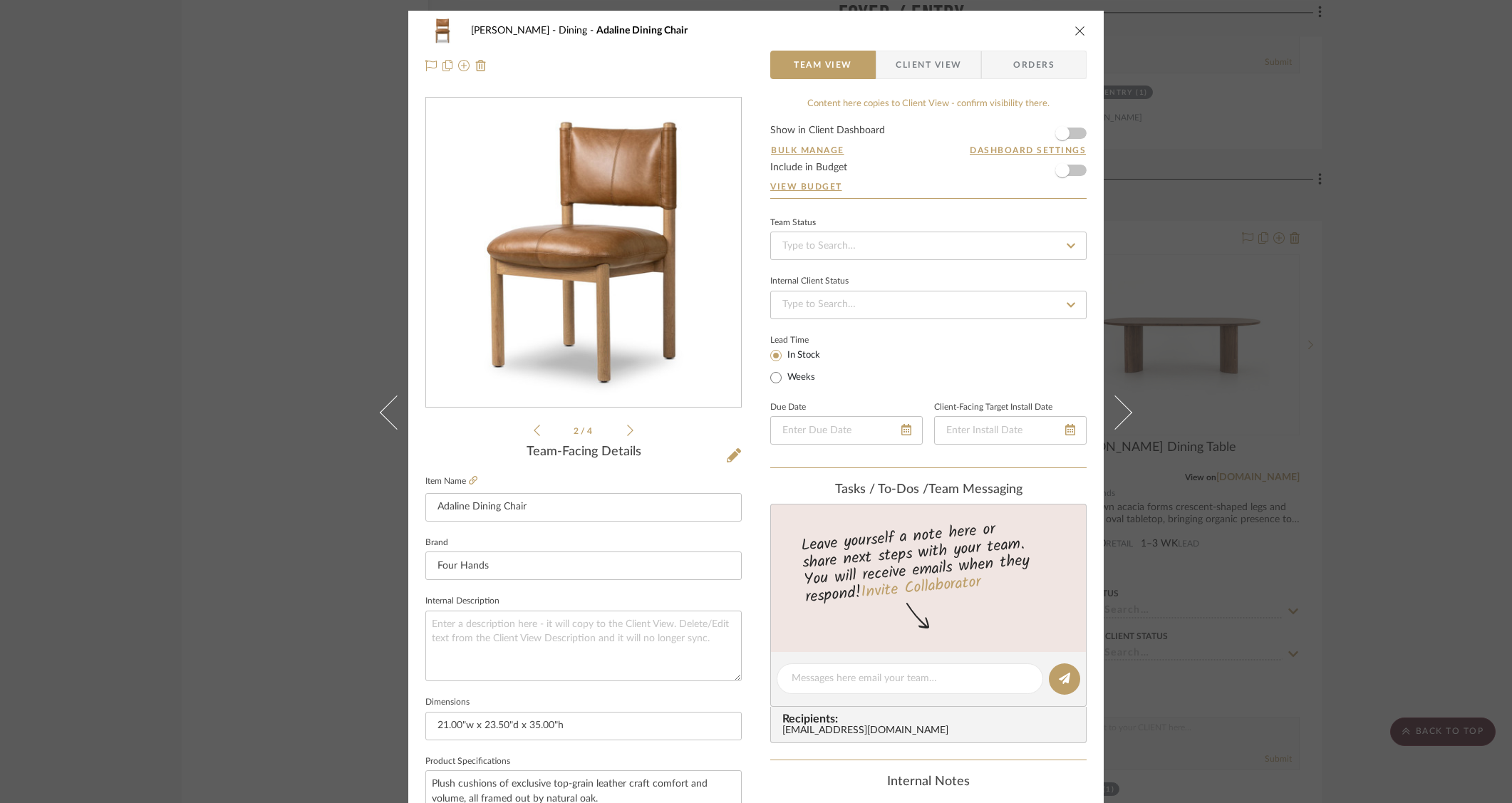
click at [608, 301] on img "1" at bounding box center [584, 253] width 309 height 309
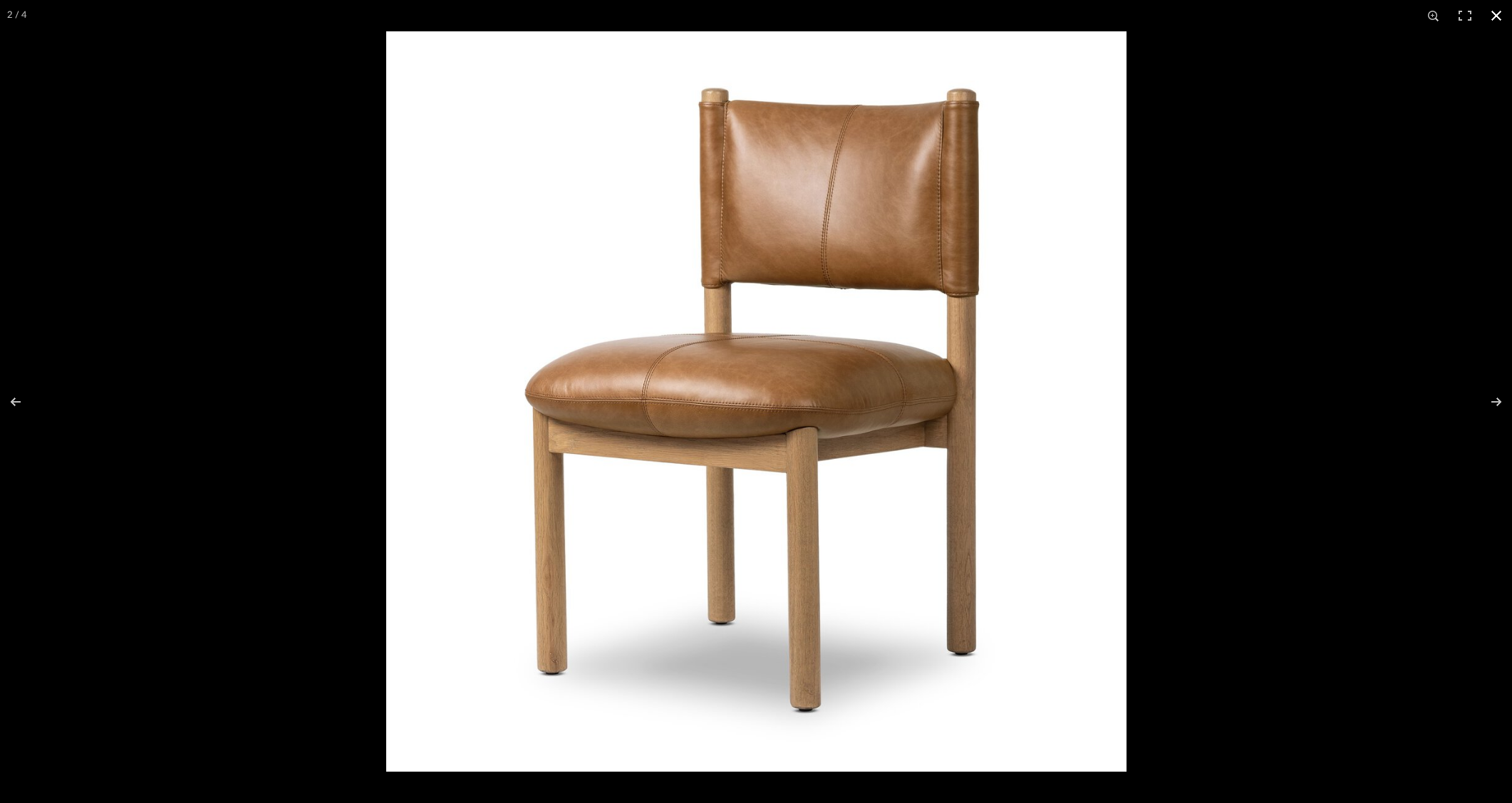
click at [1162, 195] on div at bounding box center [1142, 433] width 1512 height 803
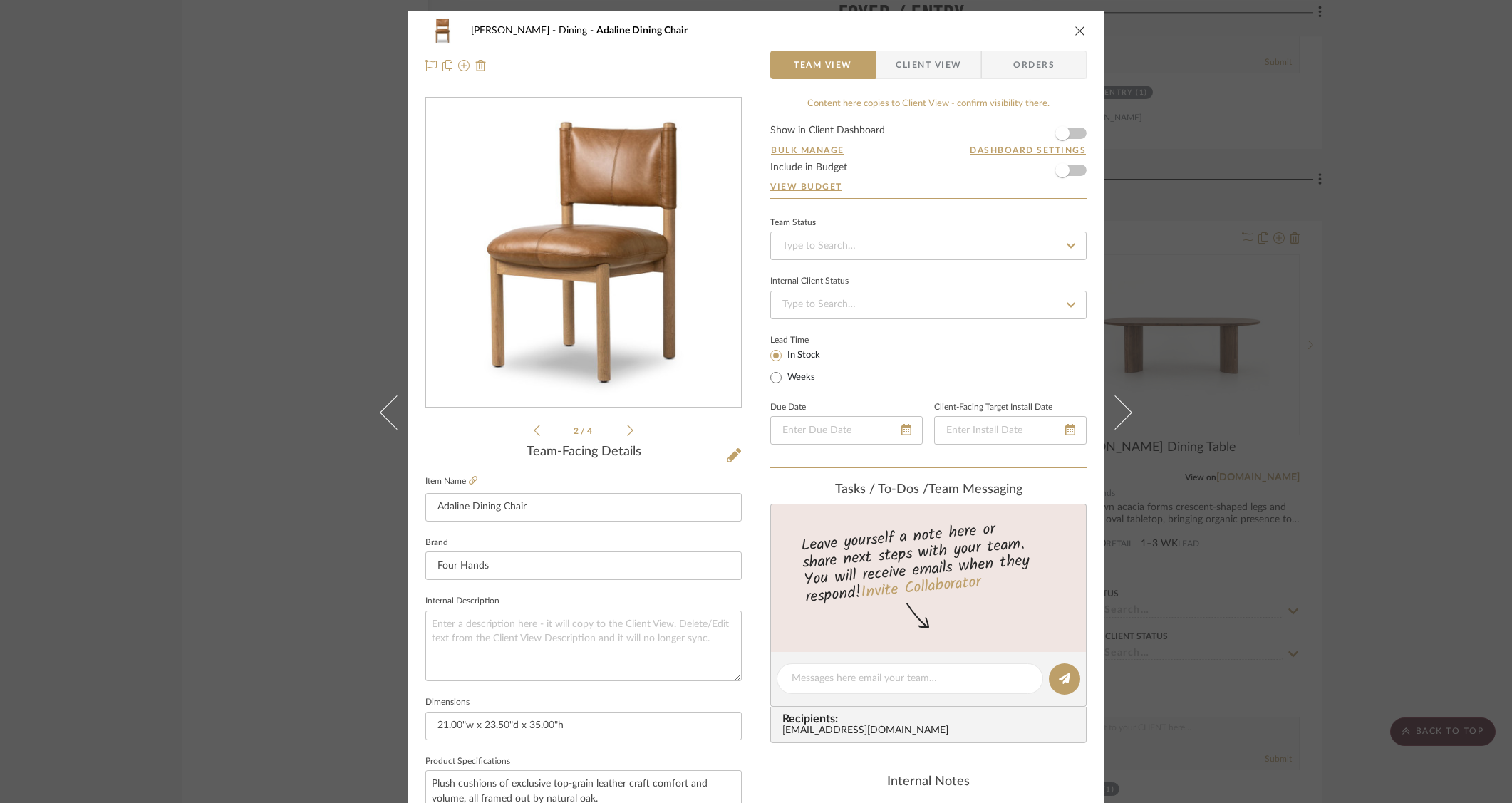
drag, startPoint x: 75, startPoint y: 177, endPoint x: 87, endPoint y: 179, distance: 12.2
click at [75, 177] on div "O'Connor, Lizzy Dining Adaline Dining Chair Team View Client View Orders 2 / 4 …" at bounding box center [756, 402] width 1512 height 803
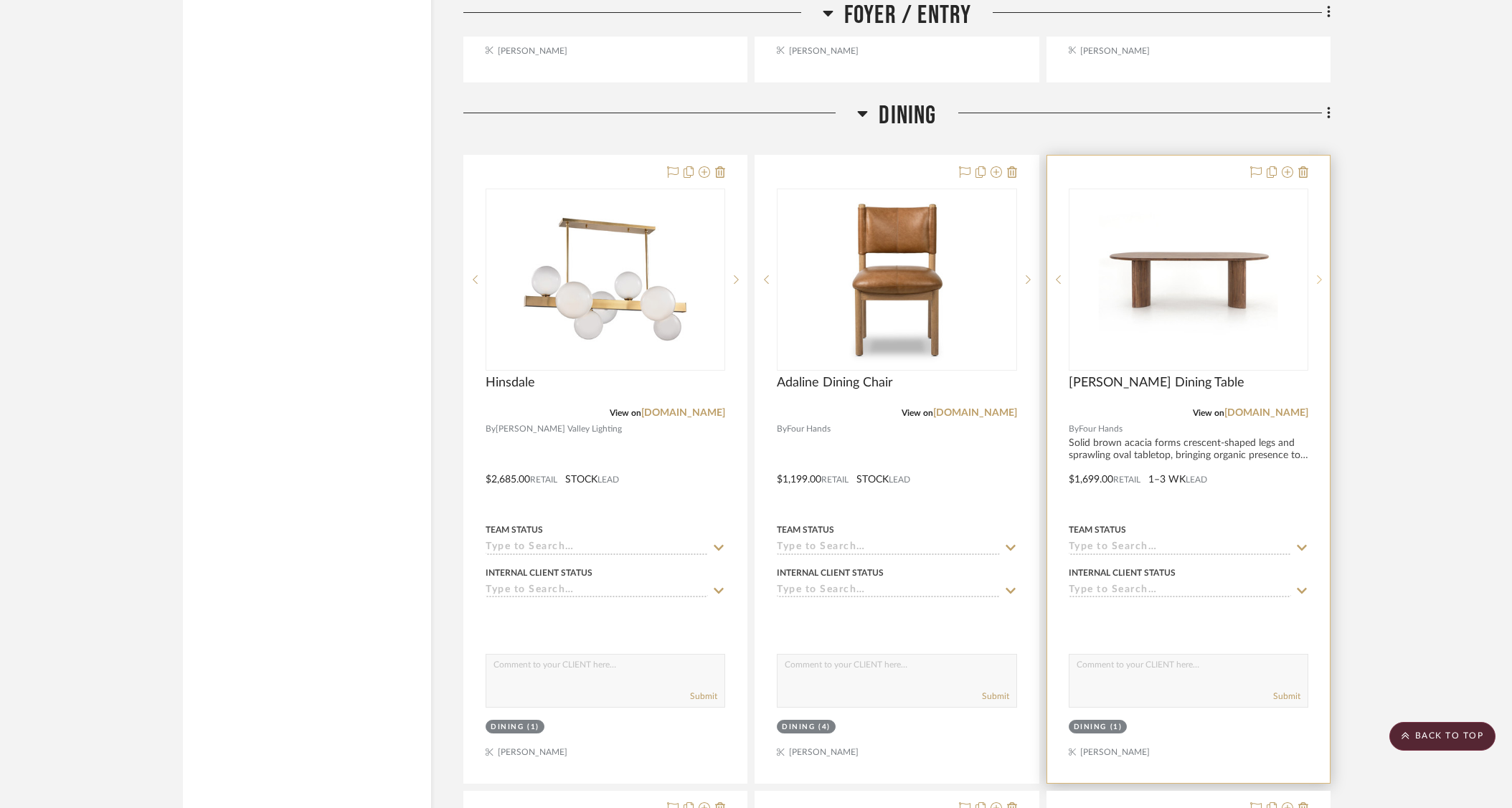
scroll to position [2968, 0]
click at [1175, 242] on img "0" at bounding box center [1188, 279] width 179 height 179
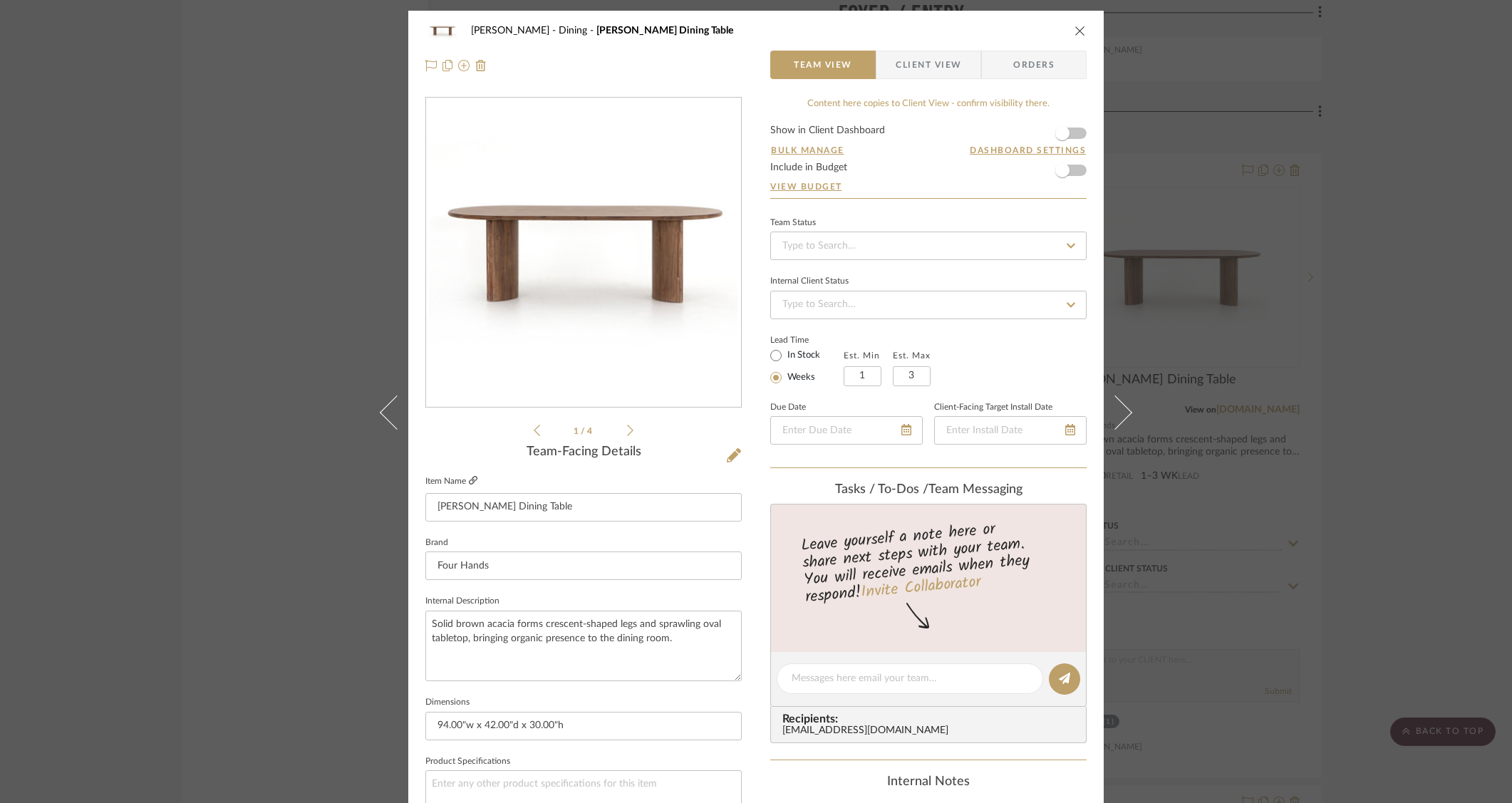
click at [469, 480] on icon at bounding box center [473, 480] width 8 height 8
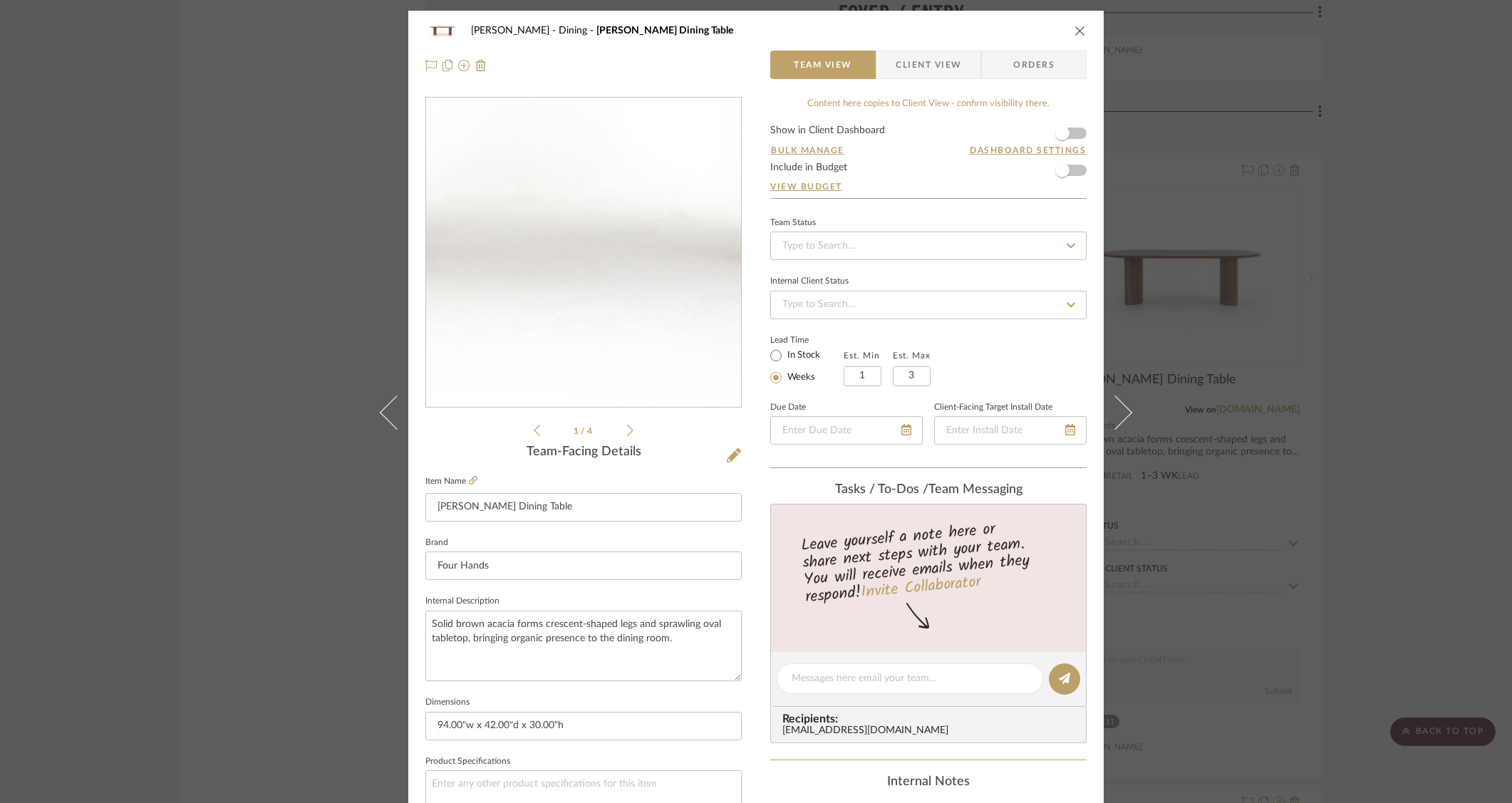
click at [587, 297] on img "0" at bounding box center [584, 253] width 309 height 309
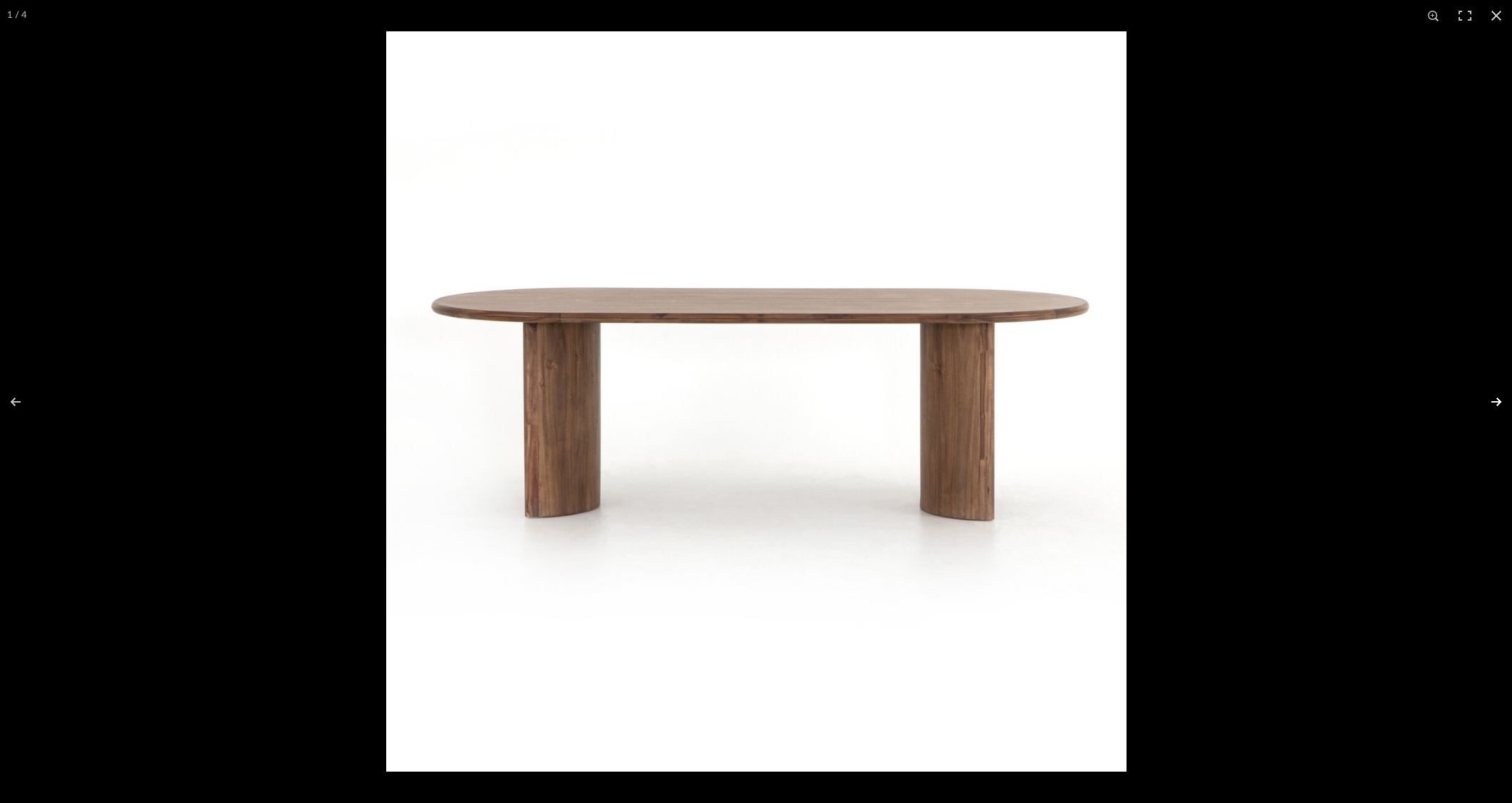
click at [1497, 404] on button at bounding box center [1487, 402] width 50 height 71
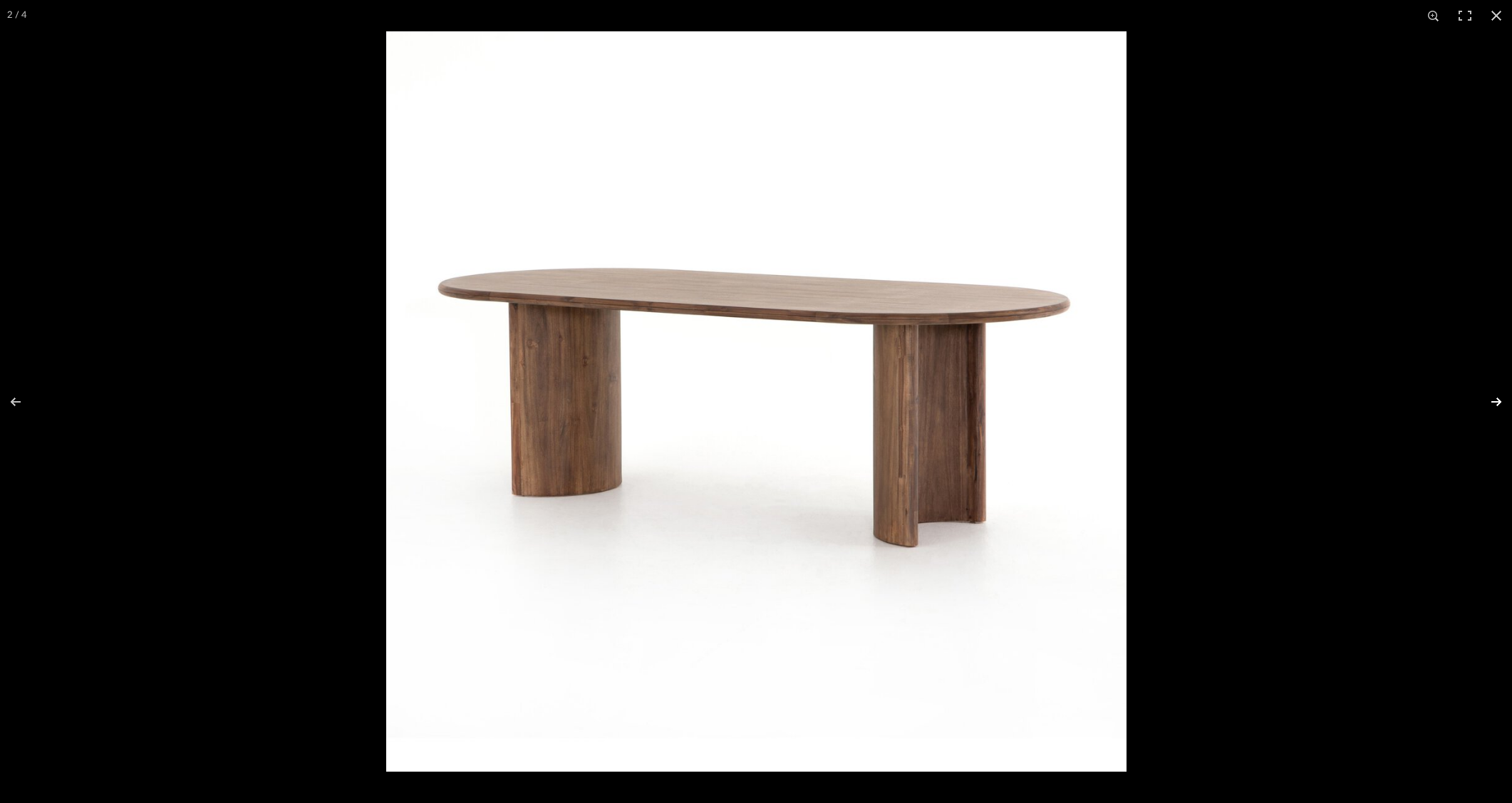
click at [1497, 404] on button at bounding box center [1487, 402] width 50 height 71
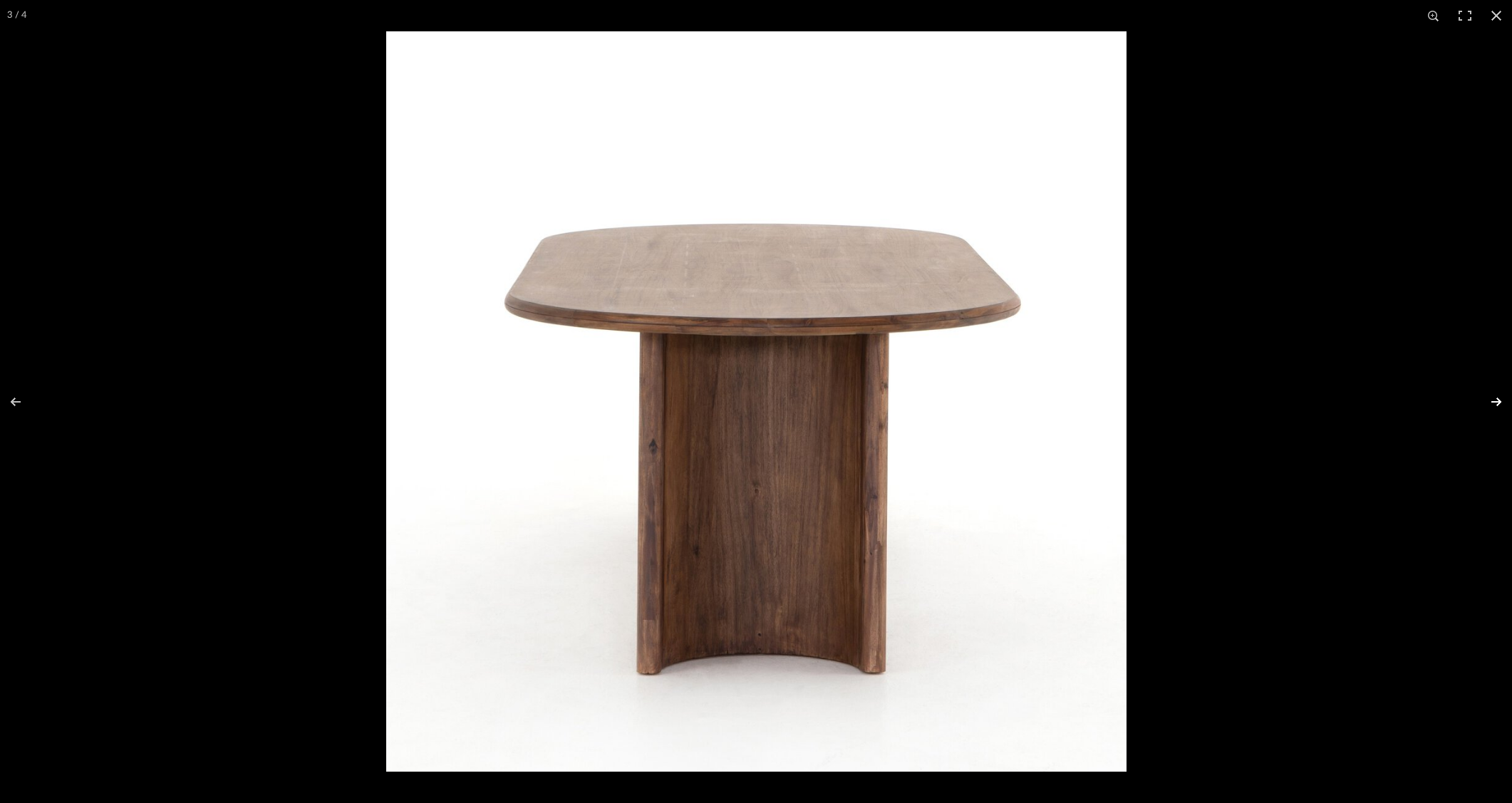
click at [1497, 404] on button at bounding box center [1487, 402] width 50 height 71
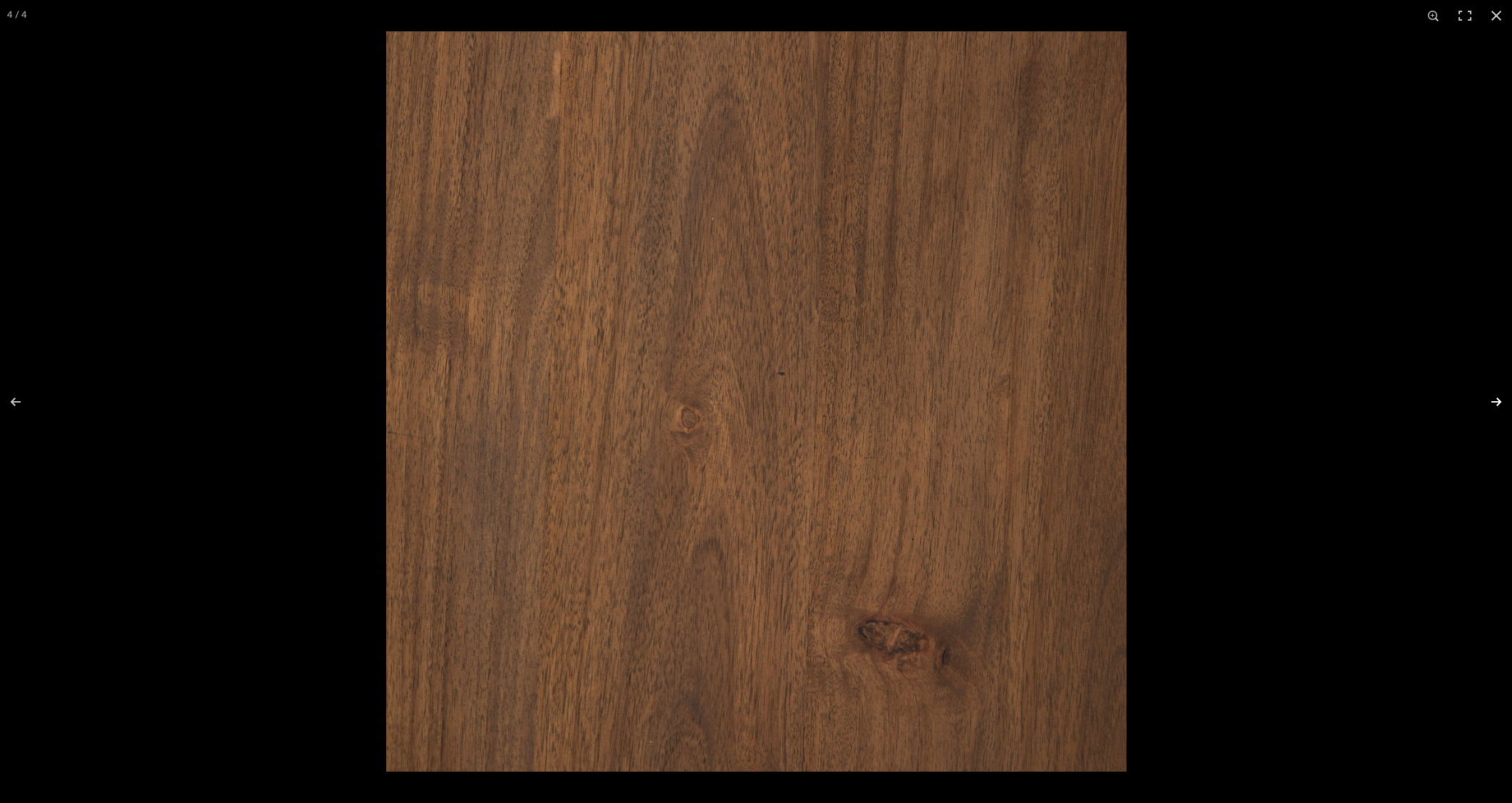
click at [1497, 404] on button at bounding box center [1487, 402] width 50 height 71
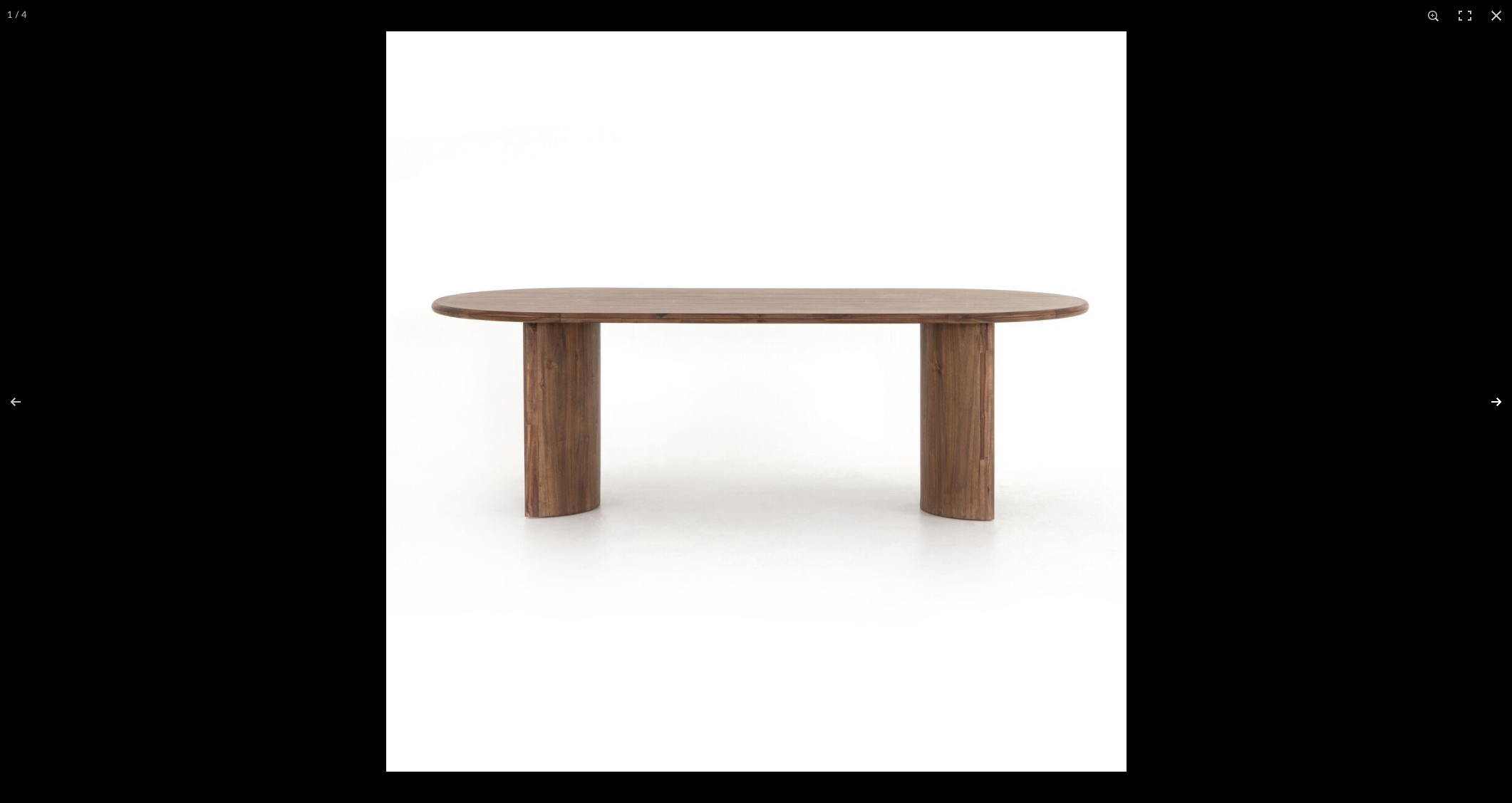
click at [1497, 404] on button at bounding box center [1487, 402] width 50 height 71
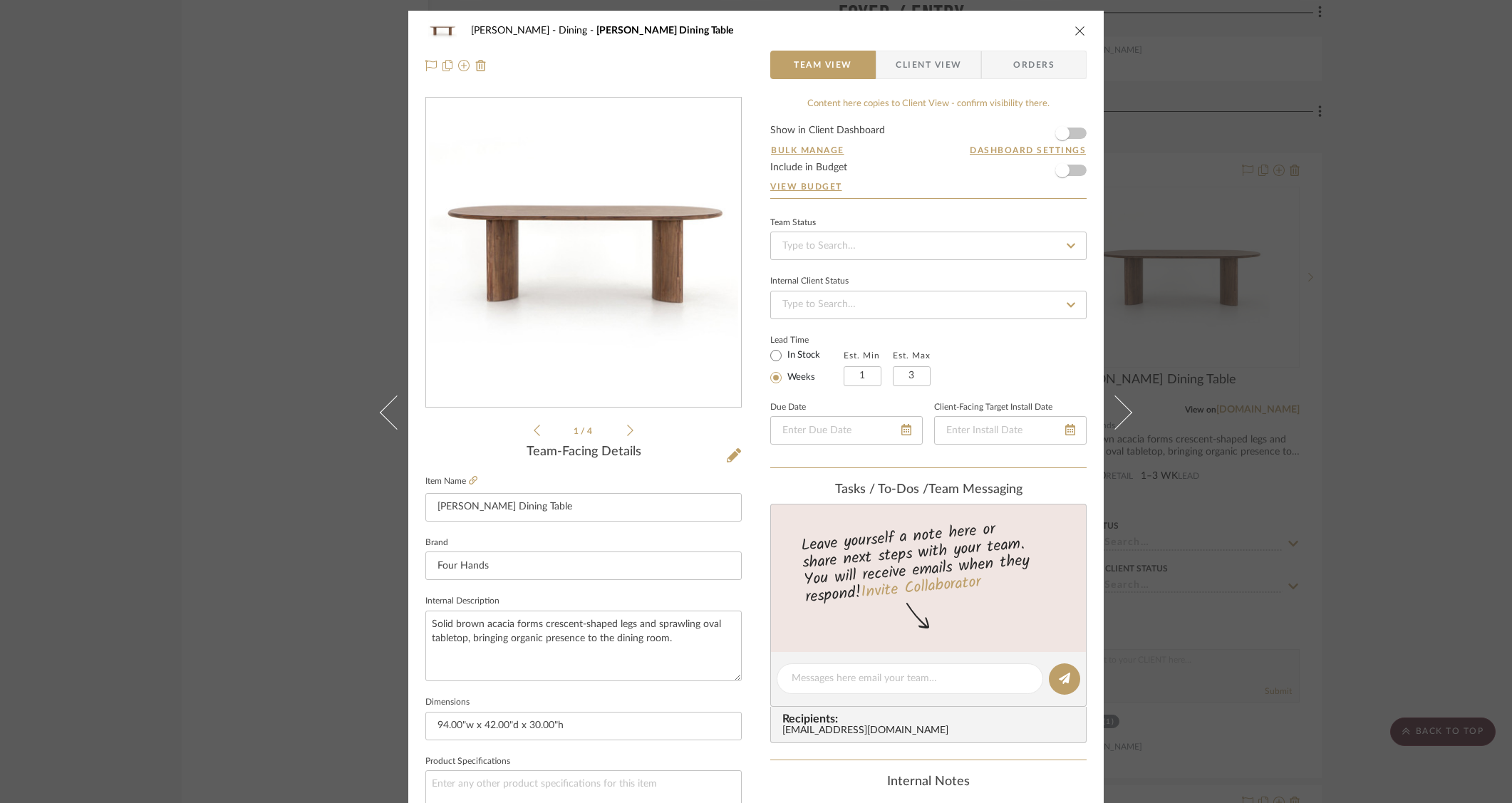
click at [1314, 365] on div "O'Connor, Lizzy Dining Paden Dining Table Team View Client View Orders 1 / 4 Te…" at bounding box center [756, 402] width 1512 height 803
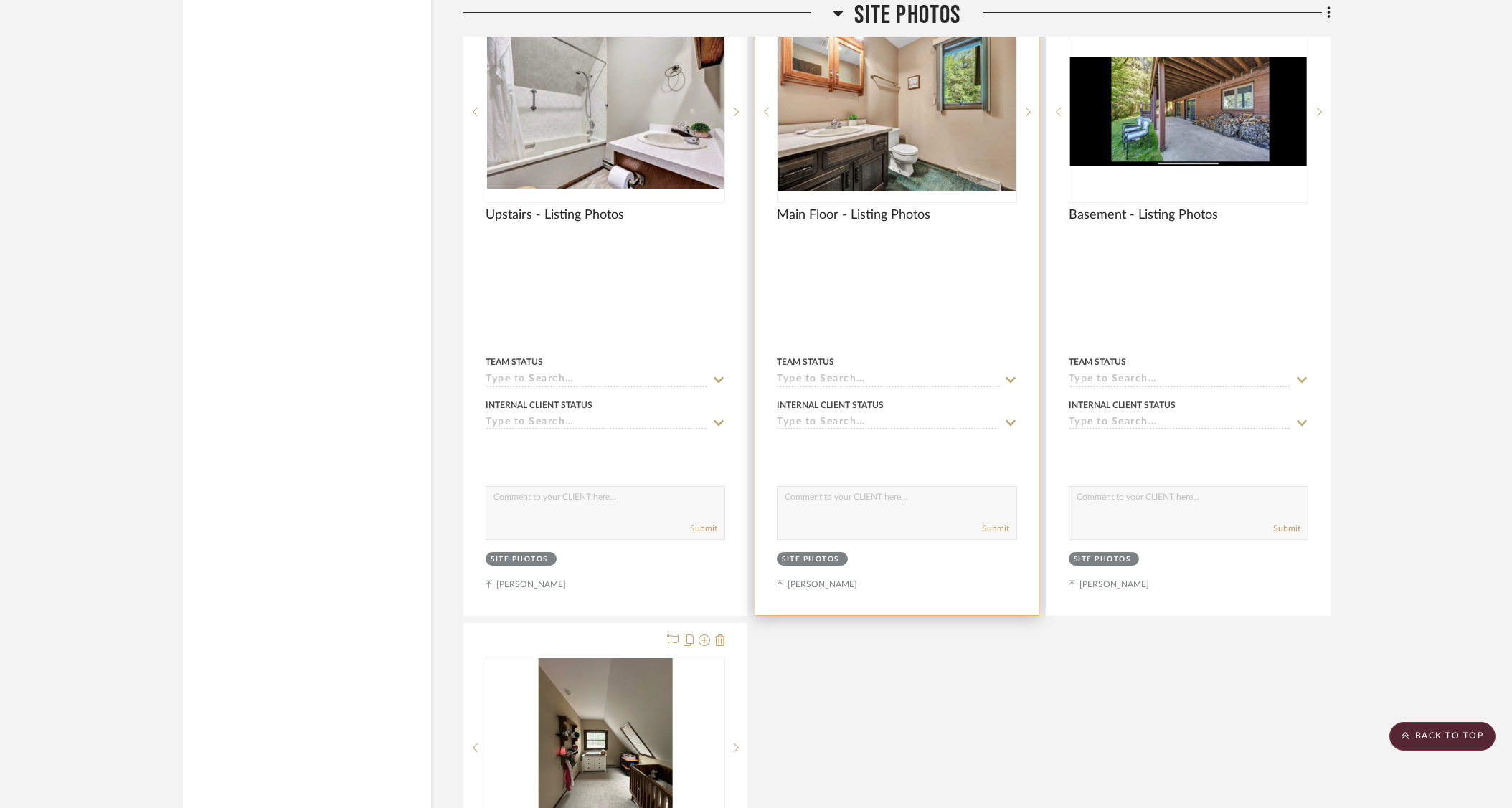
scroll to position [13284, 0]
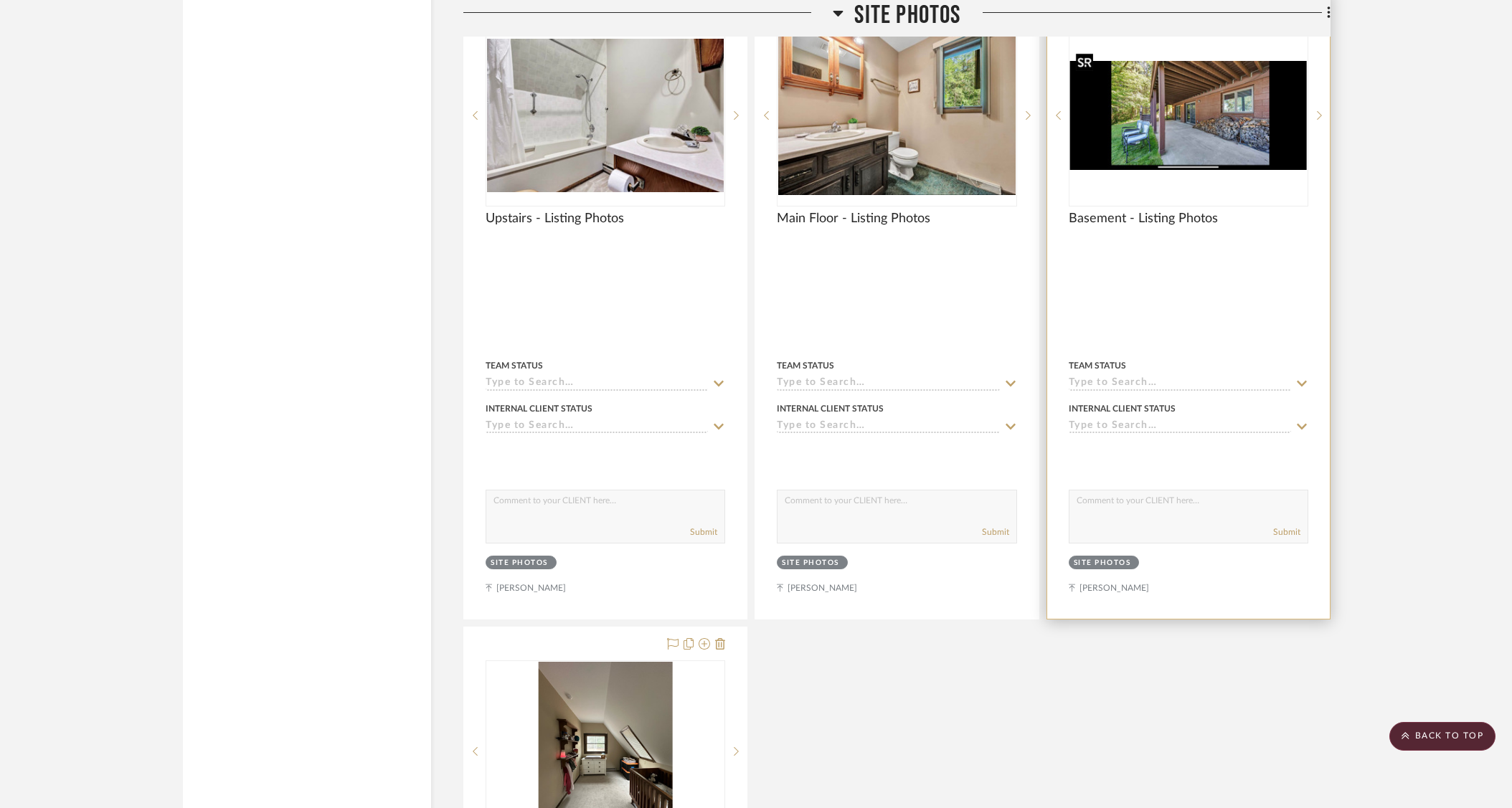
click at [1193, 125] on img "0" at bounding box center [1189, 116] width 237 height 110
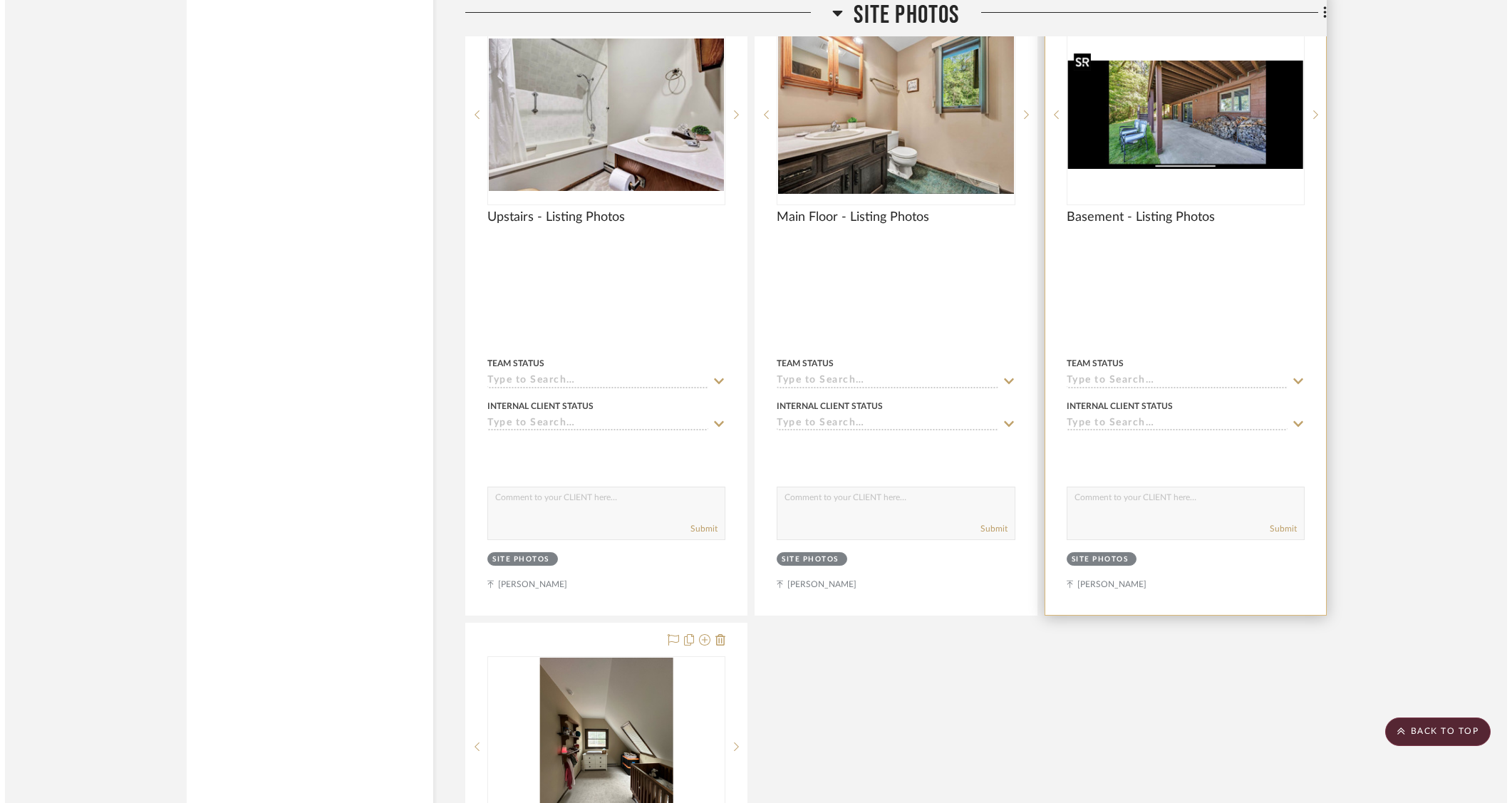
scroll to position [0, 0]
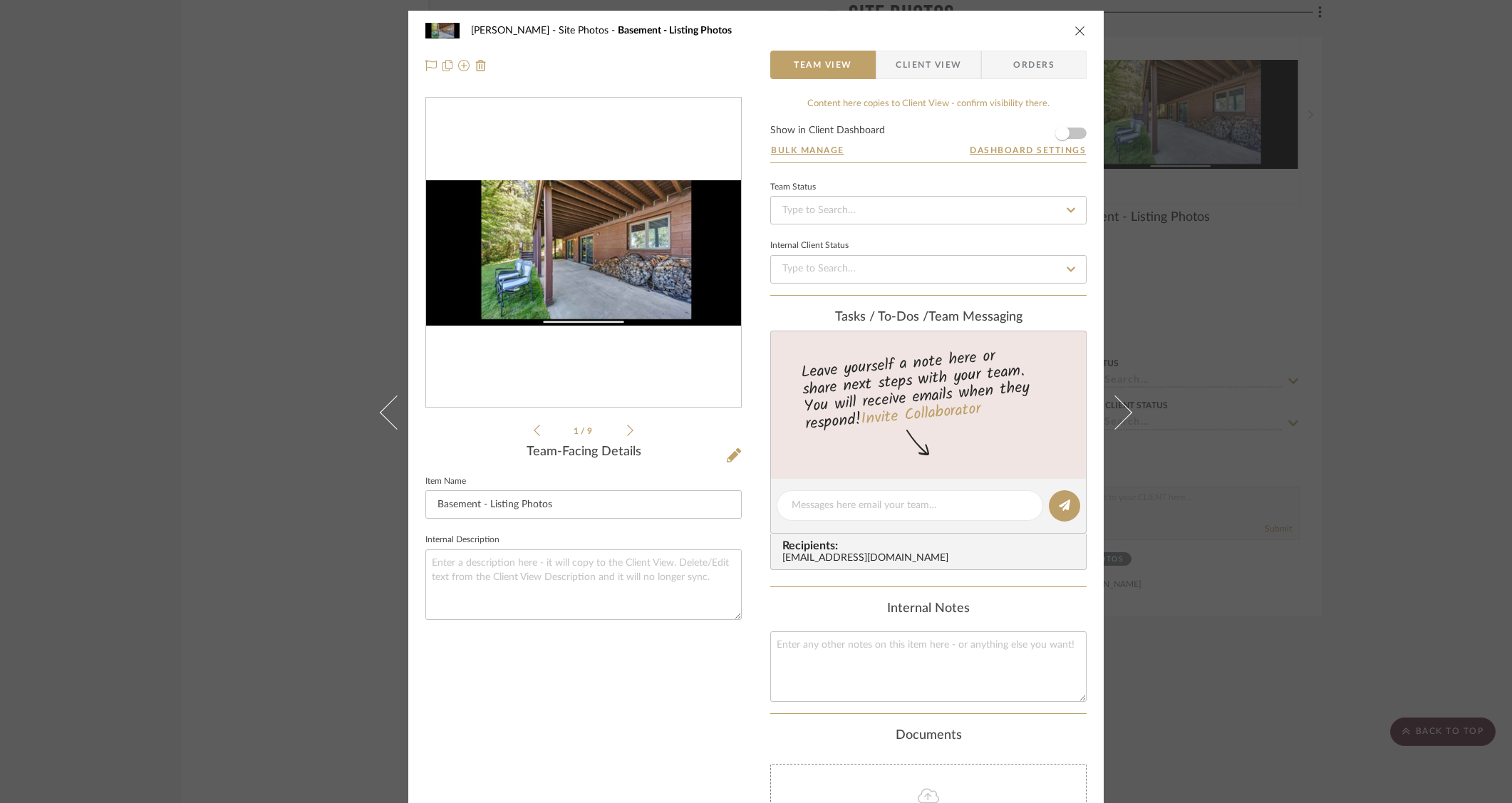
click at [640, 281] on img "0" at bounding box center [583, 253] width 315 height 145
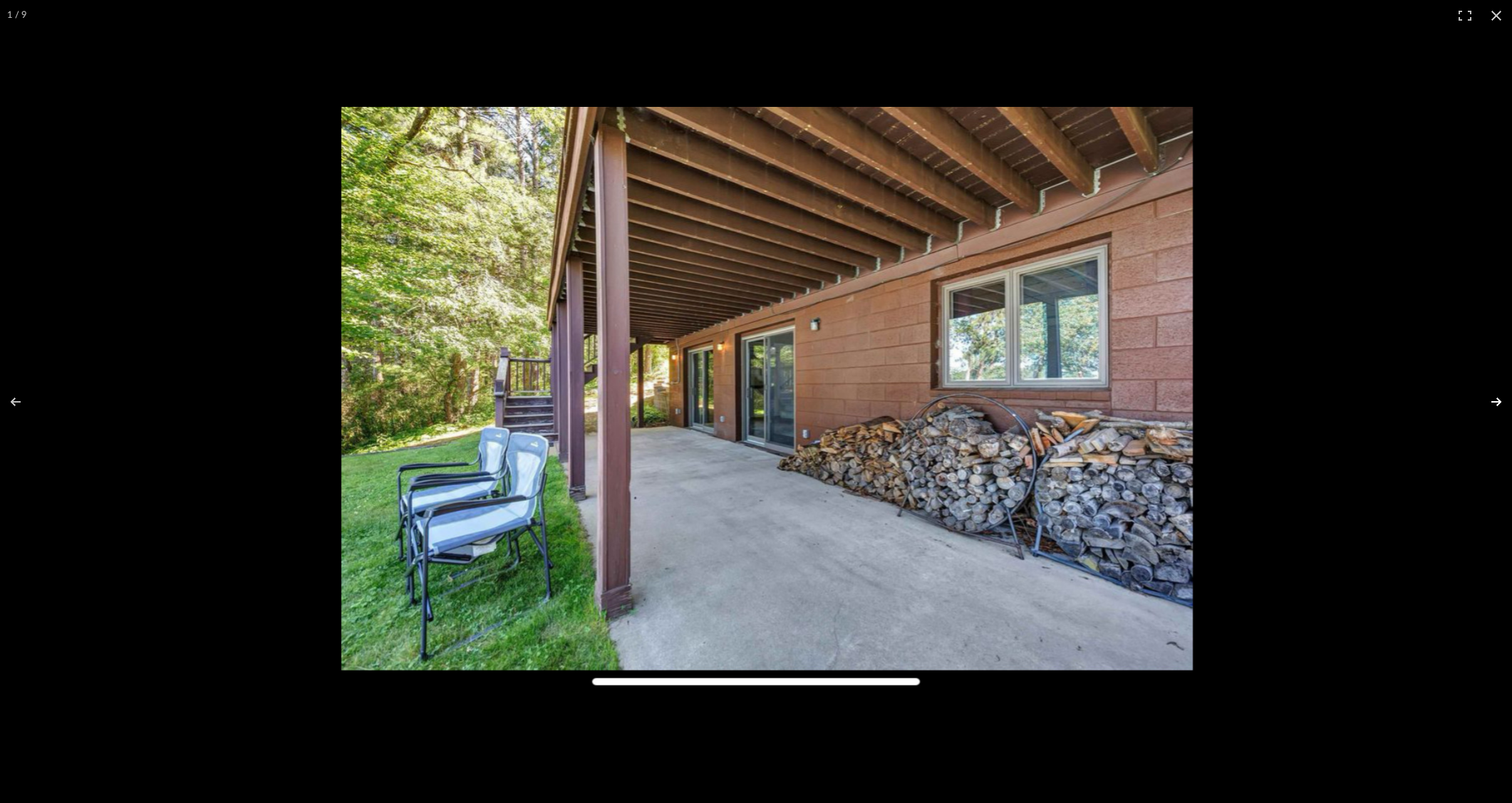
click at [1488, 405] on button at bounding box center [1487, 402] width 50 height 71
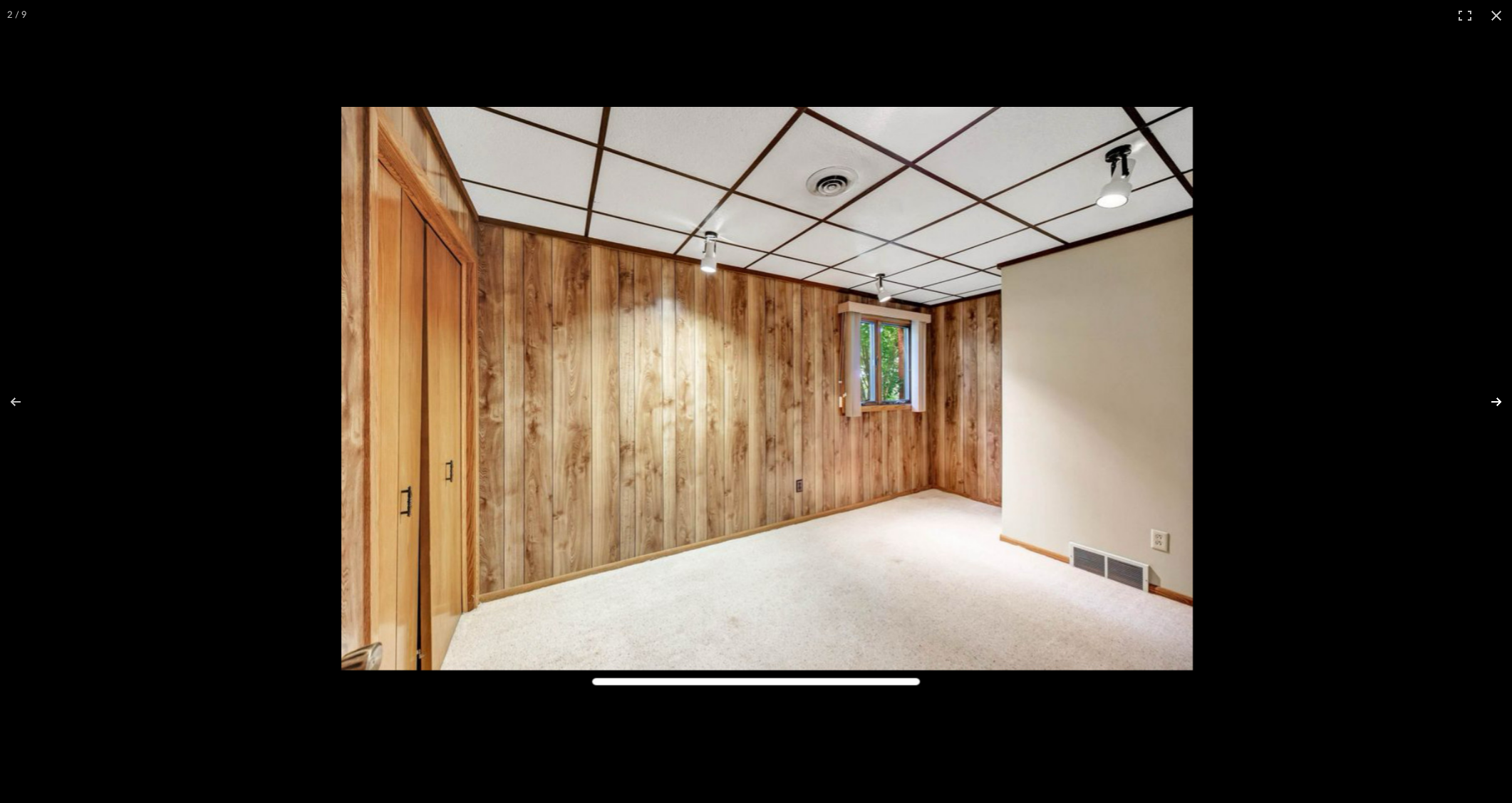
click at [1488, 405] on button at bounding box center [1487, 402] width 50 height 71
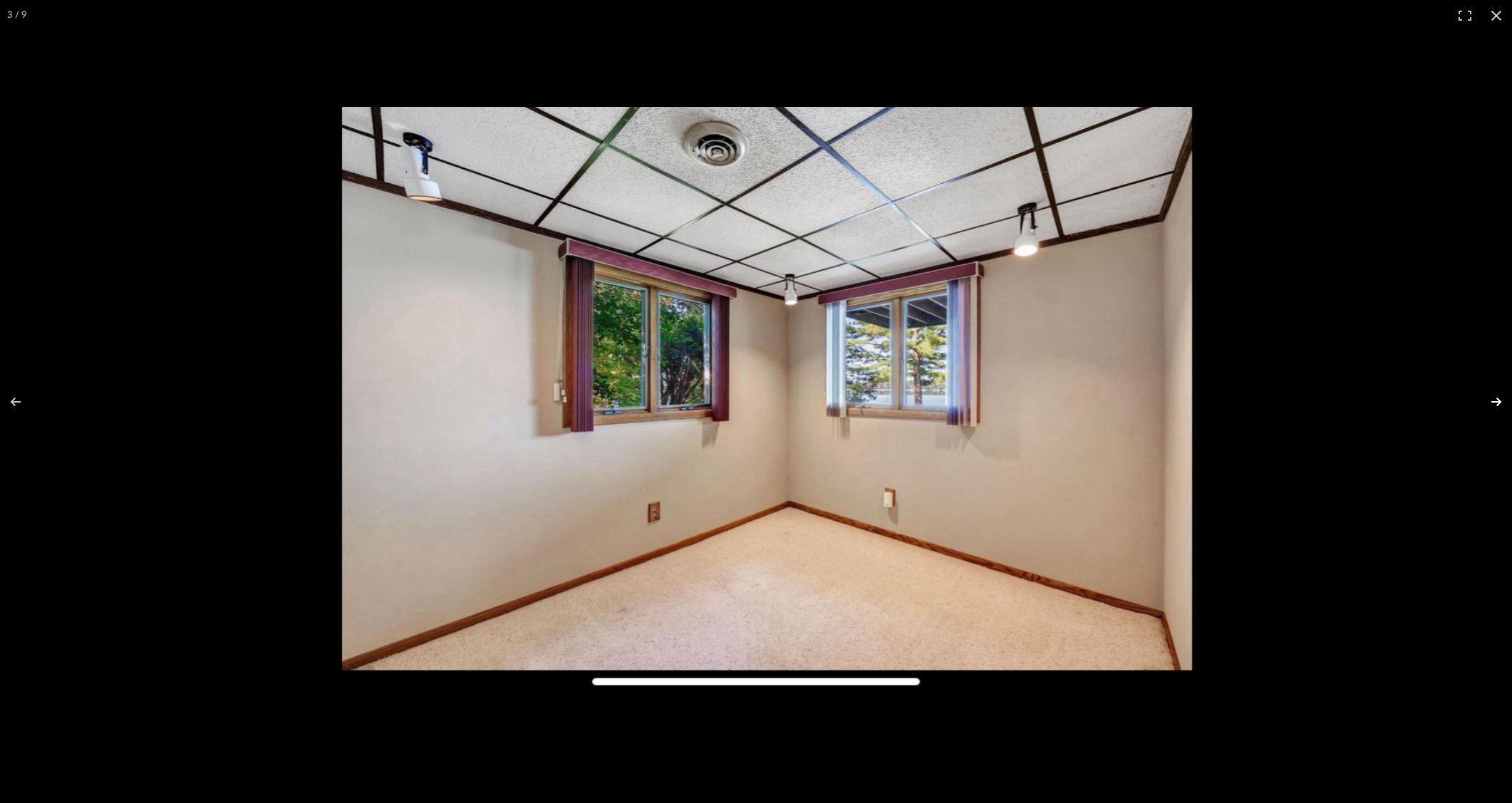
click at [1488, 405] on button at bounding box center [1487, 402] width 50 height 71
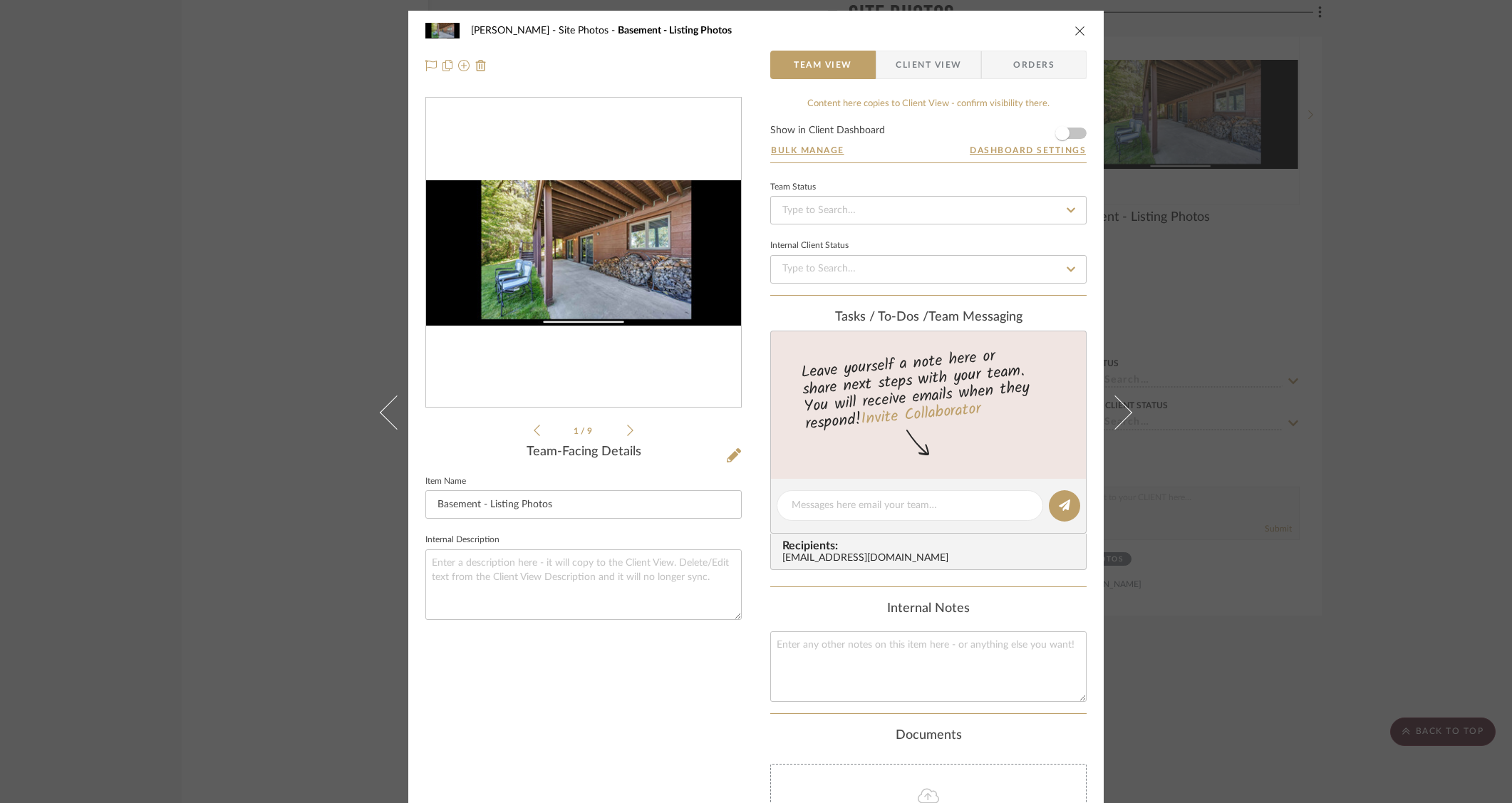
click at [525, 266] on img "0" at bounding box center [583, 253] width 315 height 145
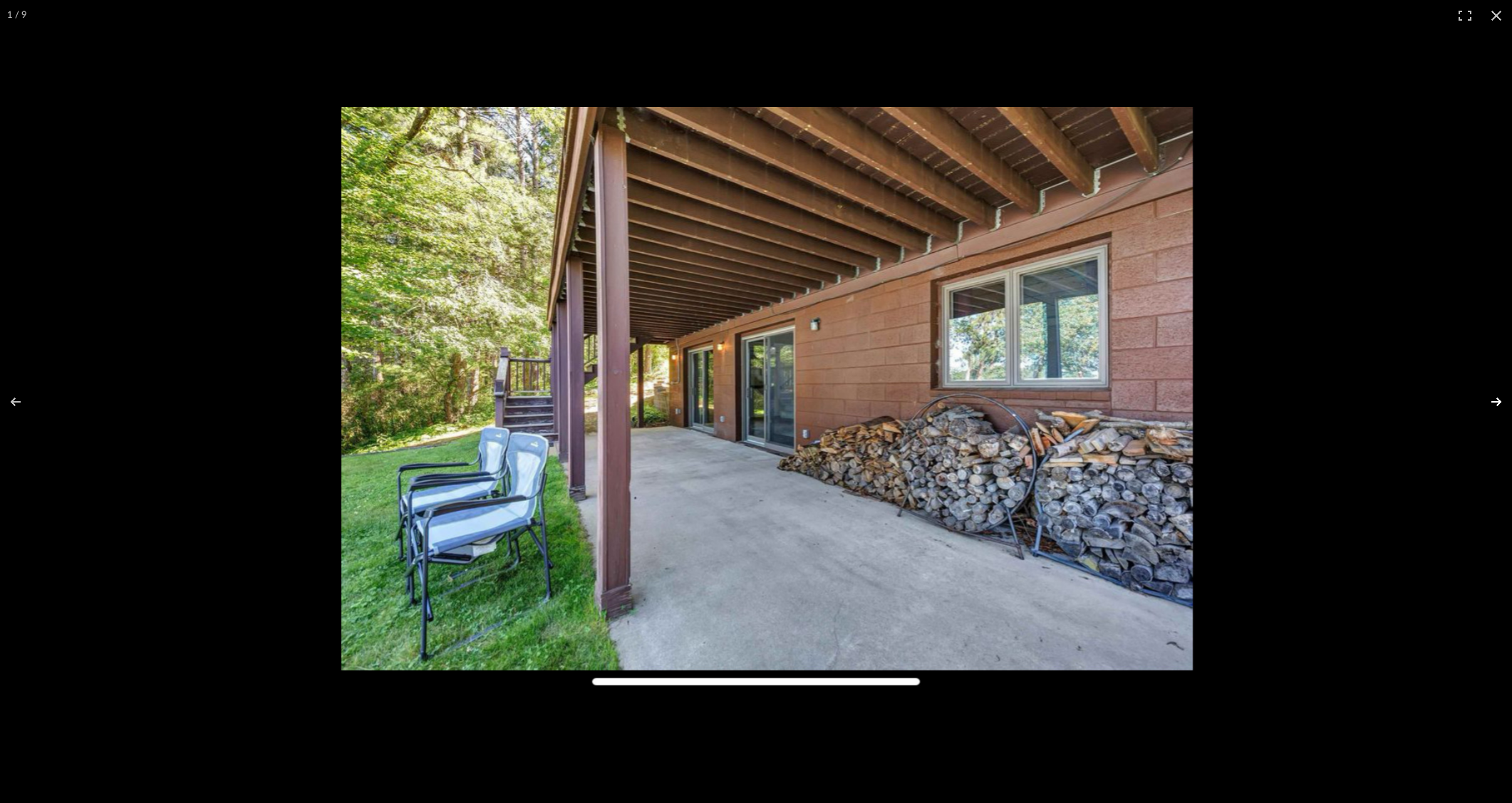
click at [1490, 396] on button at bounding box center [1487, 402] width 50 height 71
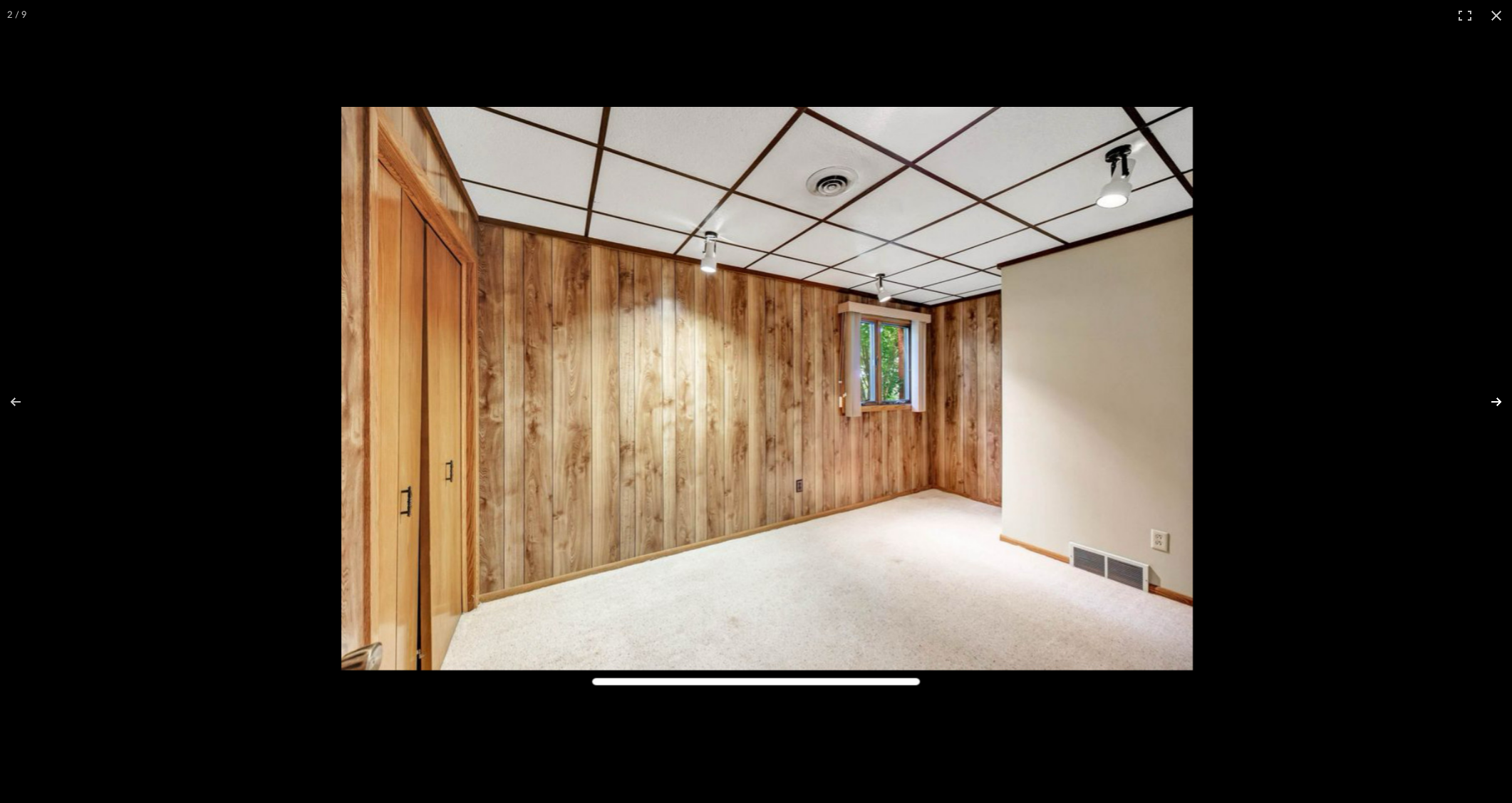
click at [1490, 396] on button at bounding box center [1487, 402] width 50 height 71
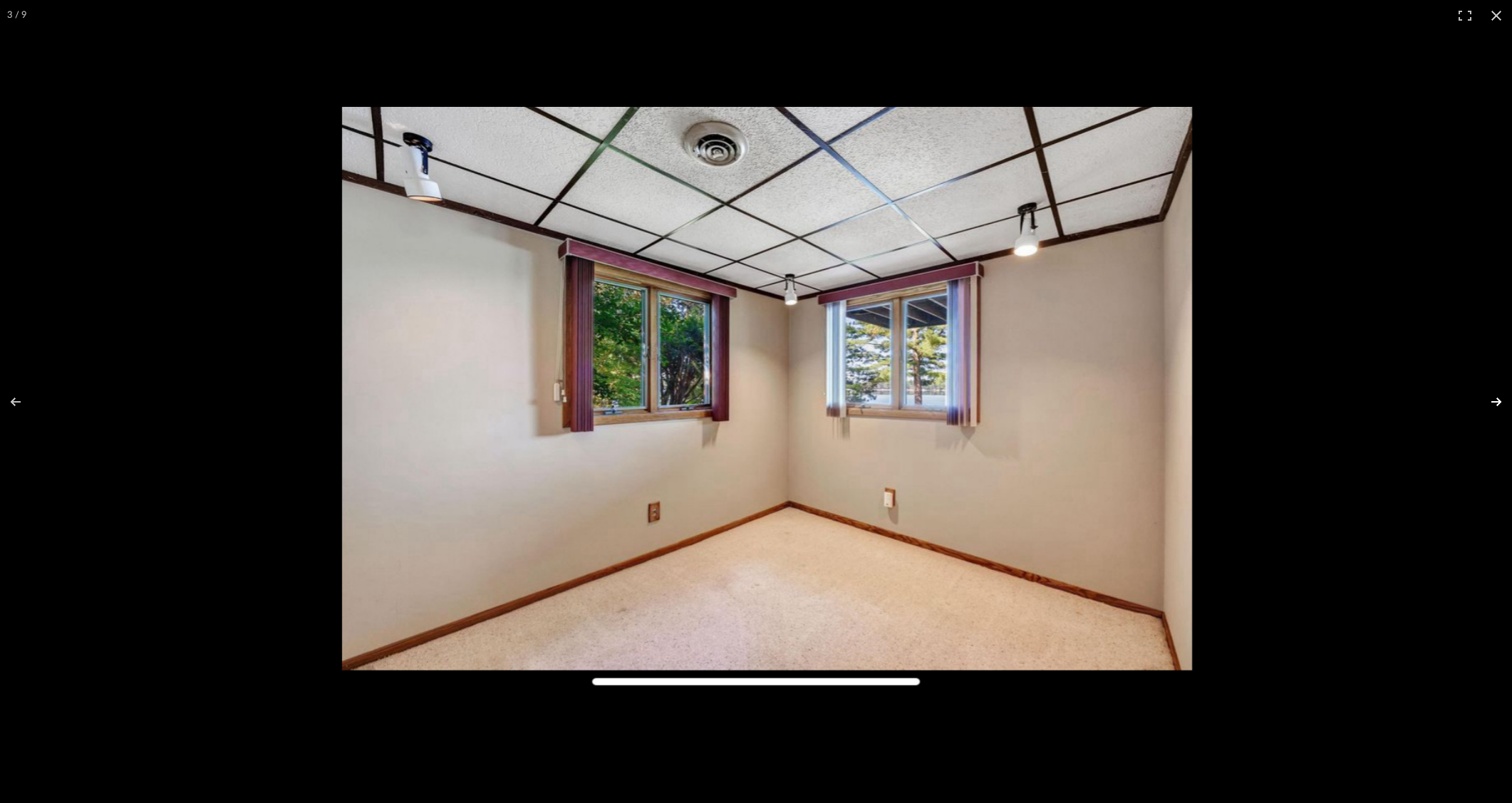
click at [1490, 396] on button at bounding box center [1487, 402] width 50 height 71
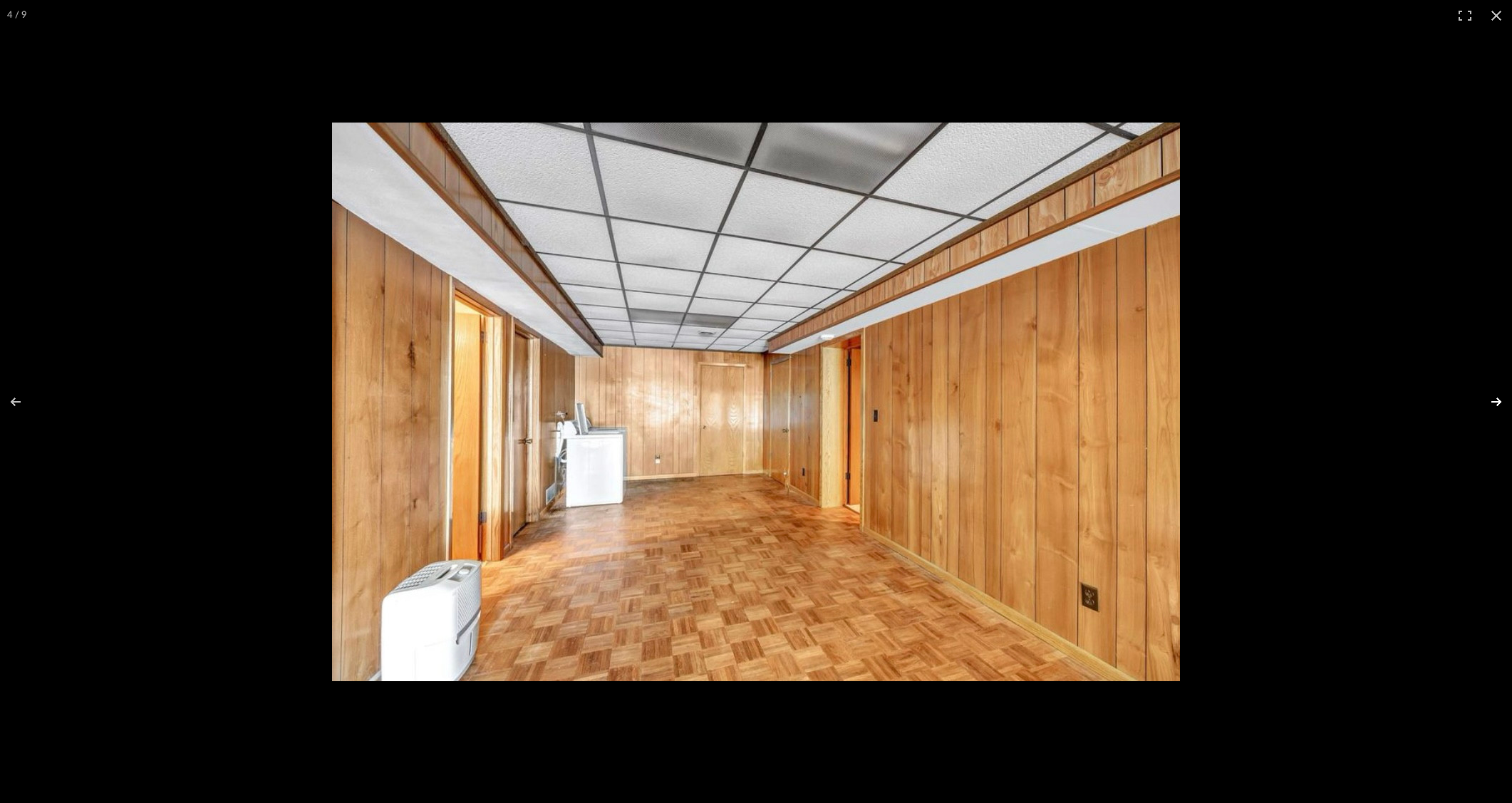
click at [1488, 401] on button at bounding box center [1487, 402] width 50 height 71
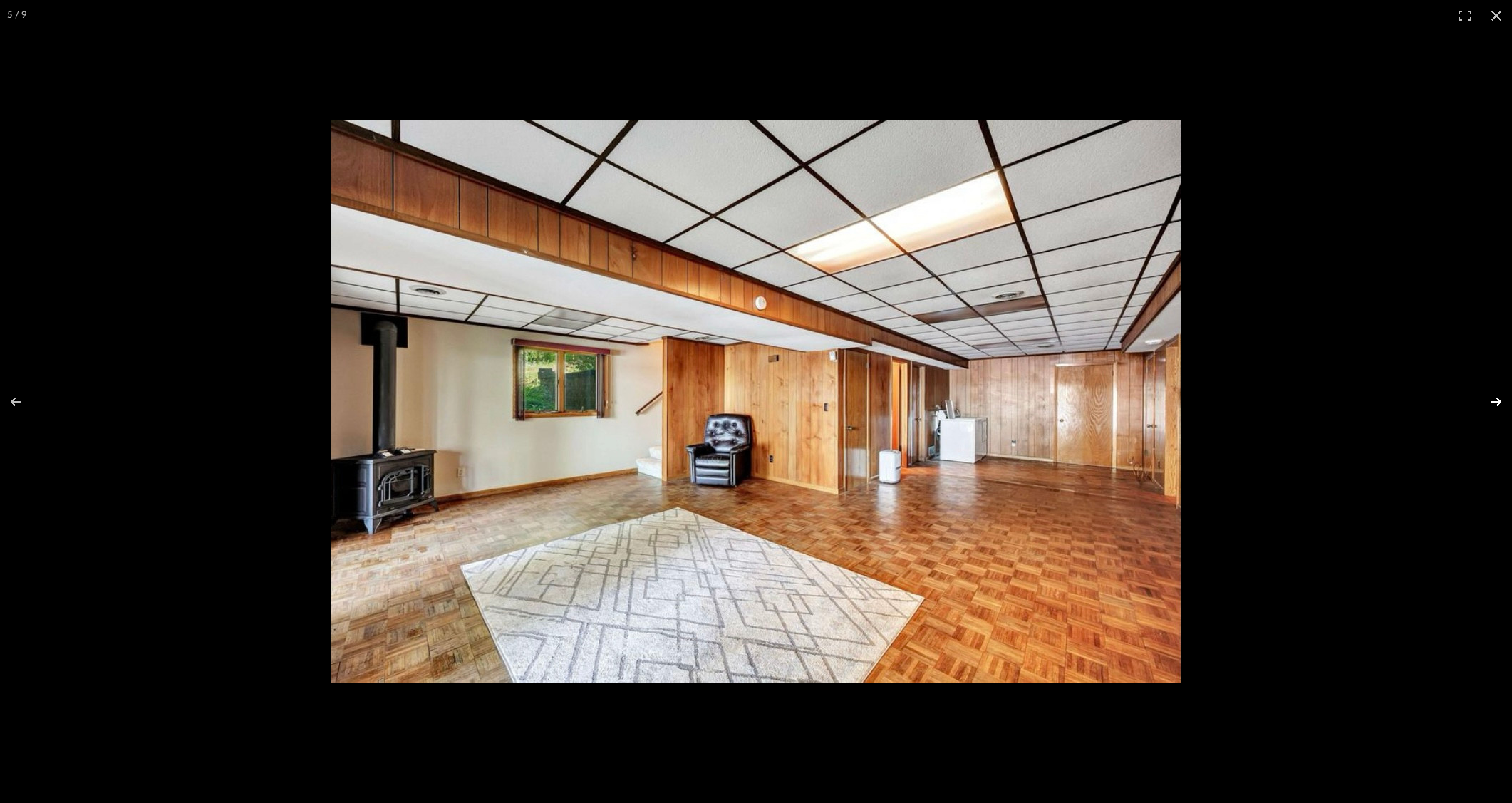
click at [1488, 401] on button at bounding box center [1487, 402] width 50 height 71
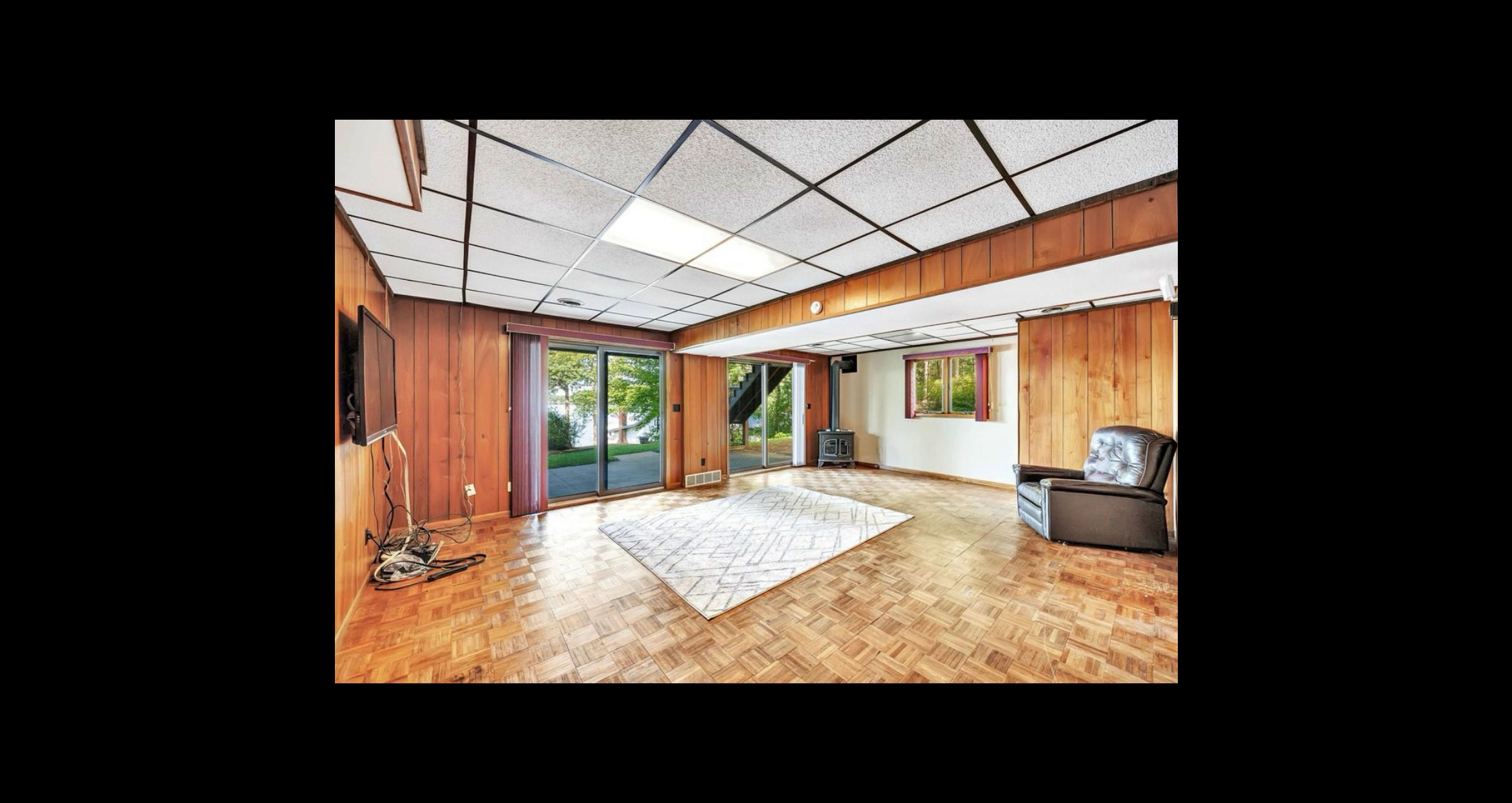
click at [1488, 401] on button at bounding box center [1487, 402] width 50 height 71
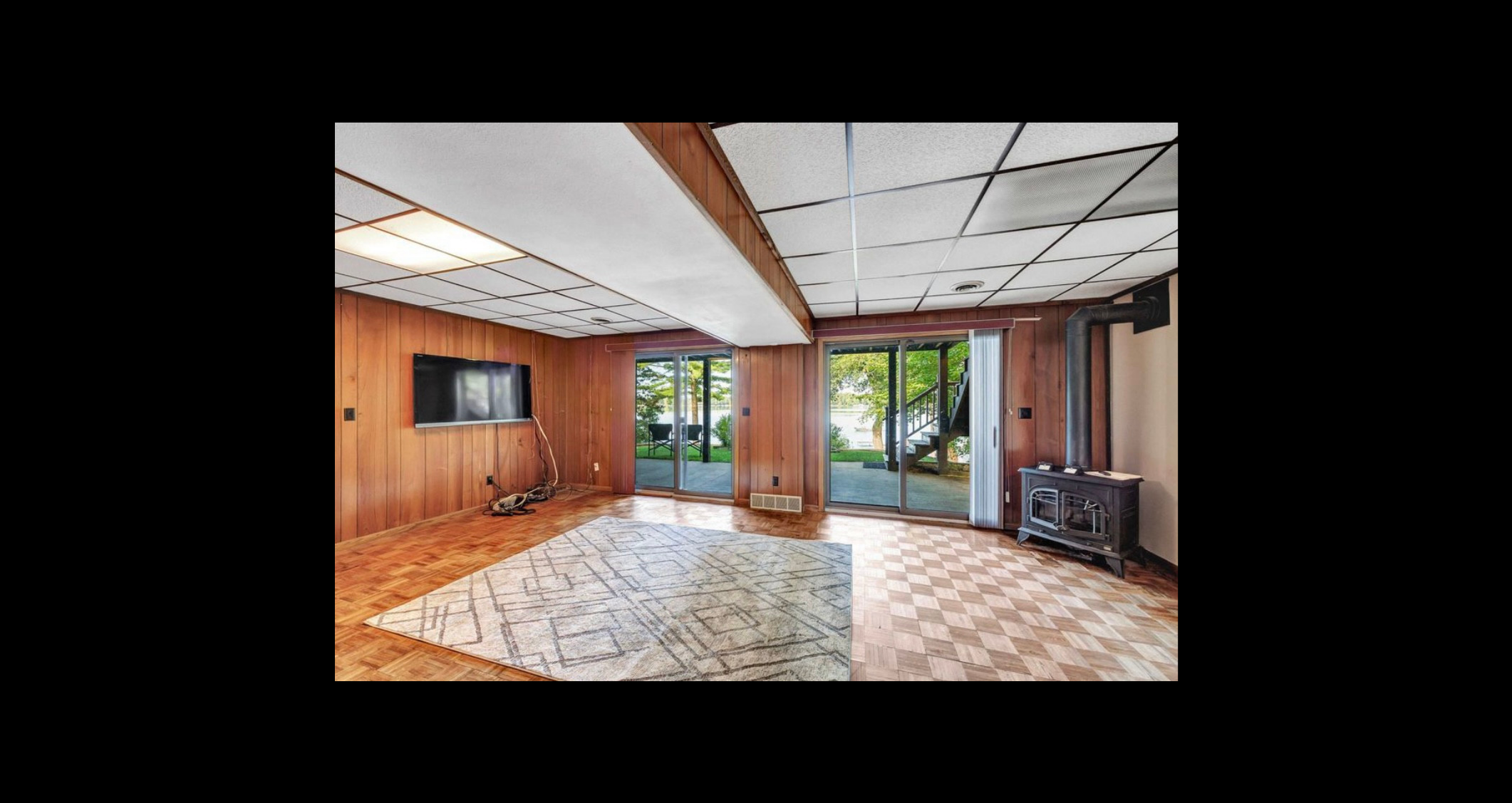
click at [1488, 401] on button at bounding box center [1487, 402] width 50 height 71
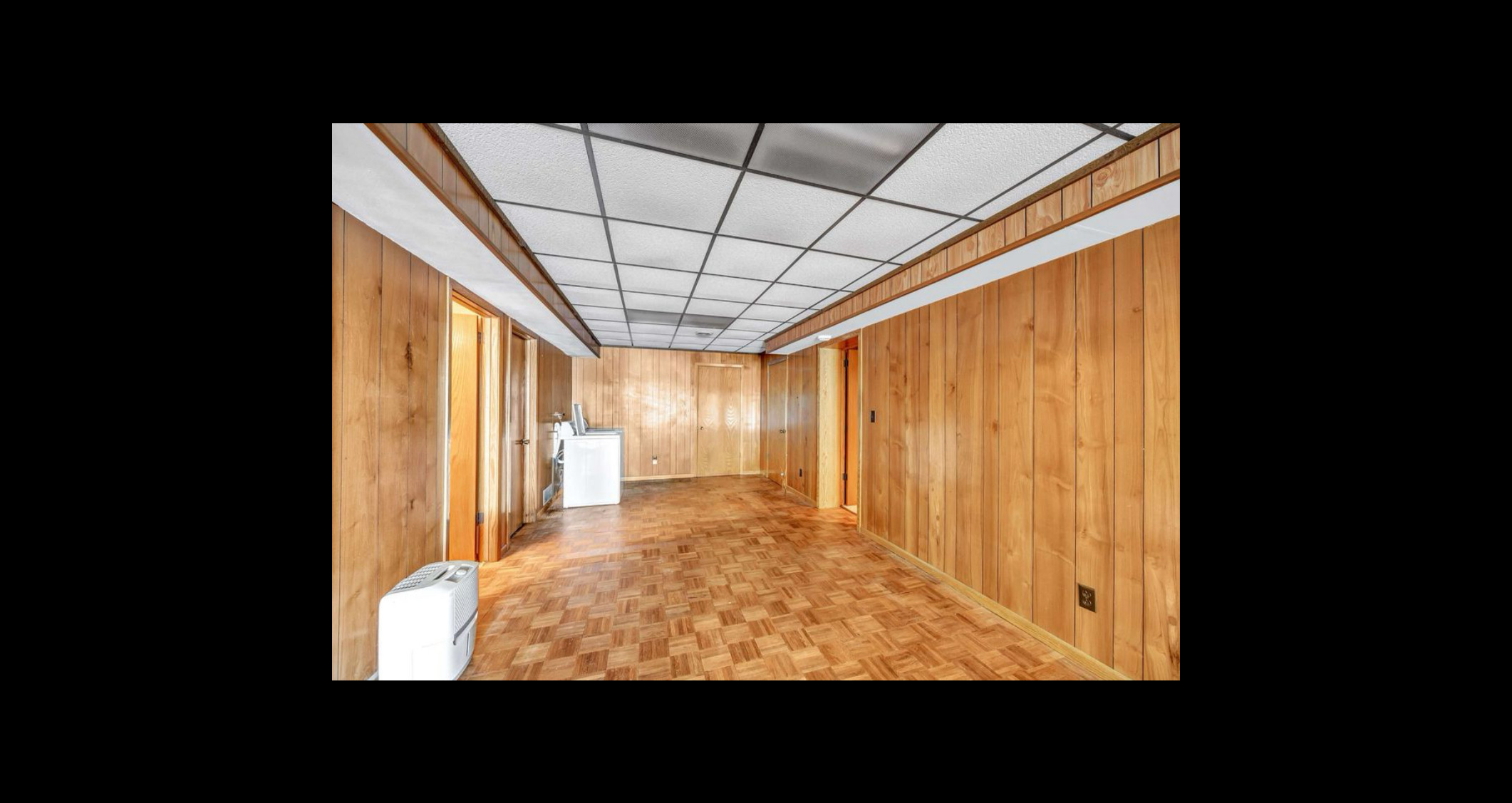
click at [1488, 401] on button at bounding box center [1487, 402] width 50 height 71
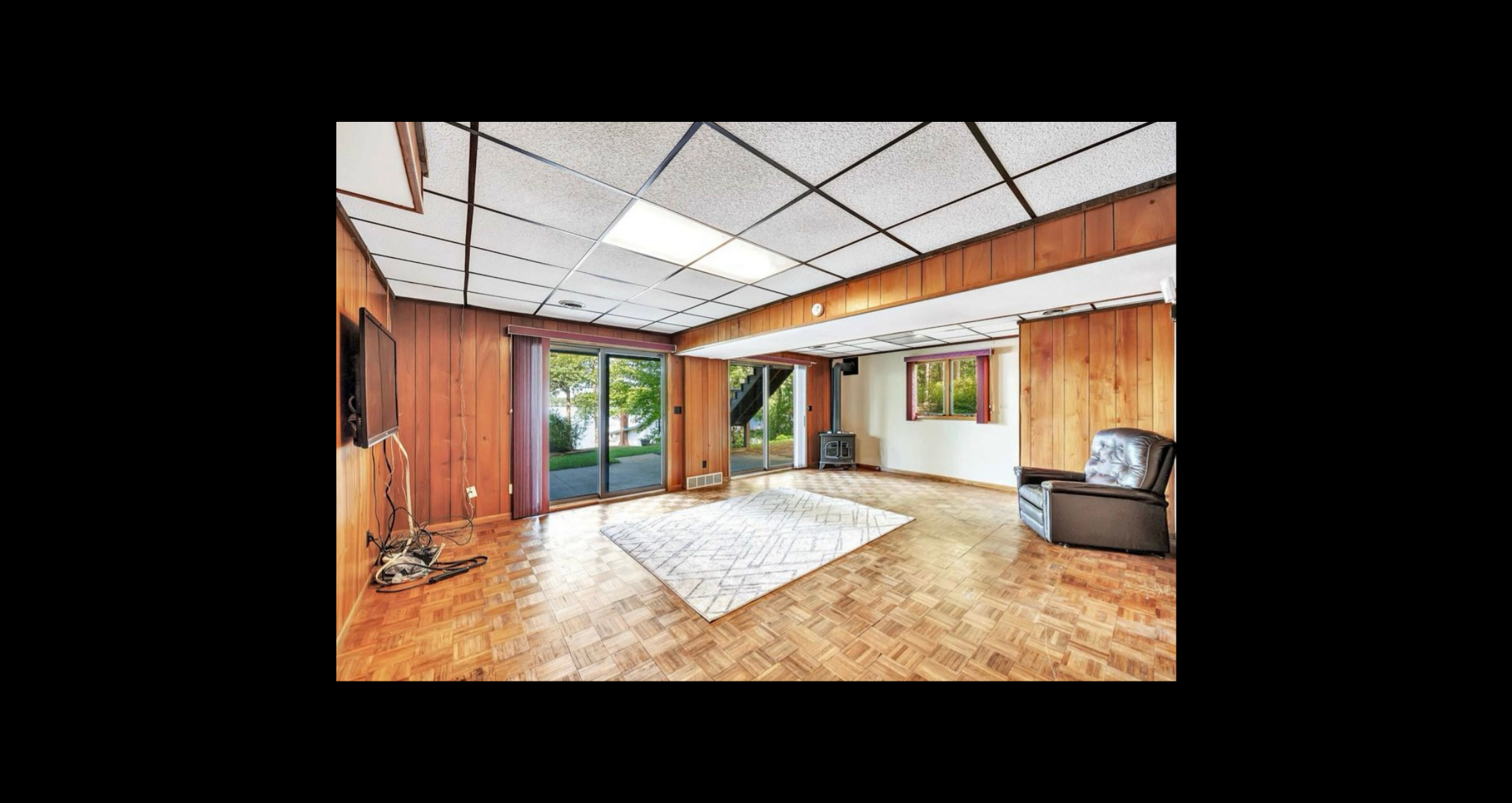
click at [1488, 401] on button at bounding box center [1487, 402] width 50 height 71
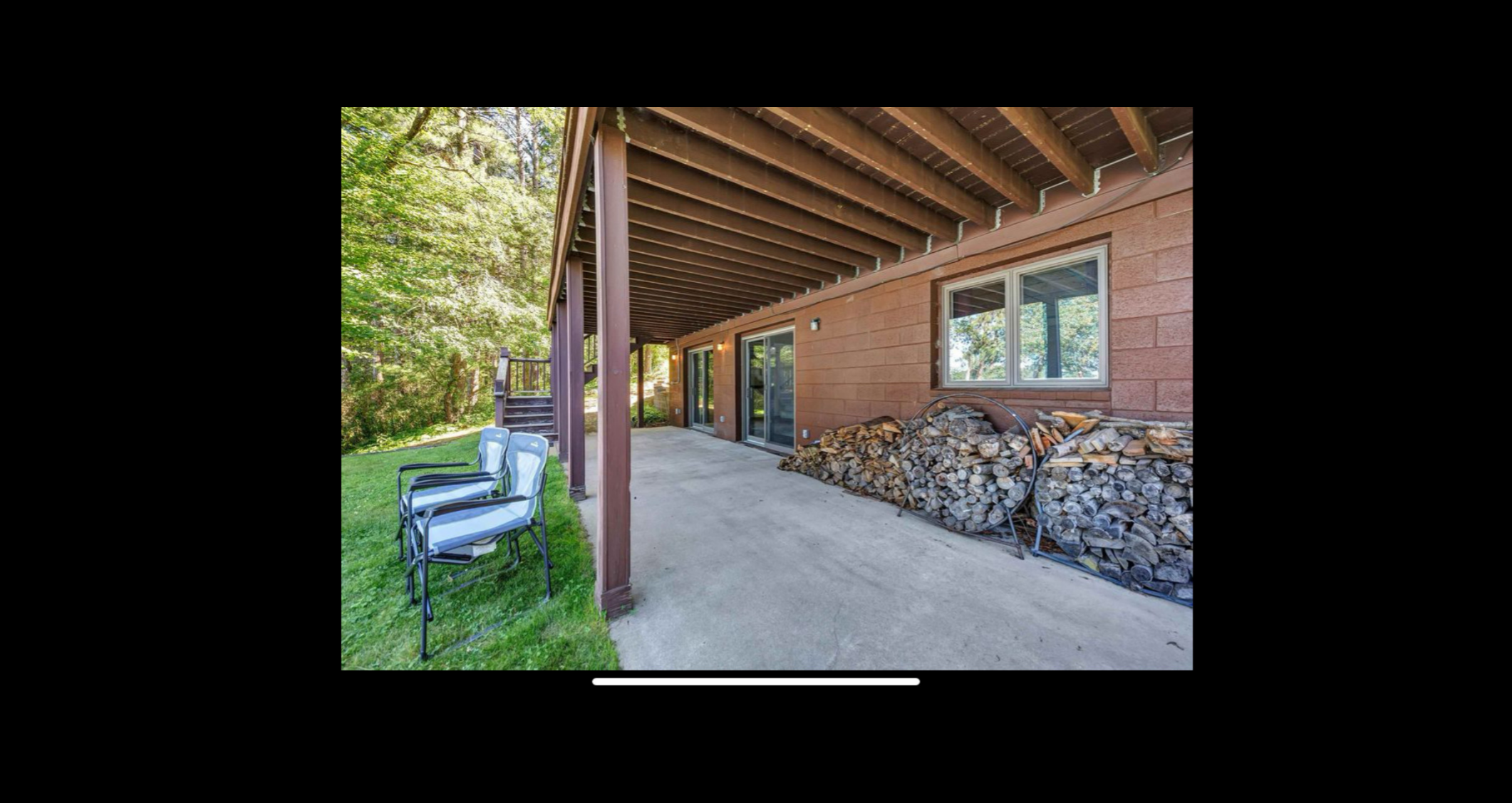
click at [1488, 401] on button at bounding box center [1487, 402] width 50 height 71
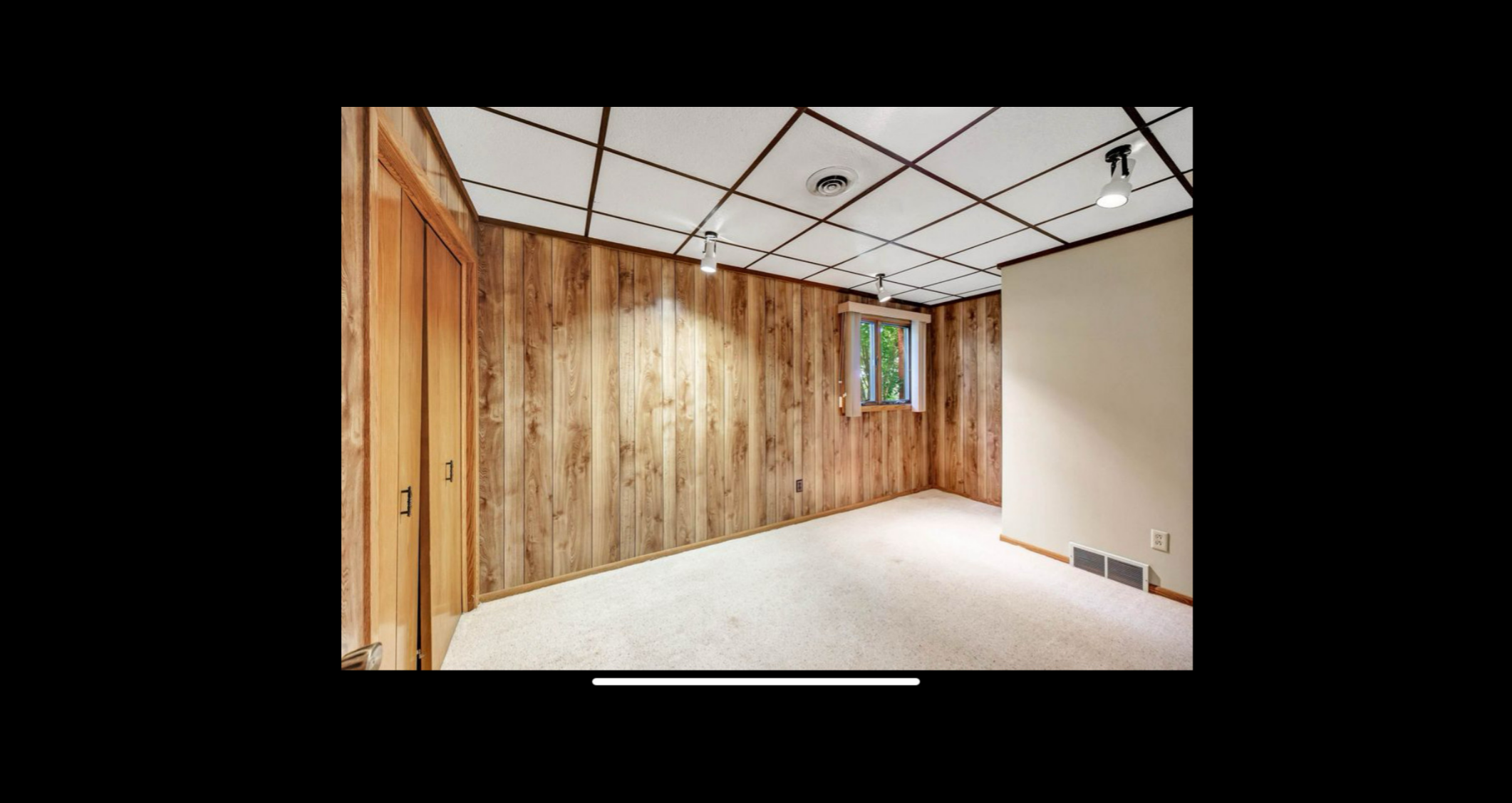
click at [1488, 401] on button at bounding box center [1487, 402] width 50 height 71
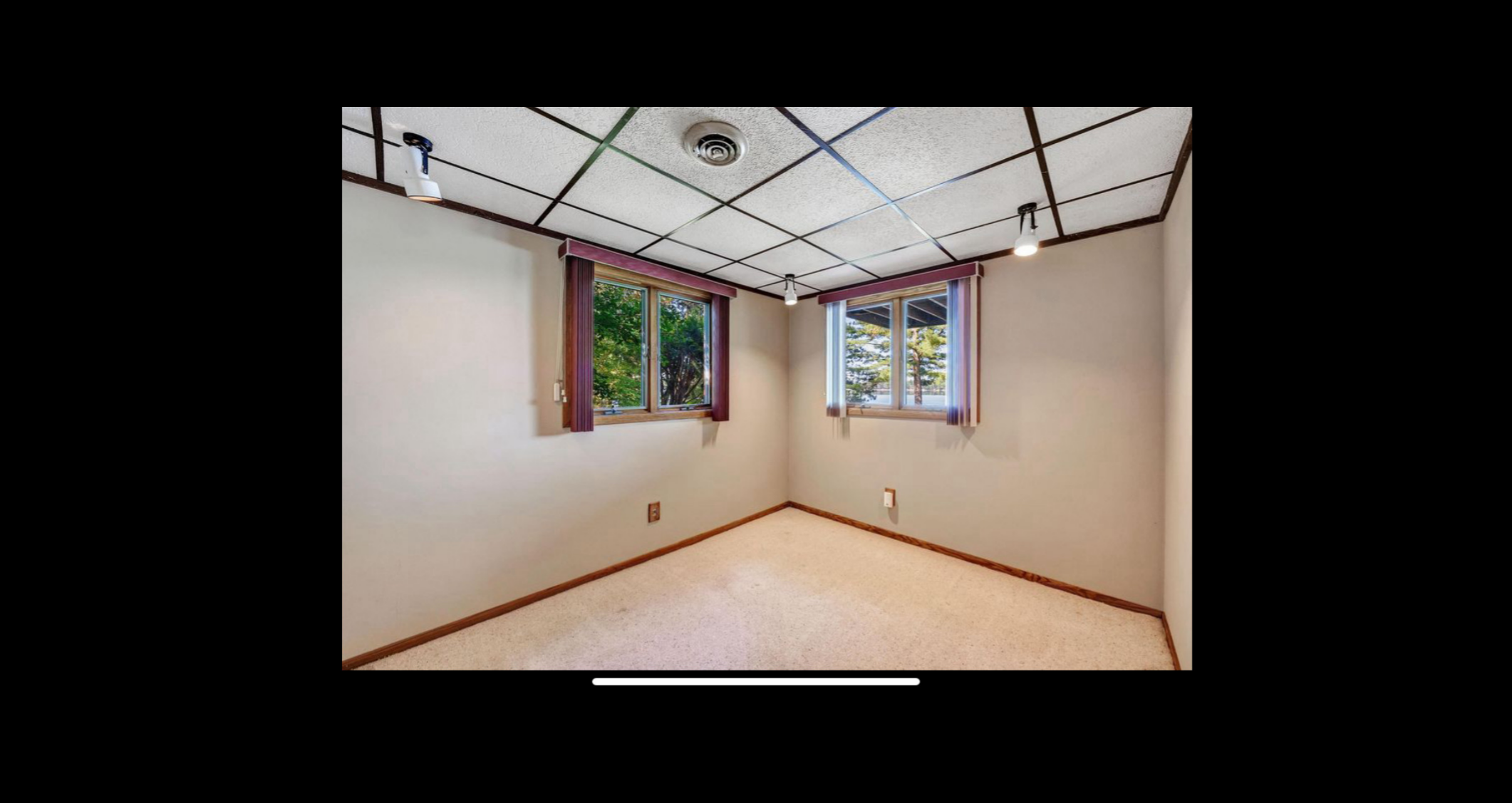
click at [1488, 401] on button at bounding box center [1487, 402] width 50 height 71
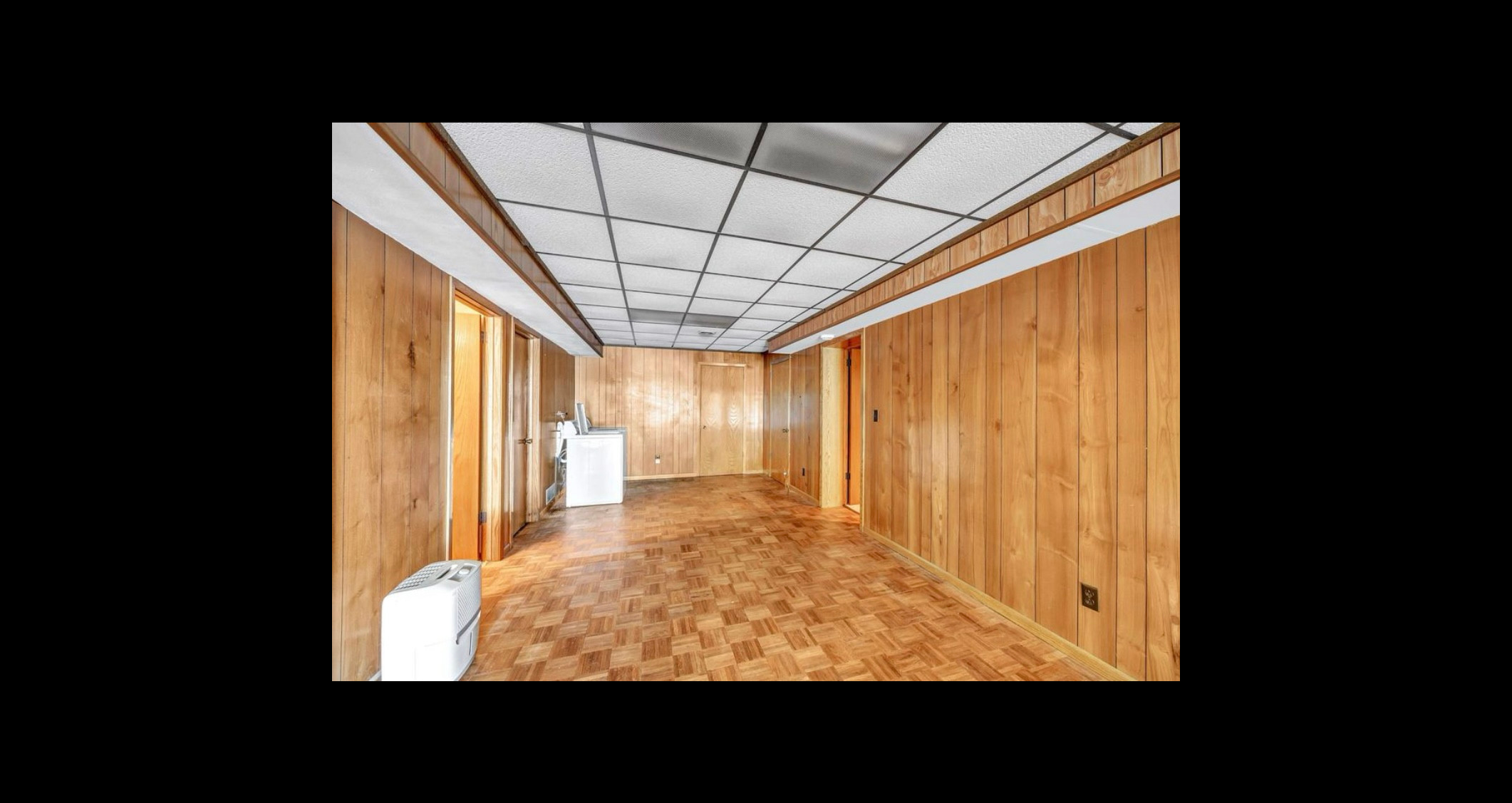
click at [1488, 401] on button at bounding box center [1487, 402] width 50 height 71
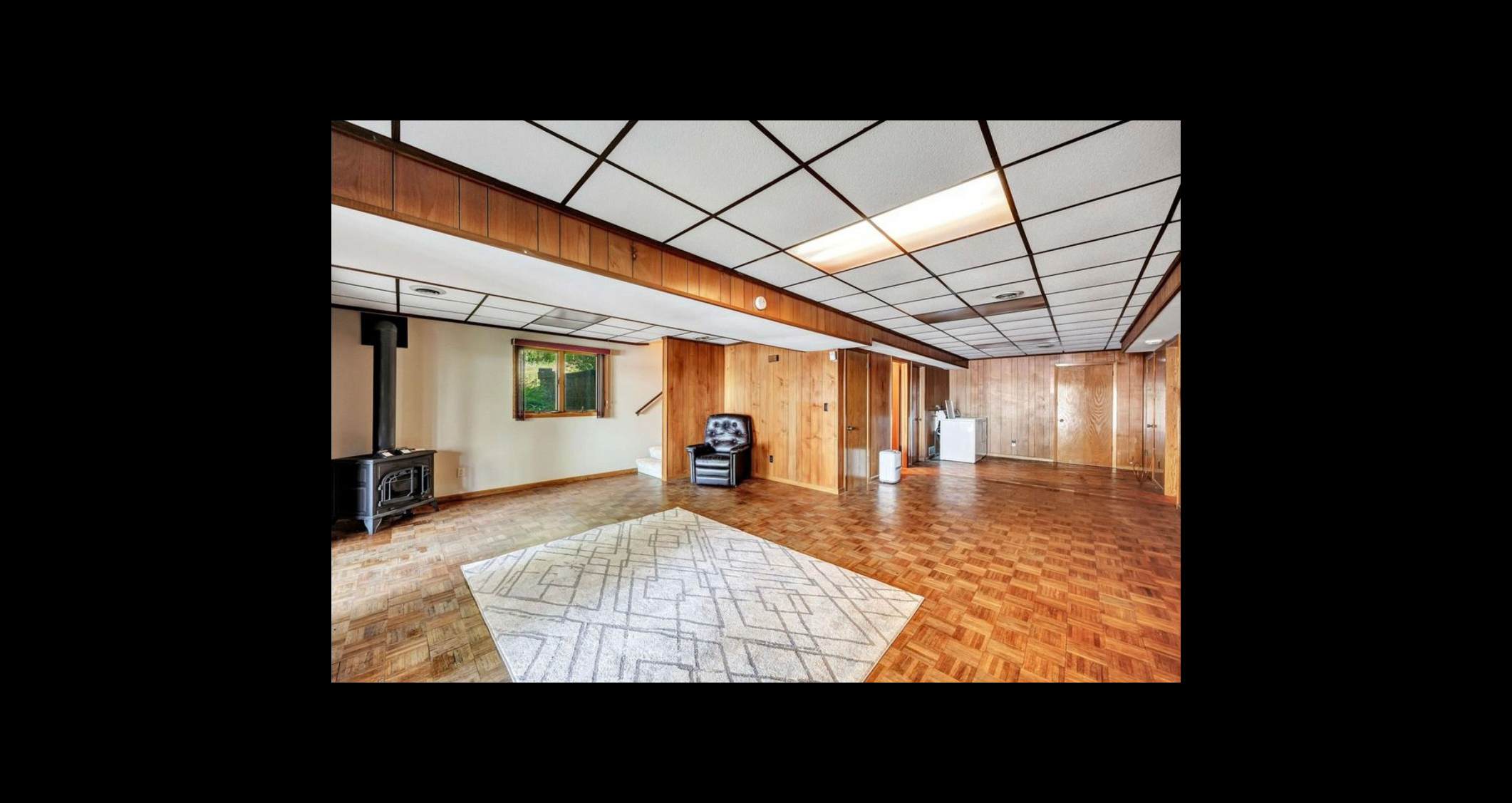
click at [1244, 653] on div at bounding box center [905, 425] width 1147 height 610
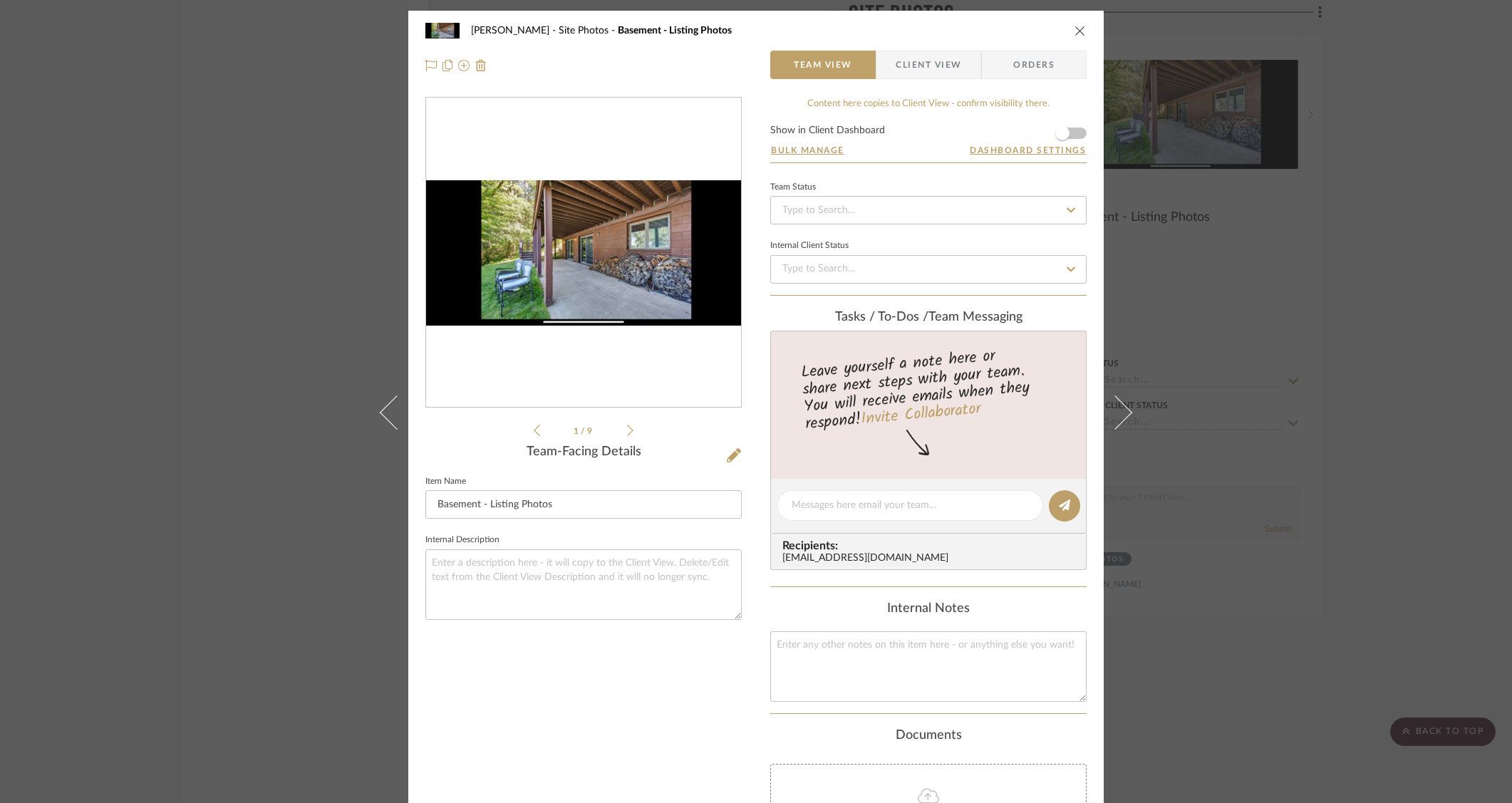
click at [199, 214] on div "O'Connor, Lizzy Site Photos Basement - Listing Photos Team View Client View Ord…" at bounding box center [756, 402] width 1512 height 803
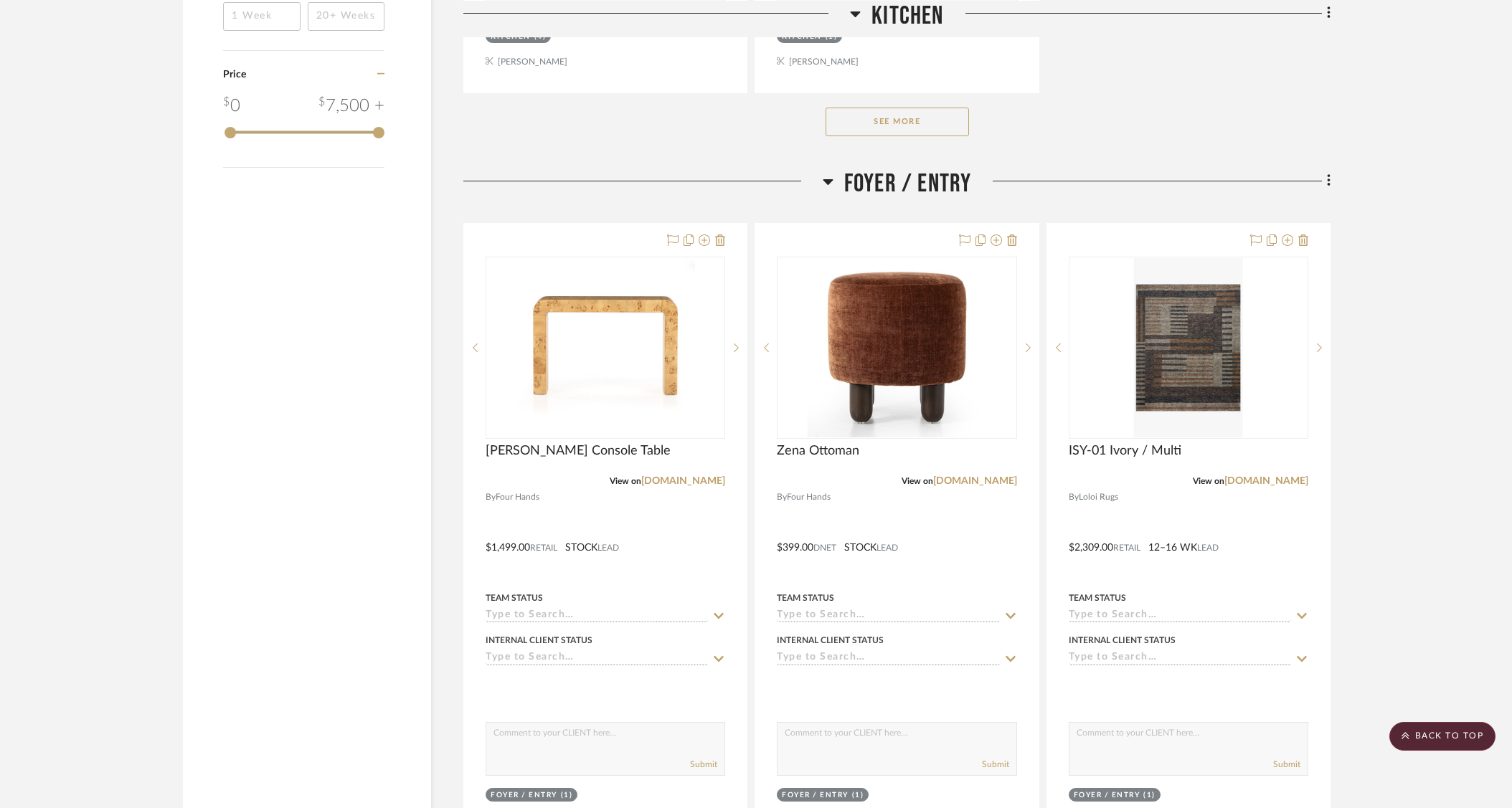
scroll to position [2199, 0]
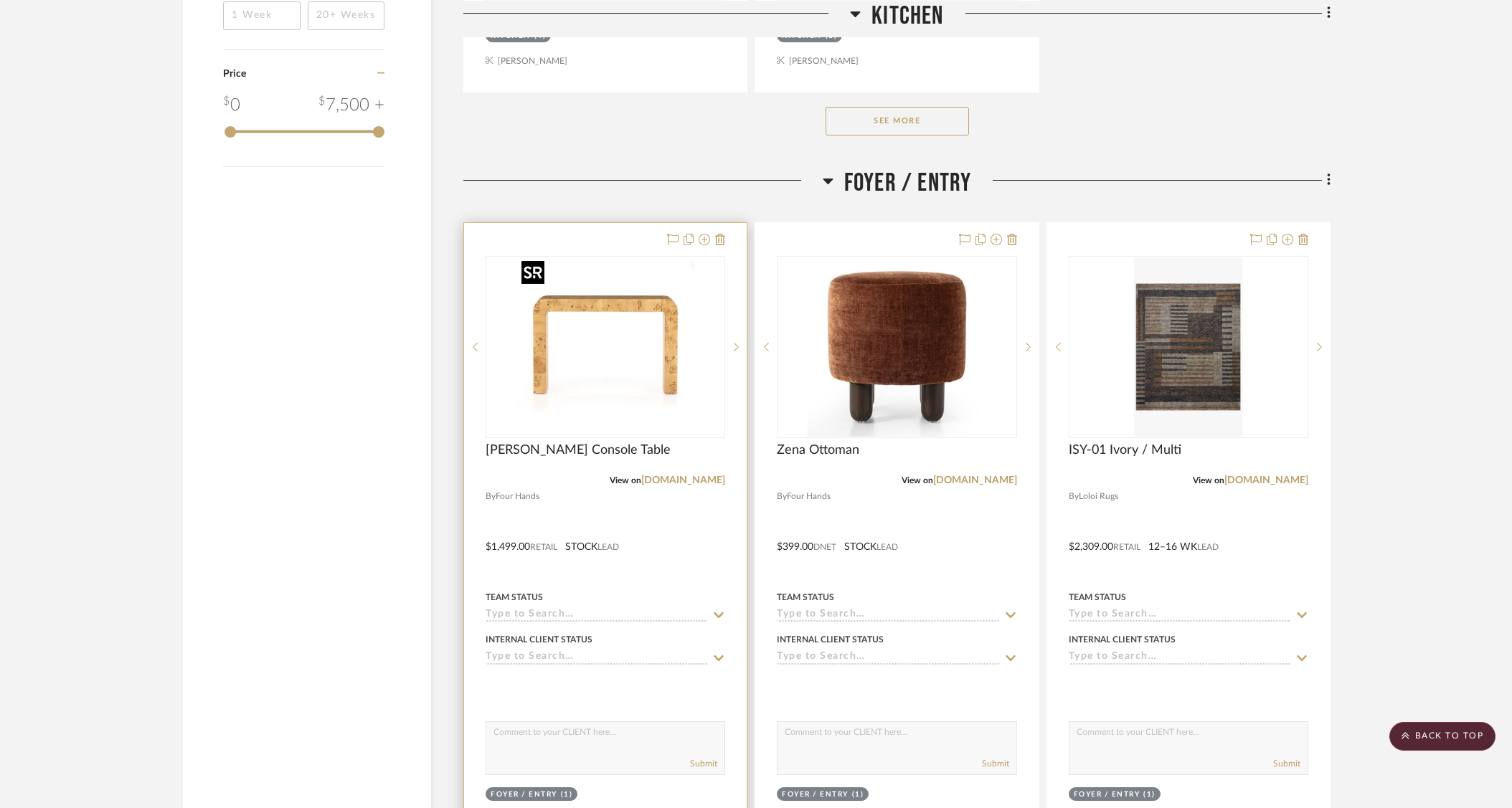
click at [652, 295] on img "0" at bounding box center [605, 347] width 179 height 179
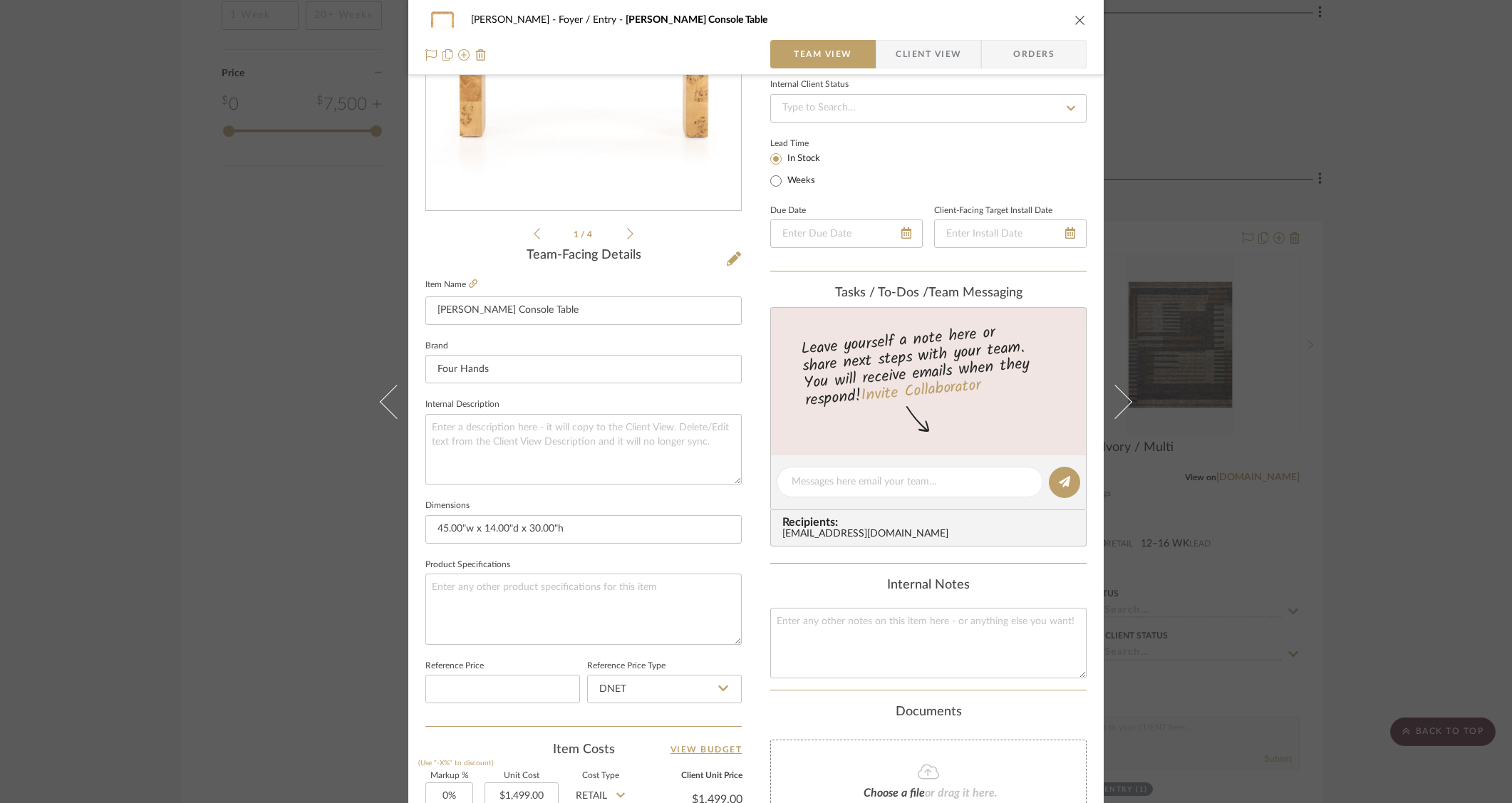
scroll to position [343, 0]
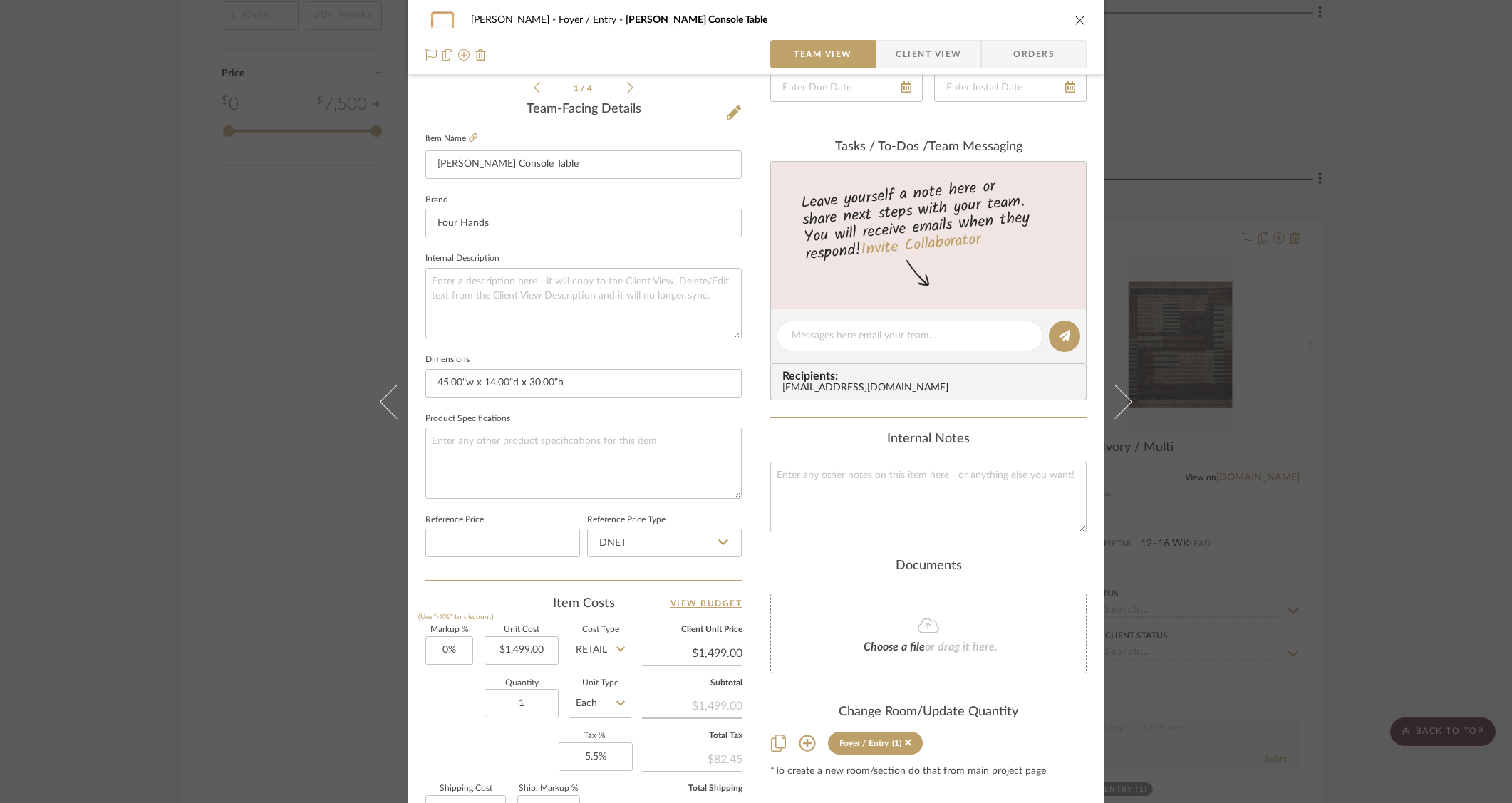
click at [181, 195] on div "O'Connor, Lizzy Foyer / Entry Jenson Console Table Team View Client View Orders…" at bounding box center [756, 402] width 1512 height 803
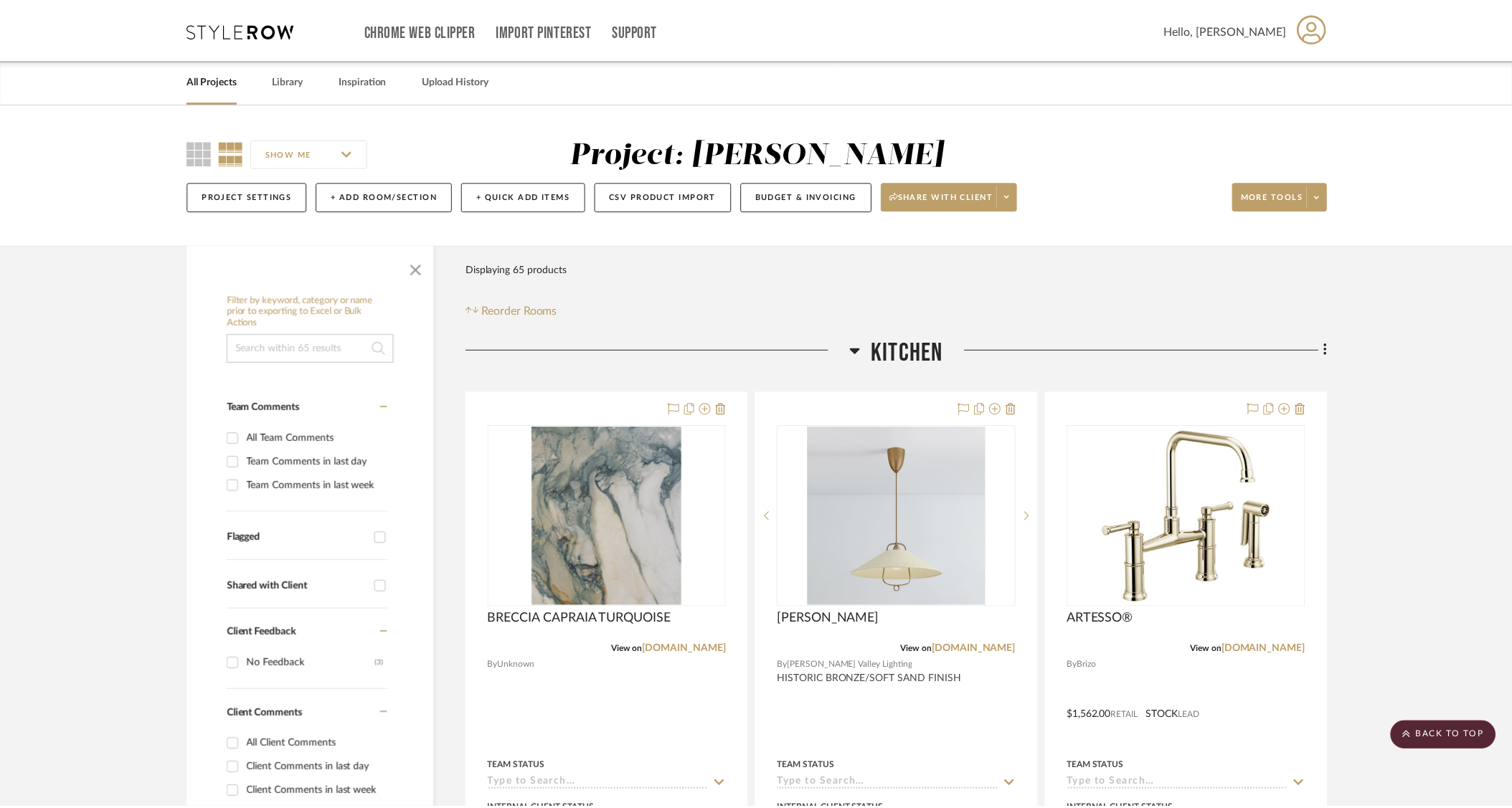
scroll to position [2199, 0]
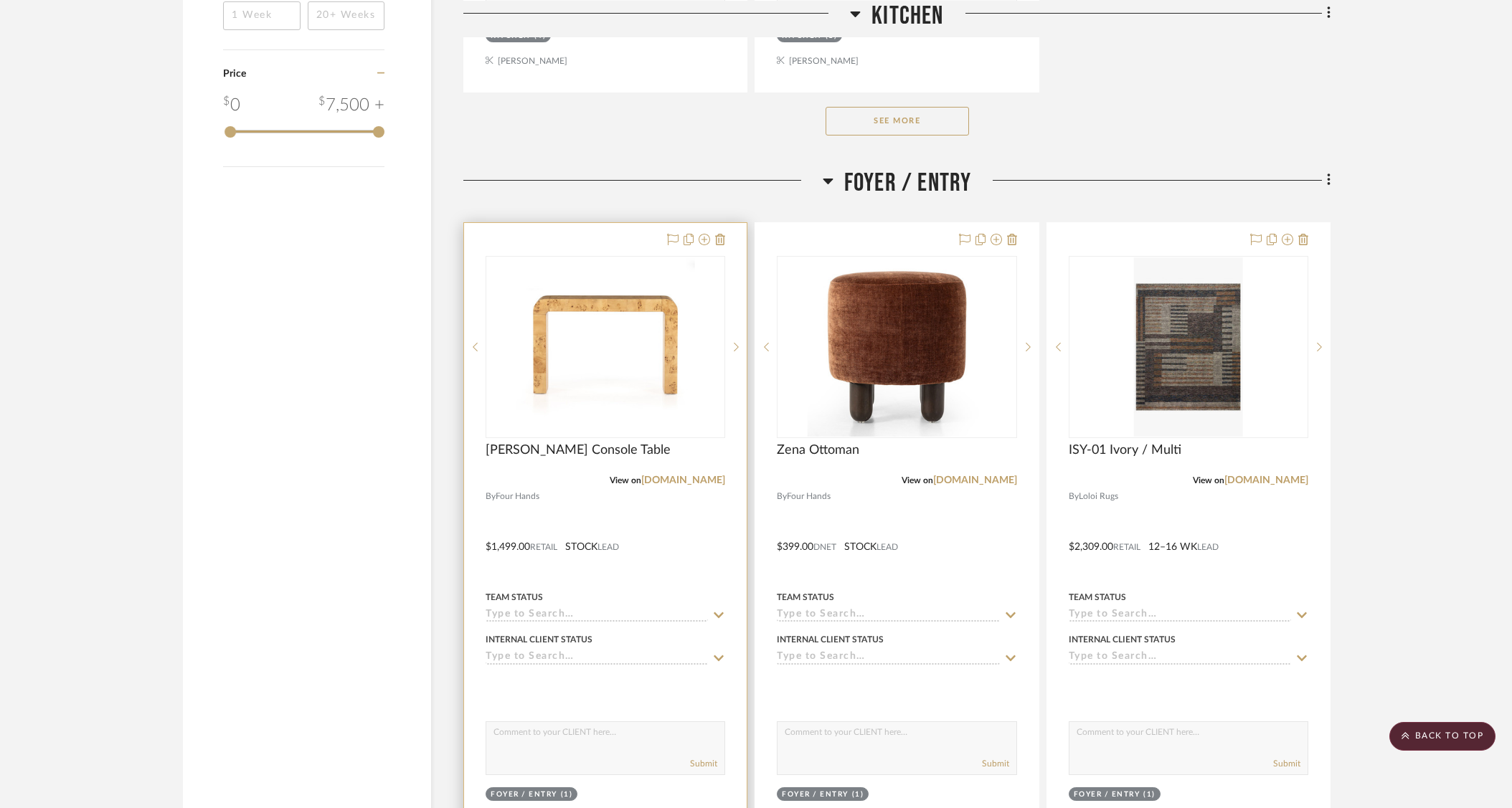
click at [553, 304] on img "0" at bounding box center [605, 347] width 179 height 179
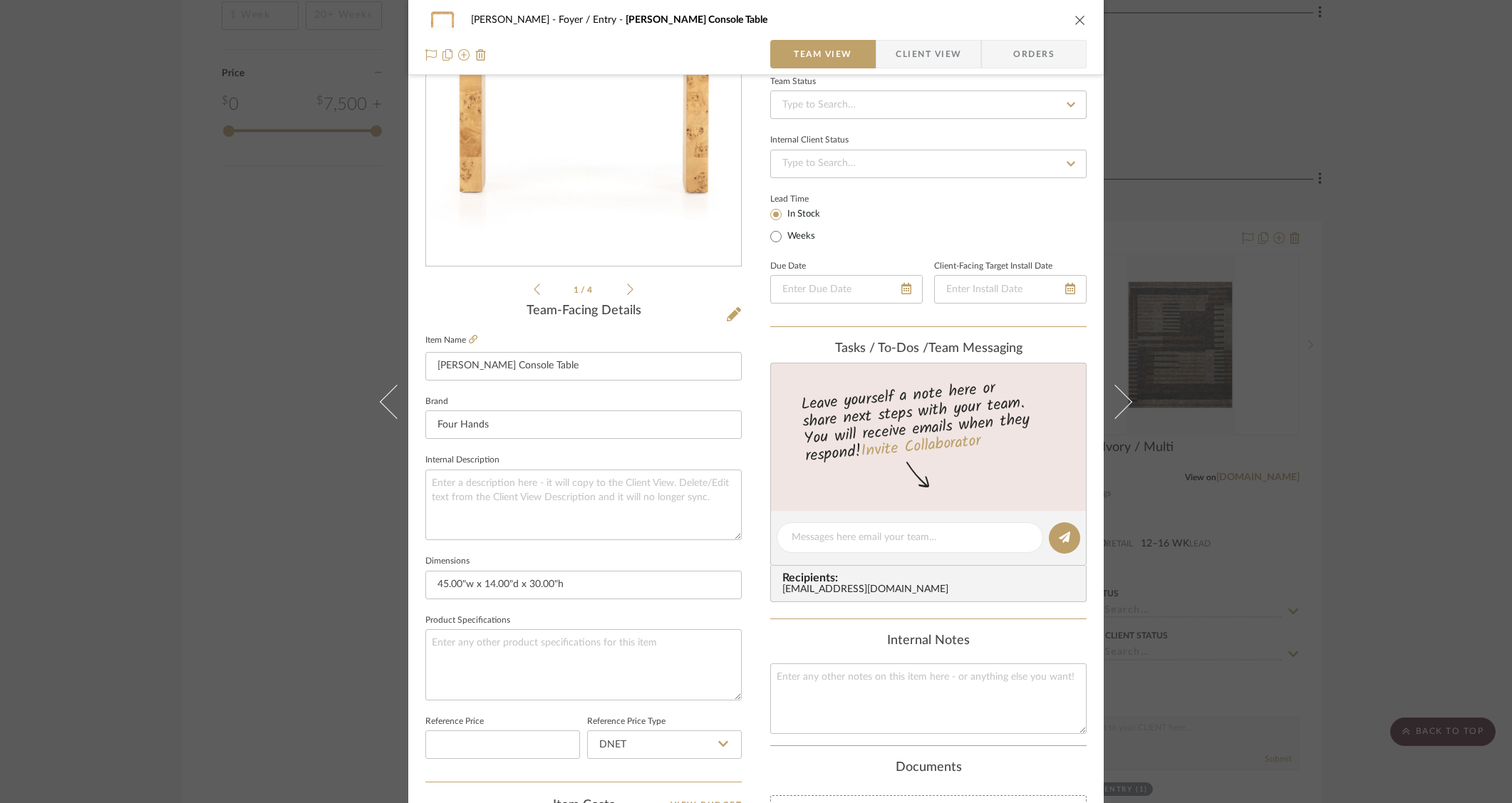
scroll to position [142, 0]
drag, startPoint x: 1274, startPoint y: 171, endPoint x: 1417, endPoint y: 255, distance: 165.8
click at [1276, 174] on div "O'Connor, Lizzy Foyer / Entry Jenson Console Table Team View Client View Orders…" at bounding box center [756, 402] width 1512 height 803
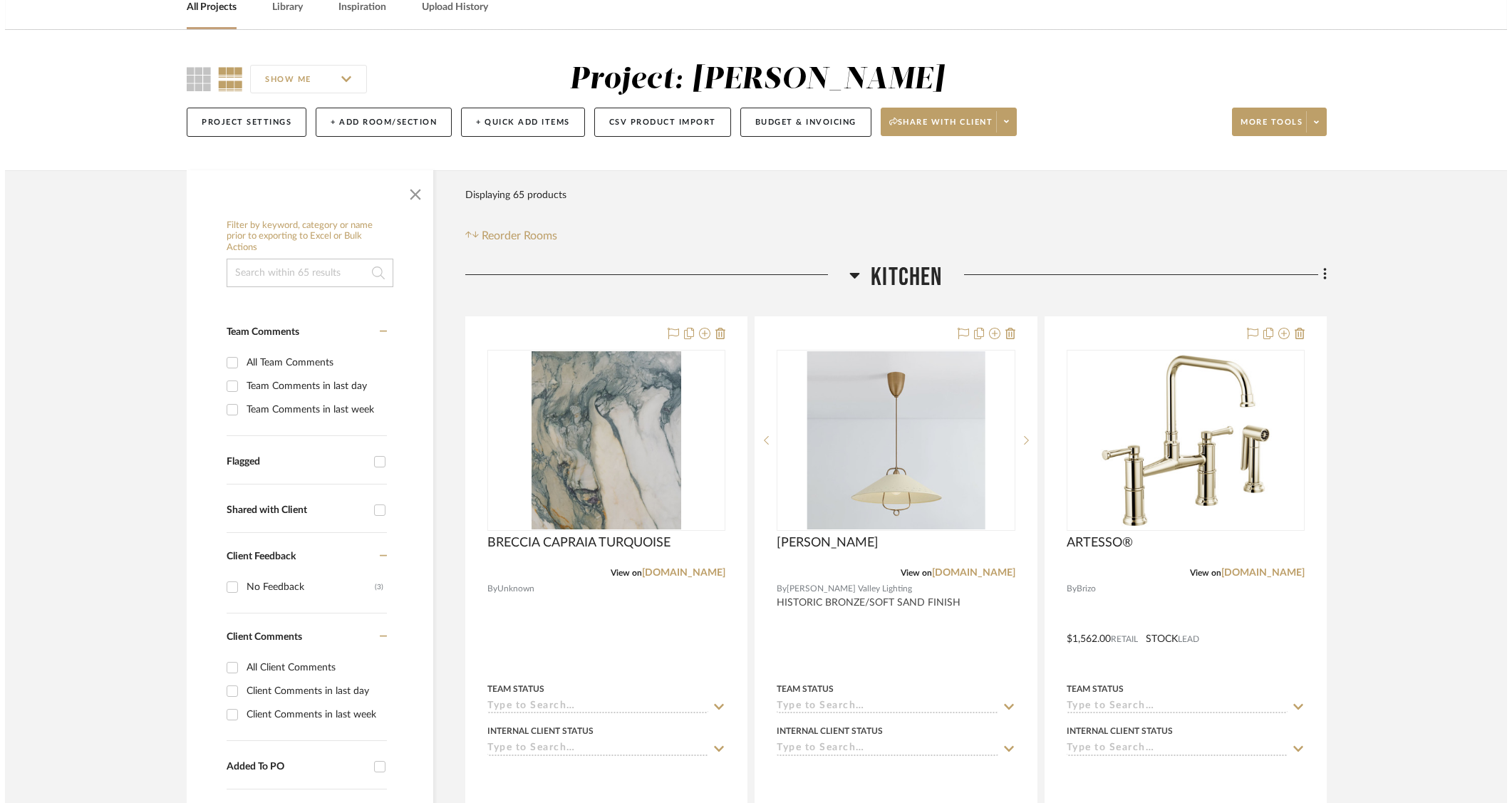
scroll to position [0, 0]
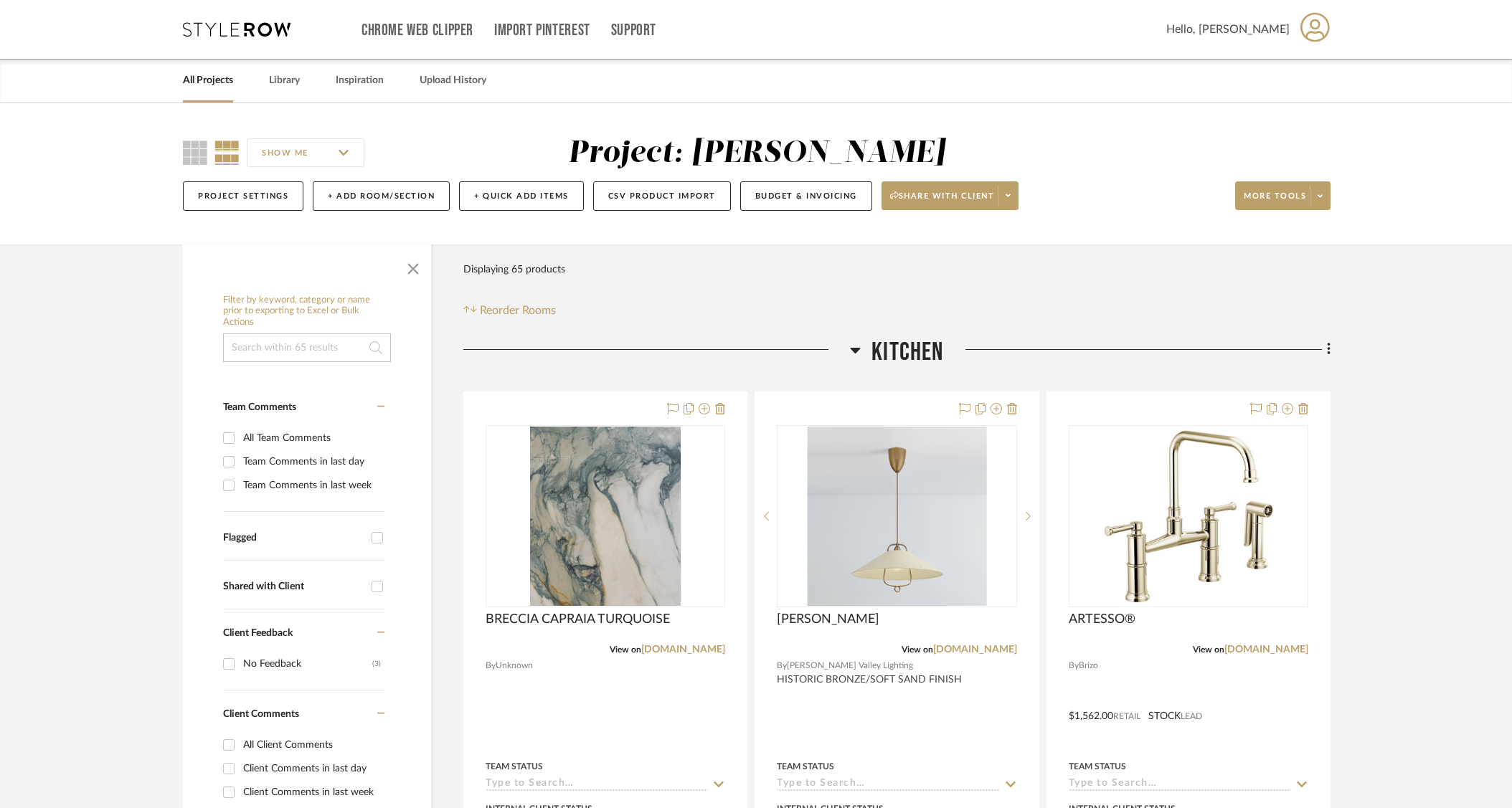
click at [269, 82] on div "All Projects Library Inspiration Upload History" at bounding box center [756, 81] width 1189 height 44
click at [277, 78] on link "Library" at bounding box center [284, 80] width 30 height 19
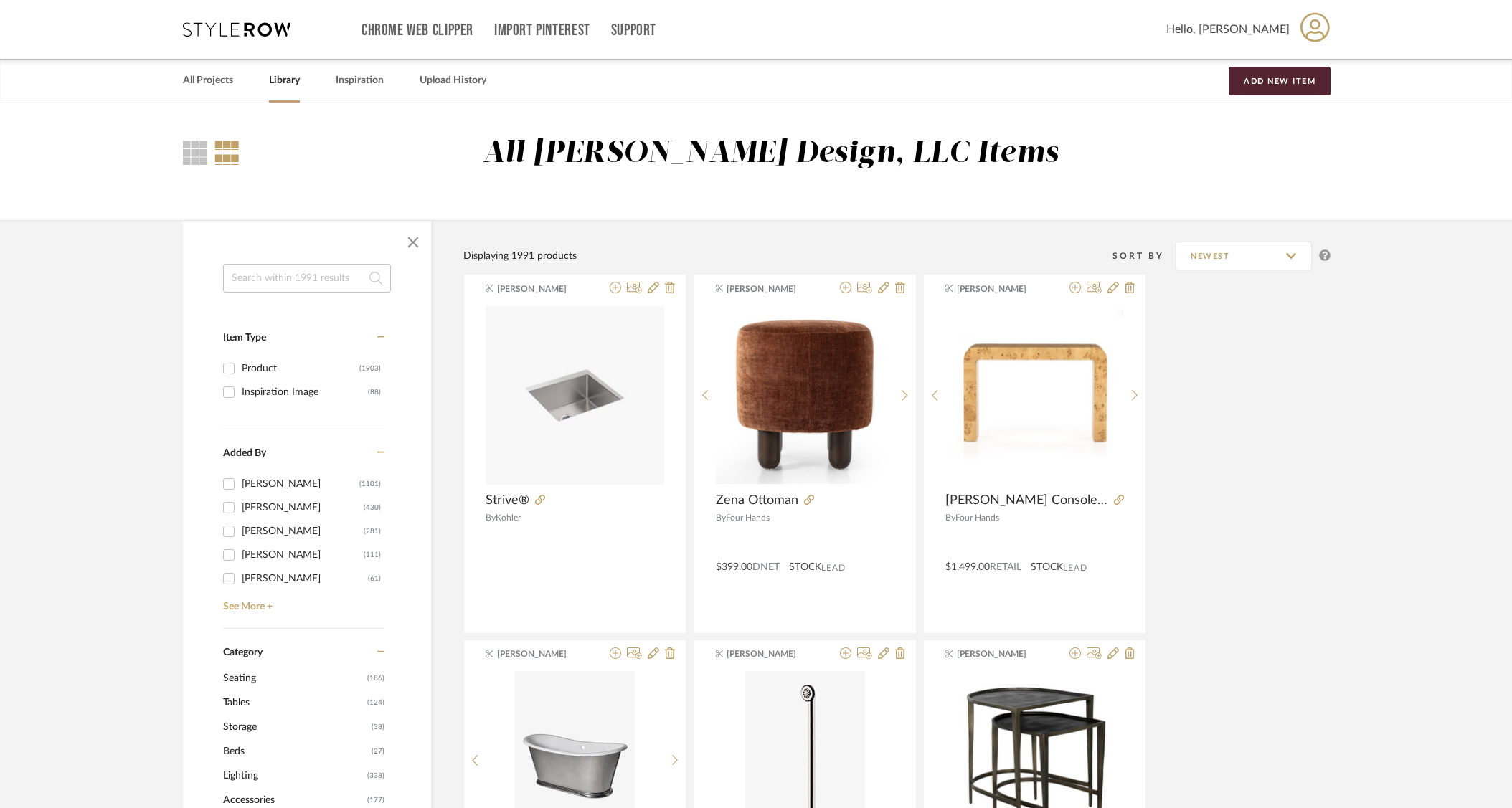
click at [333, 263] on div at bounding box center [306, 242] width 248 height 43
click at [320, 284] on input at bounding box center [307, 278] width 167 height 29
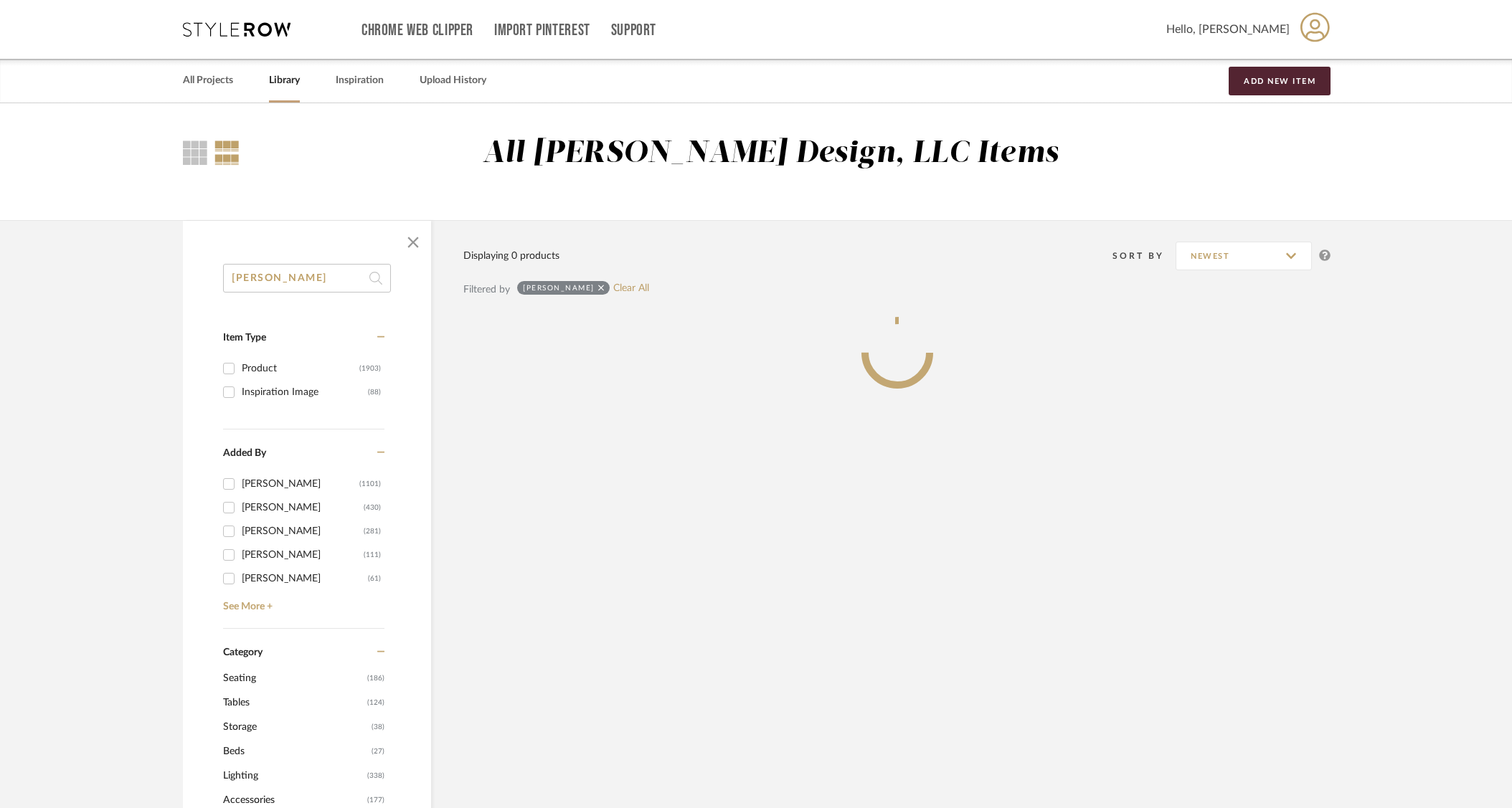
type input "clement"
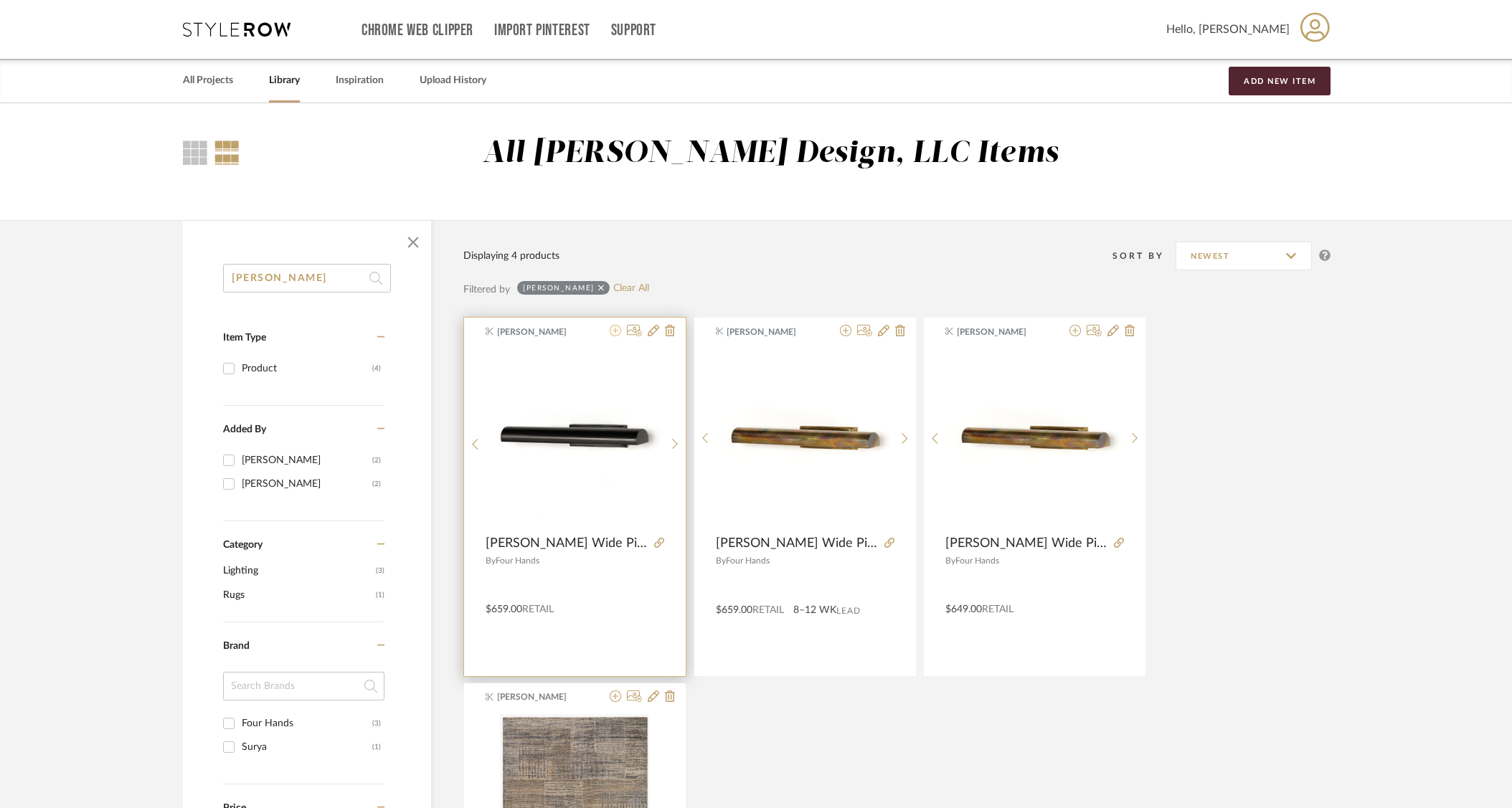
click at [616, 326] on icon at bounding box center [616, 330] width 12 height 12
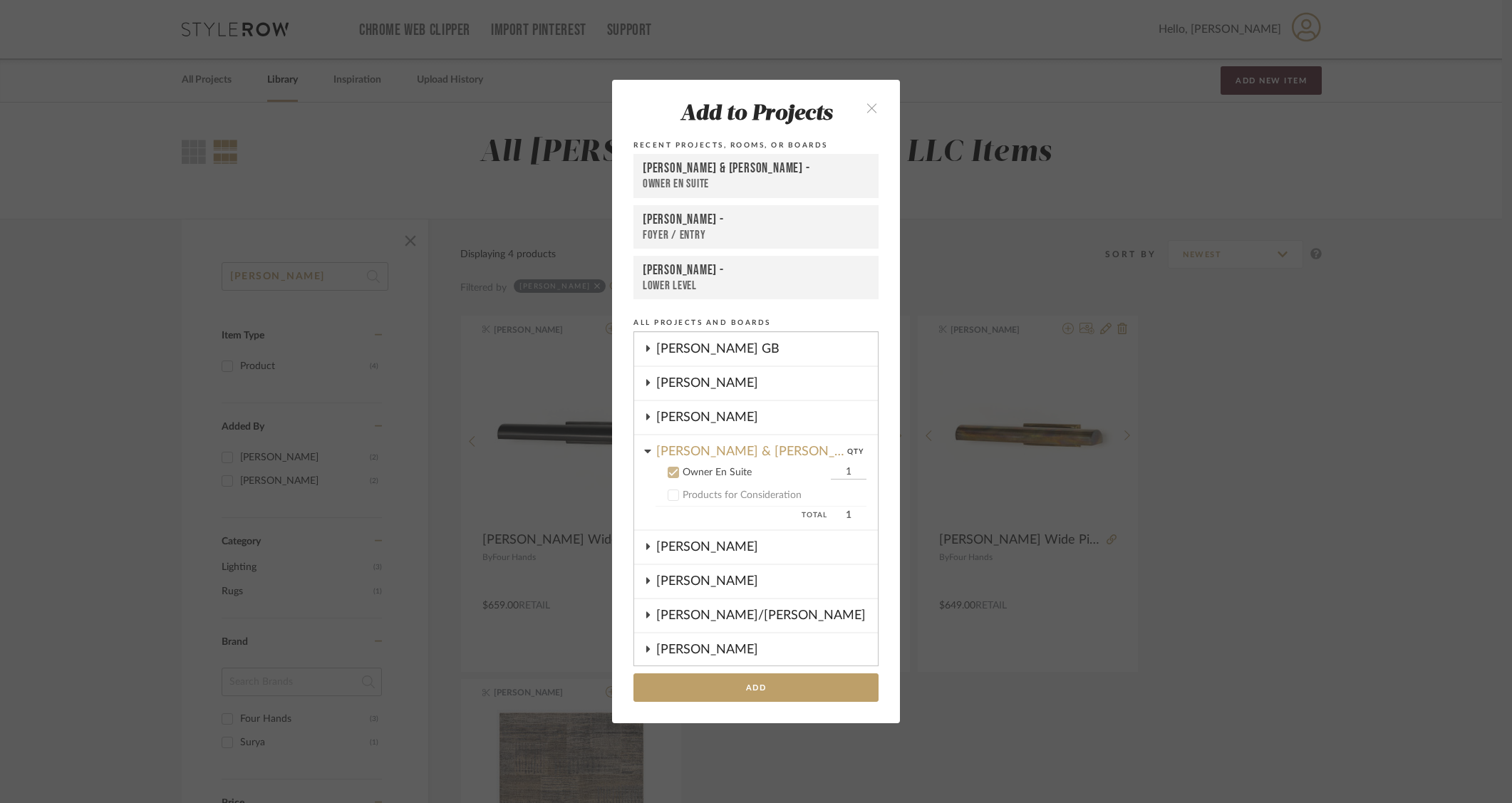
scroll to position [102, 0]
drag, startPoint x: 671, startPoint y: 470, endPoint x: 664, endPoint y: 469, distance: 7.1
click at [670, 470] on icon at bounding box center [674, 471] width 10 height 10
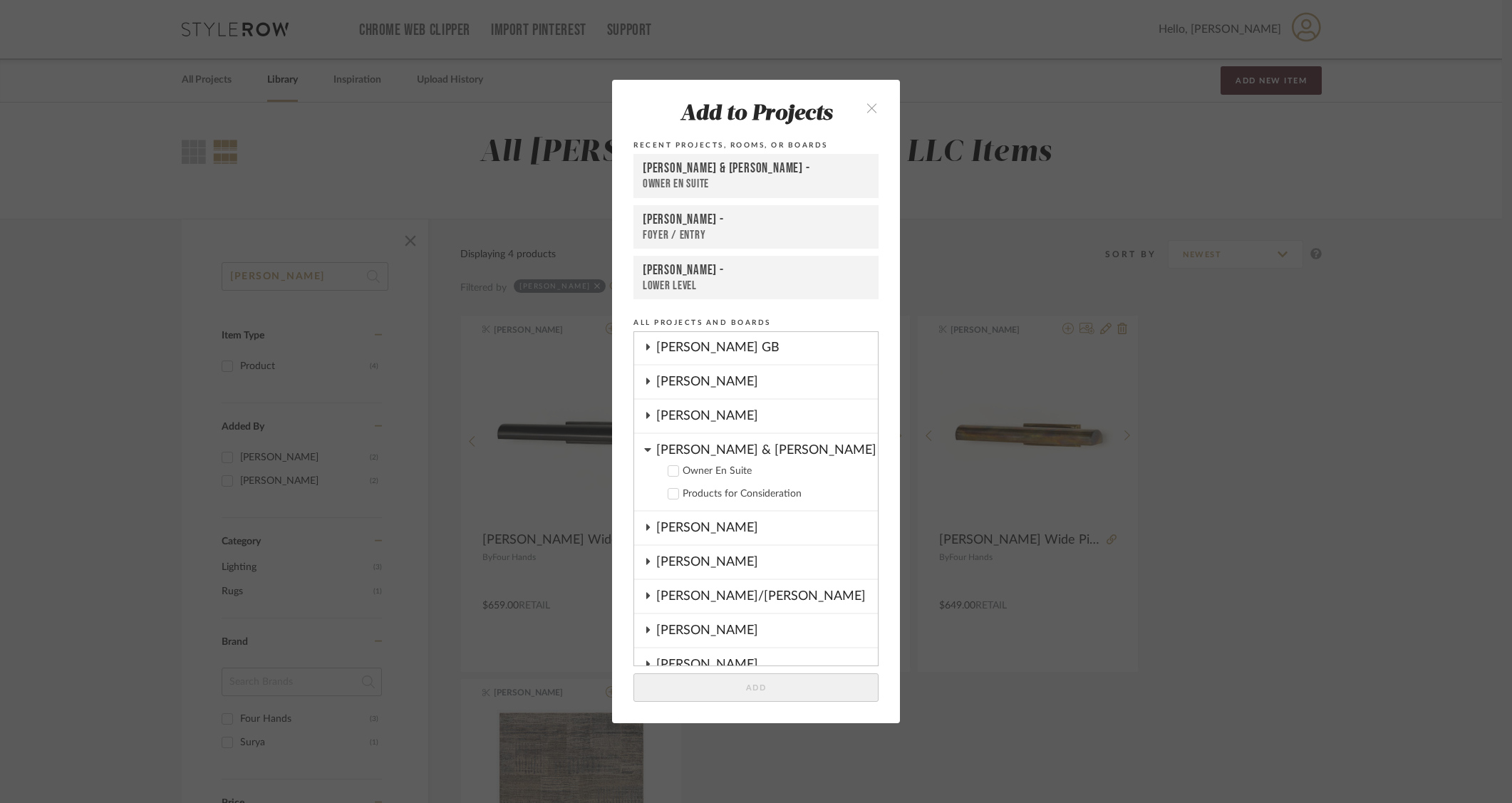
click at [644, 448] on icon at bounding box center [648, 449] width 7 height 12
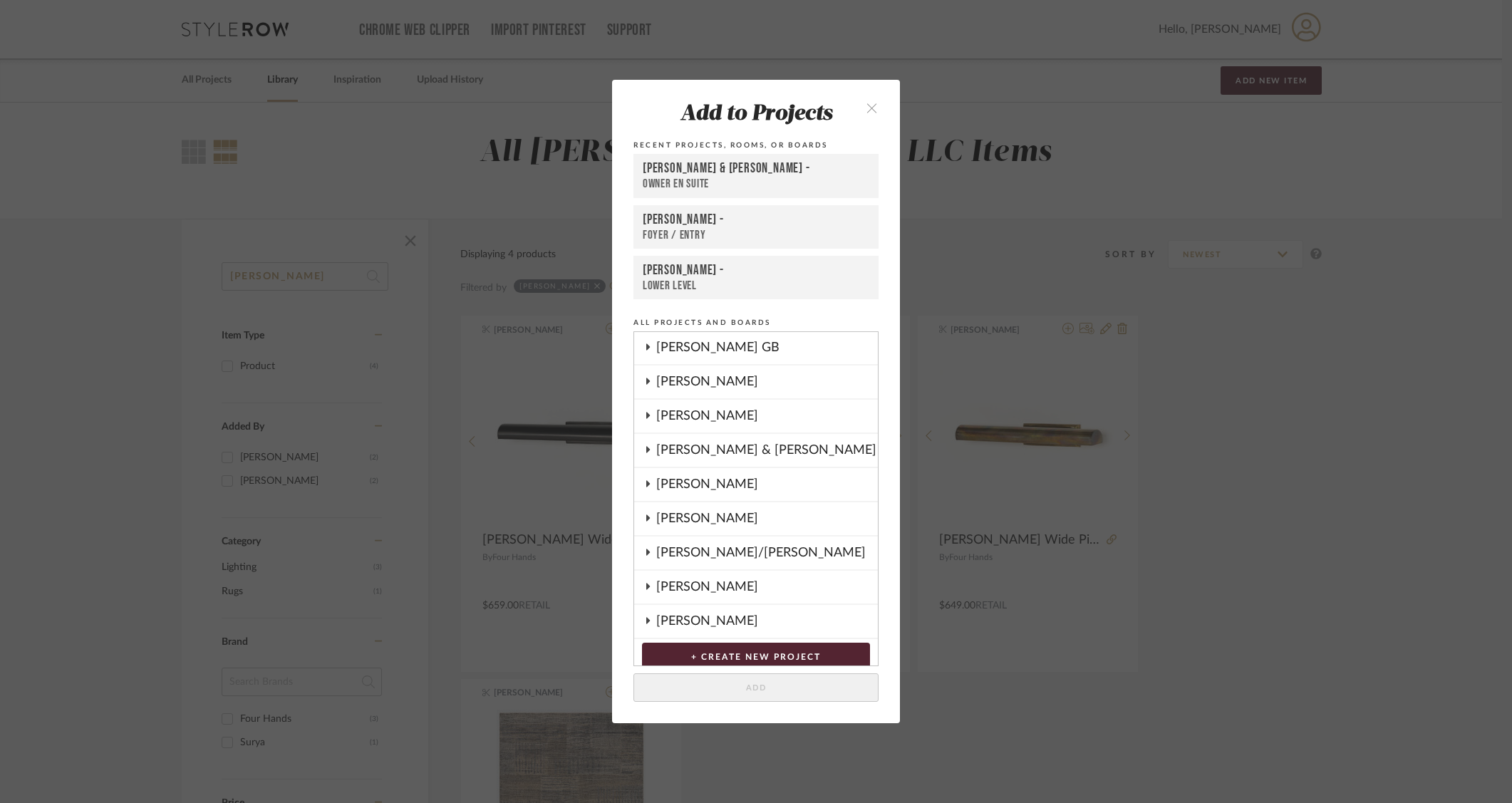
click at [642, 481] on icon at bounding box center [648, 484] width 12 height 7
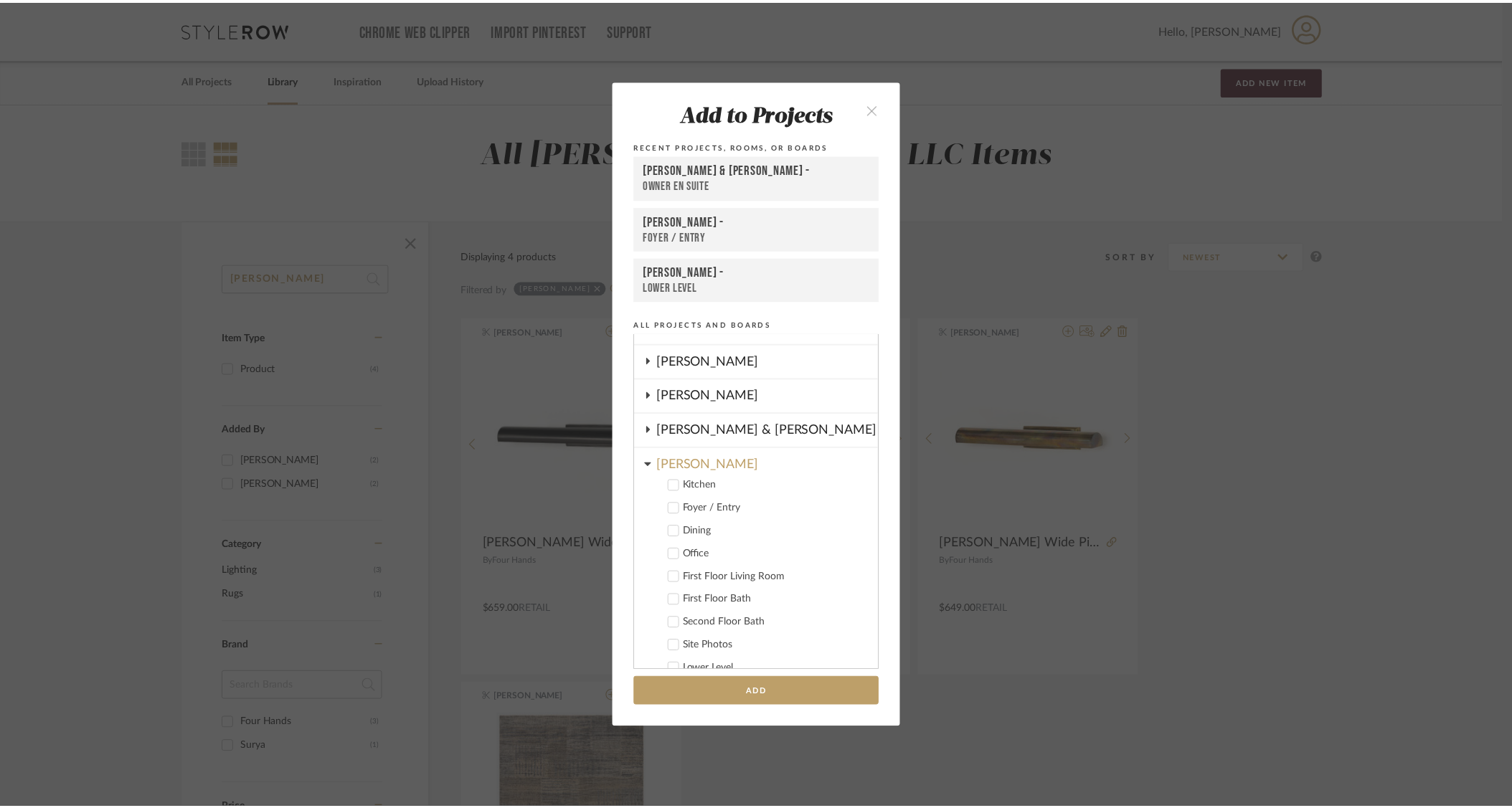
scroll to position [126, 0]
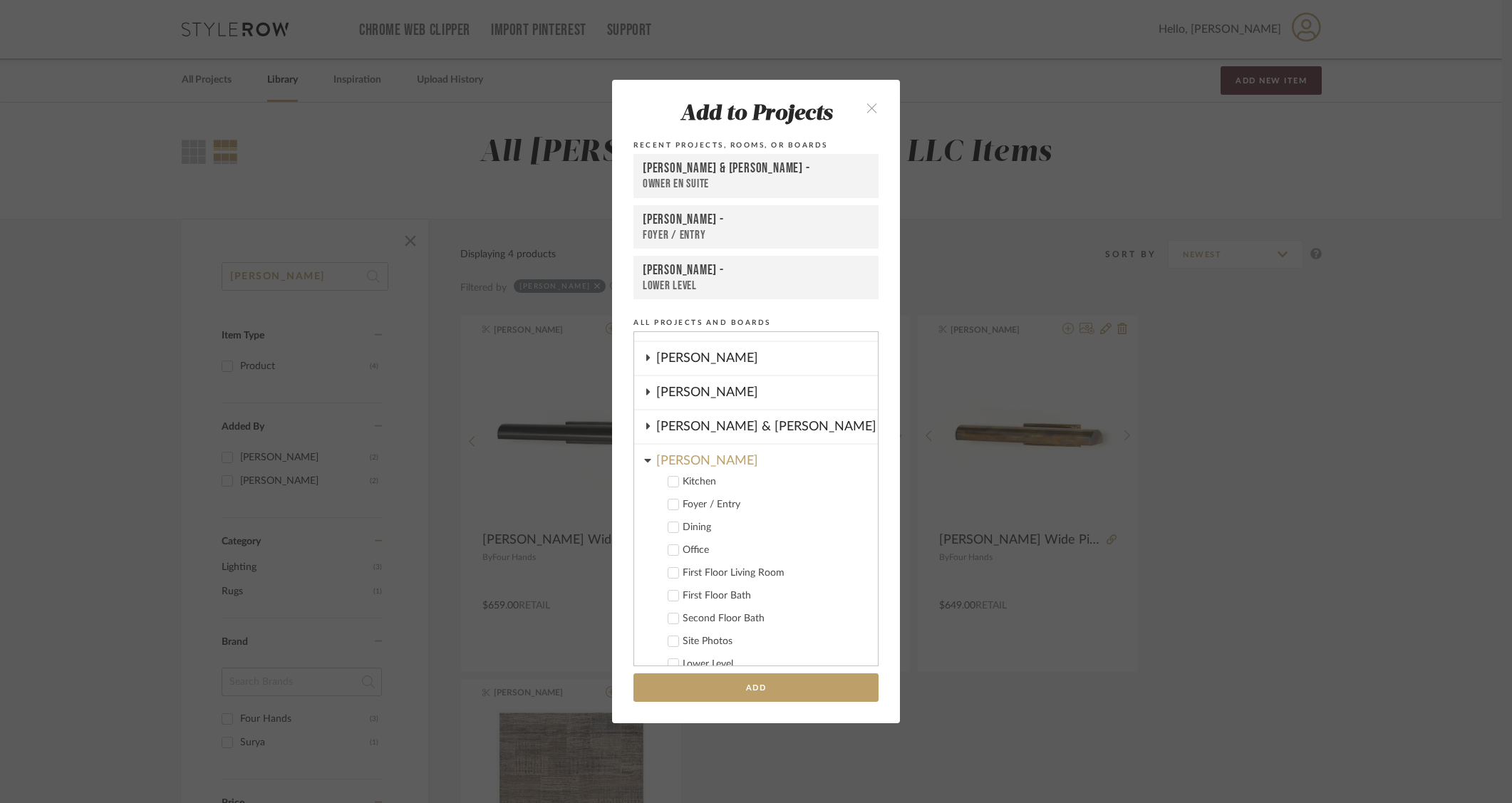
click at [669, 505] on icon at bounding box center [673, 504] width 9 height 7
click at [743, 694] on button "Add" at bounding box center [756, 688] width 245 height 29
